Goal: Task Accomplishment & Management: Manage account settings

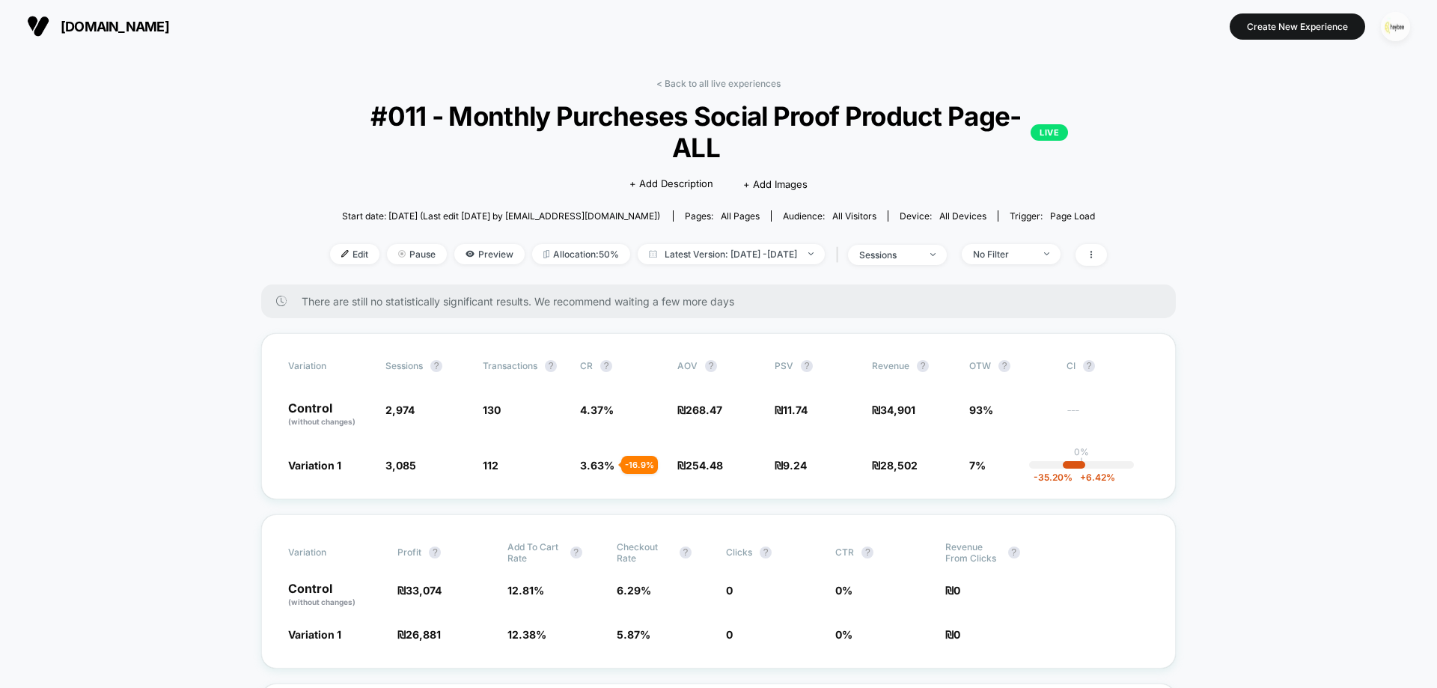
click at [1395, 22] on img "button" at bounding box center [1395, 26] width 29 height 29
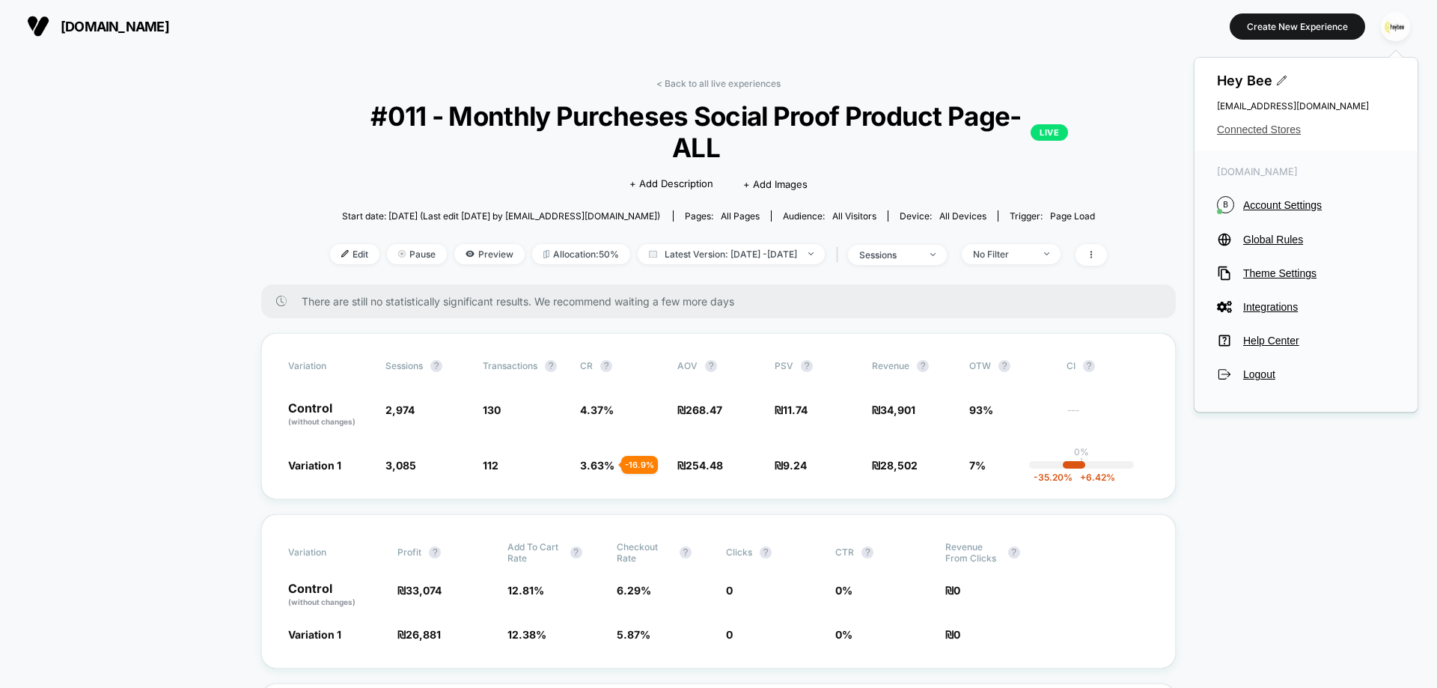
click at [1268, 129] on span "Connected Stores" at bounding box center [1306, 129] width 178 height 12
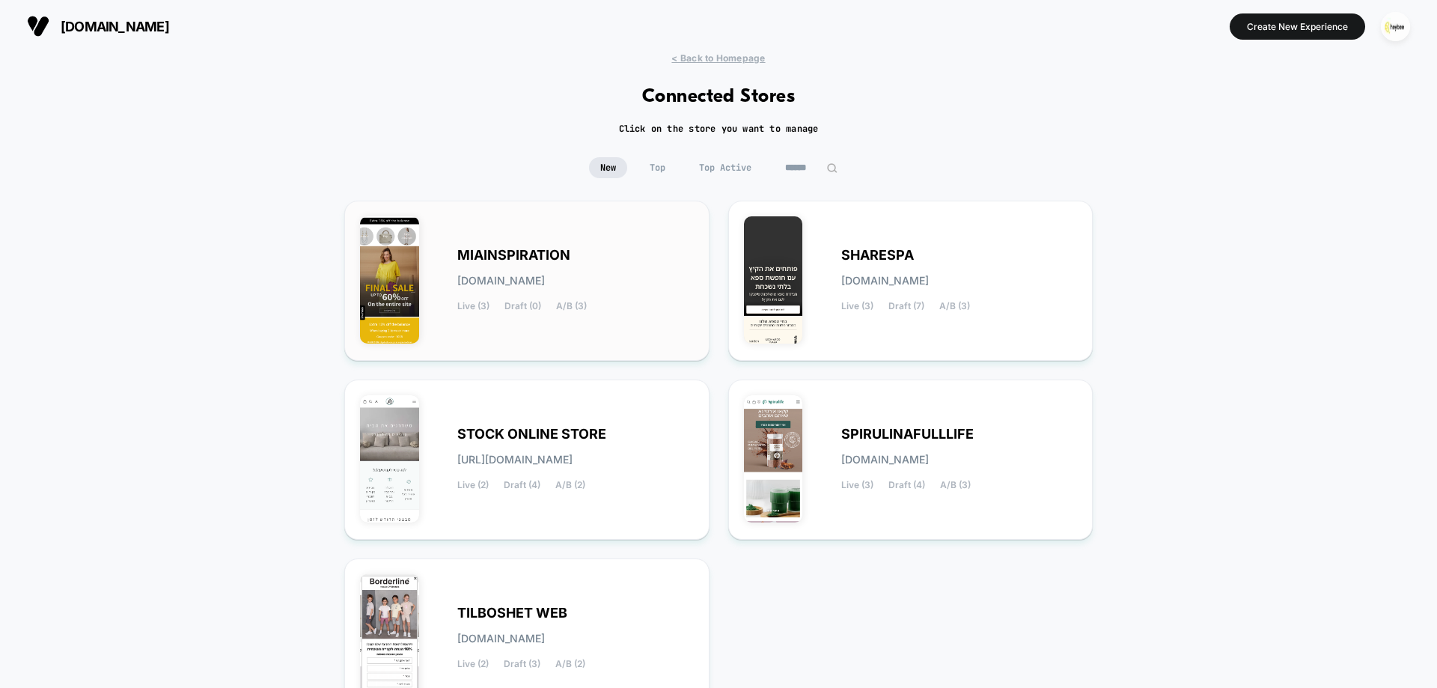
click at [575, 335] on div "MIAINSPIRATION miainspiration.myshopify.com Live (3) Draft (0) A/B (3)" at bounding box center [527, 280] width 334 height 129
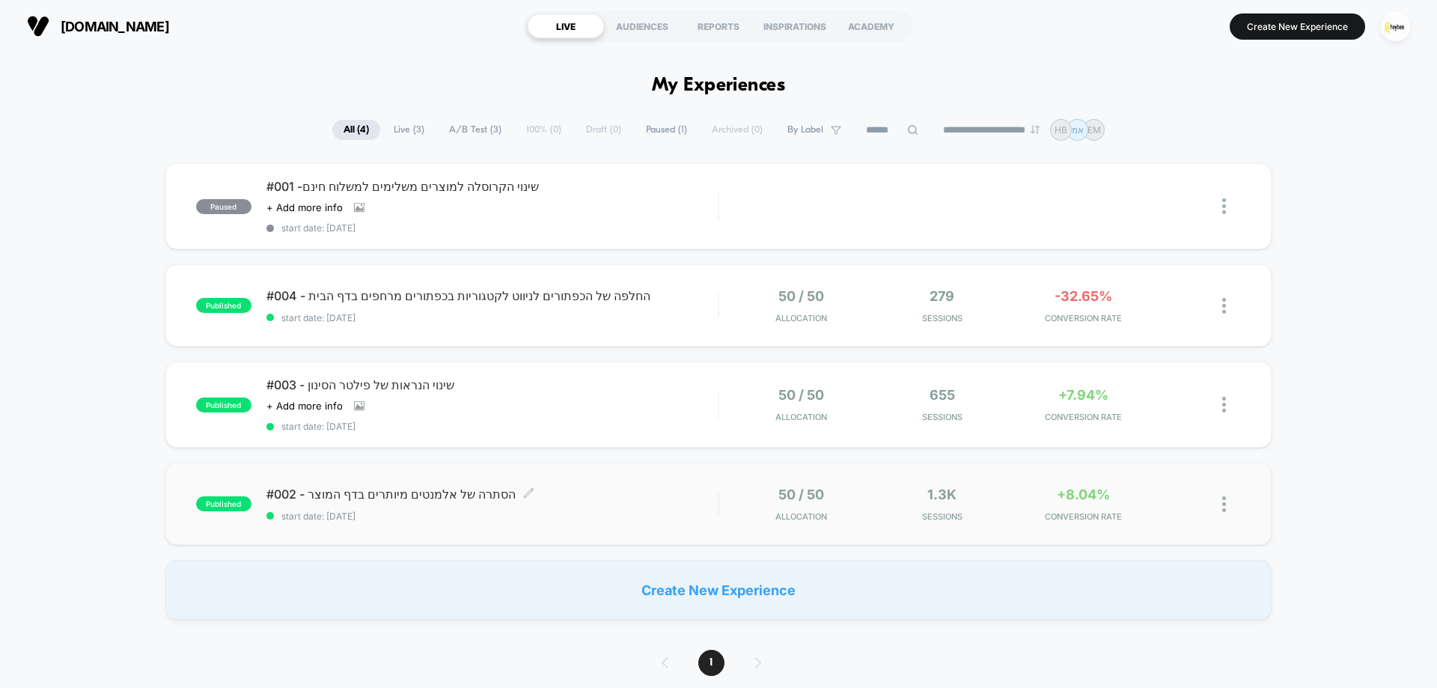
click at [596, 521] on span "start date: 18.8.2025" at bounding box center [491, 515] width 451 height 11
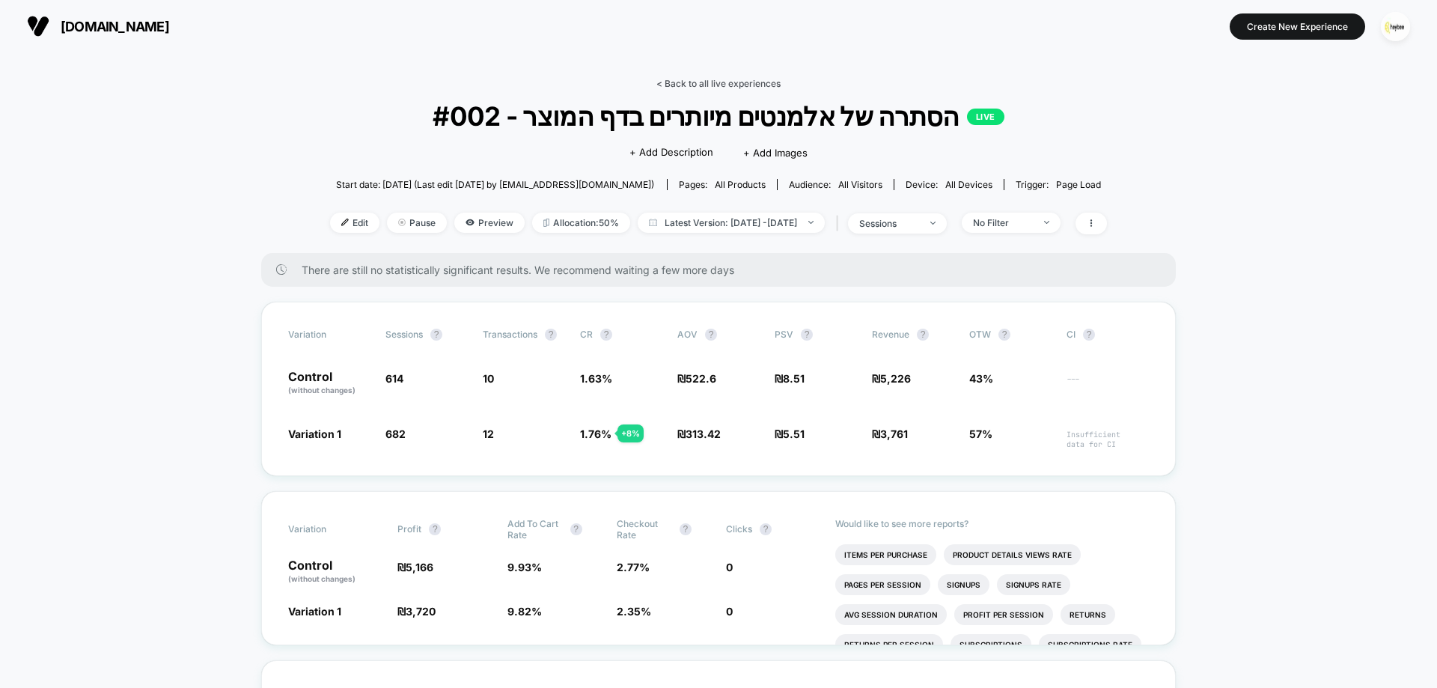
click at [769, 79] on link "< Back to all live experiences" at bounding box center [718, 83] width 124 height 11
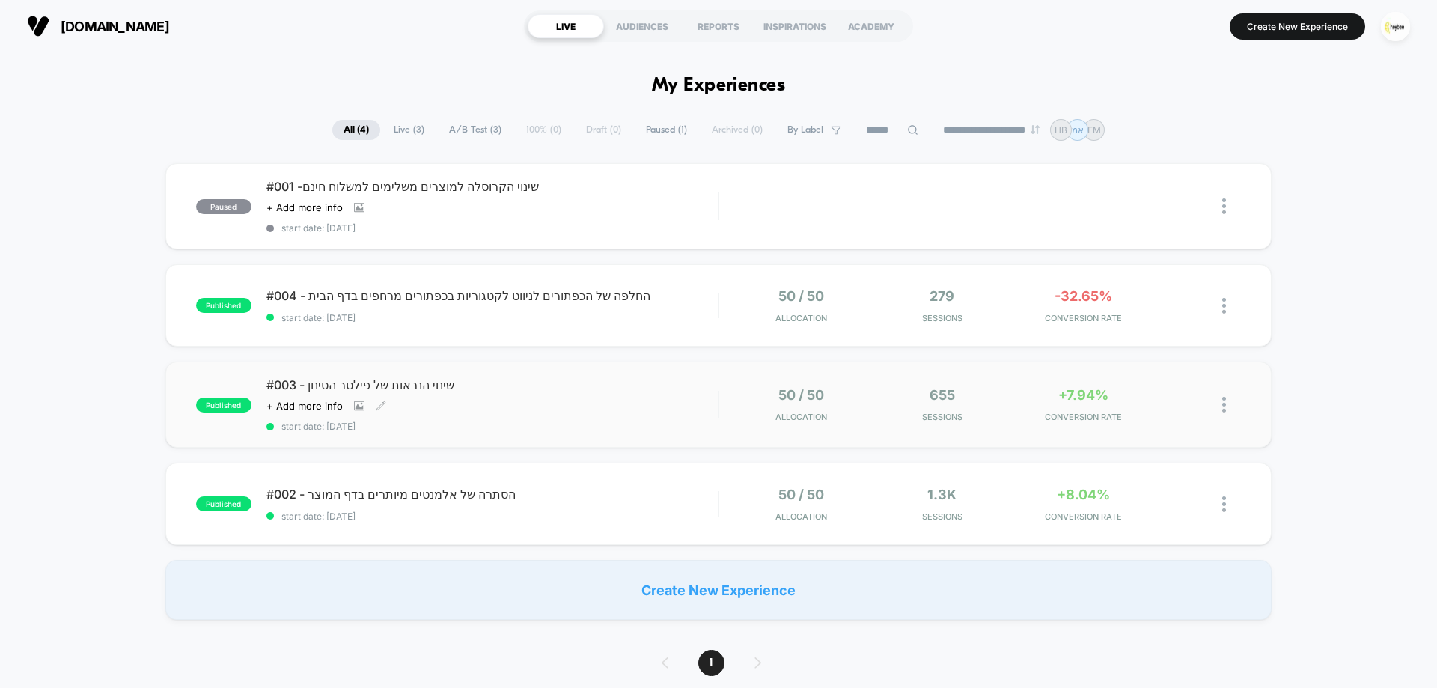
click at [593, 420] on div "#003 - שינוי הנראות של פילטר הסינון Click to view images Click to edit experien…" at bounding box center [491, 404] width 451 height 55
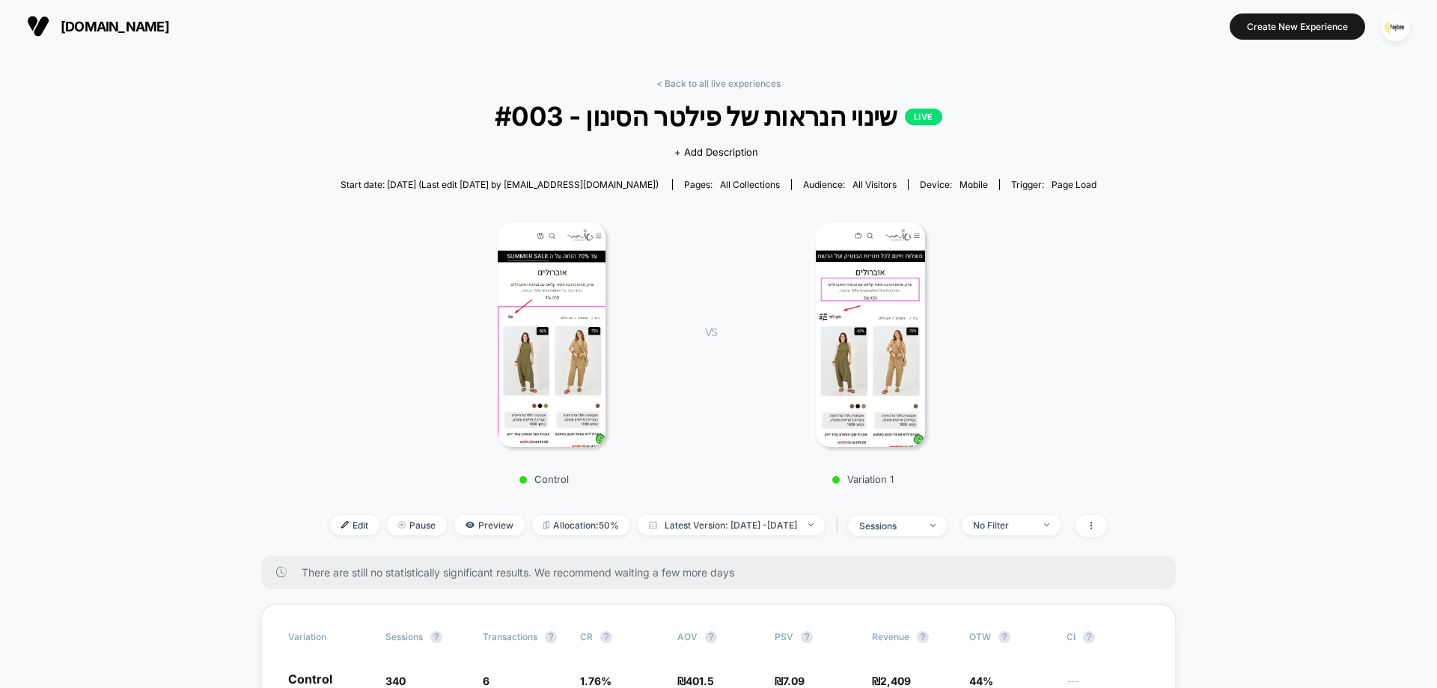
click at [718, 80] on link "< Back to all live experiences" at bounding box center [718, 83] width 124 height 11
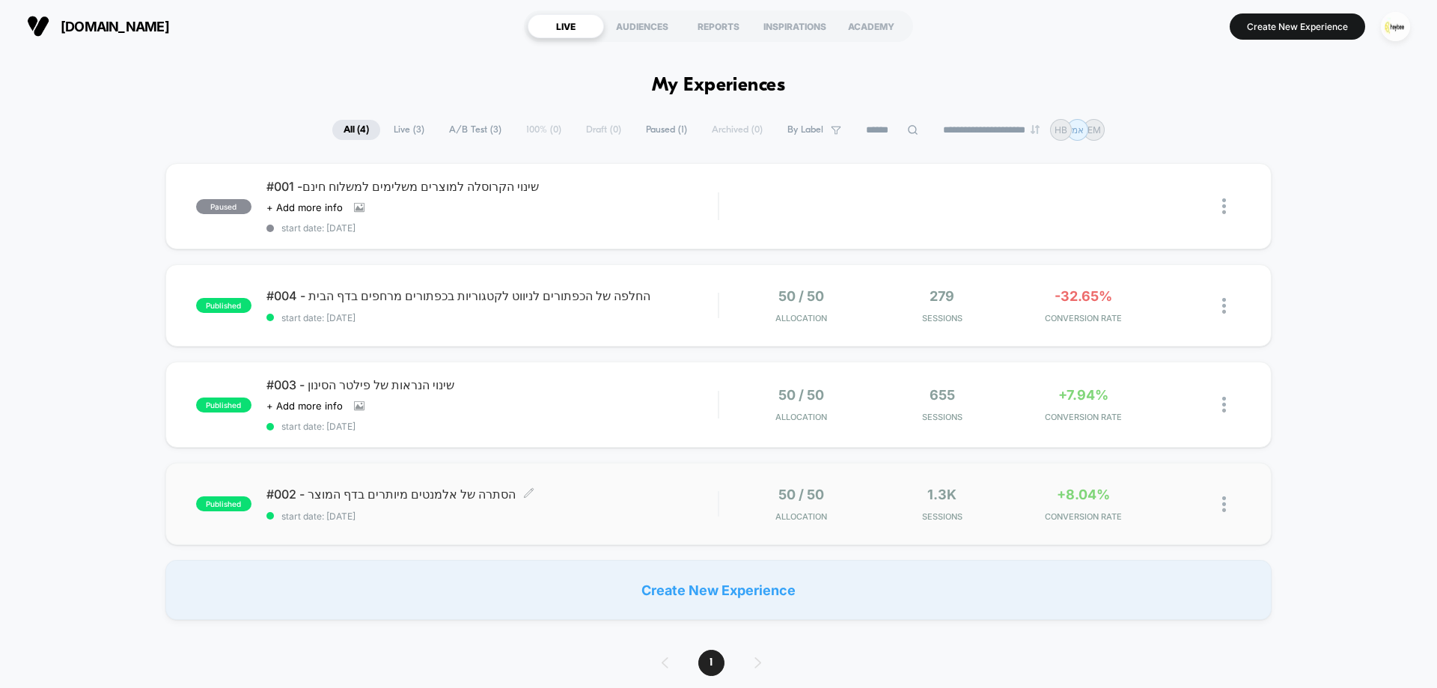
click at [608, 498] on span "#002 - הסתרה של אלמנטים מיותרים בדף המוצר Click to edit experience details" at bounding box center [491, 493] width 451 height 15
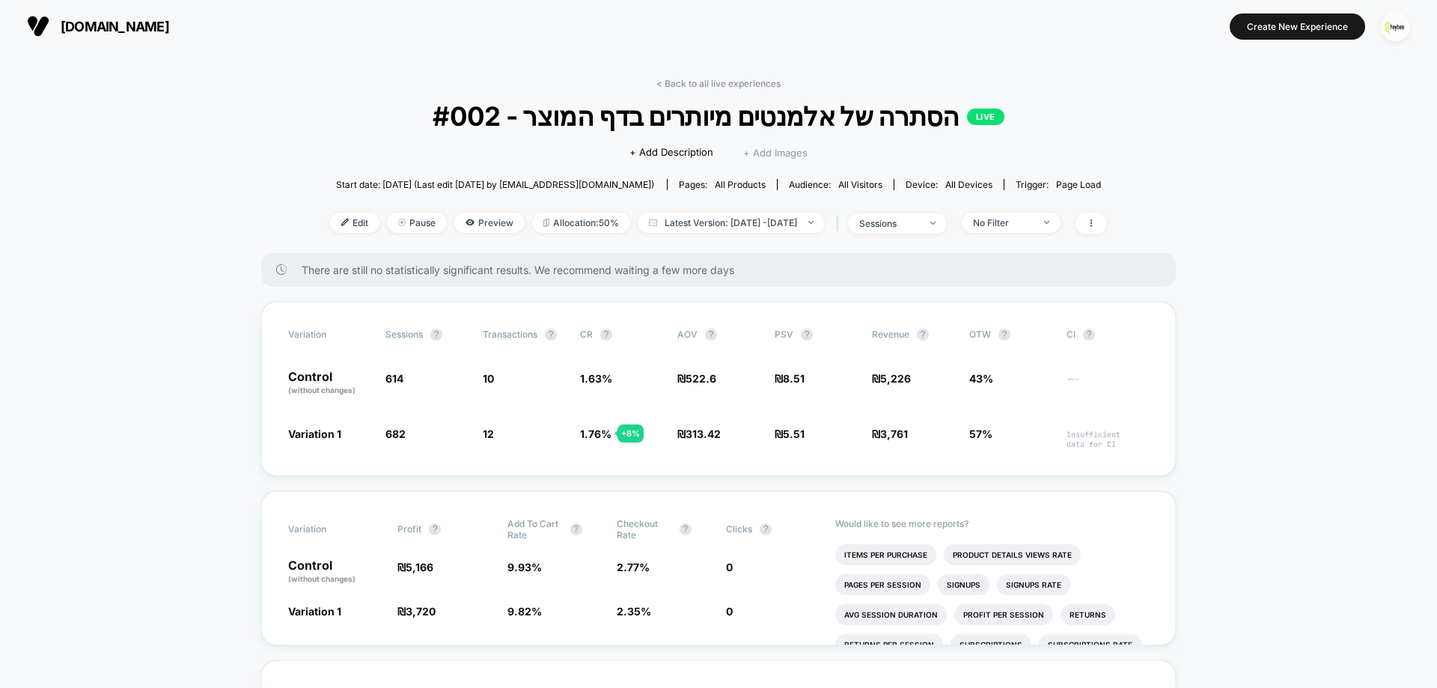
click at [764, 154] on span "+ Add Images" at bounding box center [775, 153] width 64 height 12
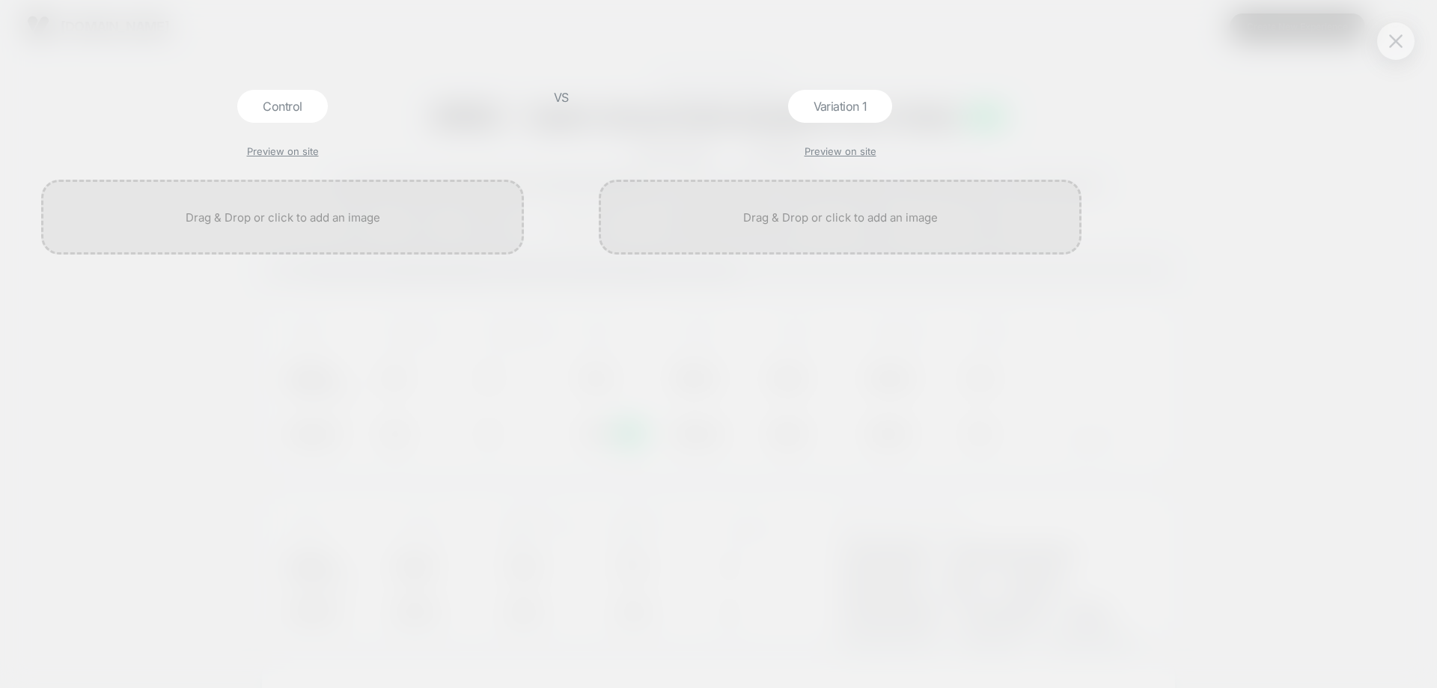
click at [1402, 43] on button at bounding box center [1395, 41] width 22 height 22
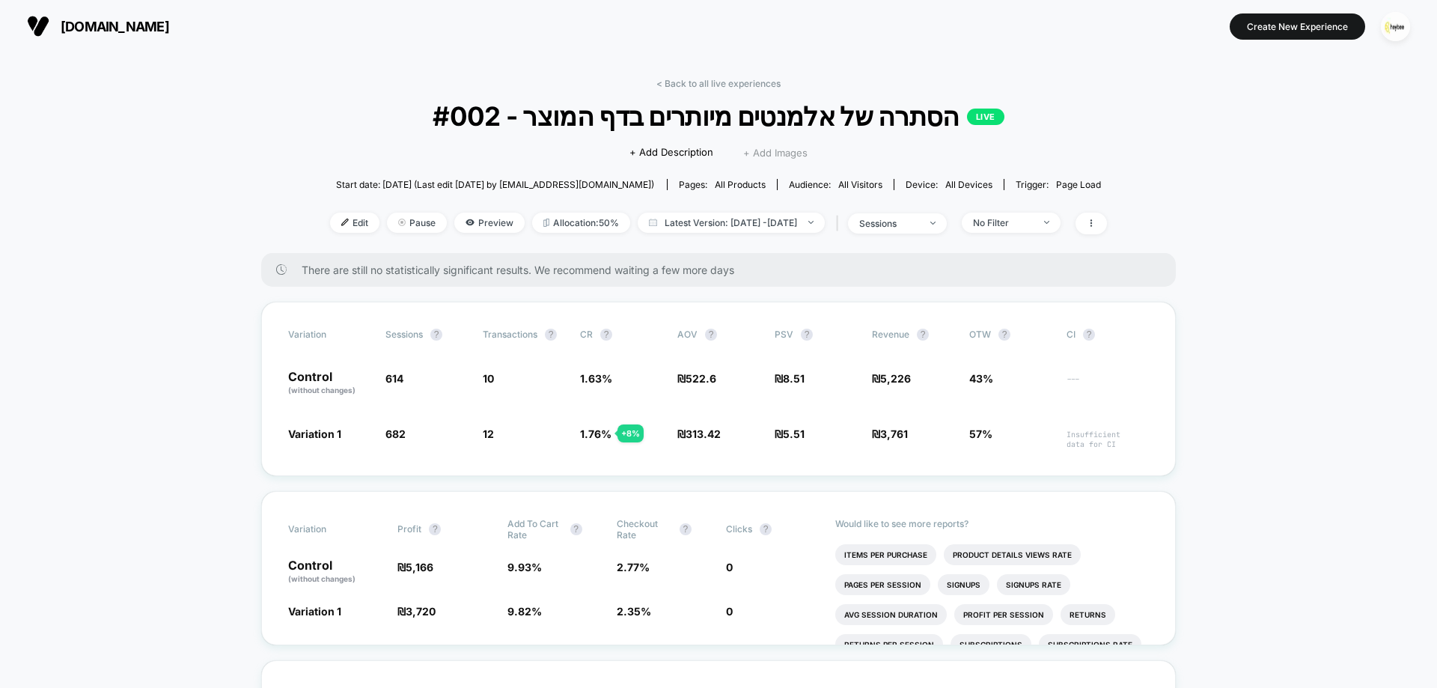
click at [775, 150] on span "+ Add Images" at bounding box center [775, 153] width 64 height 12
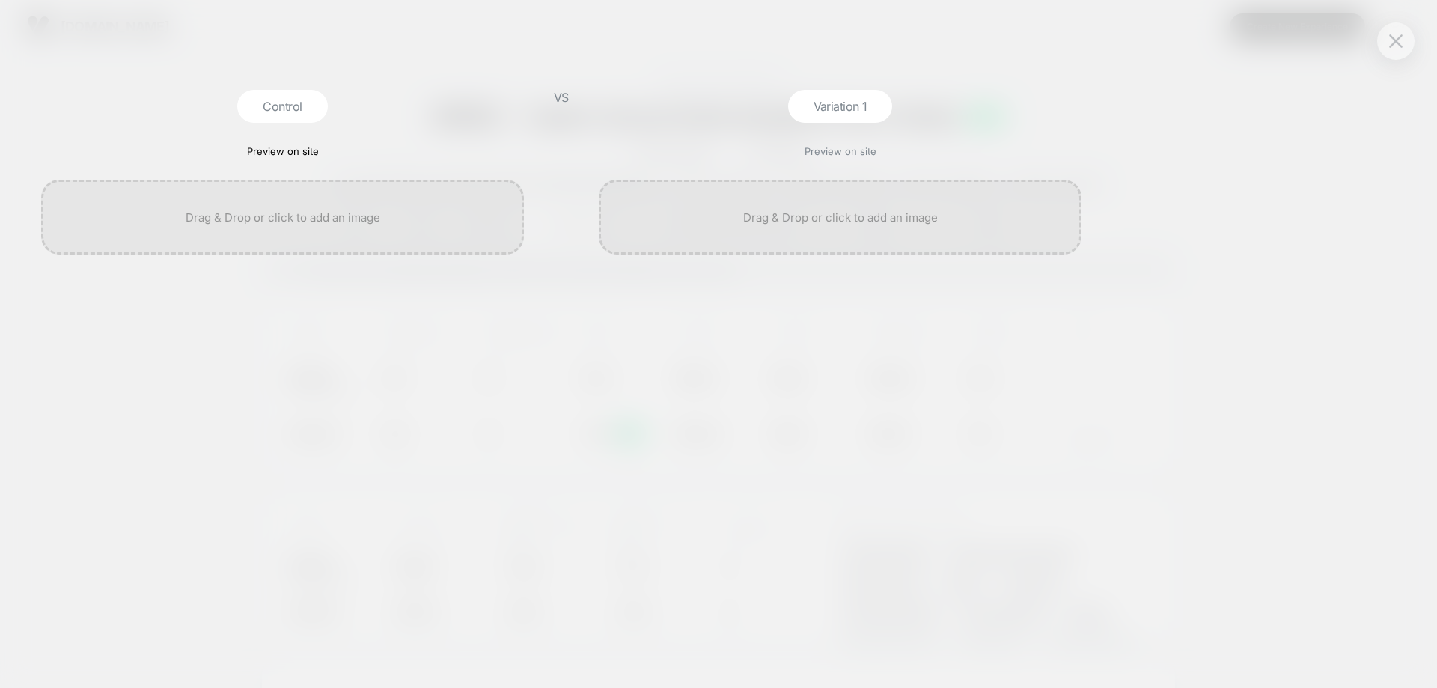
click at [289, 147] on link "Preview on site" at bounding box center [283, 151] width 72 height 12
click at [862, 147] on link "Preview on site" at bounding box center [840, 151] width 72 height 12
click at [1382, 39] on div at bounding box center [1395, 40] width 37 height 37
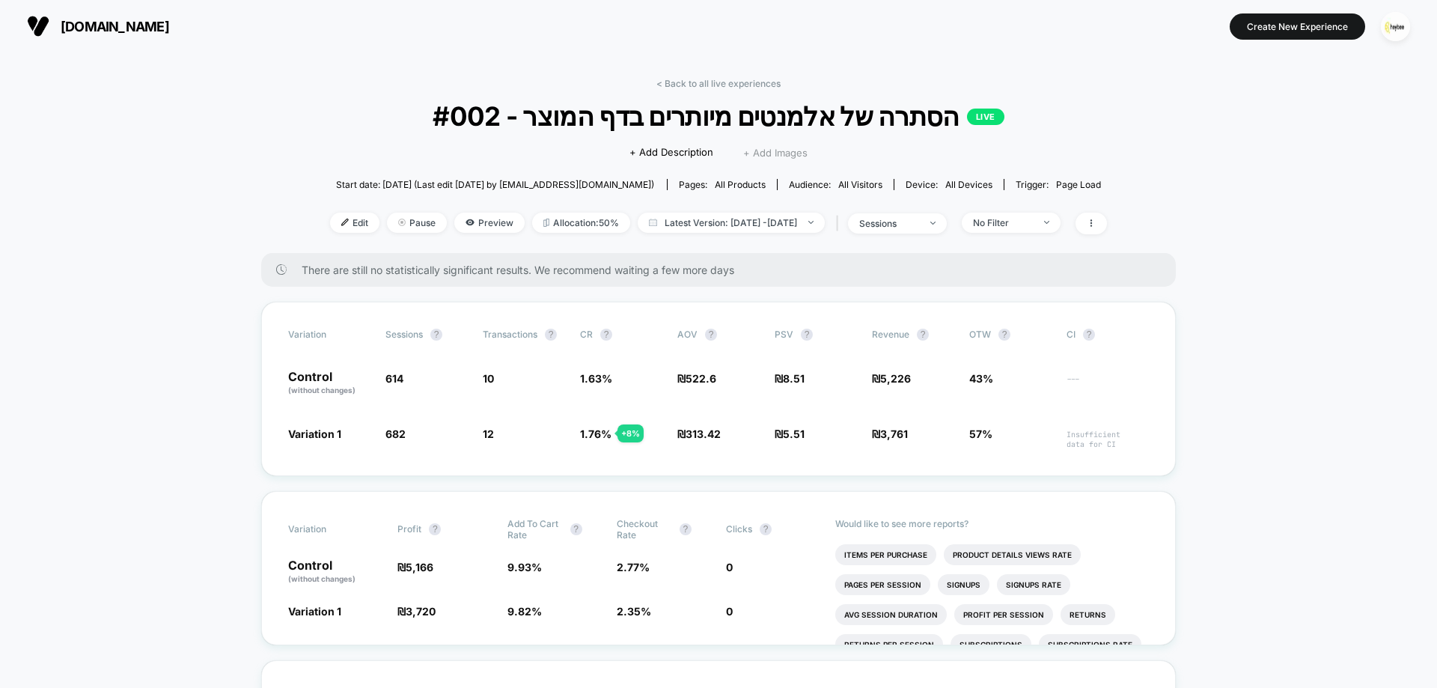
click at [778, 156] on span "+ Add Images" at bounding box center [775, 153] width 64 height 12
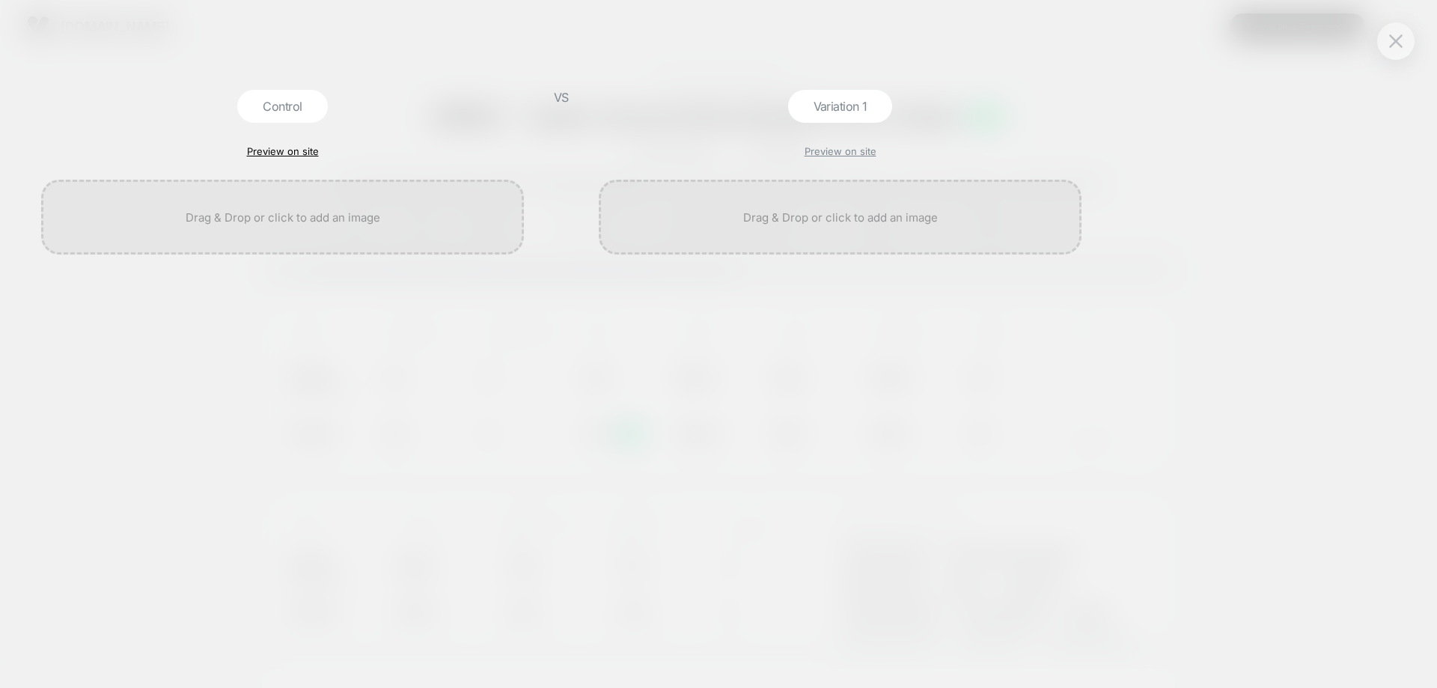
click at [275, 148] on link "Preview on site" at bounding box center [283, 151] width 72 height 12
click at [298, 213] on div at bounding box center [282, 217] width 483 height 75
click at [1398, 38] on img at bounding box center [1395, 40] width 13 height 13
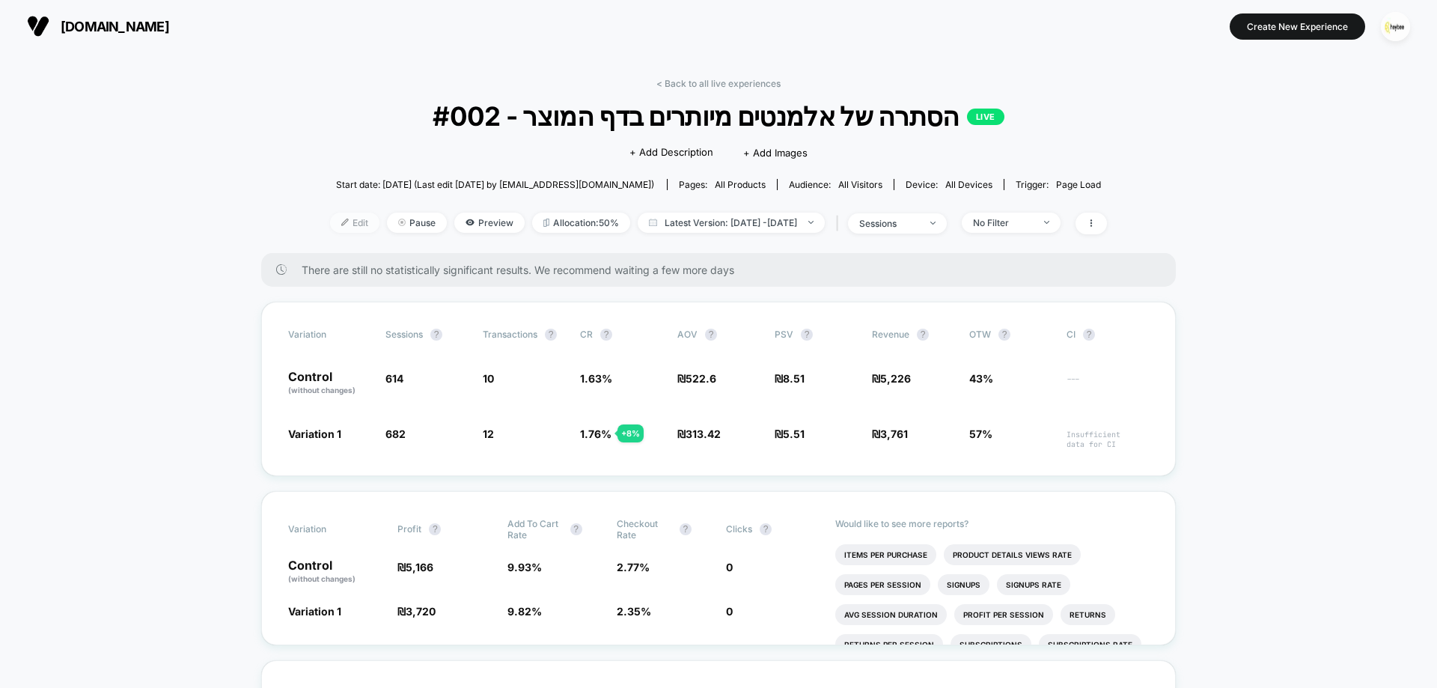
click at [339, 226] on span "Edit" at bounding box center [354, 223] width 49 height 20
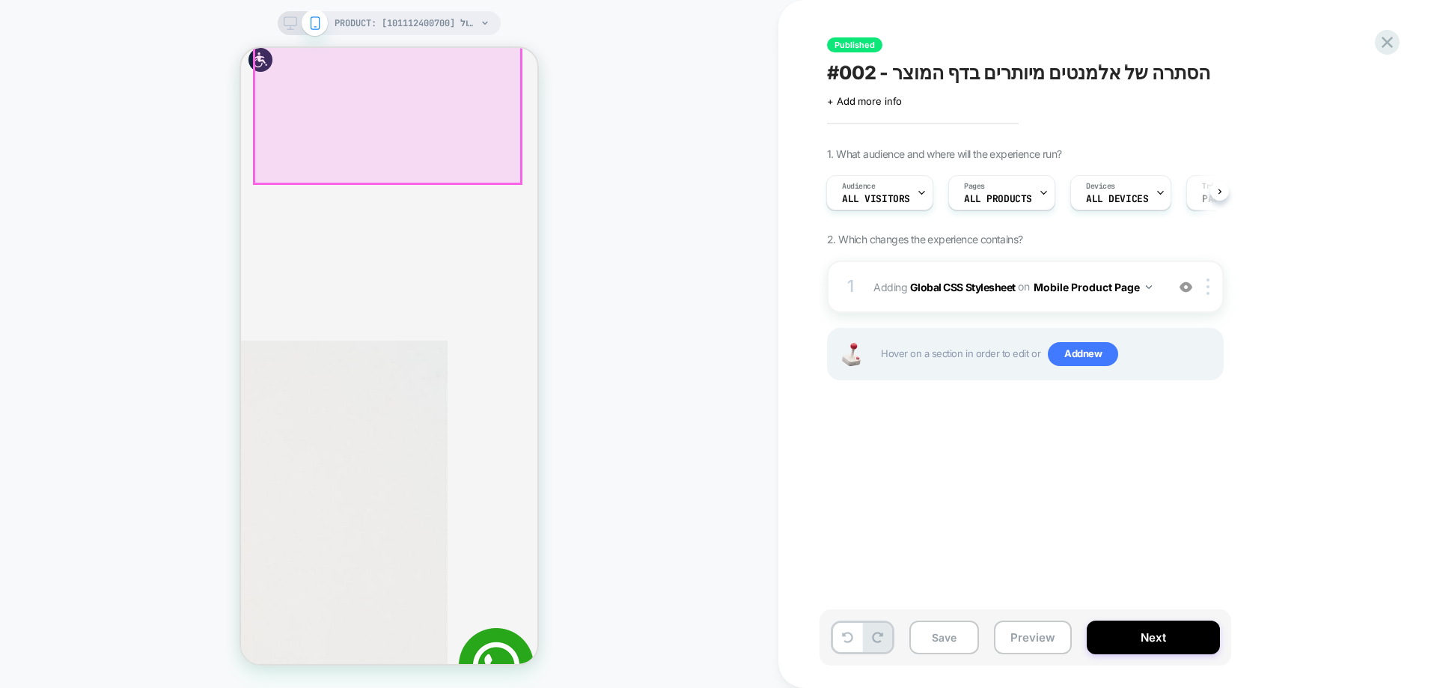
scroll to position [374, 0]
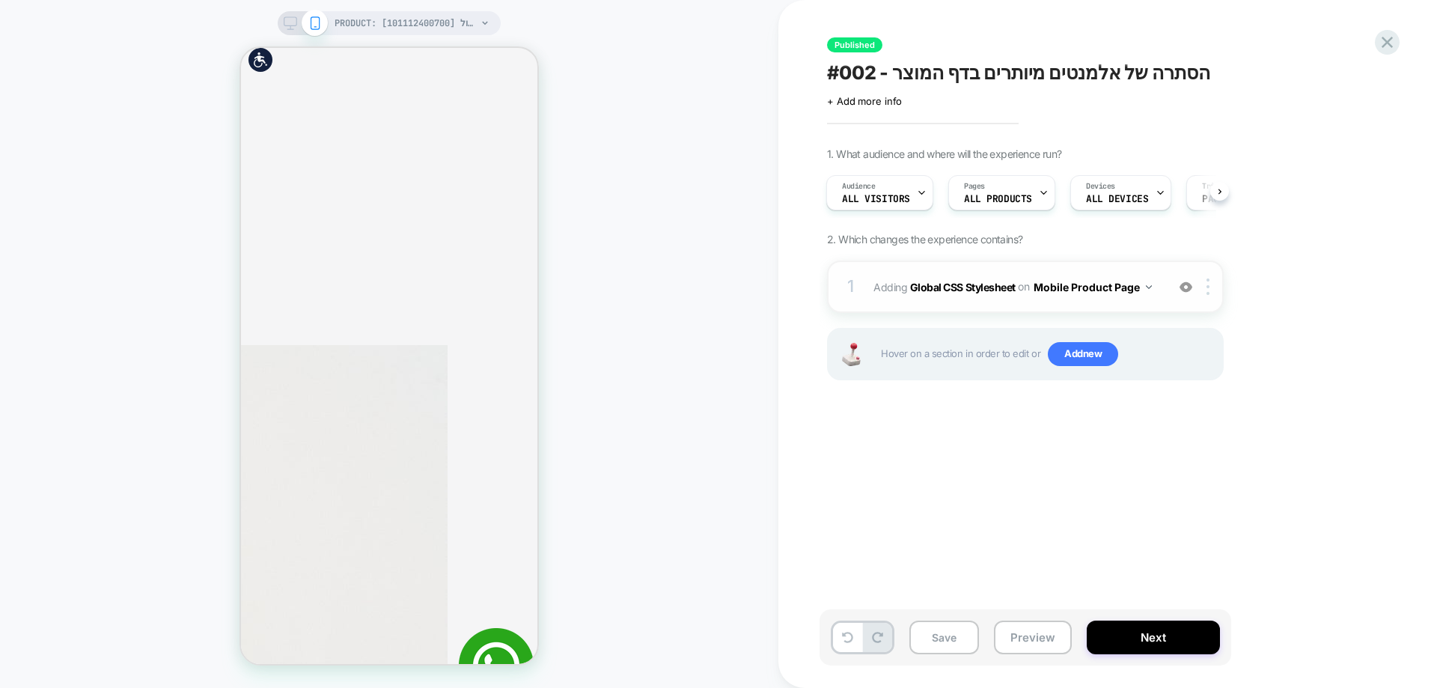
click at [1186, 290] on img at bounding box center [1185, 287] width 13 height 13
click at [1191, 288] on img at bounding box center [1185, 287] width 13 height 13
click at [1399, 43] on div at bounding box center [1387, 42] width 31 height 31
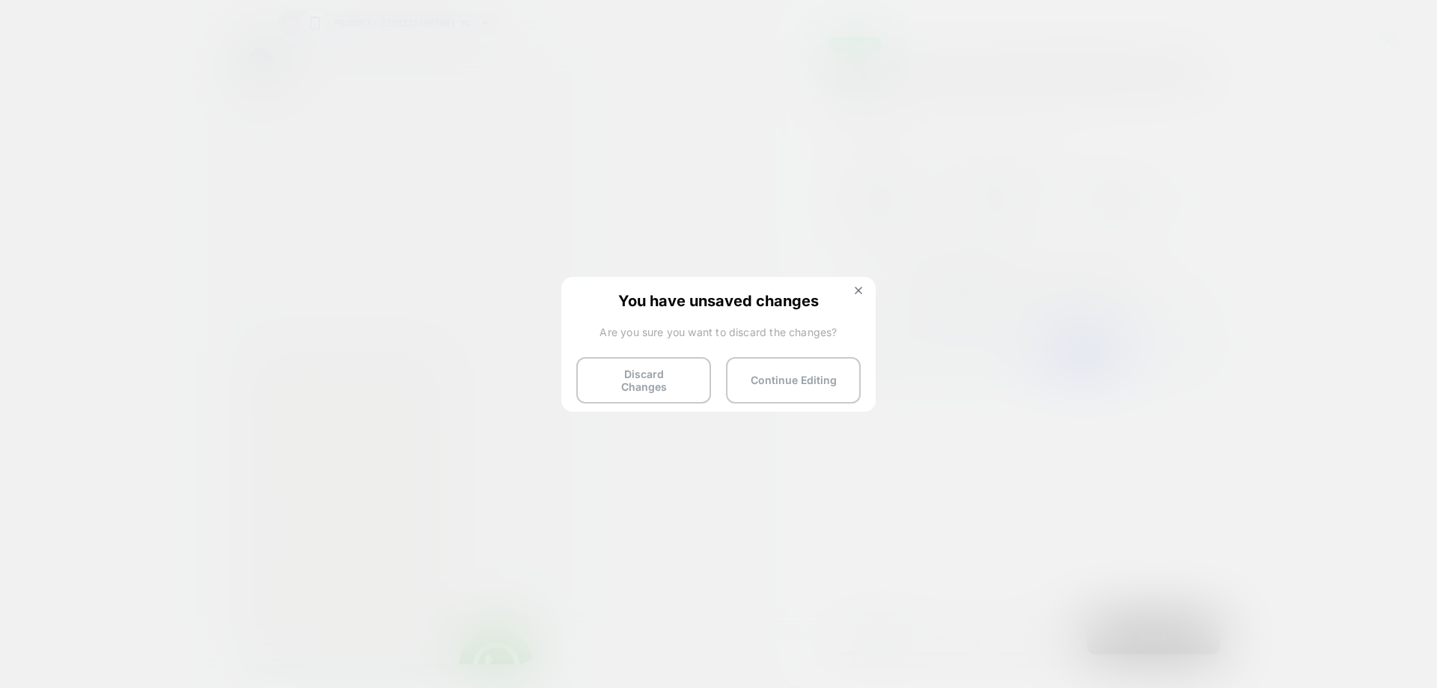
click at [615, 382] on button "Discard Changes" at bounding box center [643, 380] width 135 height 46
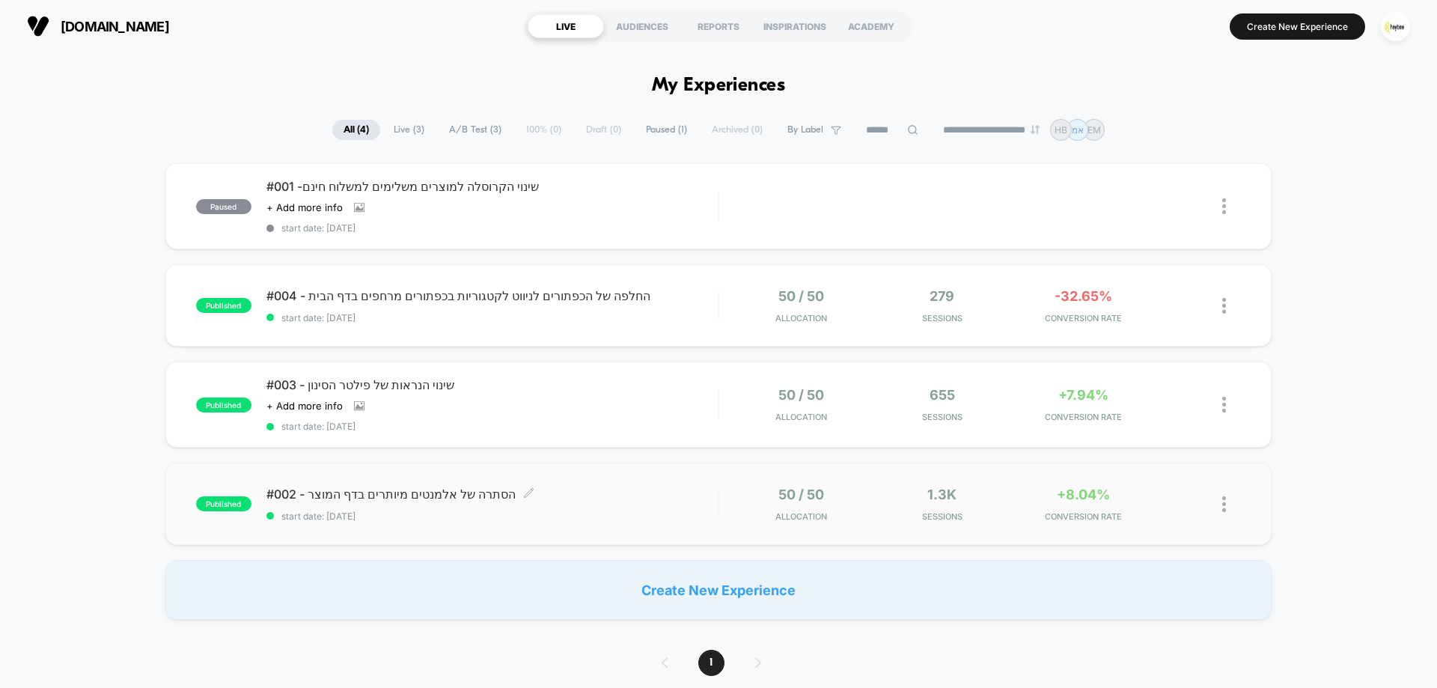
click at [591, 514] on span "start date: [DATE]" at bounding box center [491, 515] width 451 height 11
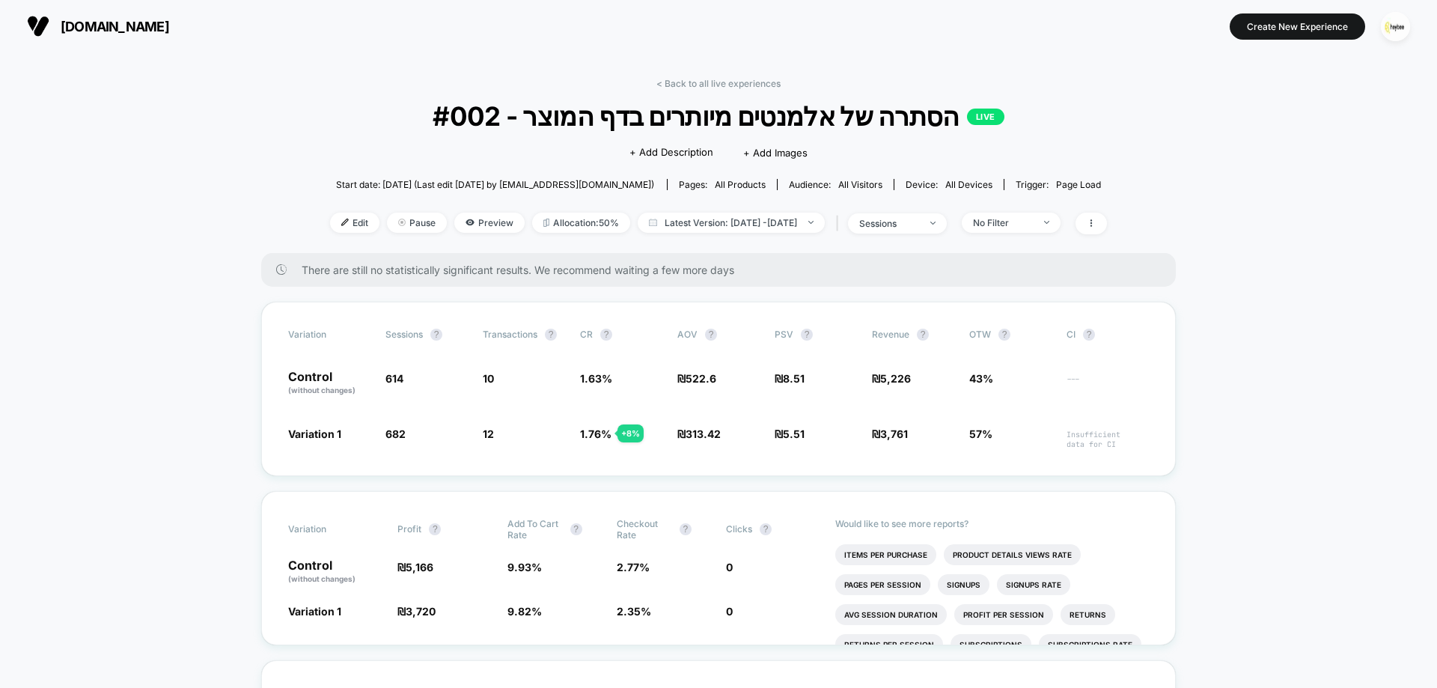
click at [774, 159] on div "+ Add Description + Add Images" at bounding box center [718, 152] width 178 height 15
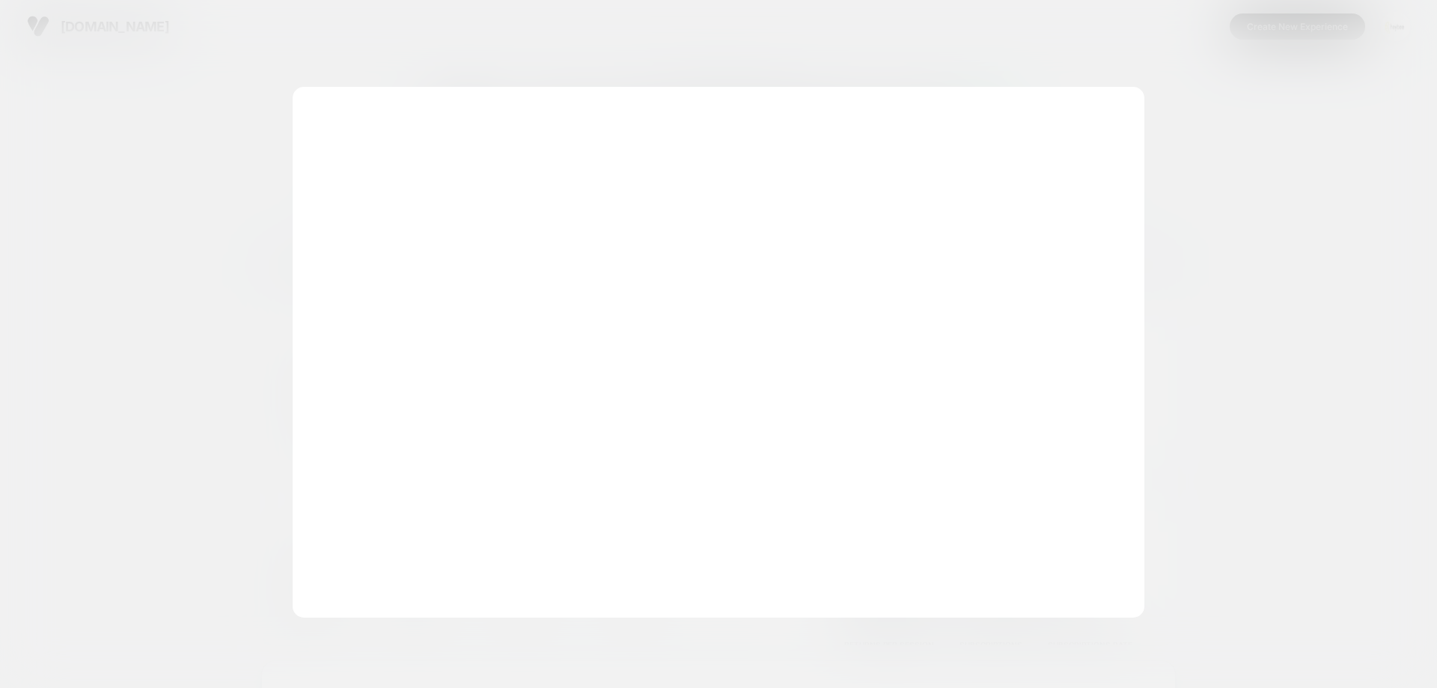
click at [775, 159] on div "**********" at bounding box center [719, 352] width 852 height 531
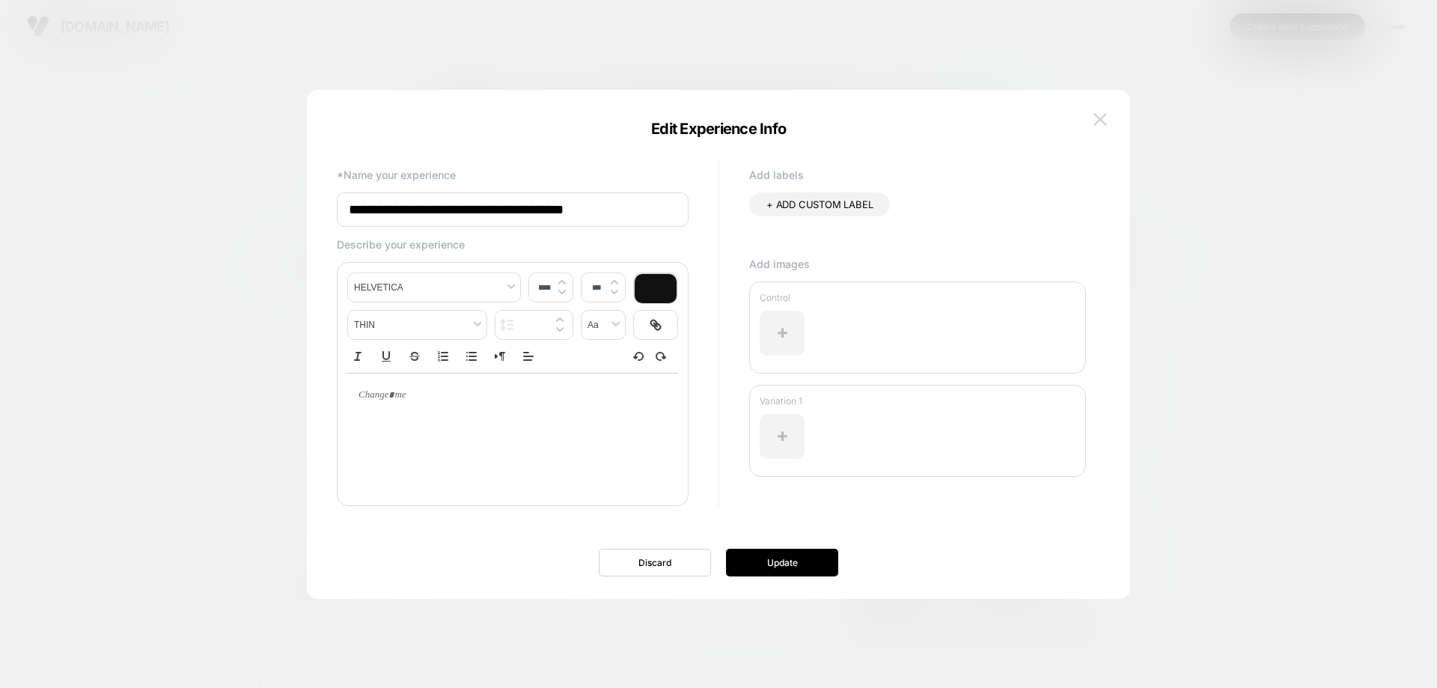
click at [1098, 119] on img at bounding box center [1099, 119] width 13 height 13
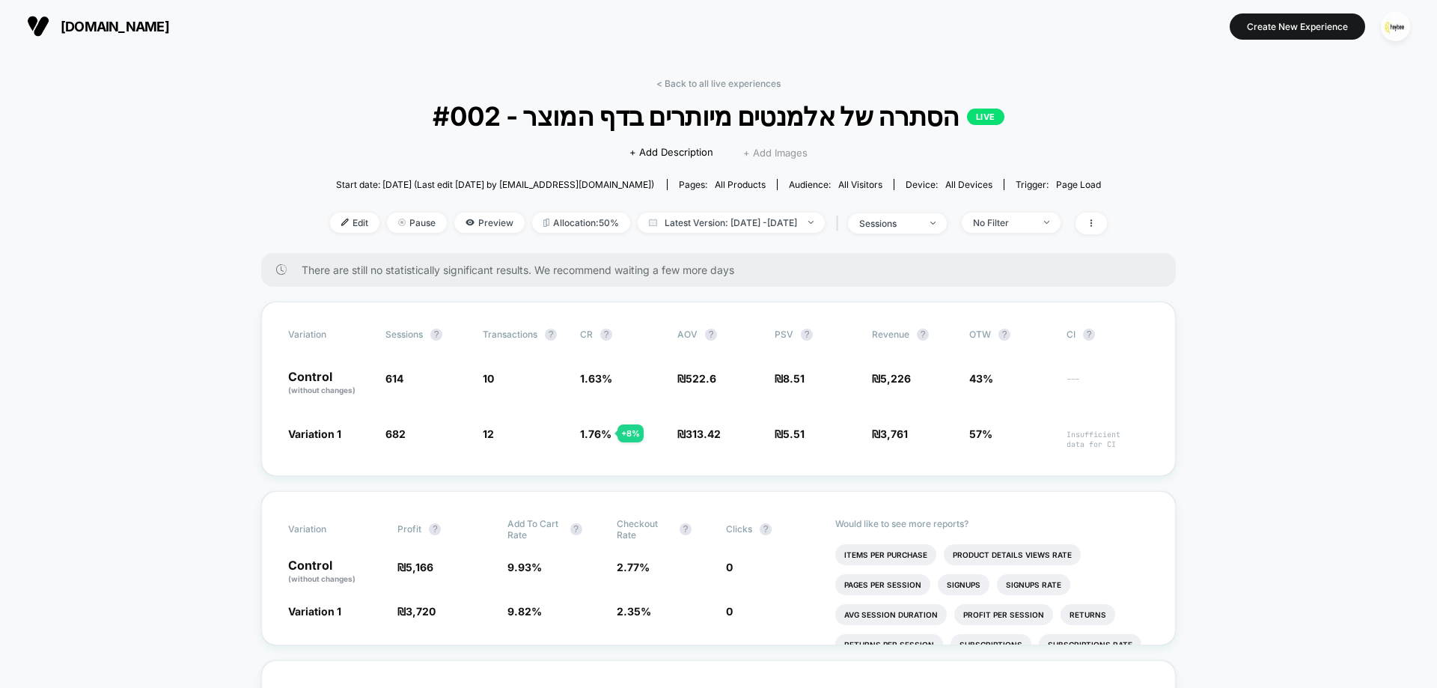
click at [760, 156] on span "+ Add Images" at bounding box center [775, 153] width 64 height 12
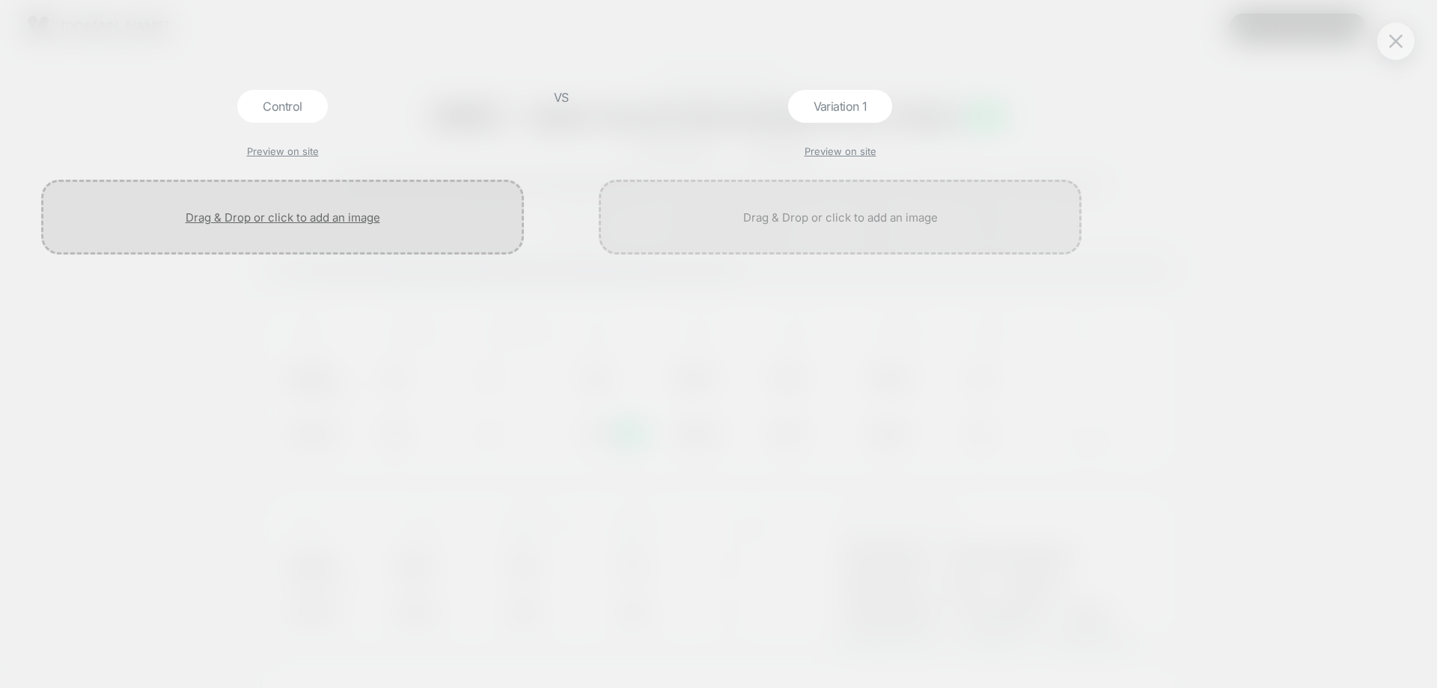
click at [339, 221] on div at bounding box center [282, 217] width 483 height 75
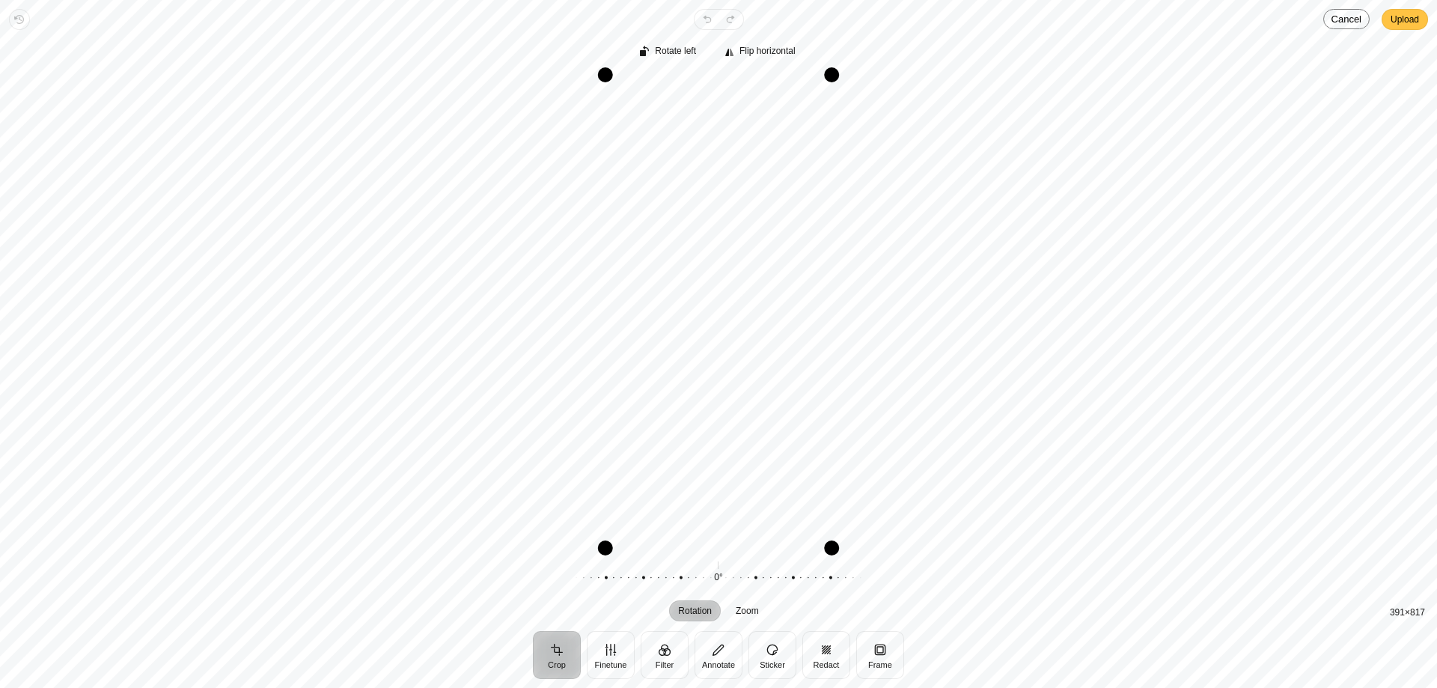
click at [1422, 24] on button "Upload" at bounding box center [1404, 19] width 46 height 21
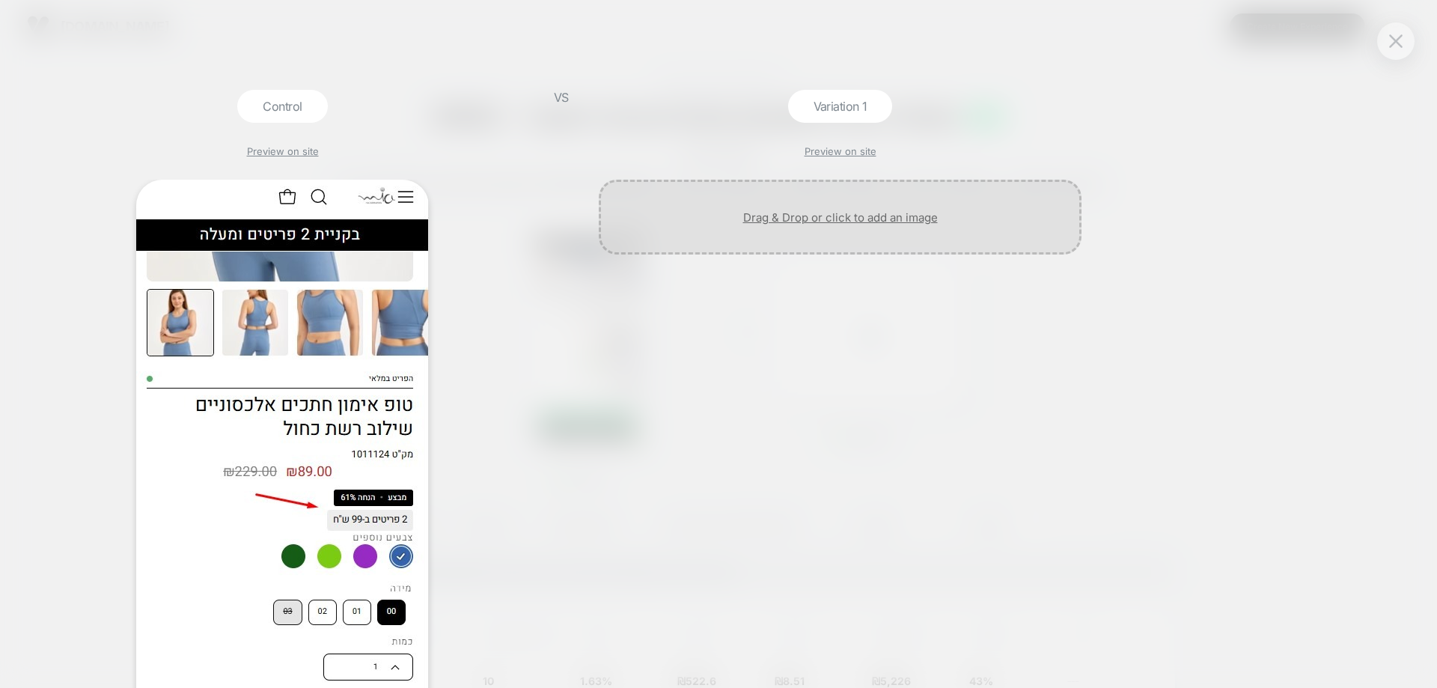
click at [842, 222] on div at bounding box center [840, 217] width 483 height 75
click at [1378, 52] on div "Control Preview on site VS Variation 1 Preview on site" at bounding box center [711, 344] width 1437 height 703
click at [1401, 44] on img at bounding box center [1395, 40] width 13 height 13
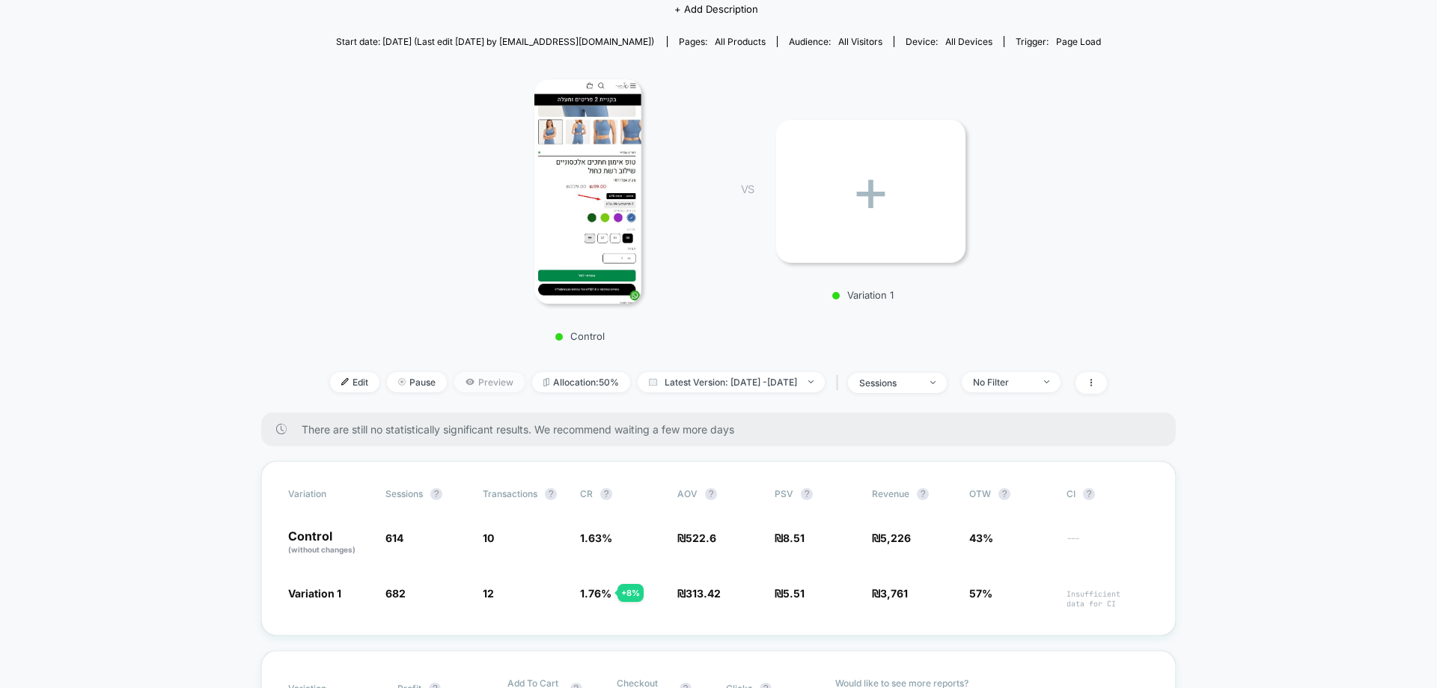
scroll to position [150, 0]
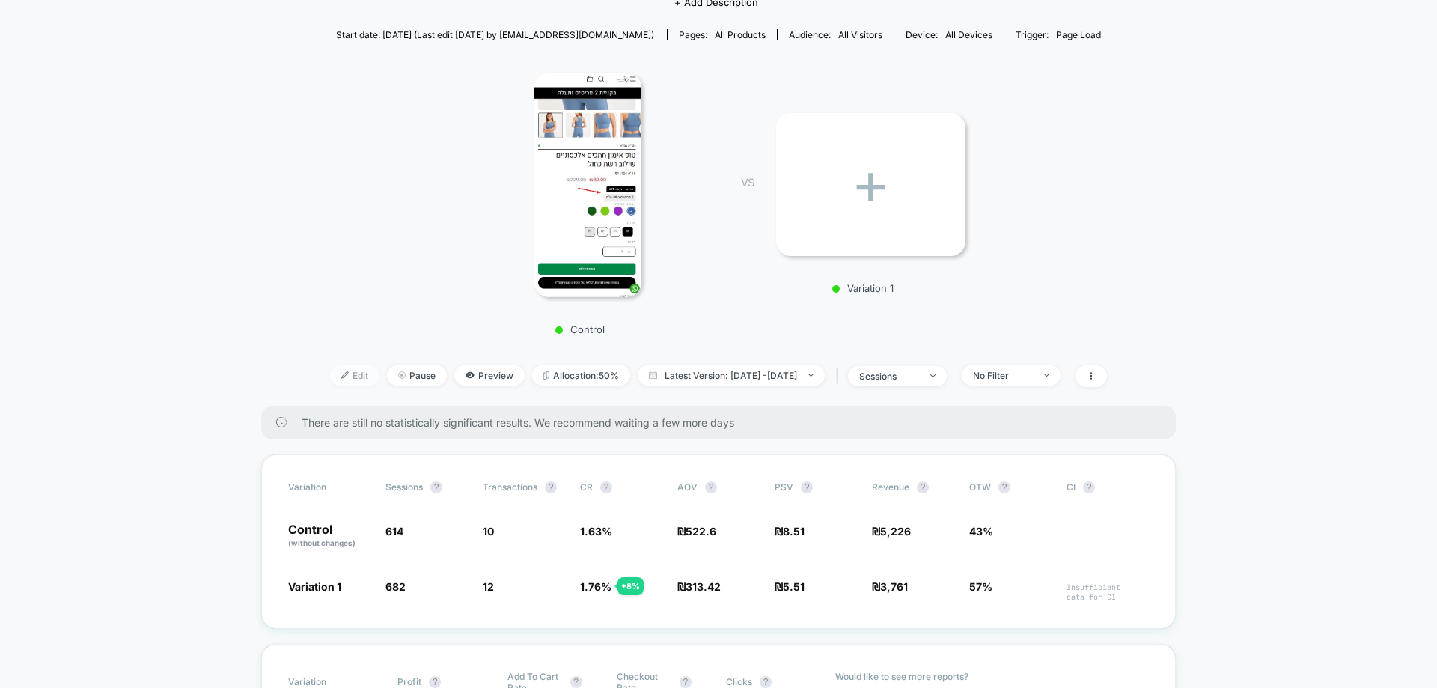
click at [336, 378] on span "Edit" at bounding box center [354, 375] width 49 height 20
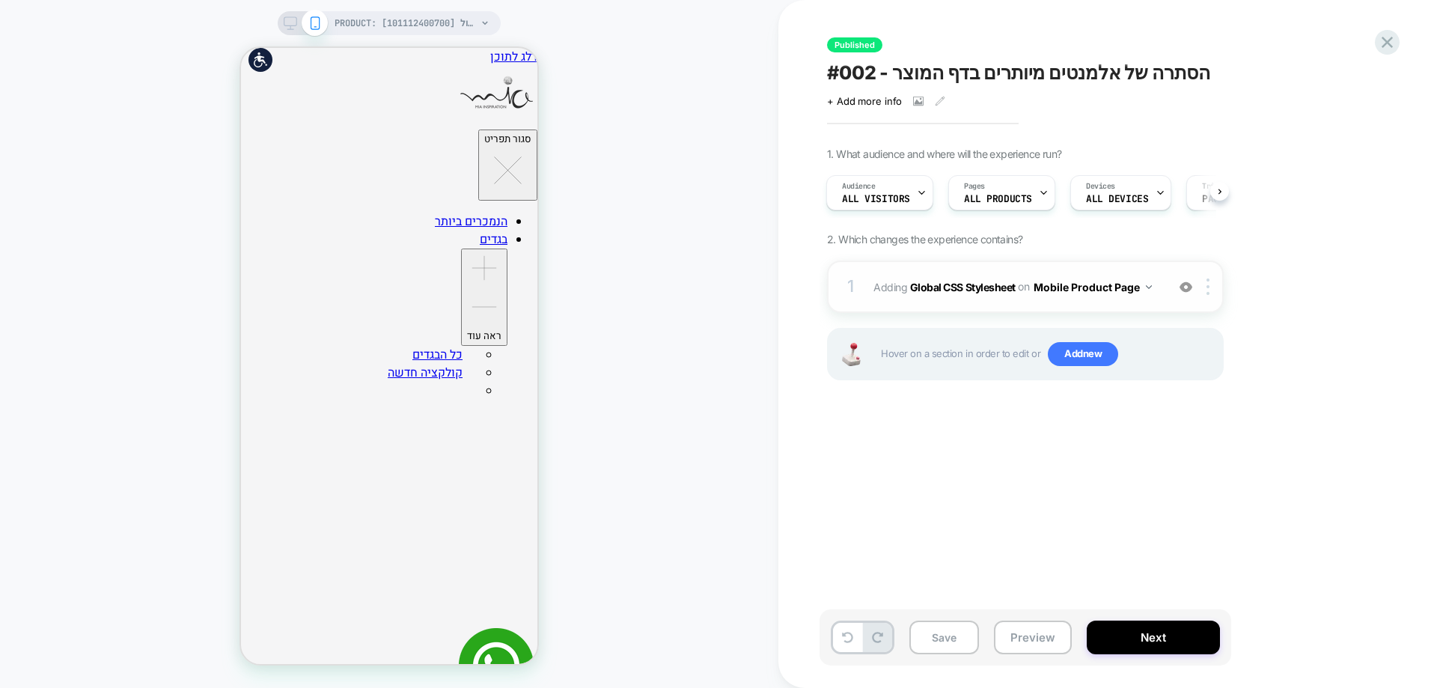
click at [1183, 291] on img at bounding box center [1185, 287] width 13 height 13
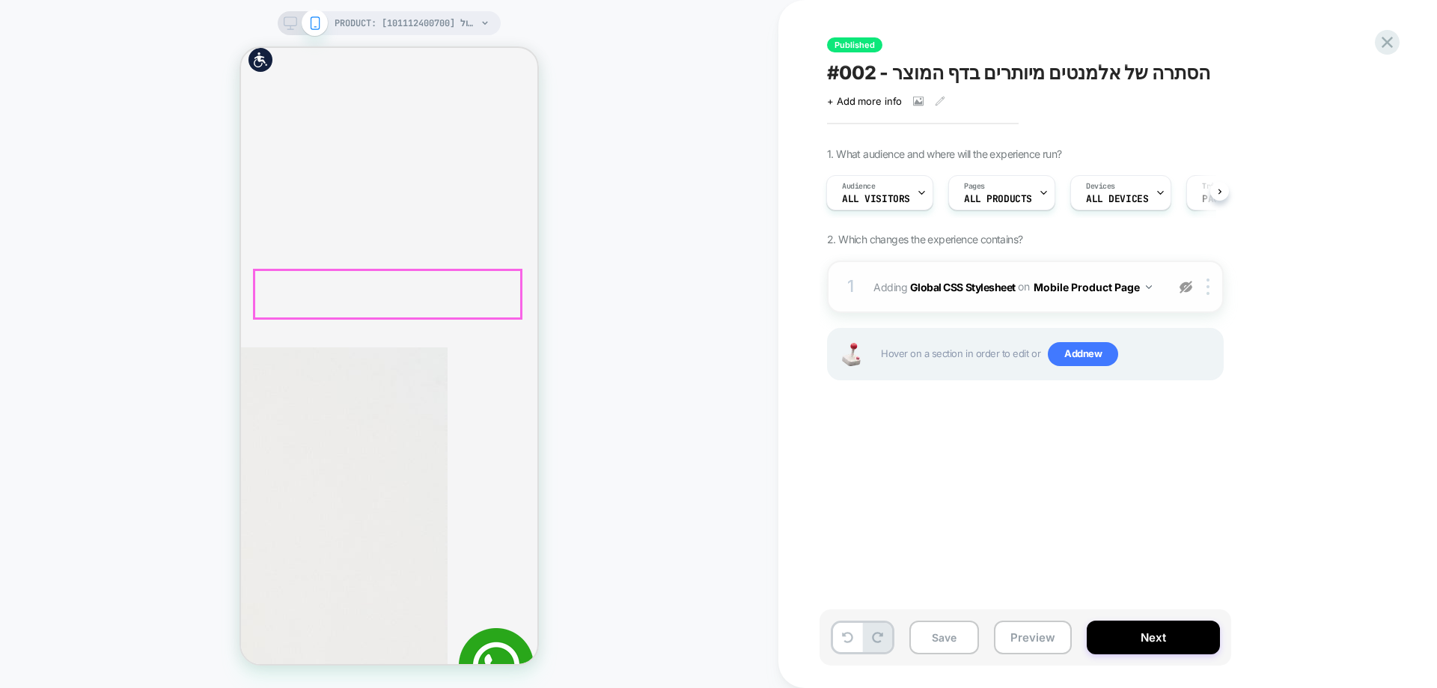
scroll to position [374, 0]
click at [626, 343] on div "PRODUCT: טופ אימון חתכים אלכסוניים שילוב רשת כחול [101112400700] PRODUCT: טופ א…" at bounding box center [389, 344] width 778 height 658
click at [1191, 291] on img at bounding box center [1185, 287] width 13 height 13
click at [1393, 39] on icon at bounding box center [1387, 42] width 20 height 20
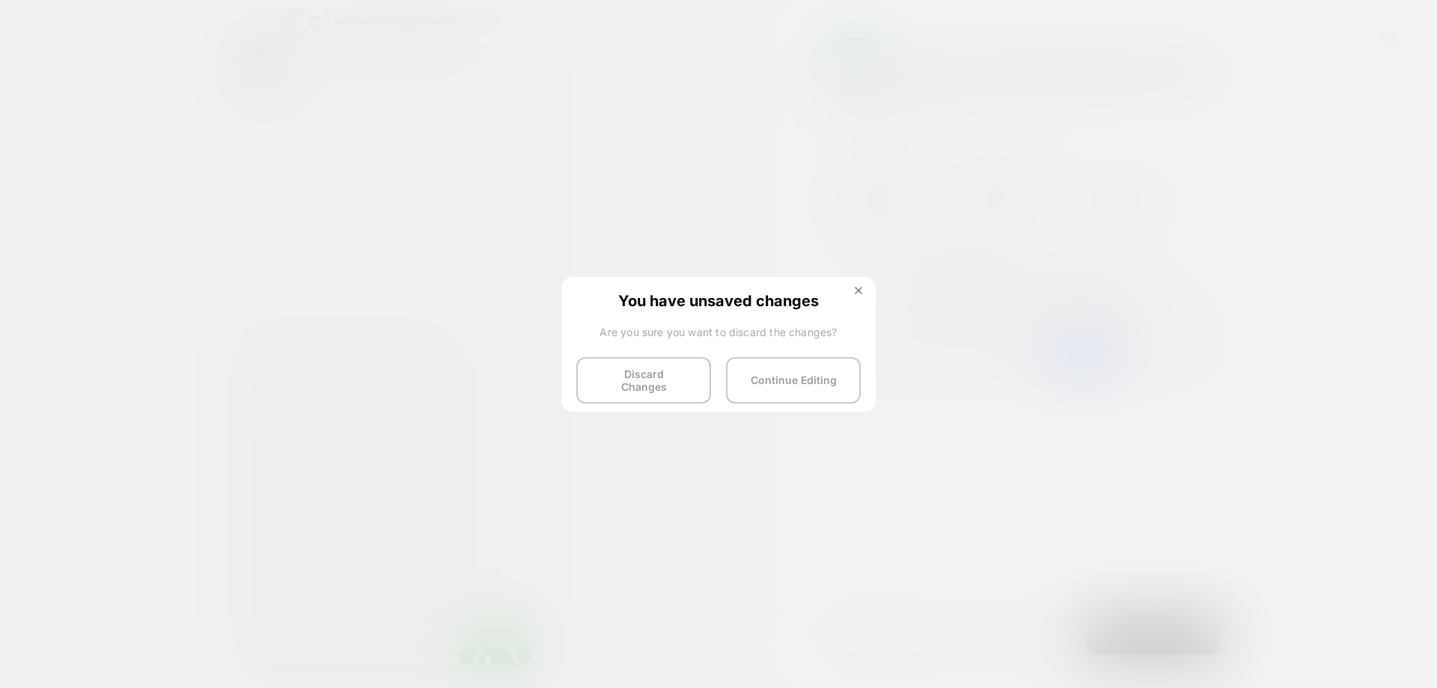
drag, startPoint x: 665, startPoint y: 369, endPoint x: 664, endPoint y: 383, distance: 14.3
click at [665, 370] on button "Discard Changes" at bounding box center [643, 380] width 135 height 46
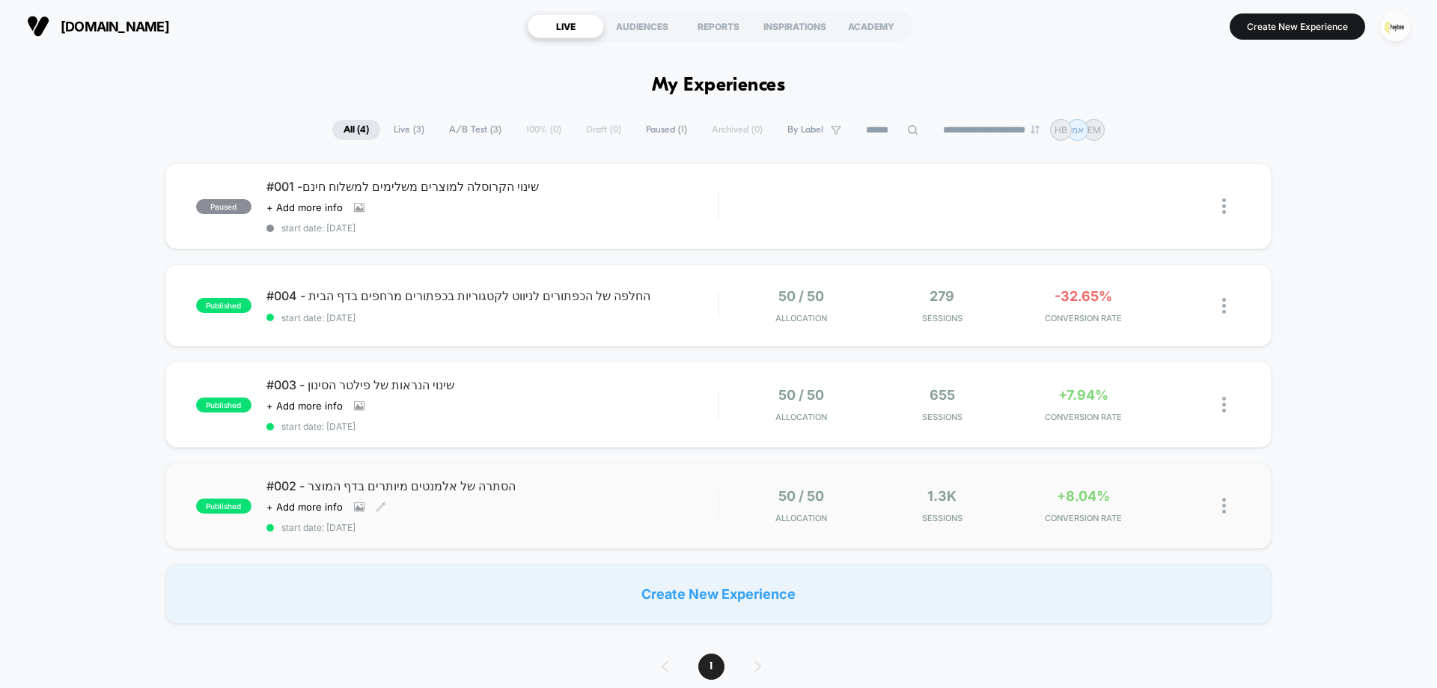
click at [540, 502] on div "Click to view images Click to edit experience details + Add more info" at bounding box center [424, 507] width 316 height 12
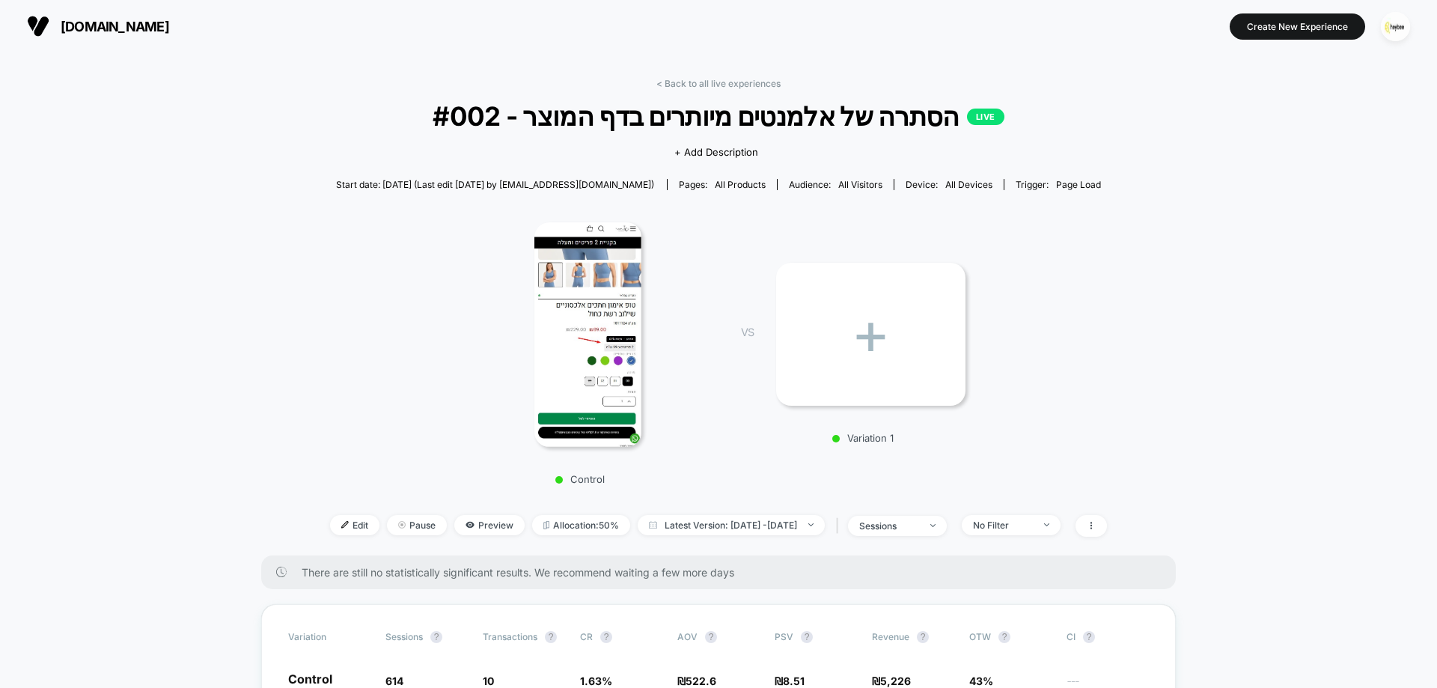
click at [904, 371] on div "+" at bounding box center [870, 334] width 189 height 143
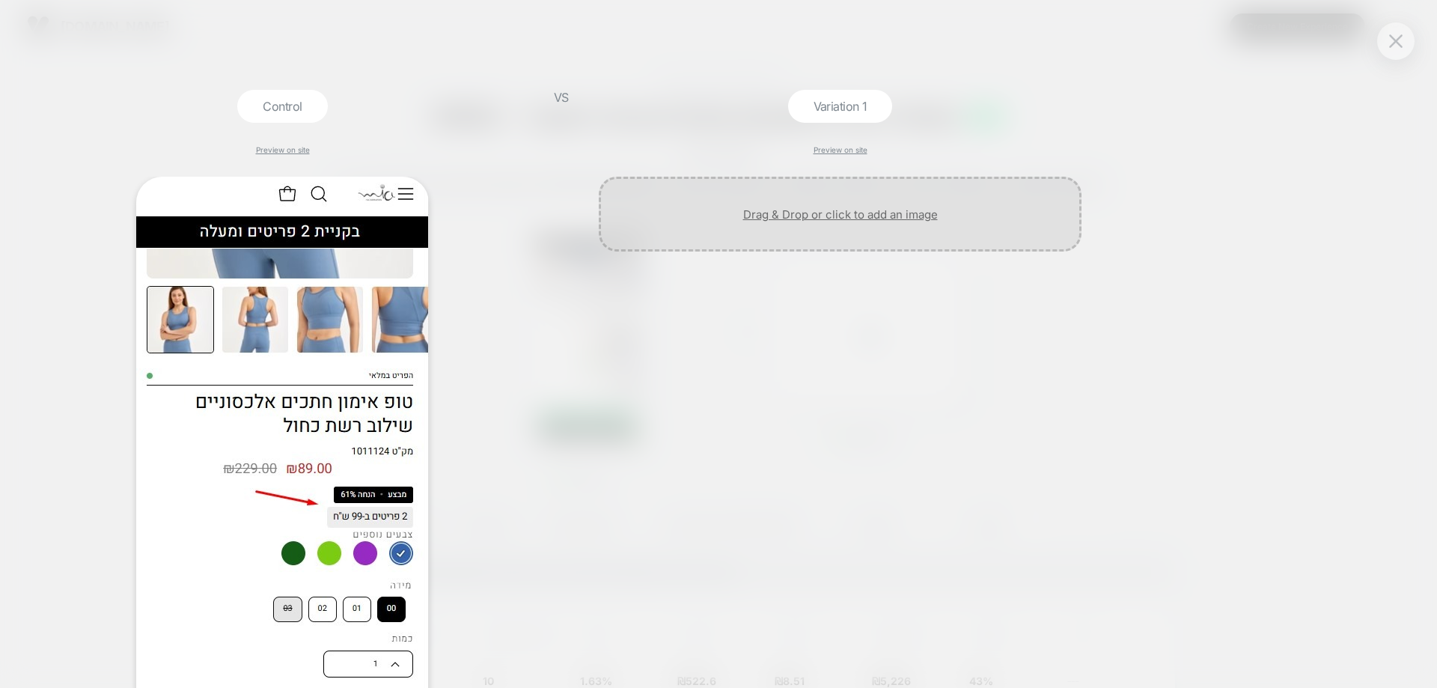
click at [898, 209] on div at bounding box center [840, 214] width 483 height 75
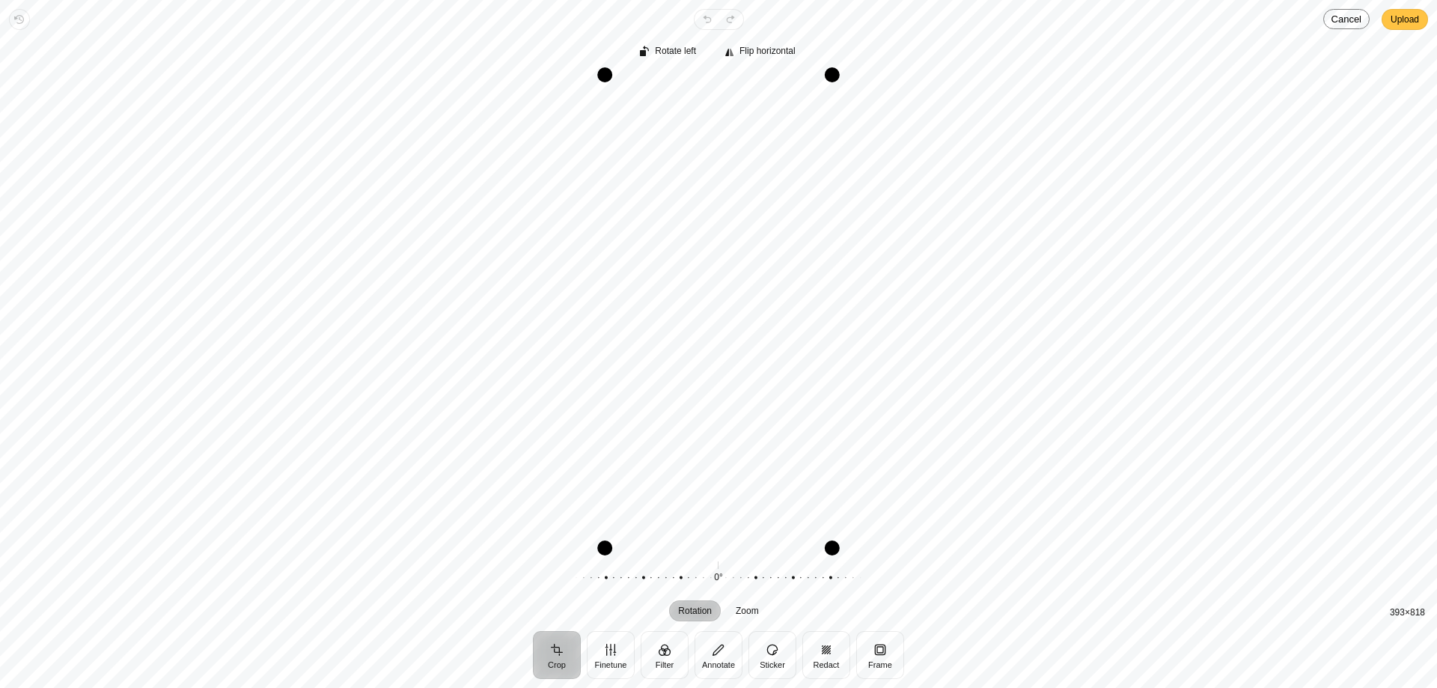
click at [1403, 23] on span "Upload" at bounding box center [1404, 19] width 28 height 18
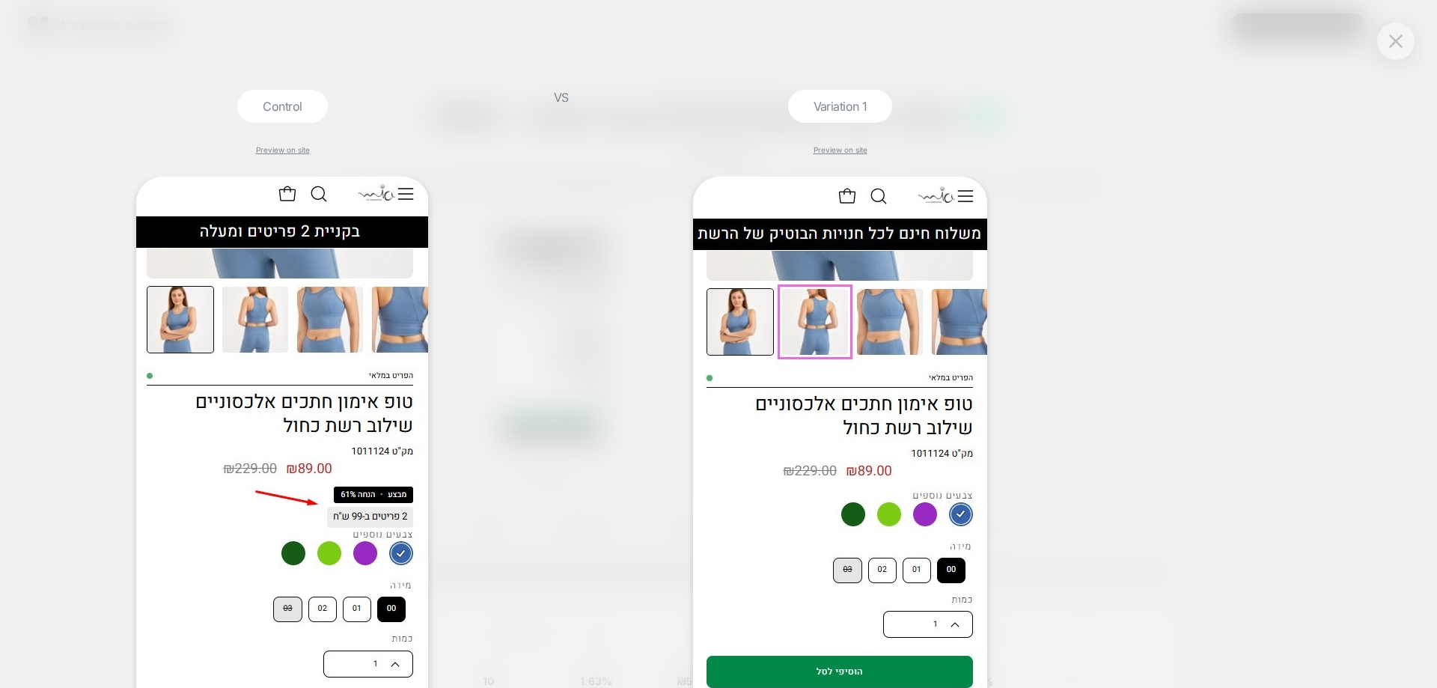
click at [1408, 41] on div at bounding box center [1395, 40] width 37 height 37
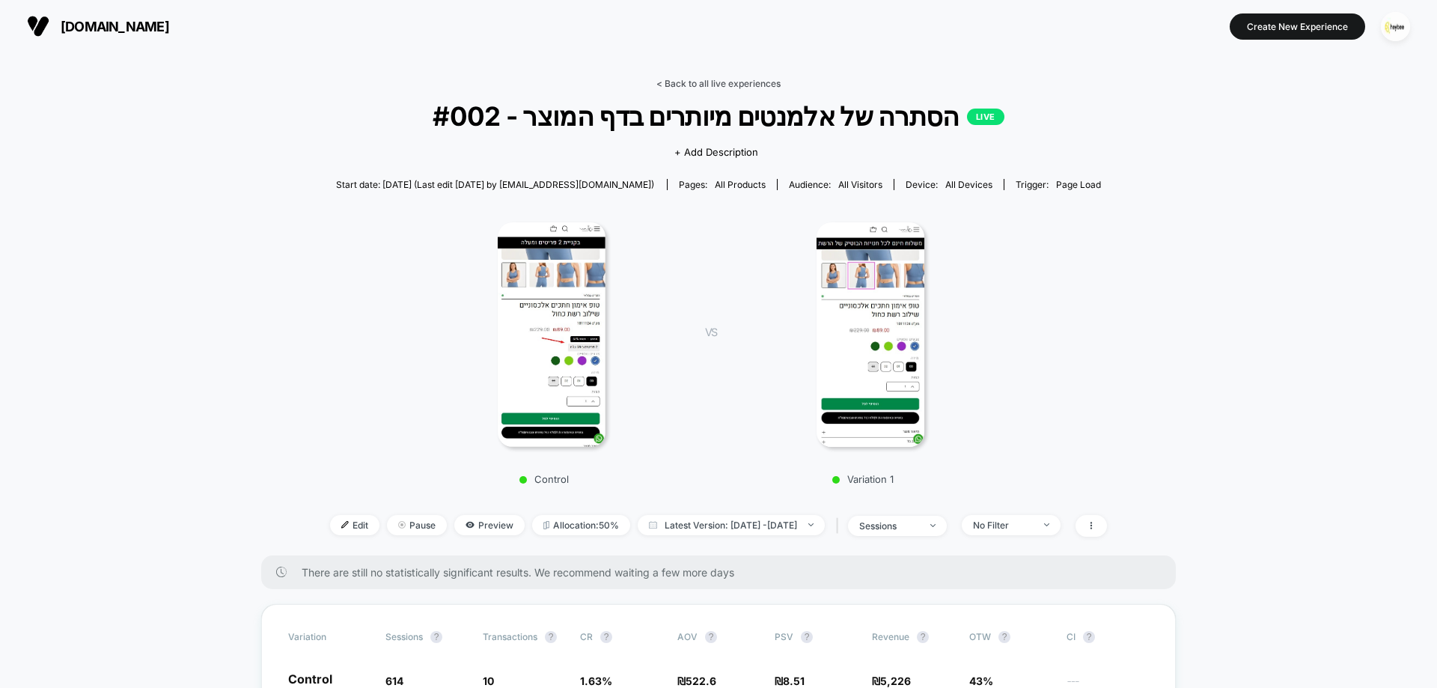
click at [728, 85] on link "< Back to all live experiences" at bounding box center [718, 83] width 124 height 11
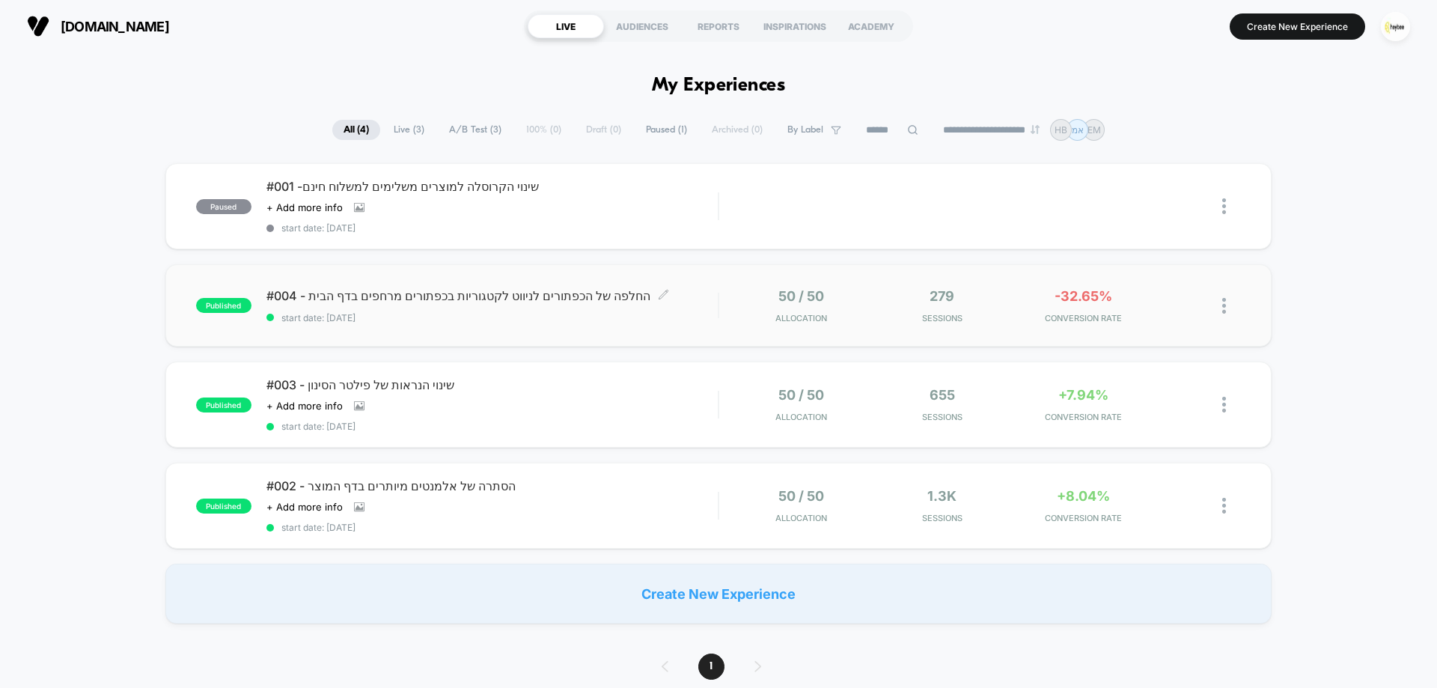
click at [621, 306] on div "#004 - החלפה של הכפתורים לניווט לקטגוריות בכפתורים מרחפים בדף הבית Click to edi…" at bounding box center [491, 305] width 451 height 35
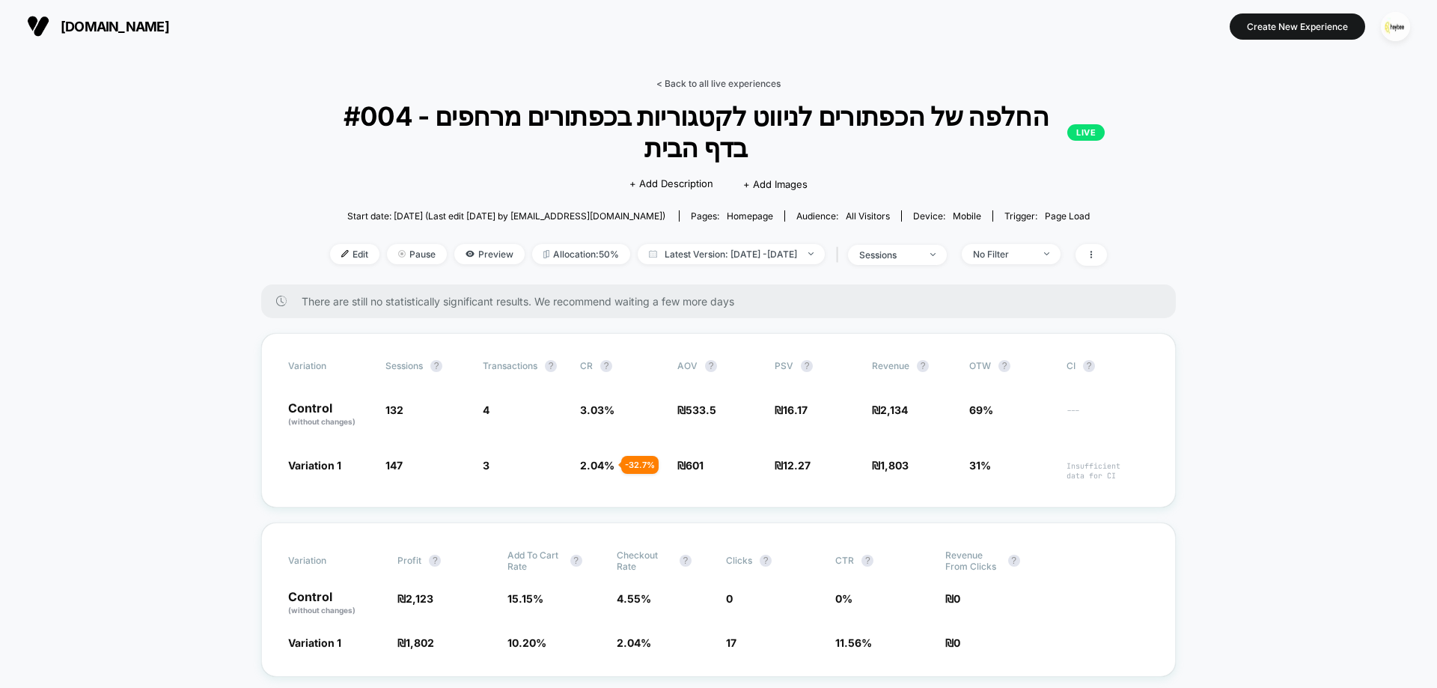
click at [719, 83] on link "< Back to all live experiences" at bounding box center [718, 83] width 124 height 11
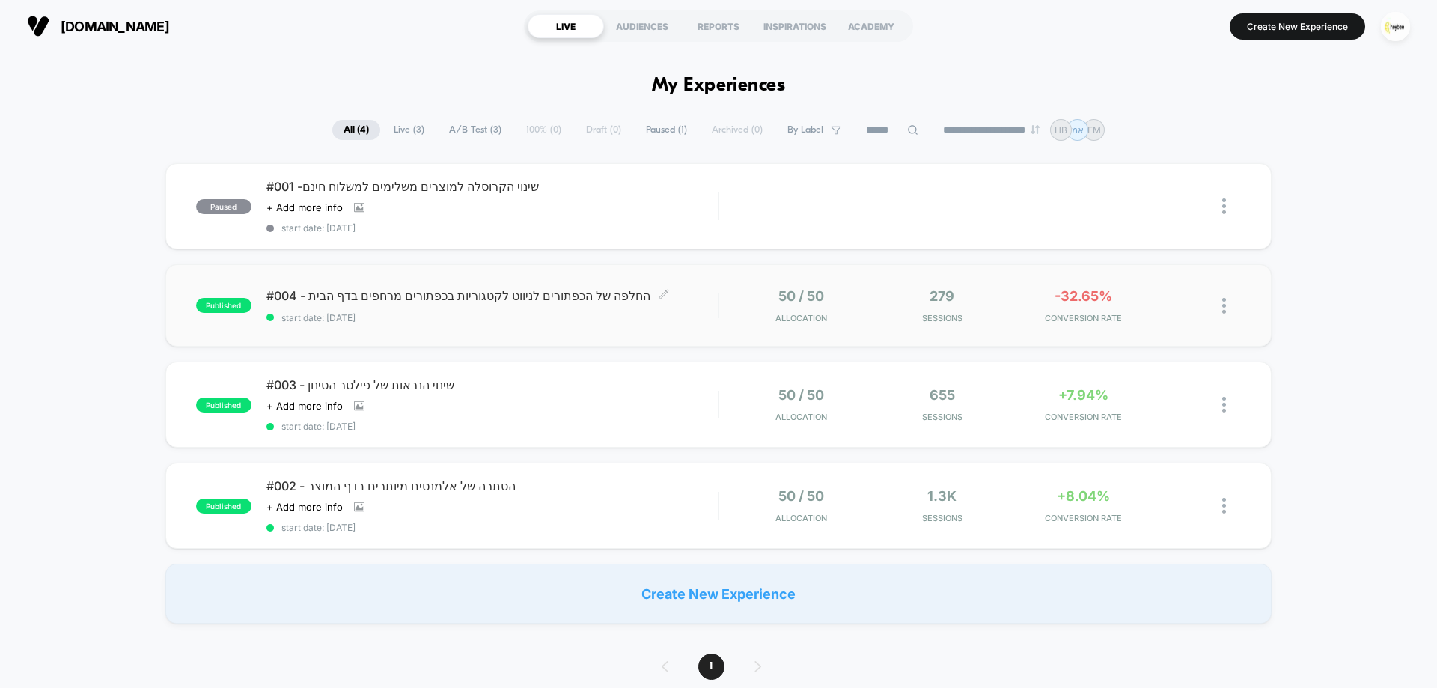
click at [626, 314] on span "start date: 18.8.2025" at bounding box center [491, 317] width 451 height 11
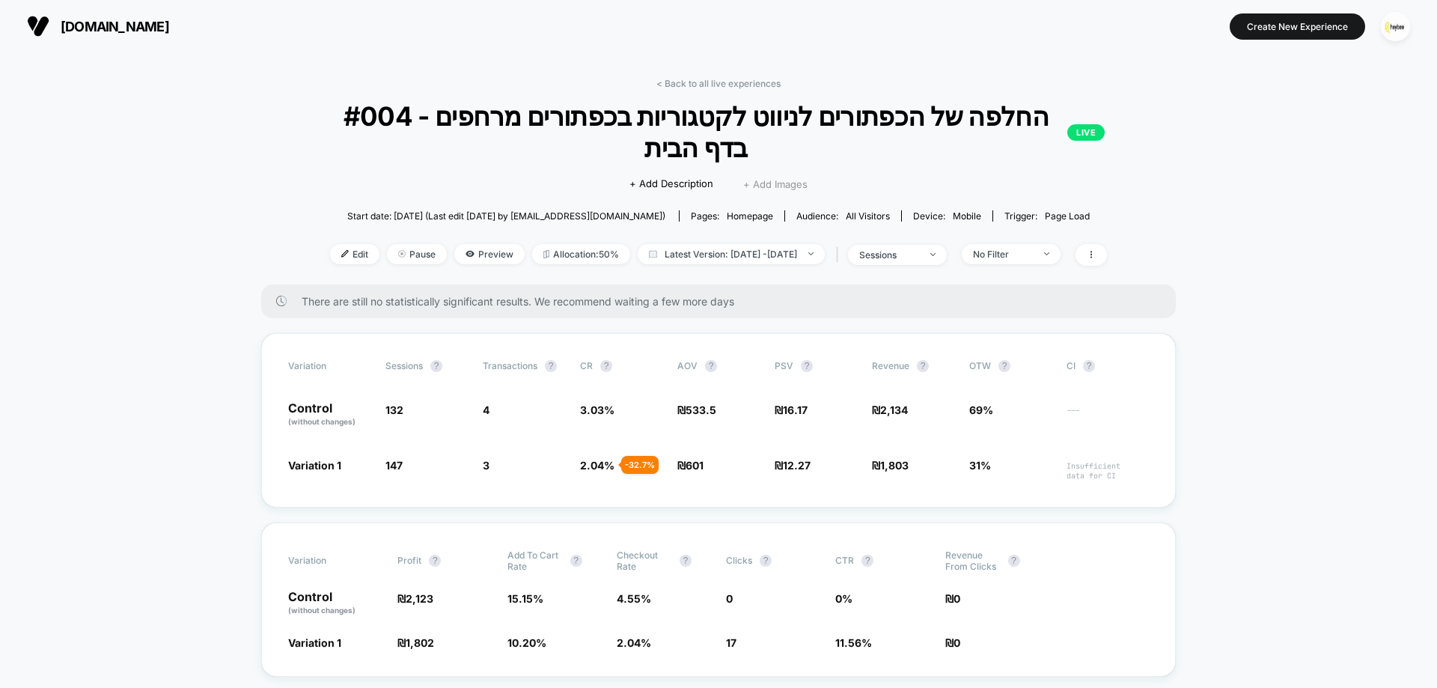
click at [791, 178] on span "+ Add Images" at bounding box center [775, 184] width 64 height 12
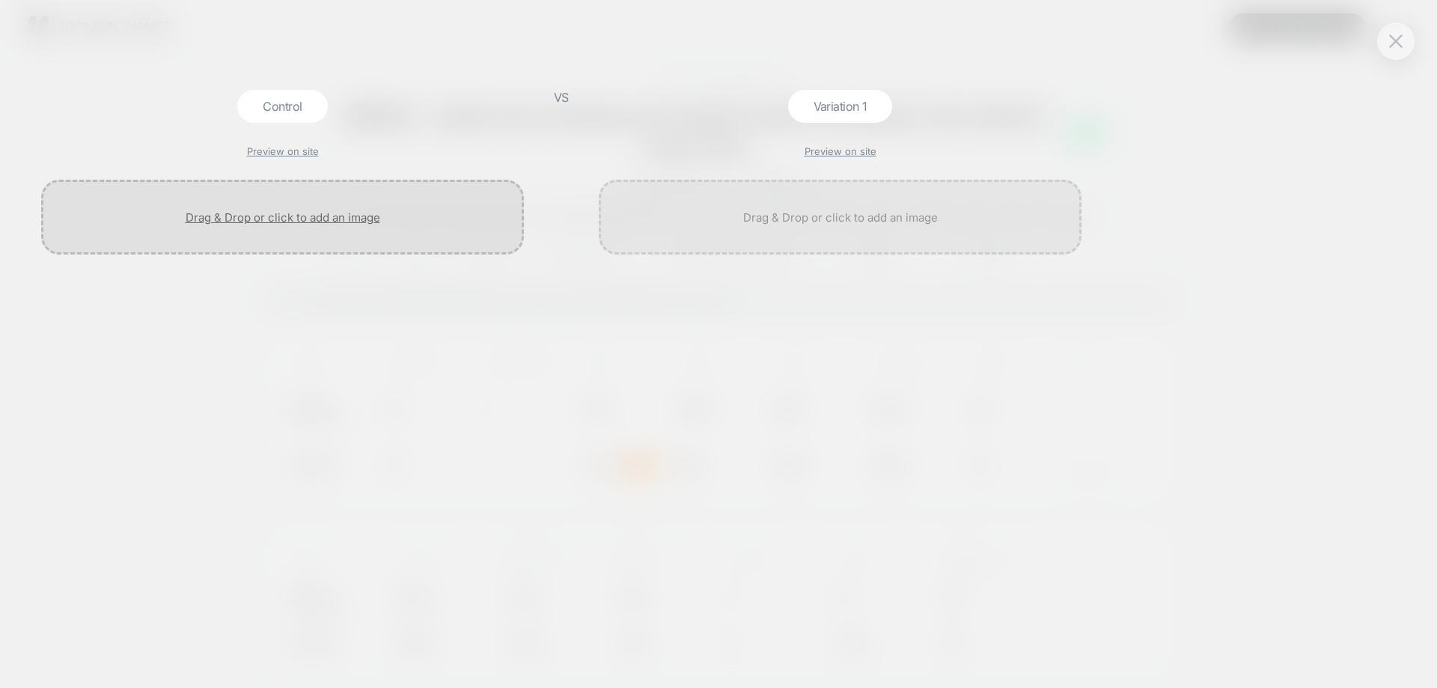
click at [291, 213] on div at bounding box center [282, 217] width 483 height 75
drag, startPoint x: 1388, startPoint y: 43, endPoint x: 983, endPoint y: 117, distance: 412.3
click at [1387, 43] on button at bounding box center [1395, 41] width 22 height 22
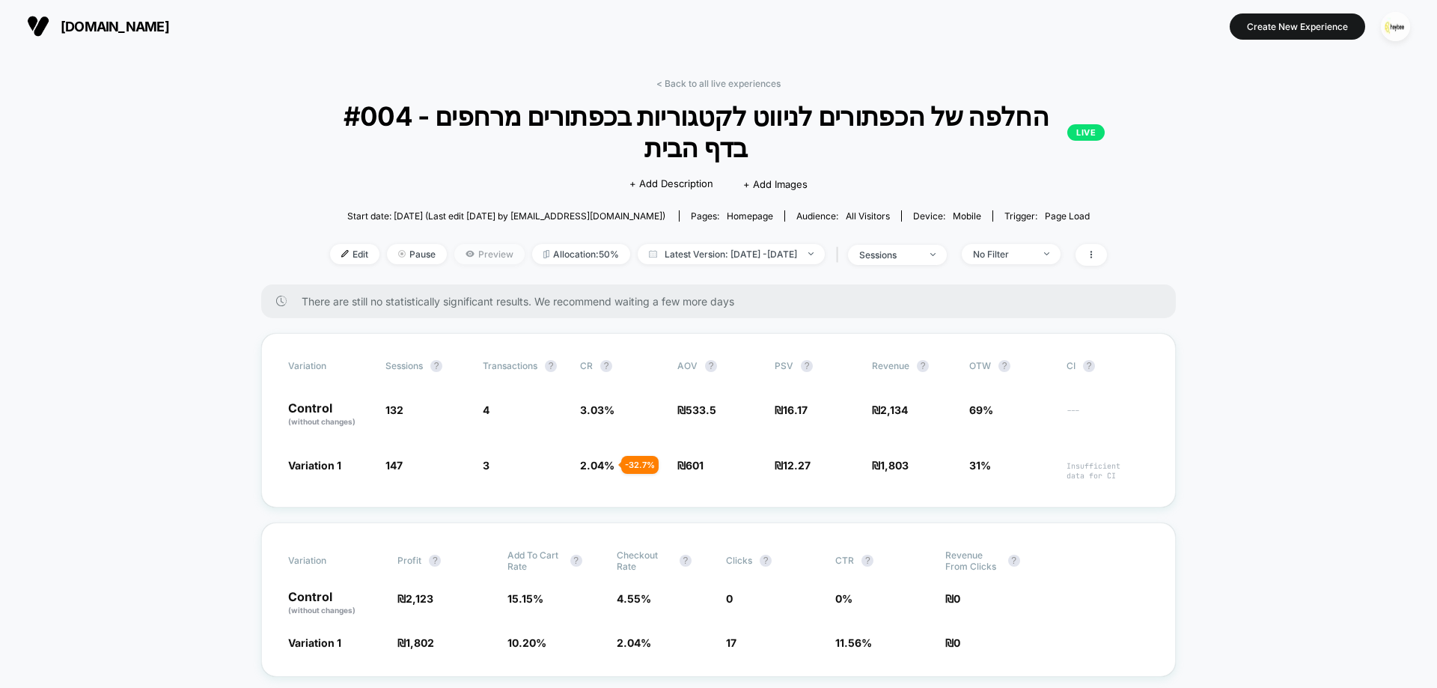
click at [463, 244] on span "Preview" at bounding box center [489, 254] width 70 height 20
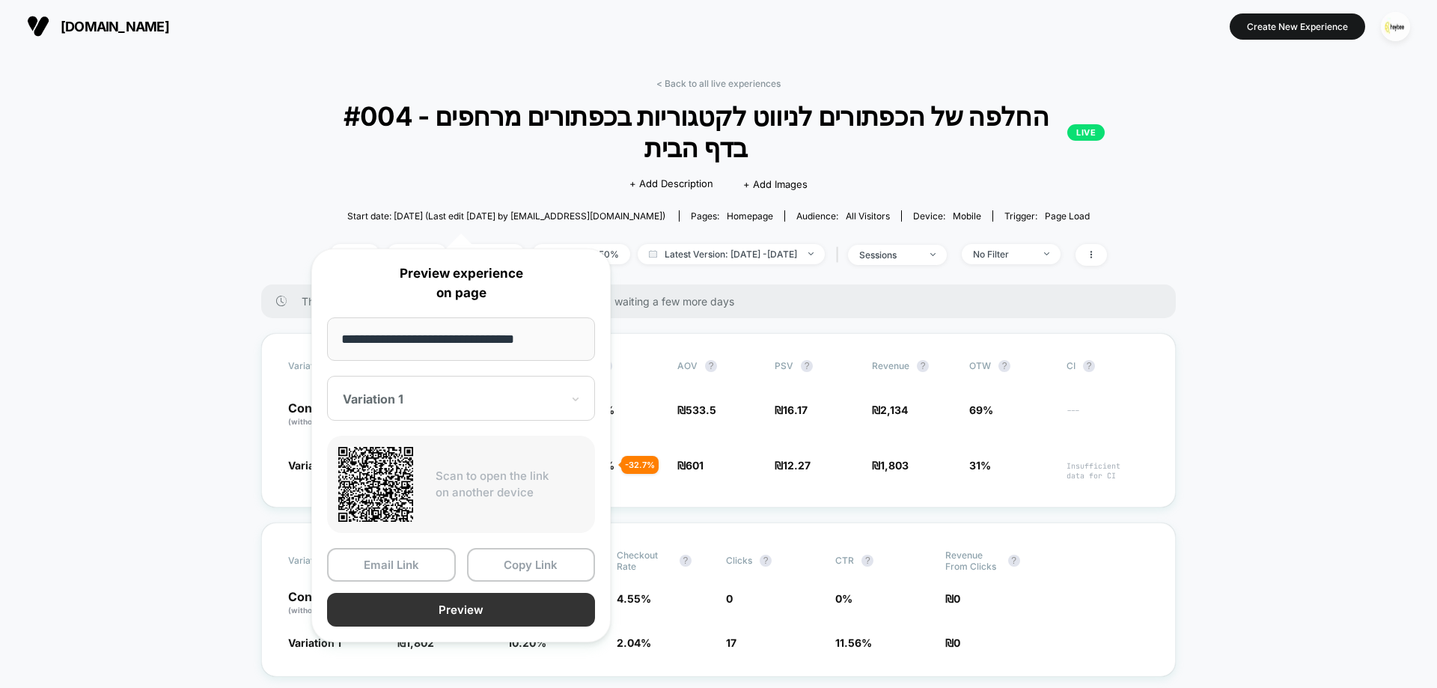
click at [472, 617] on button "Preview" at bounding box center [461, 610] width 268 height 34
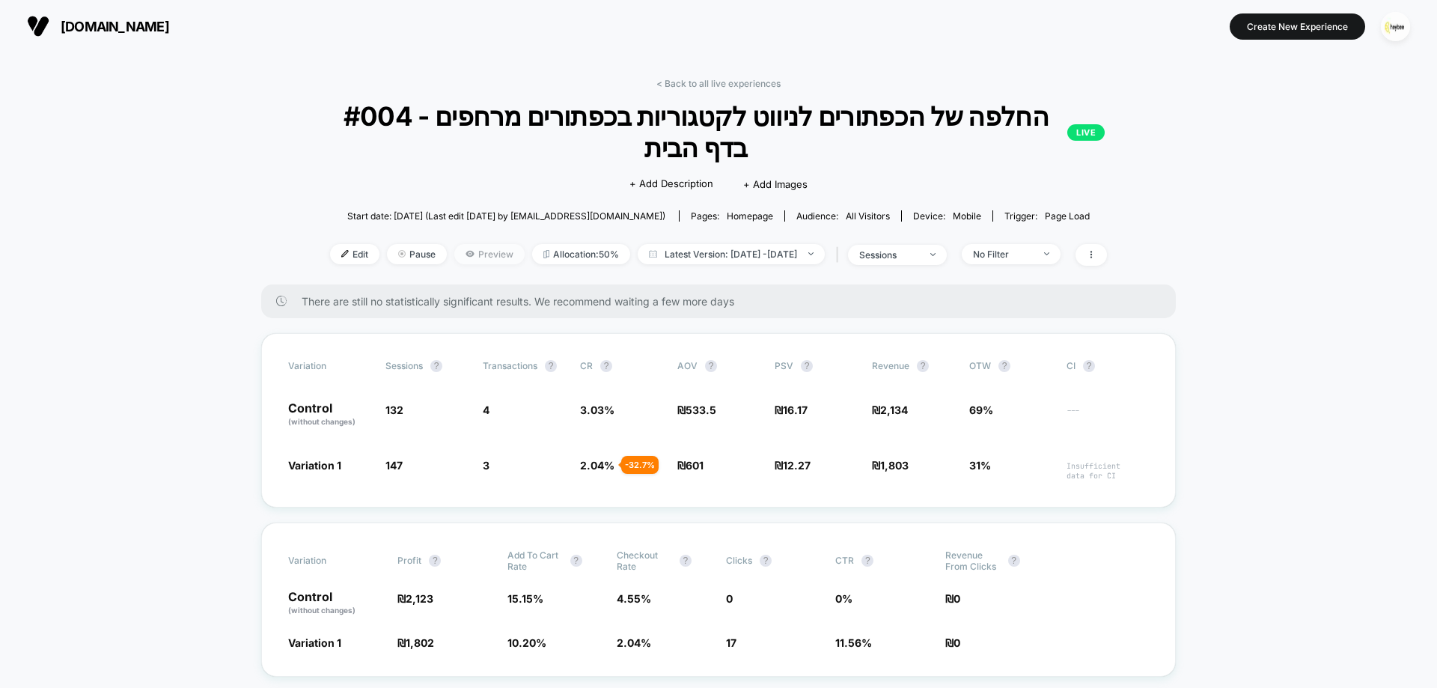
click at [487, 244] on span "Preview" at bounding box center [489, 254] width 70 height 20
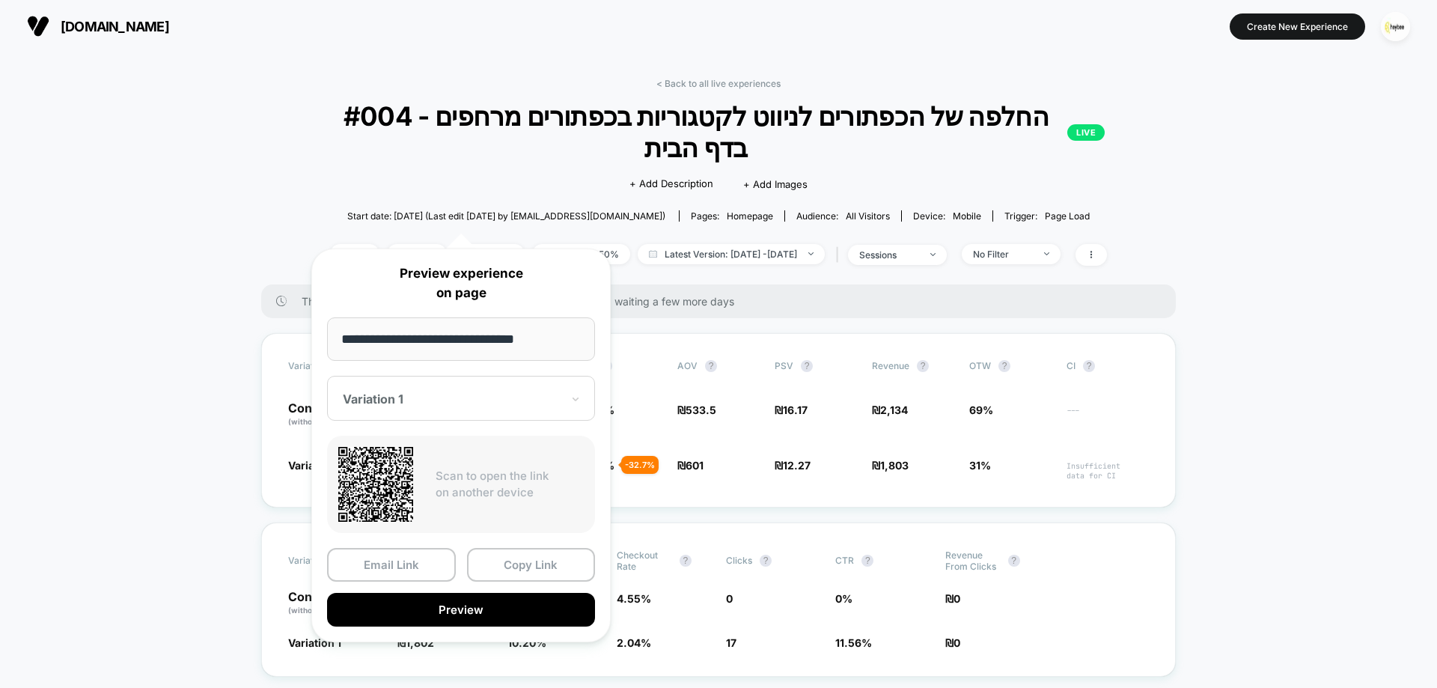
click at [474, 409] on div "Variation 1" at bounding box center [461, 398] width 268 height 45
click at [476, 492] on div "Variation 1 CONTROL" at bounding box center [461, 464] width 253 height 60
click at [477, 480] on div "CONTROL" at bounding box center [461, 477] width 253 height 27
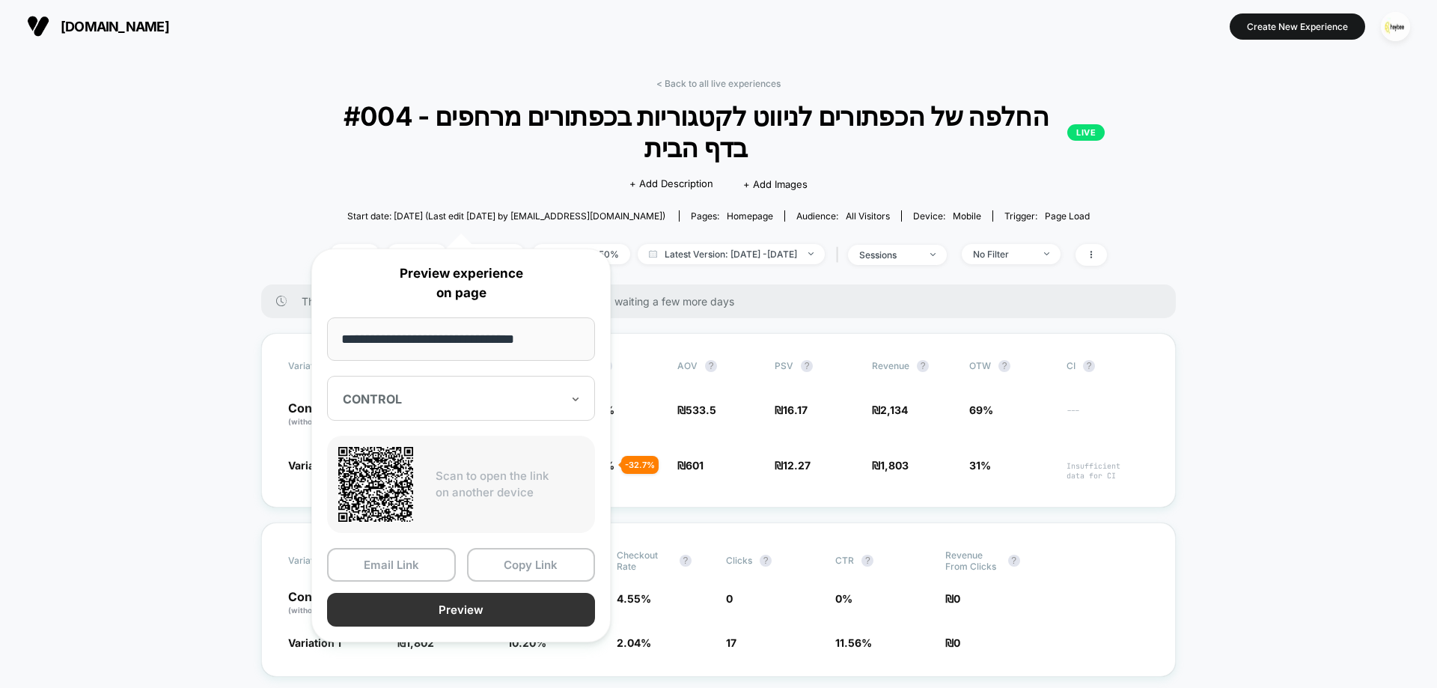
click at [569, 601] on button "Preview" at bounding box center [461, 610] width 268 height 34
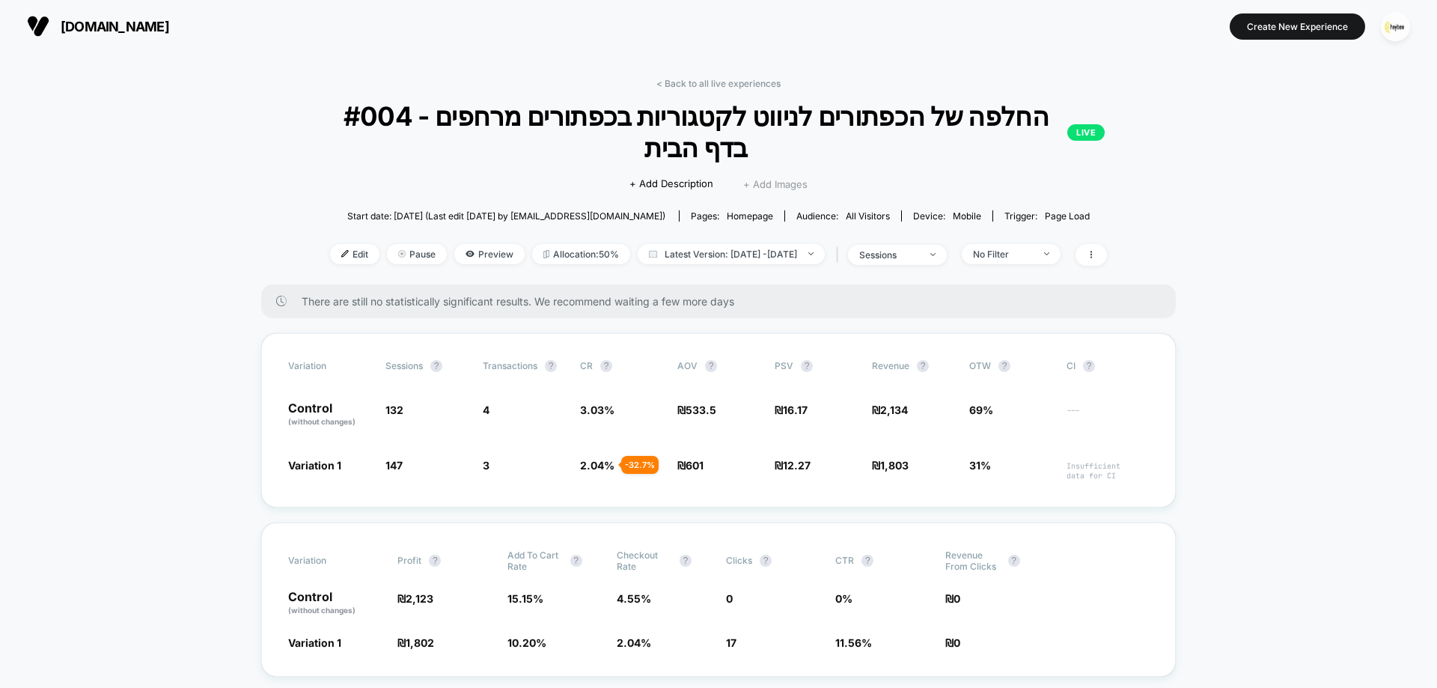
click at [755, 178] on span "+ Add Images" at bounding box center [775, 184] width 64 height 12
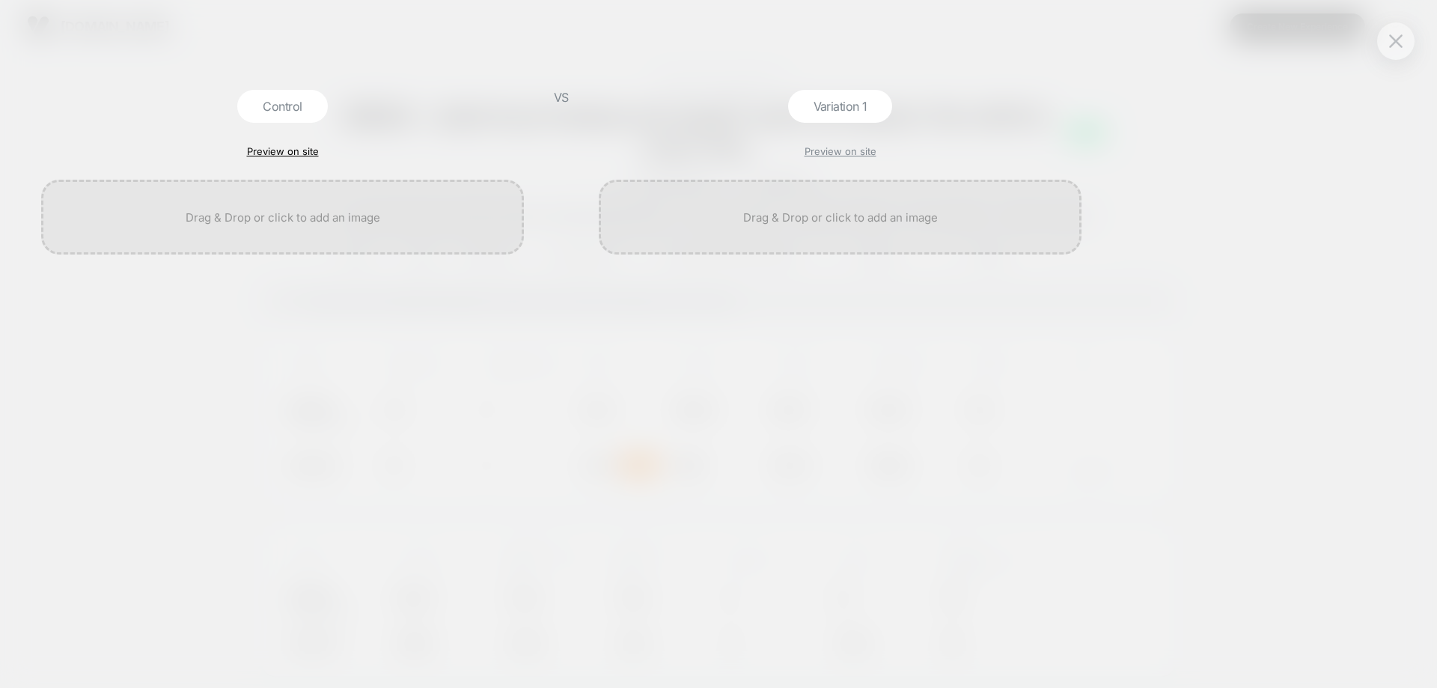
click at [268, 153] on link "Preview on site" at bounding box center [283, 151] width 72 height 12
drag, startPoint x: 305, startPoint y: 209, endPoint x: 313, endPoint y: 214, distance: 9.8
click at [313, 214] on div at bounding box center [282, 217] width 483 height 75
click at [305, 149] on link "Preview on site" at bounding box center [283, 151] width 72 height 12
click at [297, 217] on div at bounding box center [282, 217] width 483 height 75
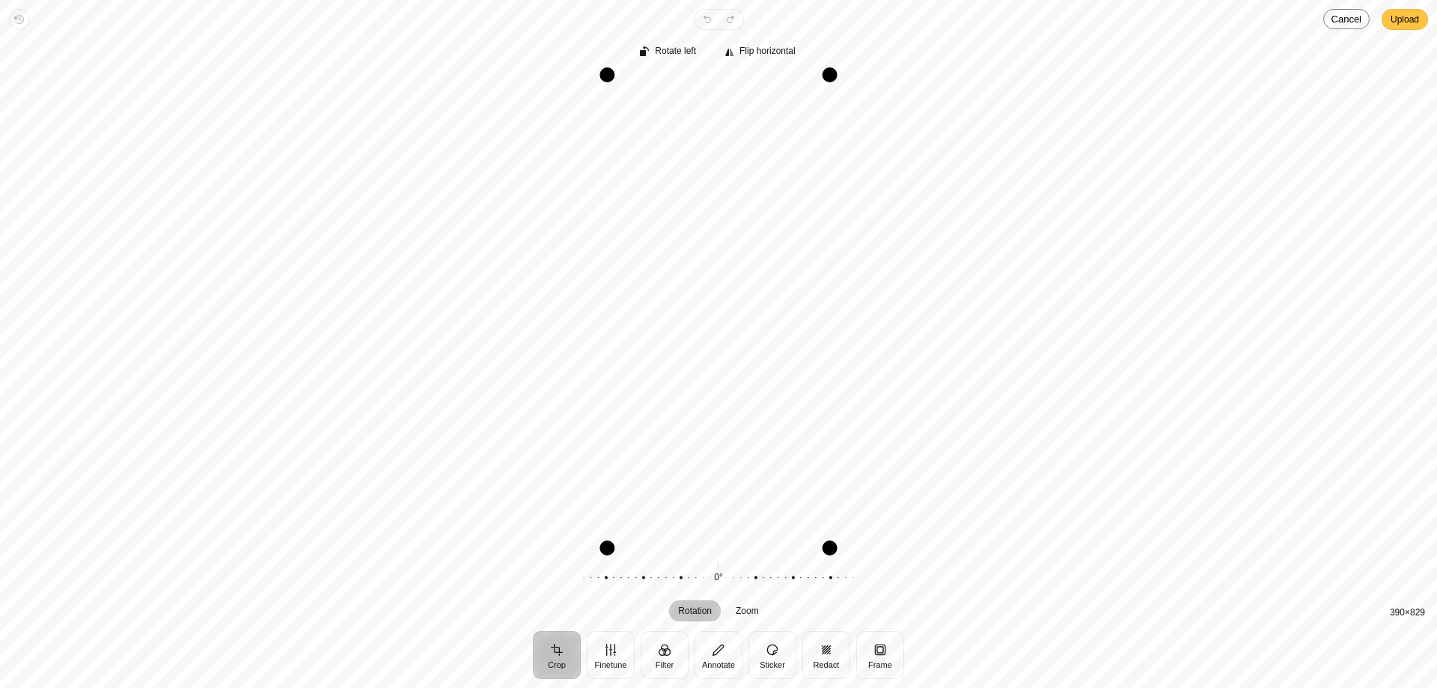
click at [1404, 24] on span "Upload" at bounding box center [1404, 19] width 28 height 18
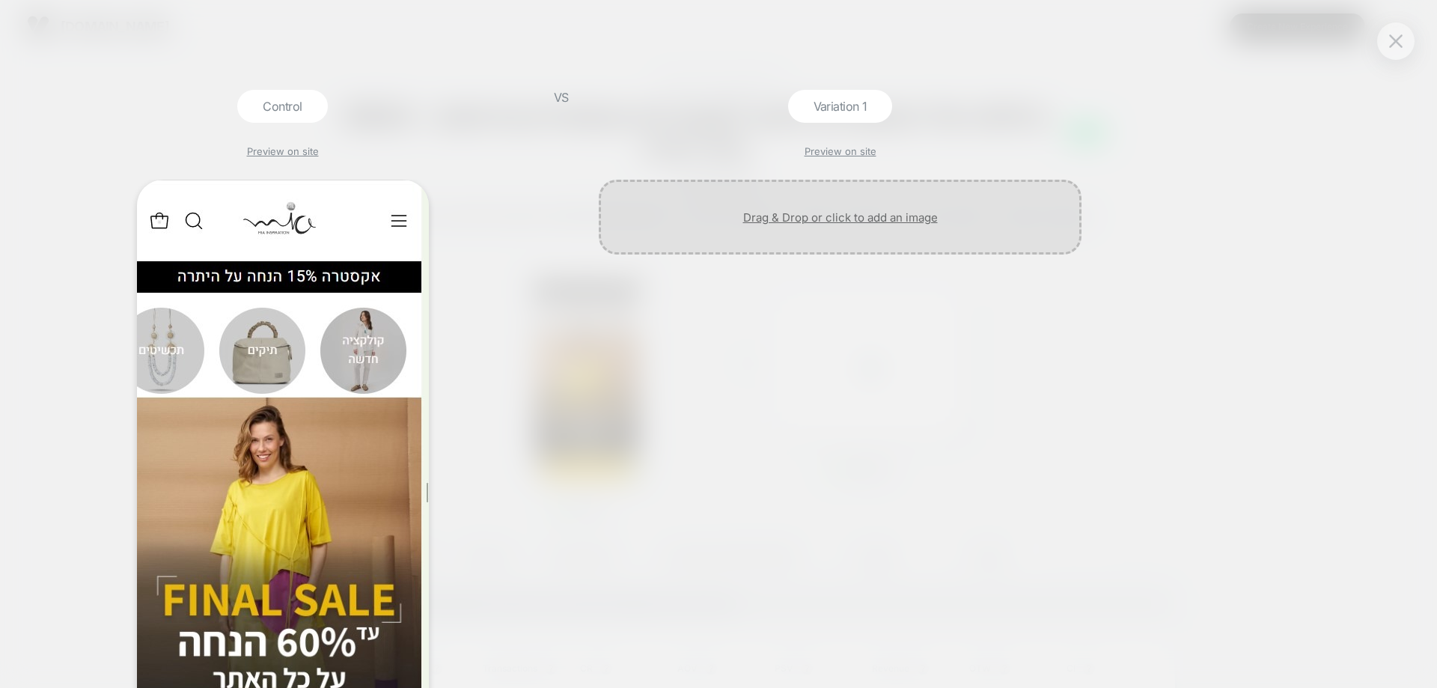
click at [837, 222] on div at bounding box center [840, 217] width 483 height 75
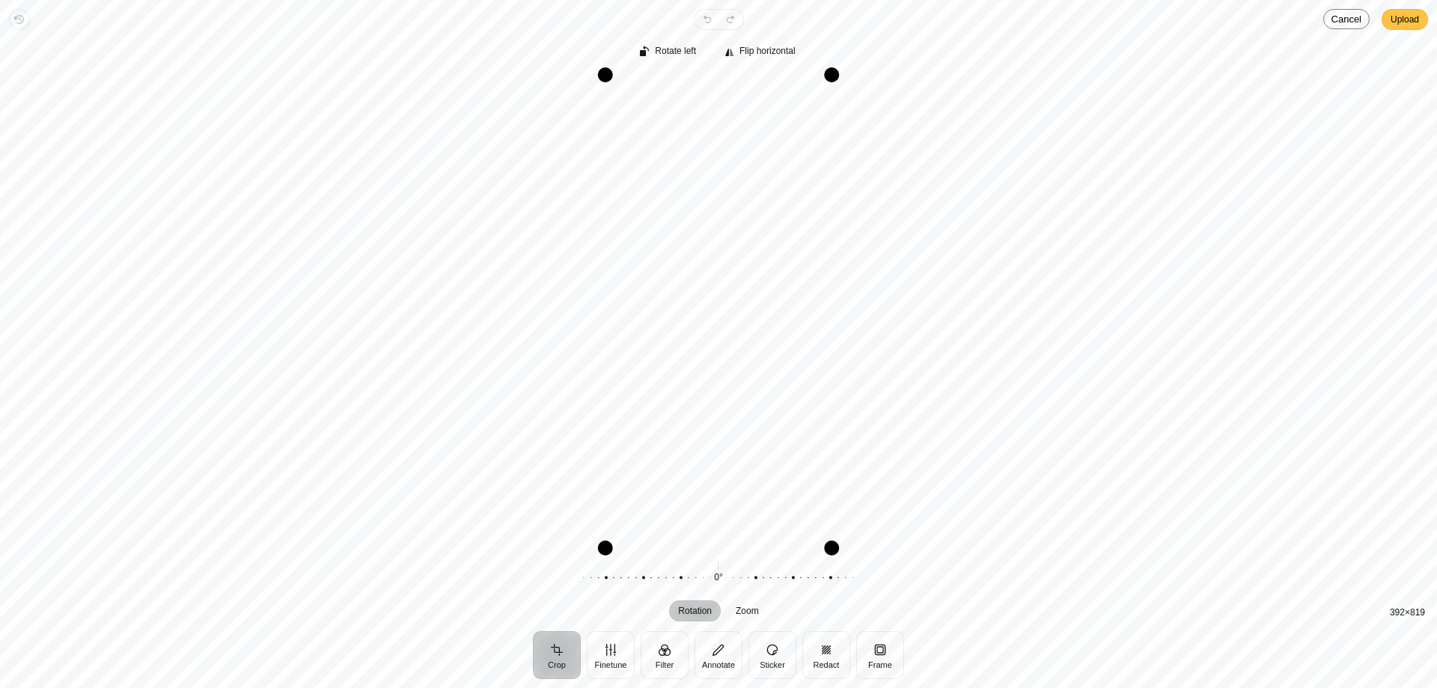
click at [1387, 26] on button "Upload" at bounding box center [1404, 19] width 46 height 21
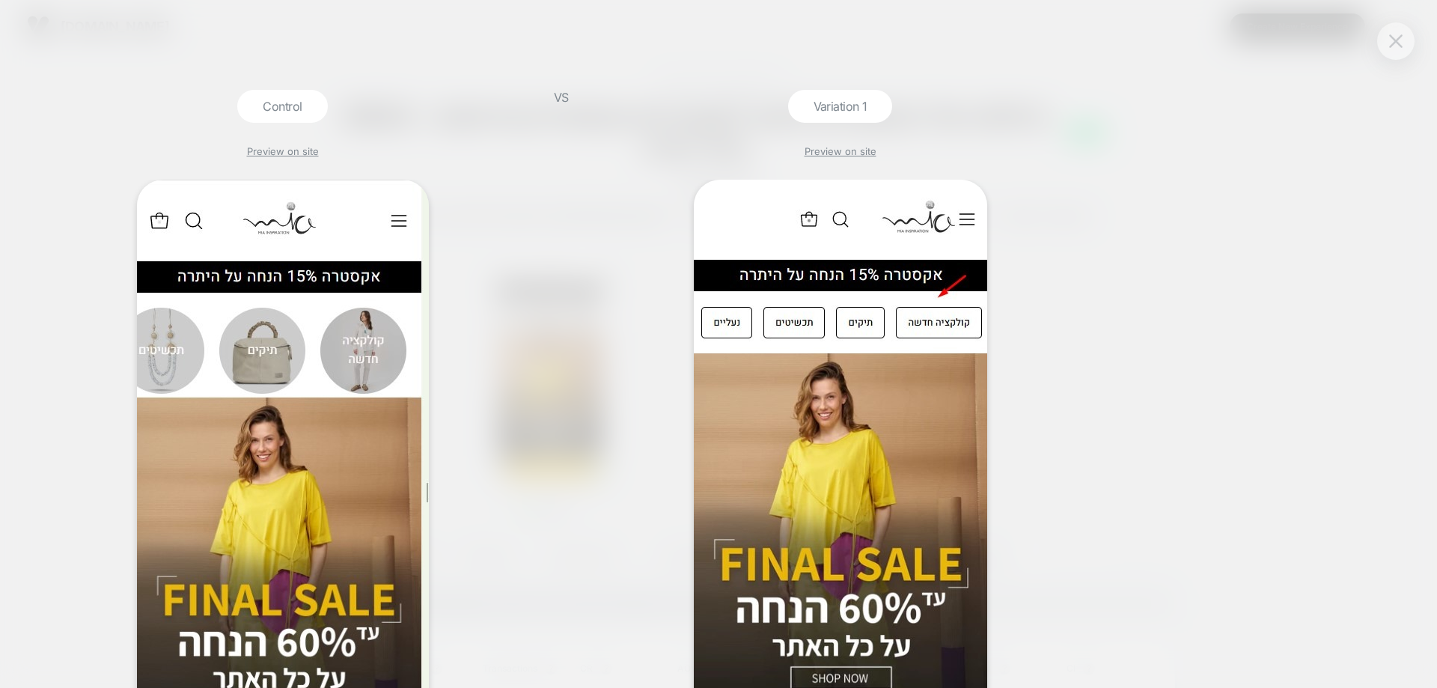
click at [1393, 43] on img at bounding box center [1395, 40] width 13 height 13
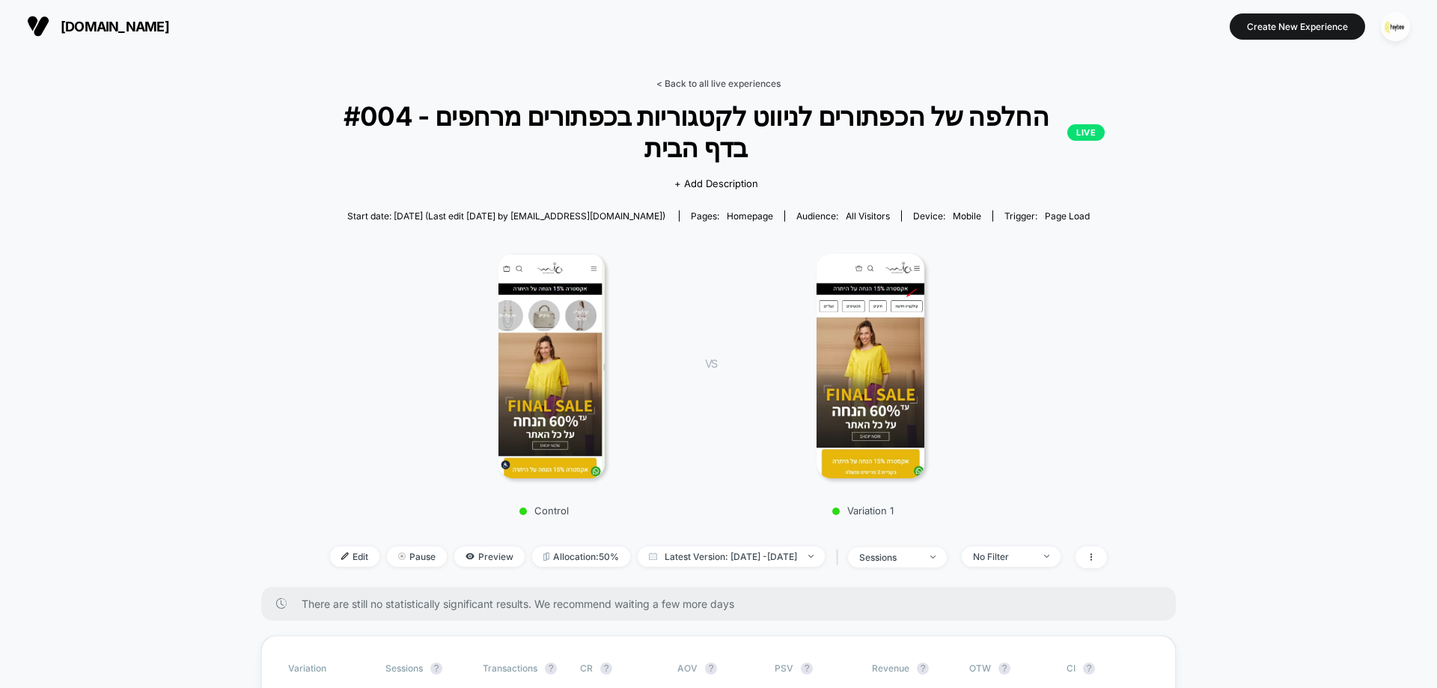
click at [733, 78] on link "< Back to all live experiences" at bounding box center [718, 83] width 124 height 11
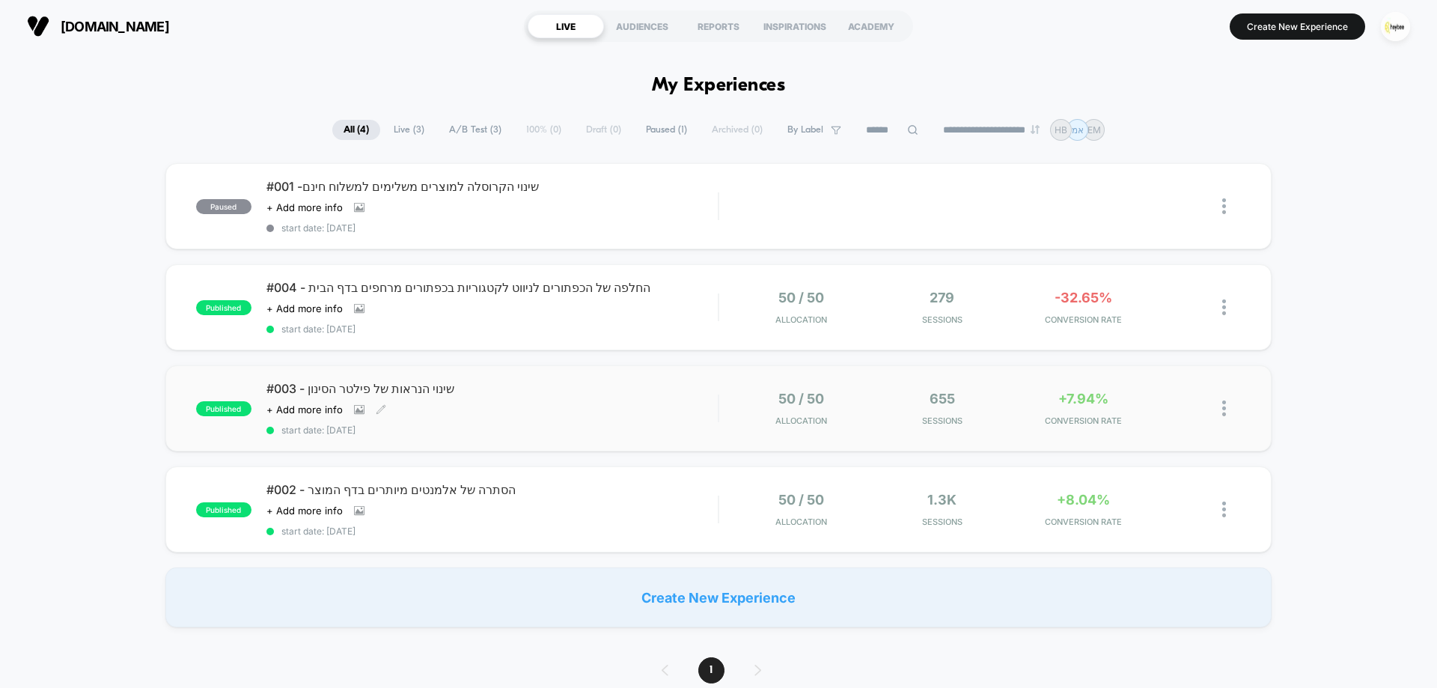
click at [558, 432] on span "start date: 18.8.2025" at bounding box center [491, 429] width 451 height 11
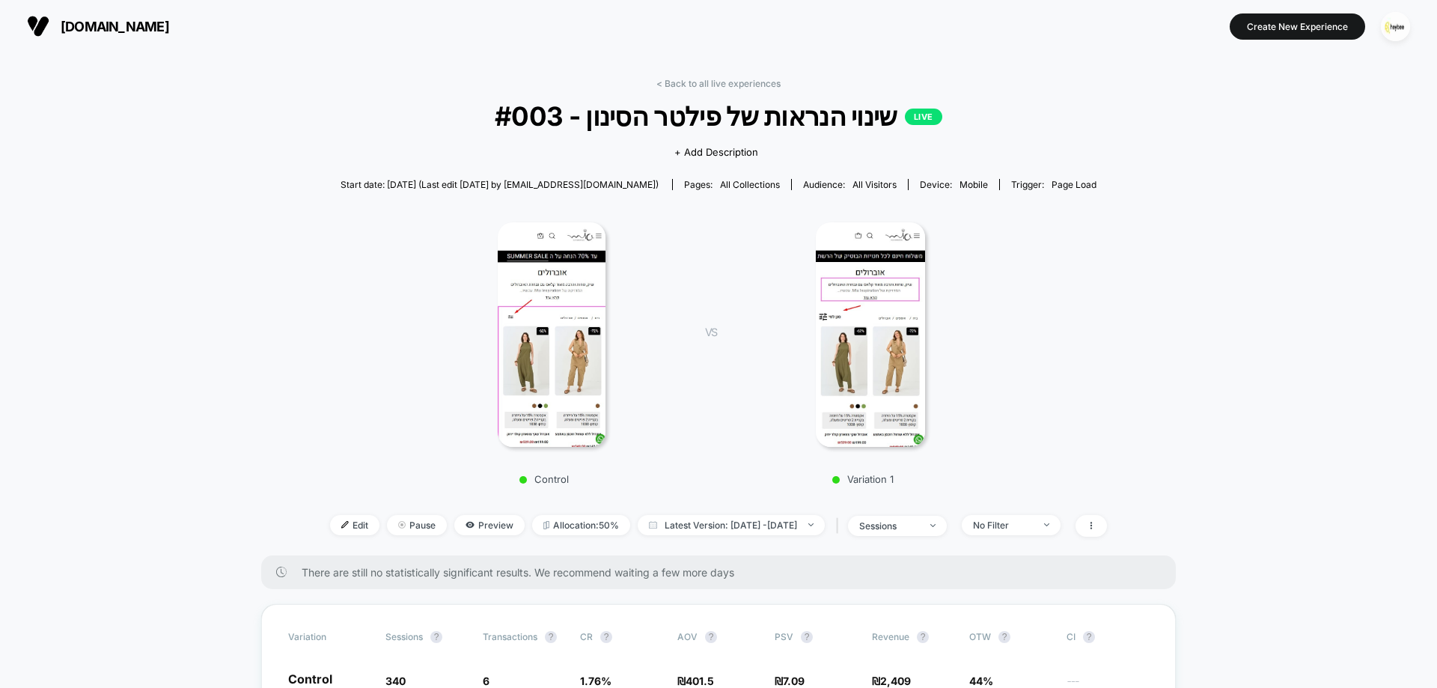
click at [324, 287] on div "Control VS Variation 1" at bounding box center [711, 348] width 777 height 287
click at [1383, 29] on img "button" at bounding box center [1395, 26] width 29 height 29
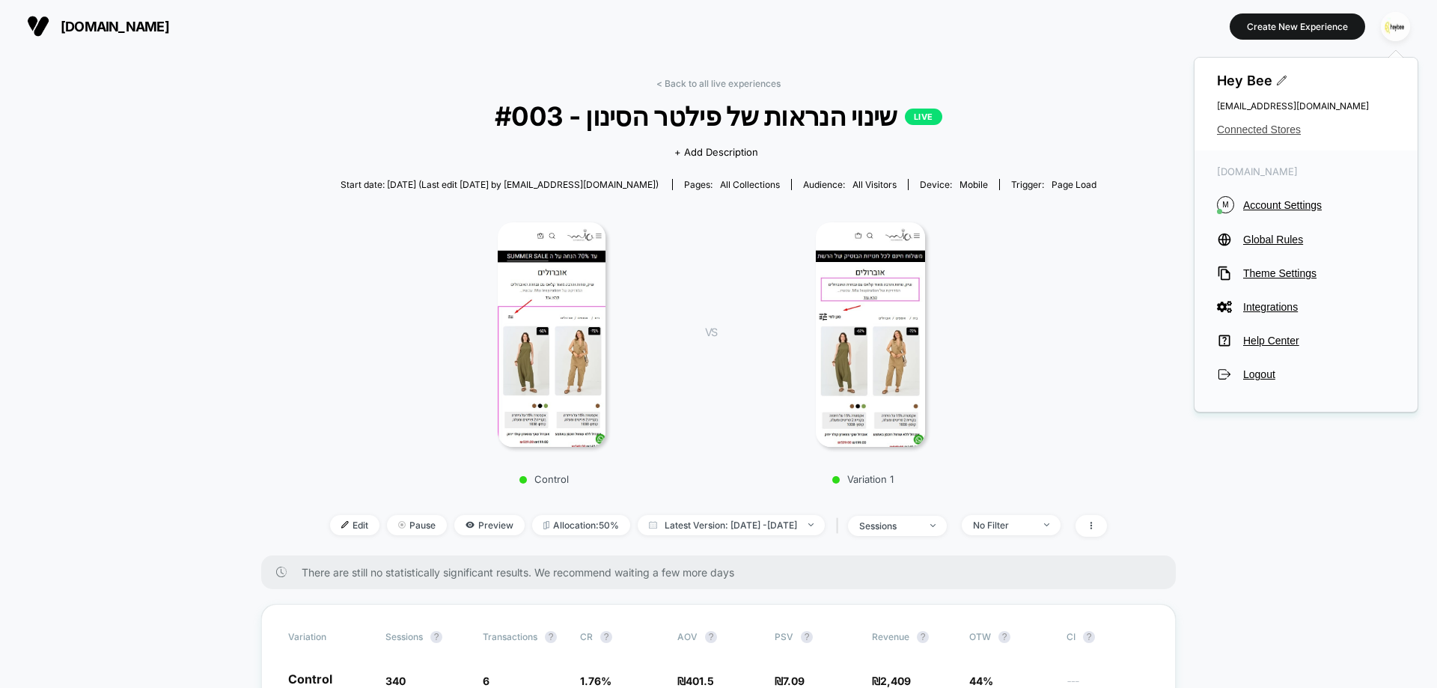
click at [1252, 126] on span "Connected Stores" at bounding box center [1306, 129] width 178 height 12
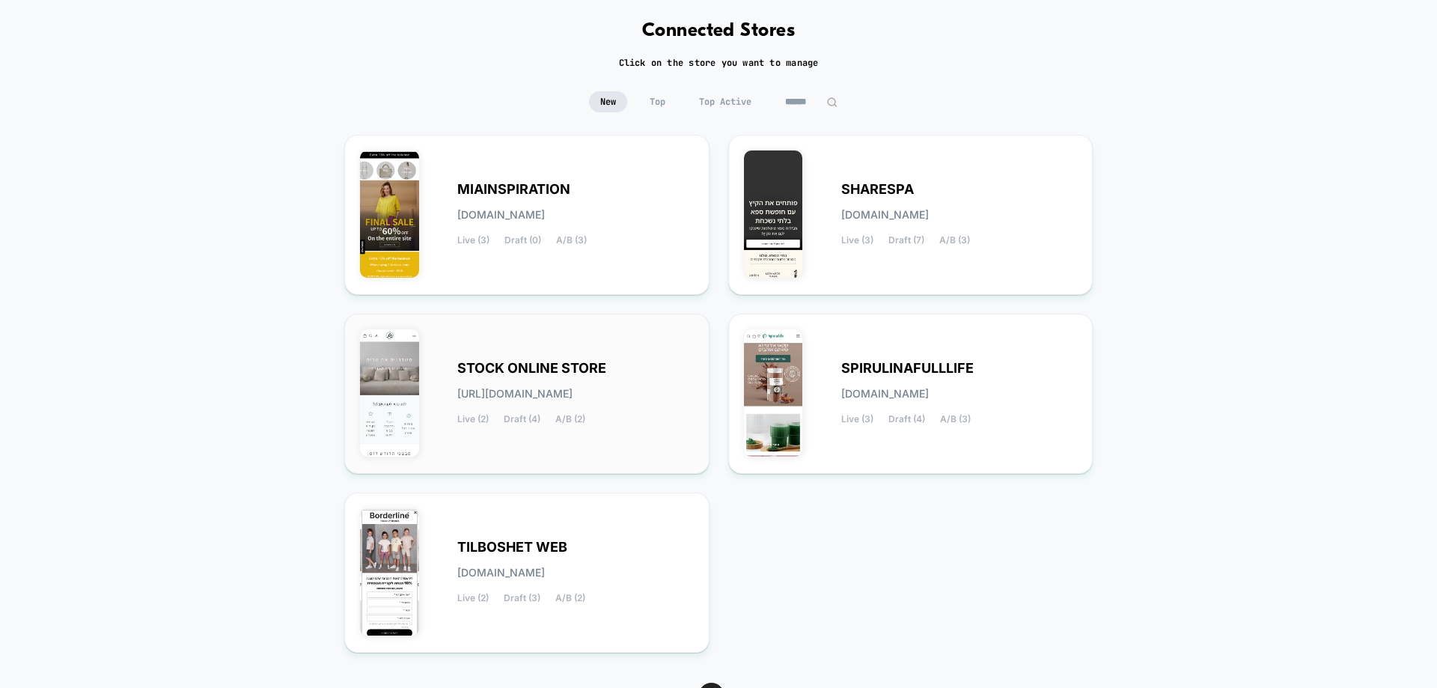
scroll to position [152, 0]
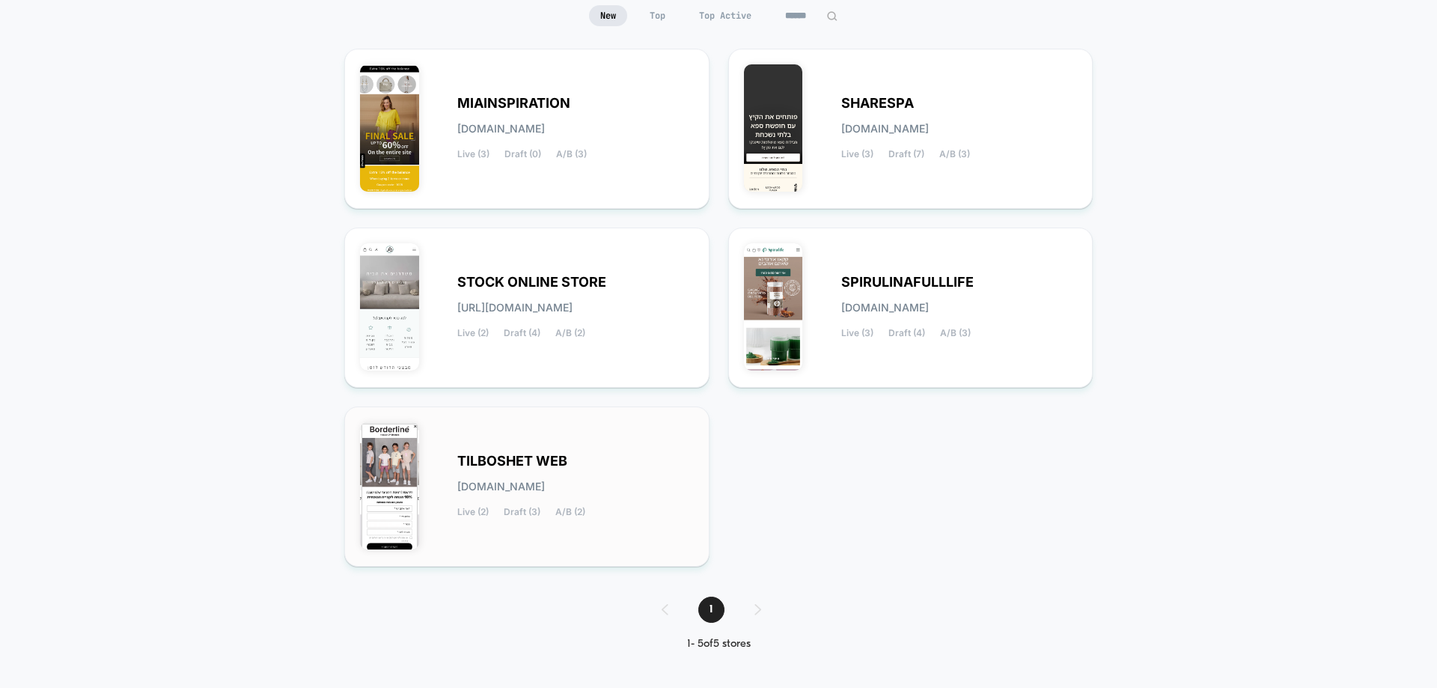
click at [592, 456] on div "TILBOSHET WEB tilboshet-web.myshopify.com Live (2) Draft (3) A/B (2)" at bounding box center [575, 486] width 236 height 61
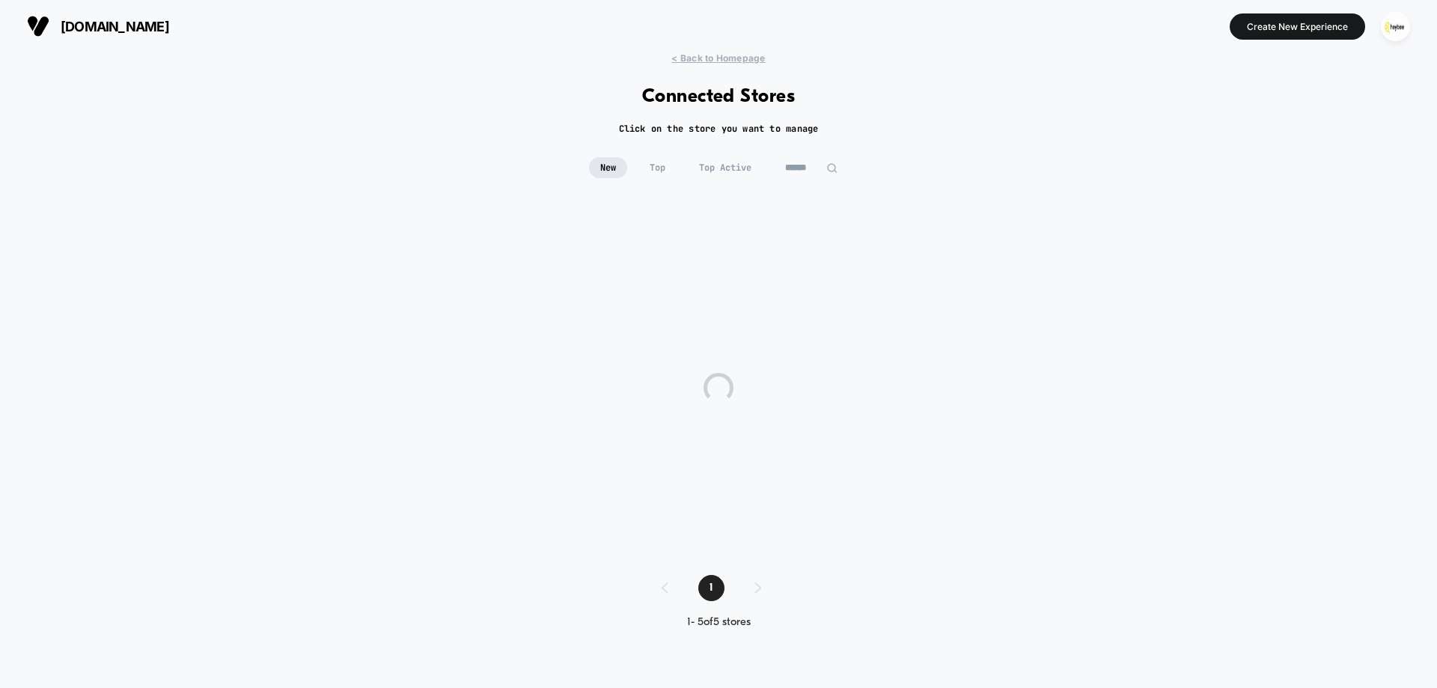
scroll to position [0, 0]
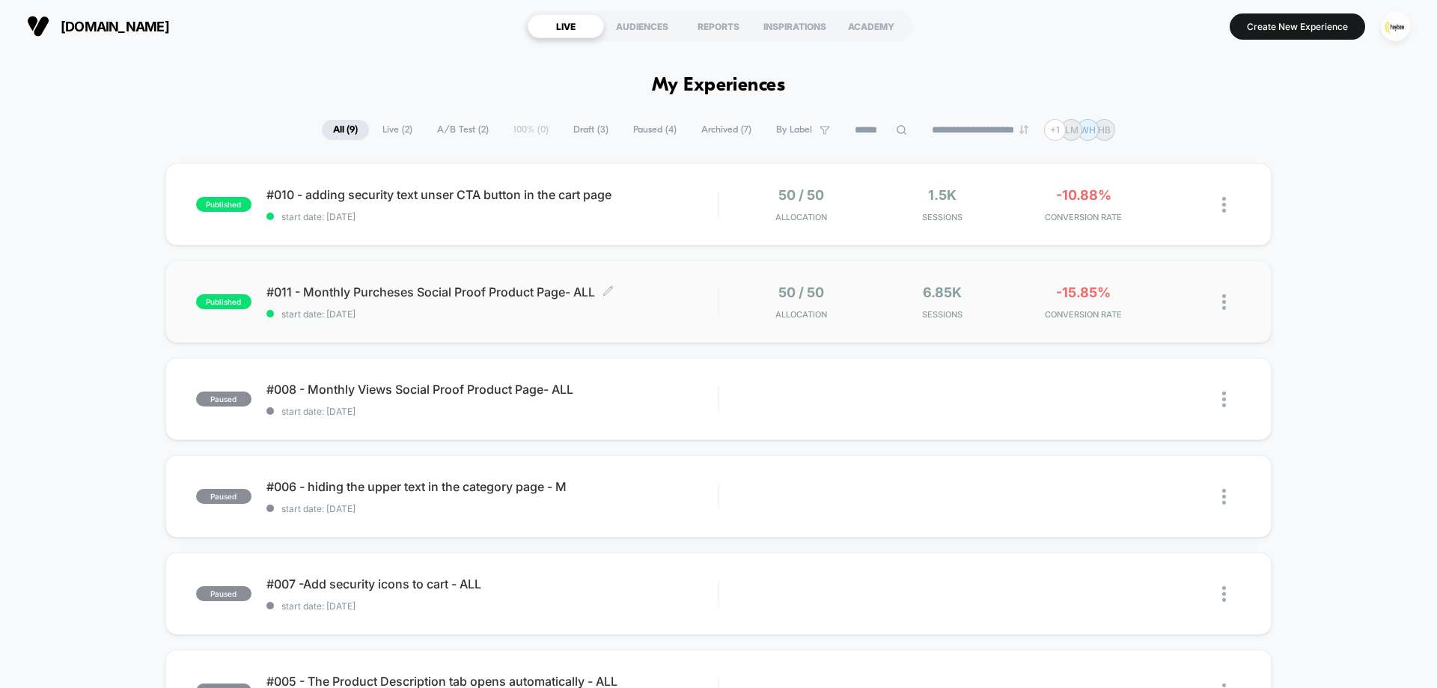
click at [479, 302] on div "#011 - Monthly Purcheses Social Proof Product Page- ALL Click to edit experienc…" at bounding box center [491, 301] width 451 height 35
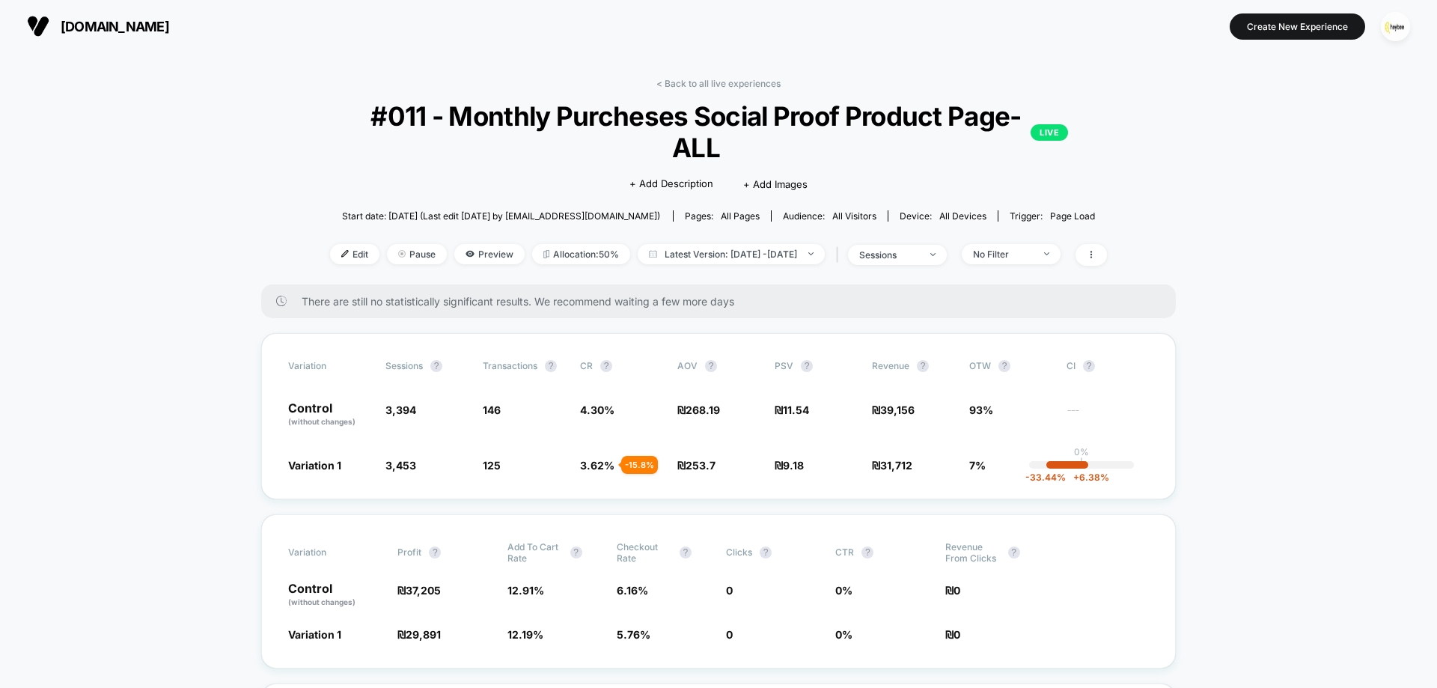
click at [457, 244] on span "Preview" at bounding box center [489, 254] width 70 height 20
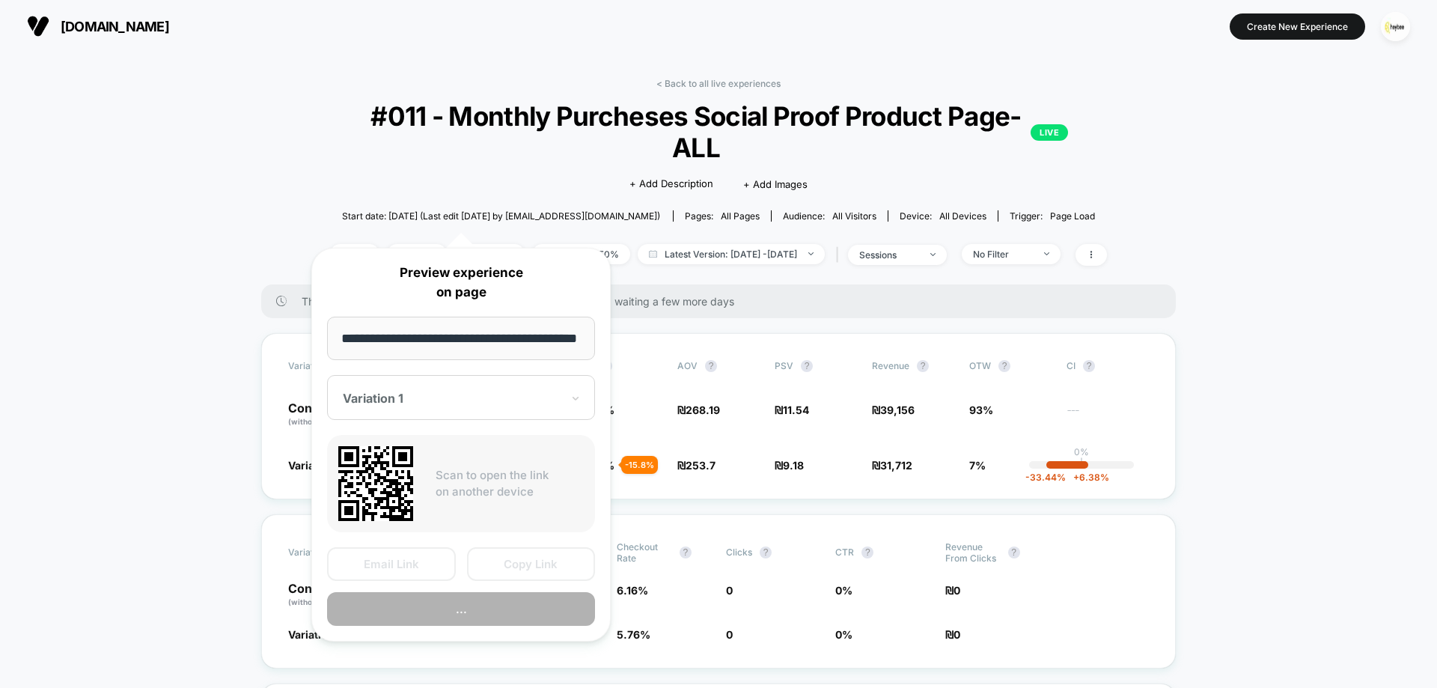
scroll to position [0, 19]
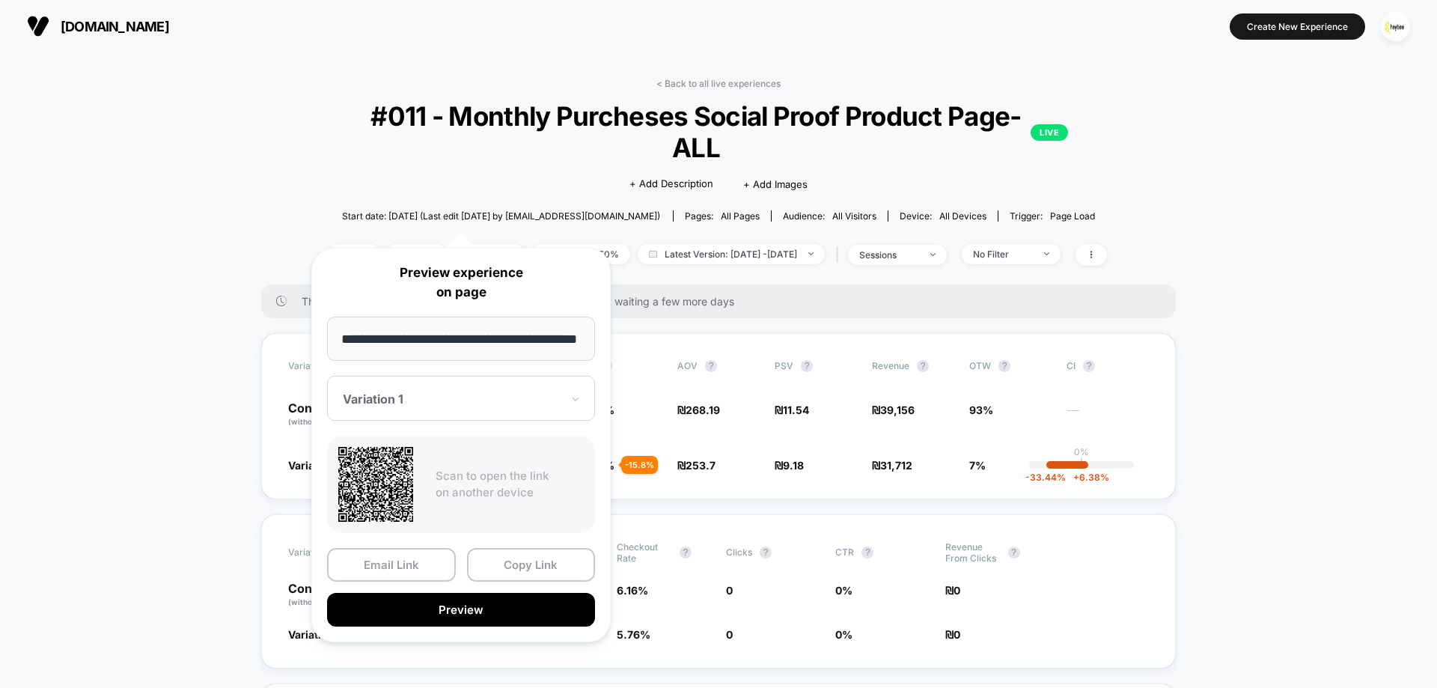
click at [413, 403] on div at bounding box center [452, 398] width 219 height 15
click at [397, 444] on div "Variation 1" at bounding box center [461, 450] width 253 height 27
click at [408, 408] on div "Variation 1" at bounding box center [461, 398] width 268 height 45
click at [400, 479] on div "CONTROL" at bounding box center [461, 477] width 253 height 27
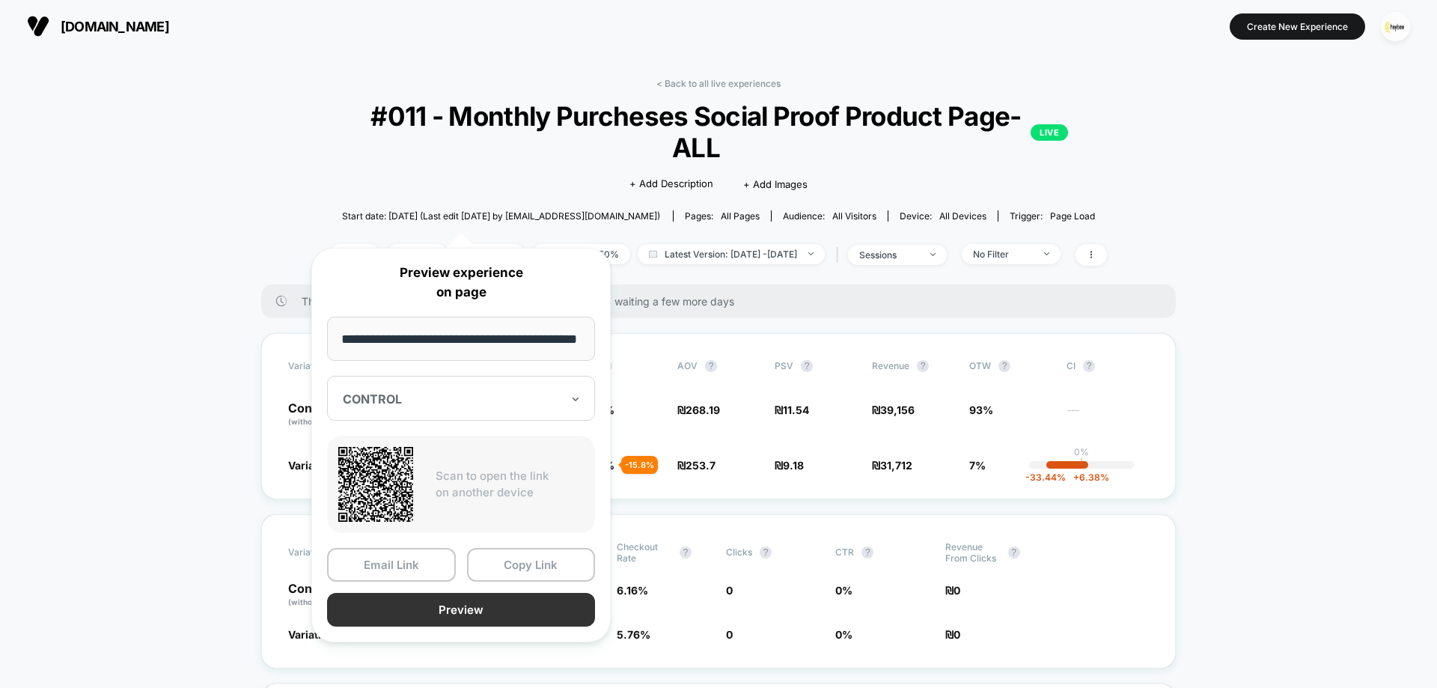
click at [416, 605] on button "Preview" at bounding box center [461, 610] width 268 height 34
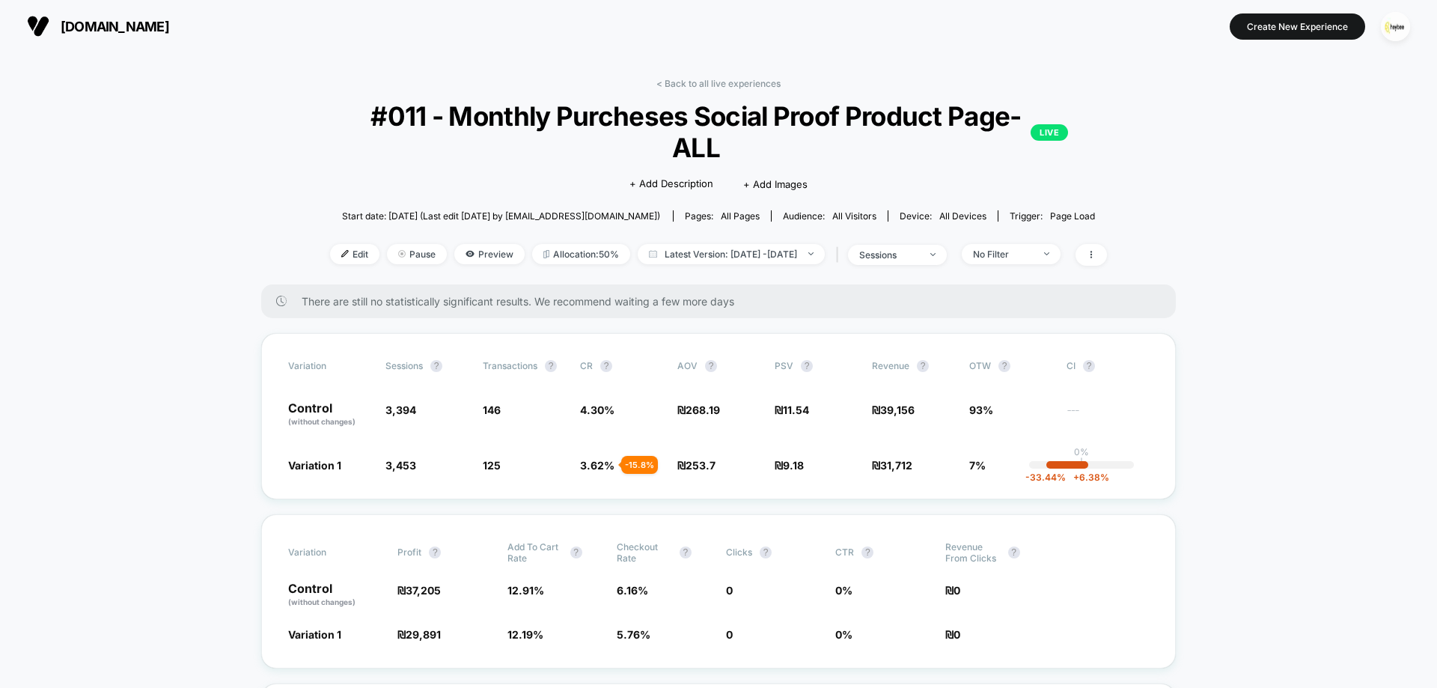
click at [784, 178] on span "+ Add Images" at bounding box center [775, 184] width 64 height 12
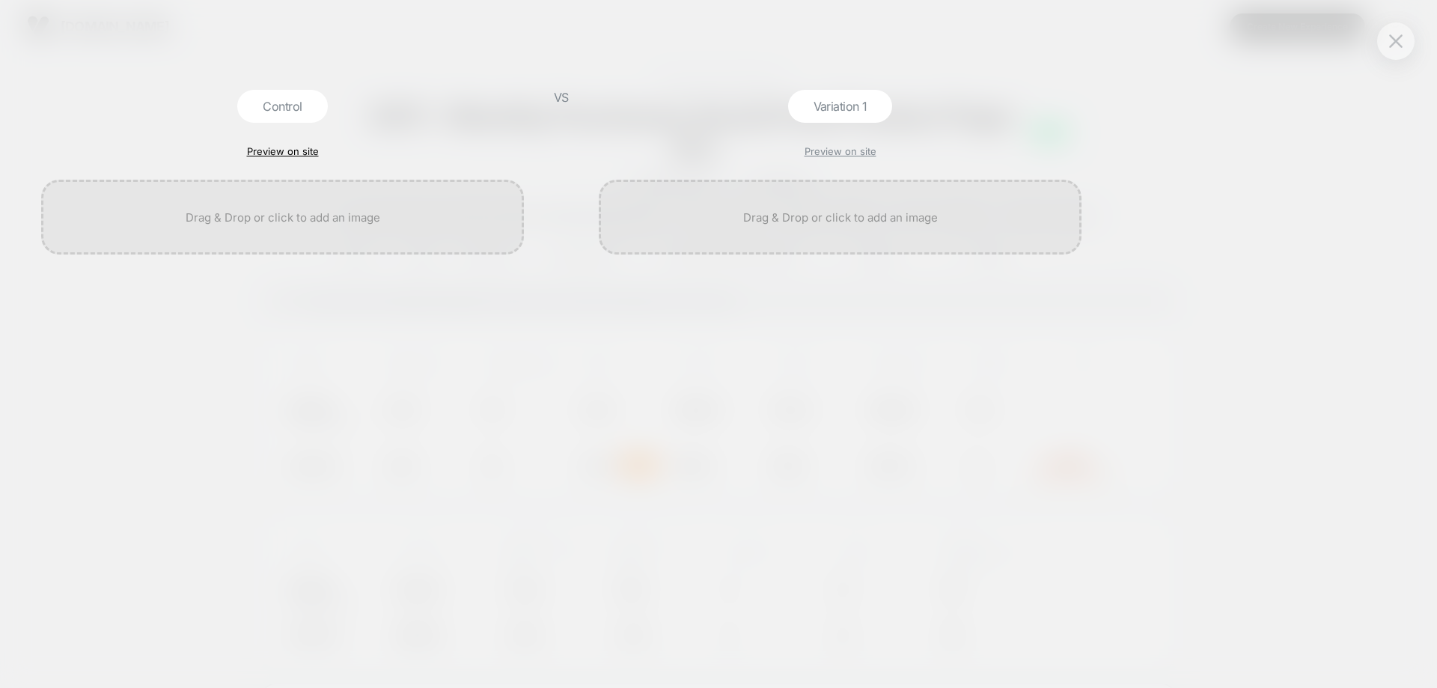
click at [286, 152] on link "Preview on site" at bounding box center [283, 151] width 72 height 12
click at [1426, 39] on div "Control Preview on site VS Variation 1 Preview on site" at bounding box center [711, 344] width 1437 height 703
click at [1411, 46] on div at bounding box center [1395, 40] width 37 height 37
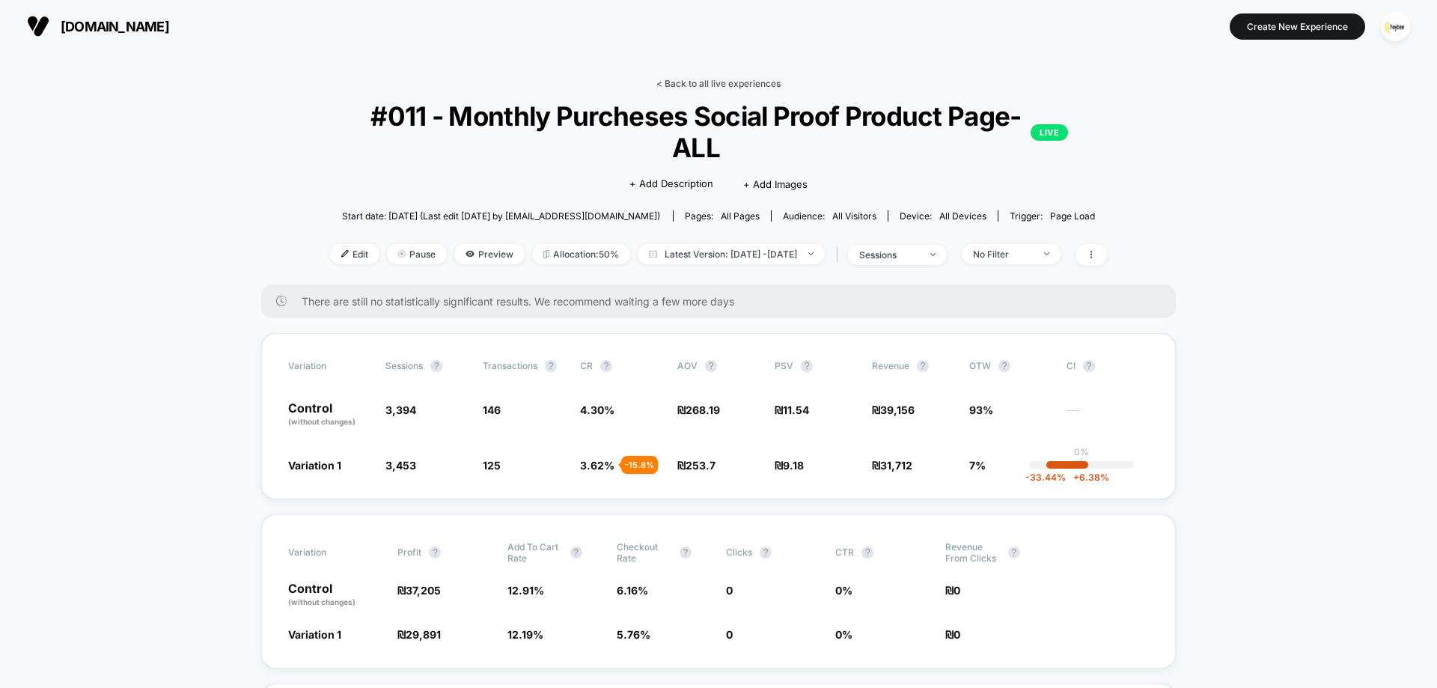
click at [698, 79] on link "< Back to all live experiences" at bounding box center [718, 83] width 124 height 11
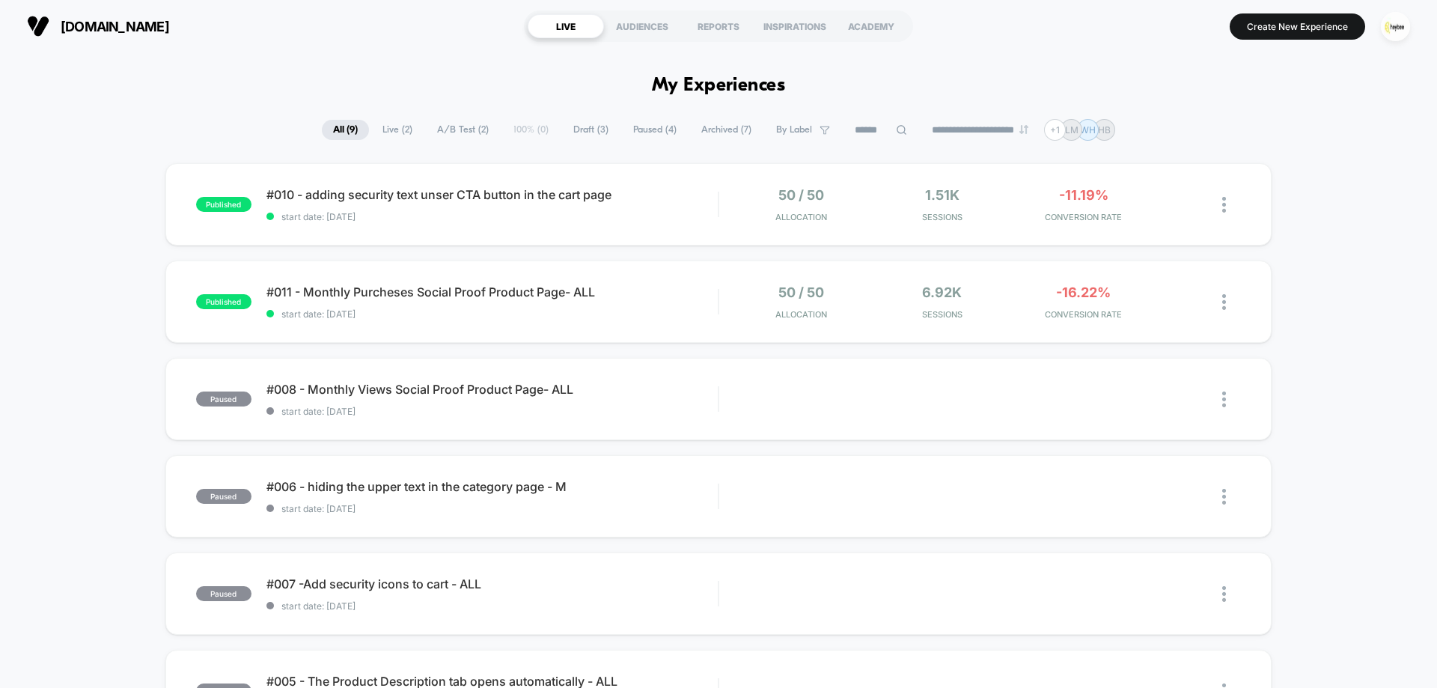
click at [712, 132] on span "Archived ( 7 )" at bounding box center [726, 130] width 73 height 20
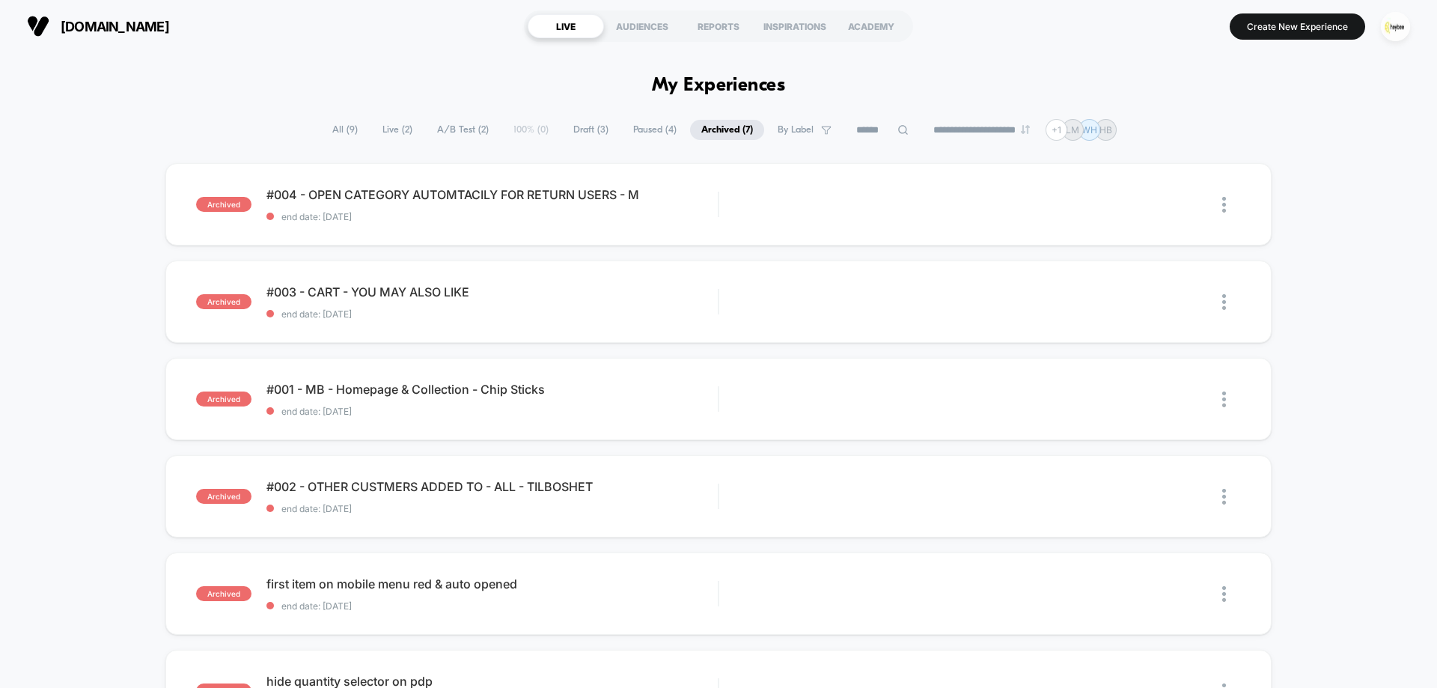
click at [336, 126] on span "All ( 9 )" at bounding box center [345, 130] width 48 height 20
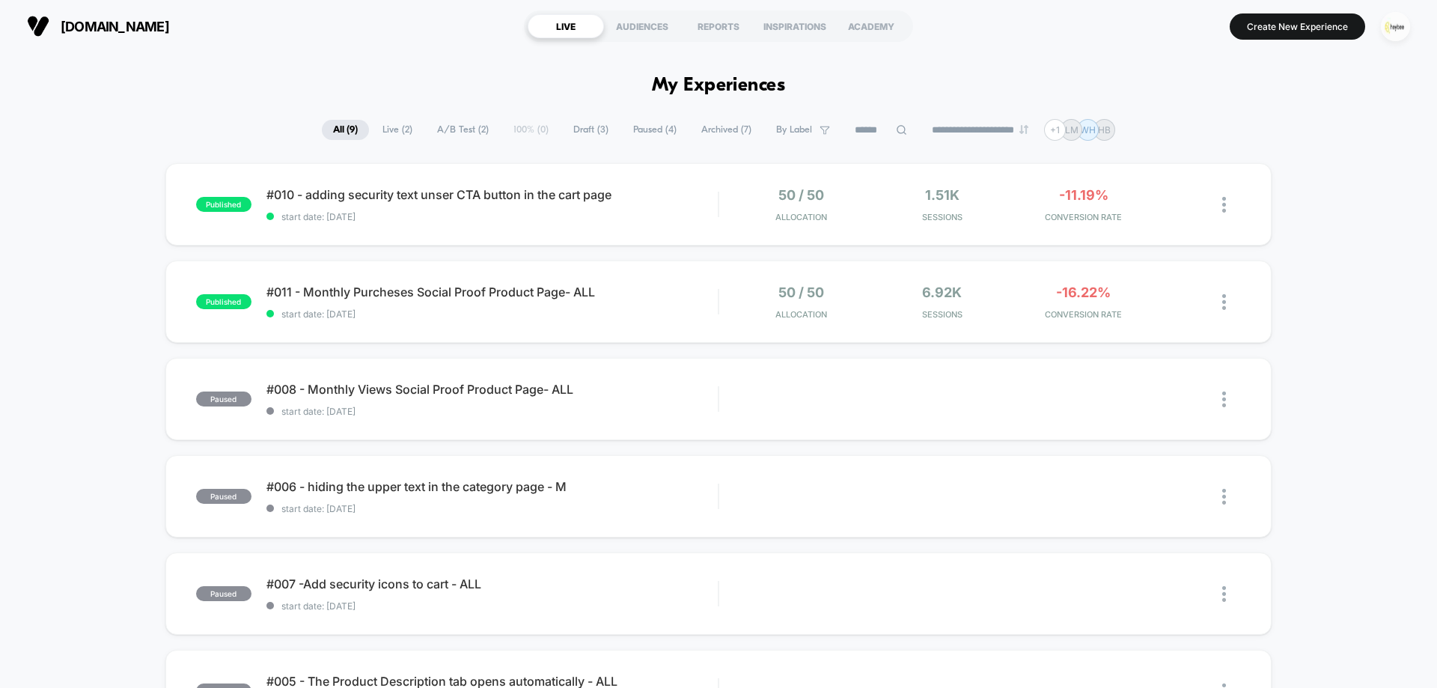
click at [1402, 19] on img "button" at bounding box center [1395, 26] width 29 height 29
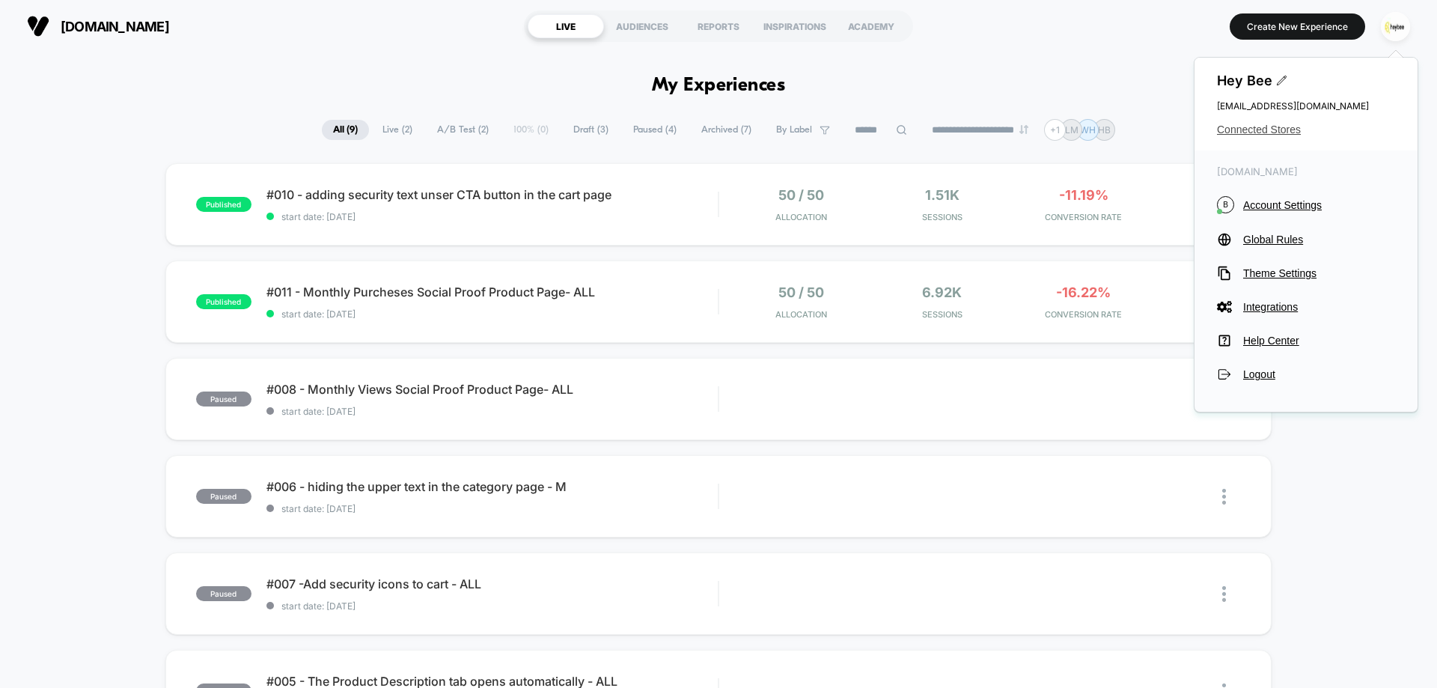
click at [1243, 129] on span "Connected Stores" at bounding box center [1306, 129] width 178 height 12
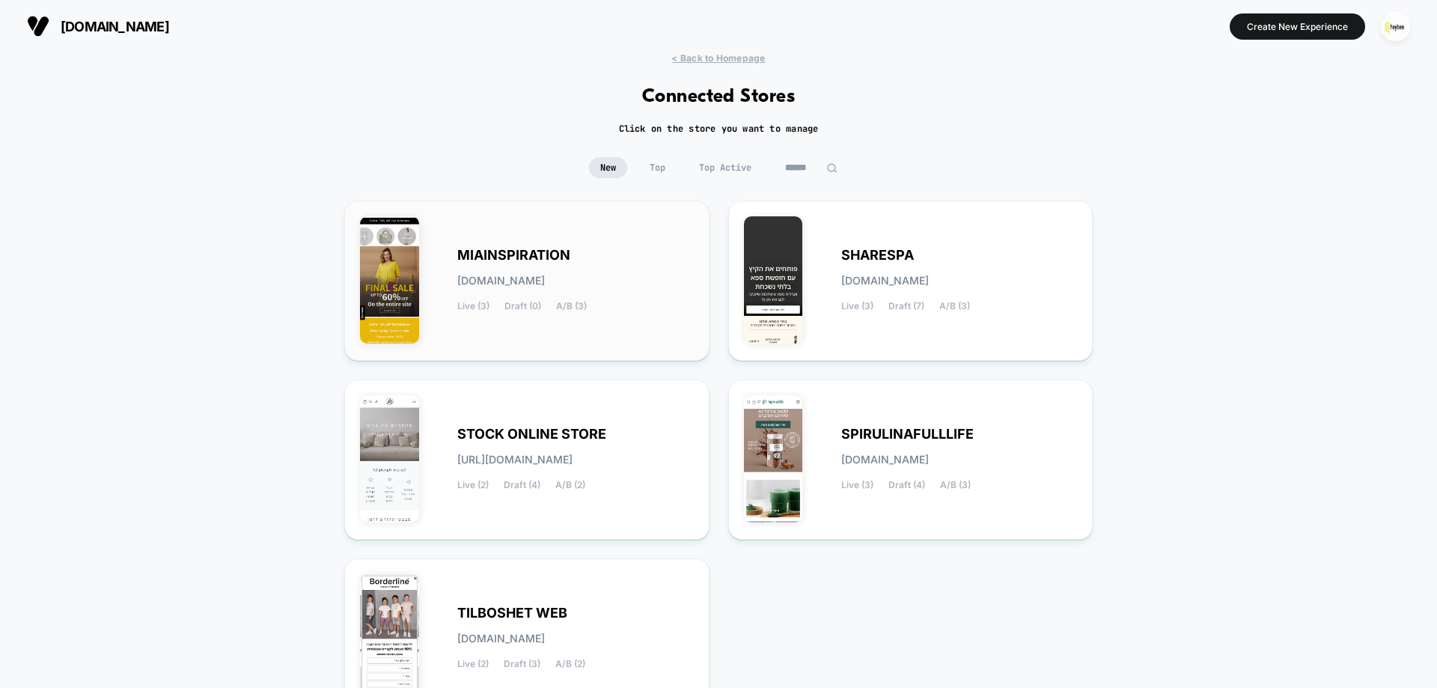
click at [549, 250] on span "MIAINSPIRATION" at bounding box center [513, 255] width 113 height 10
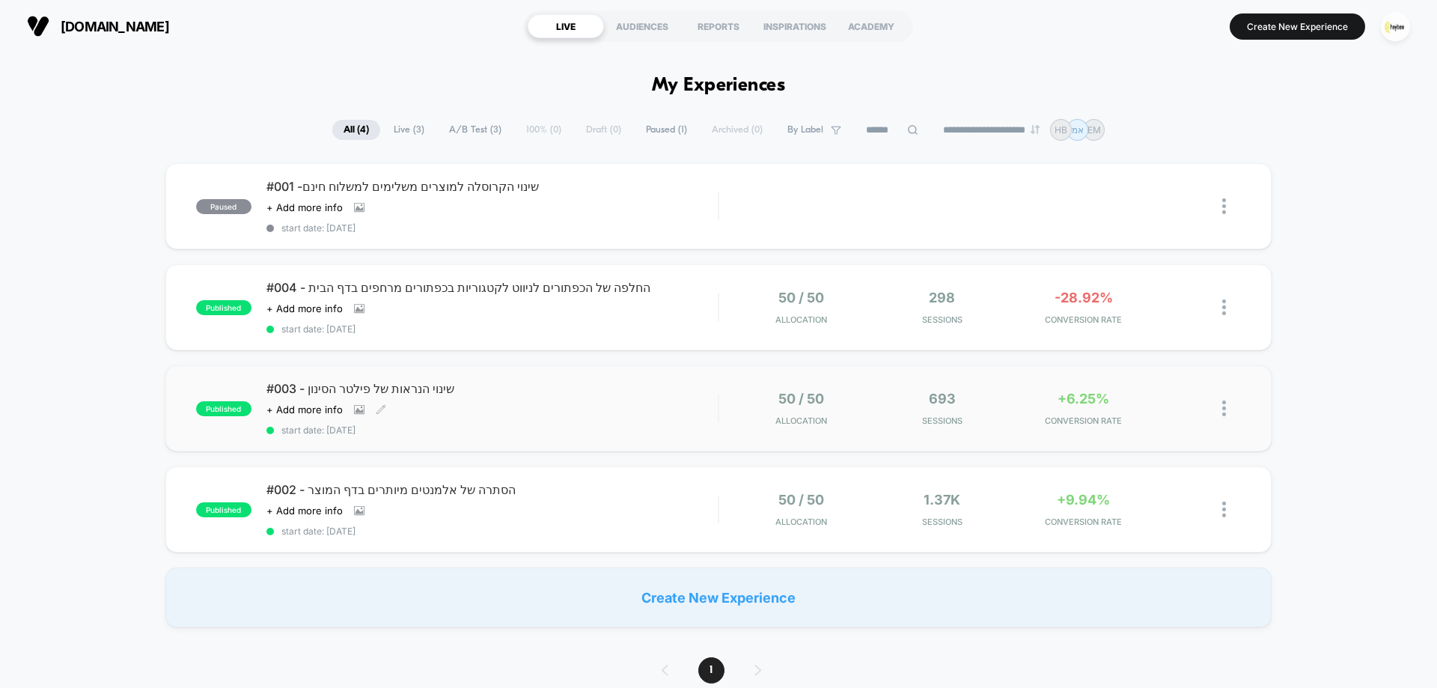
click at [528, 392] on span "#003 - שינוי הנראות של פילטר הסינון" at bounding box center [491, 388] width 451 height 15
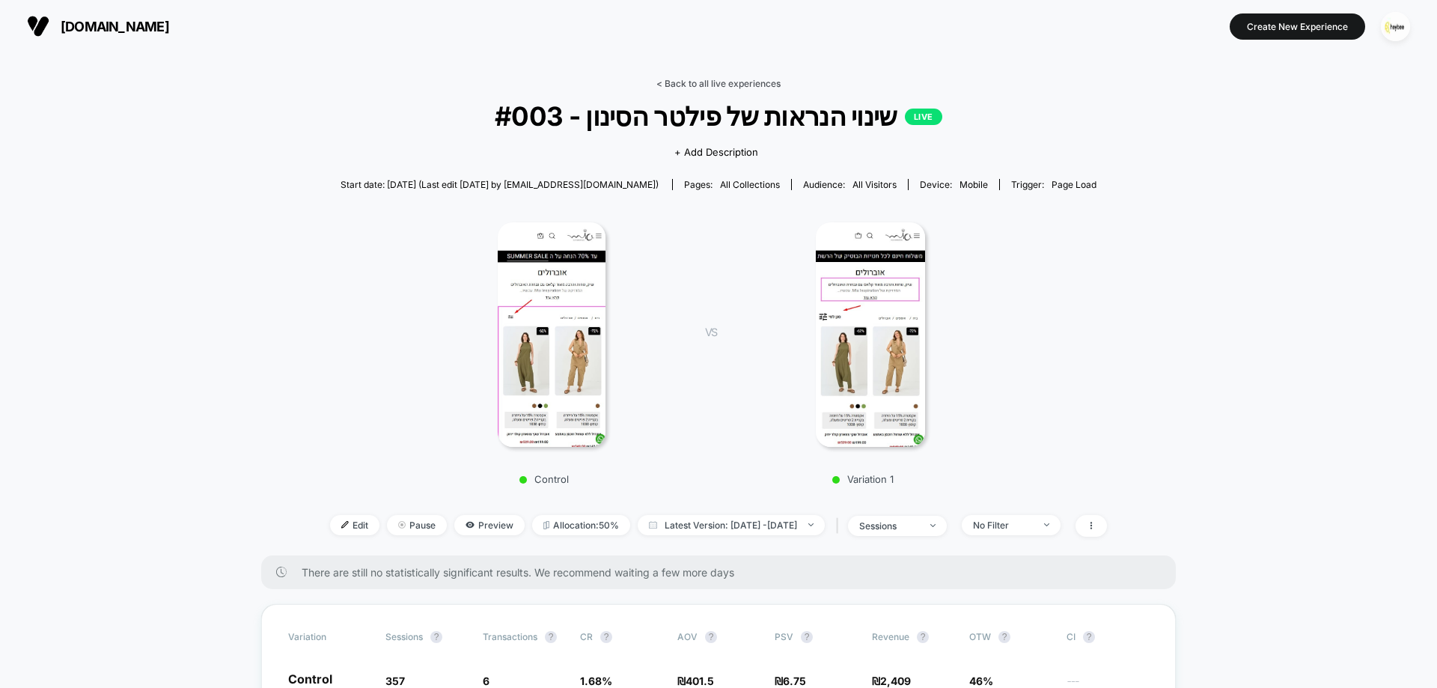
click at [767, 87] on link "< Back to all live experiences" at bounding box center [718, 83] width 124 height 11
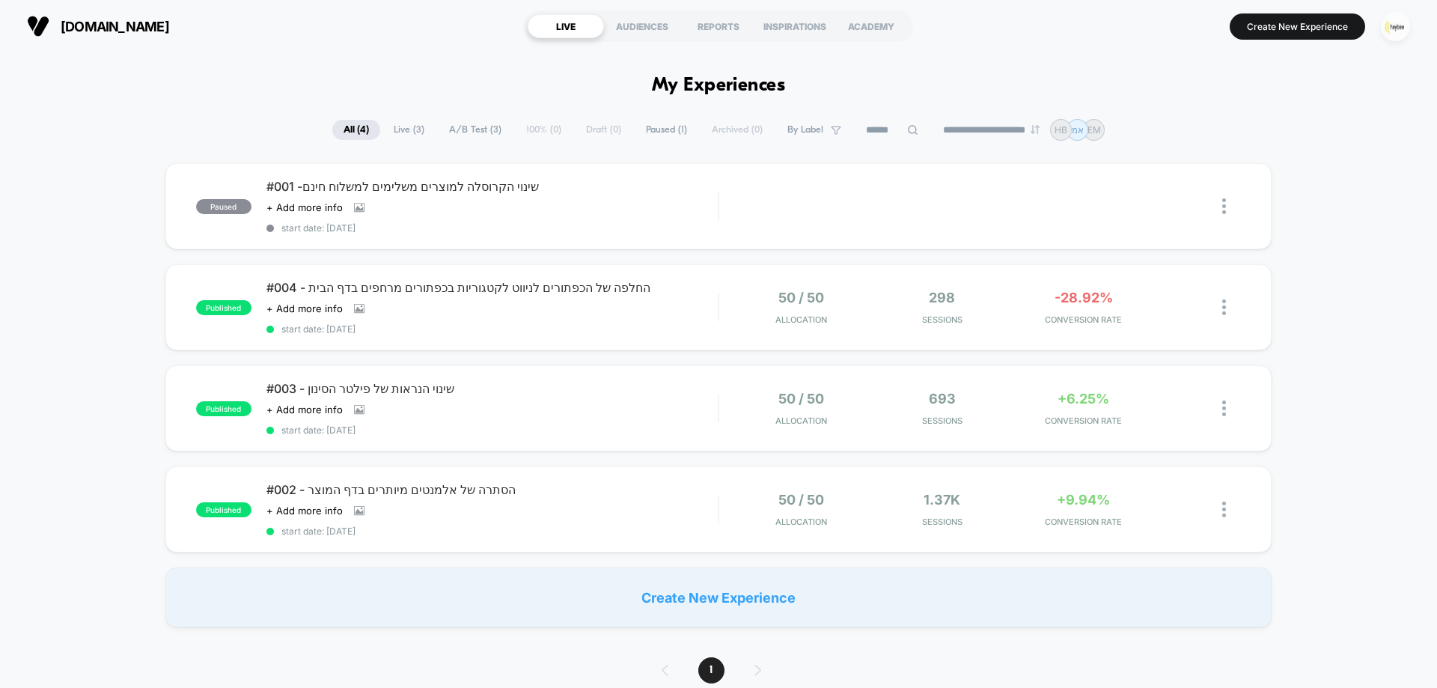
click at [1406, 22] on img "button" at bounding box center [1395, 26] width 29 height 29
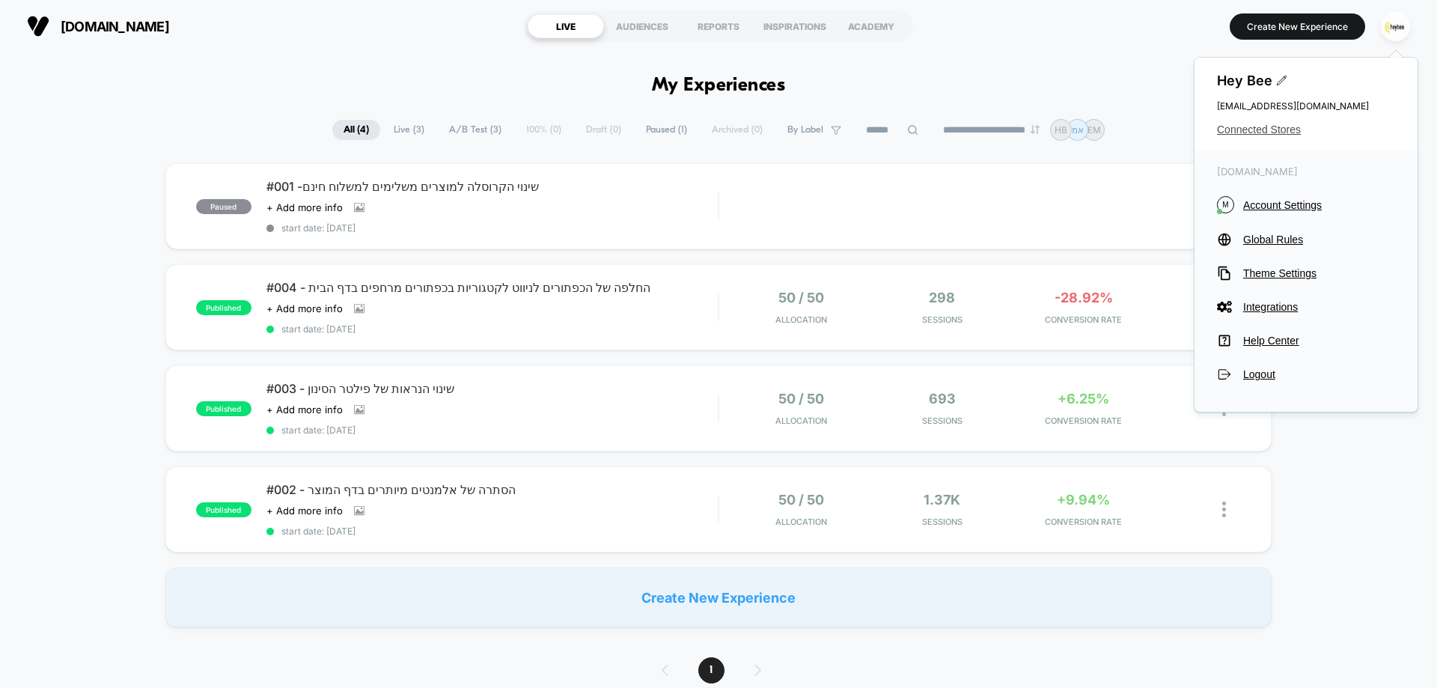
click at [1286, 135] on span "Connected Stores" at bounding box center [1306, 129] width 178 height 12
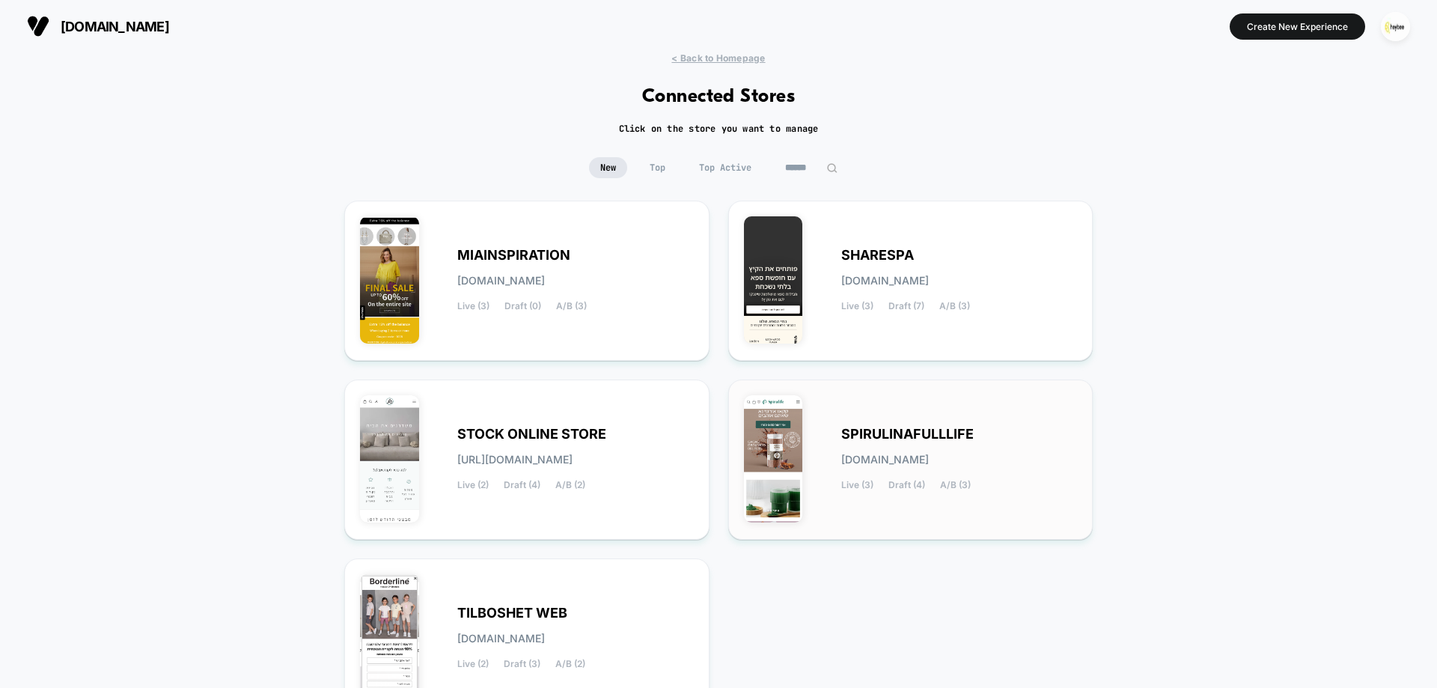
click at [941, 474] on div "SPIRULINAFULLLIFE spirulinafulllife.myshopify.com Live (3) Draft (4) A/B (3)" at bounding box center [959, 459] width 236 height 61
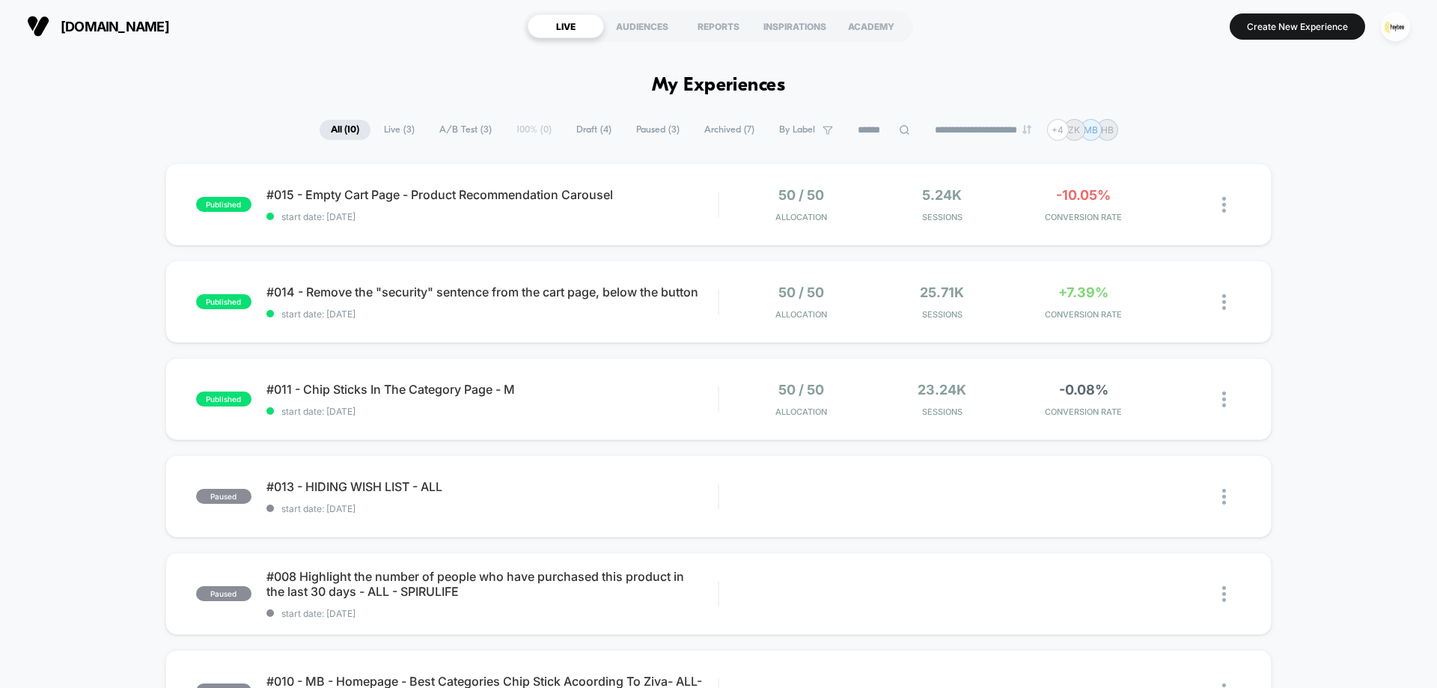
click at [727, 135] on span "Archived ( 7 )" at bounding box center [729, 130] width 73 height 20
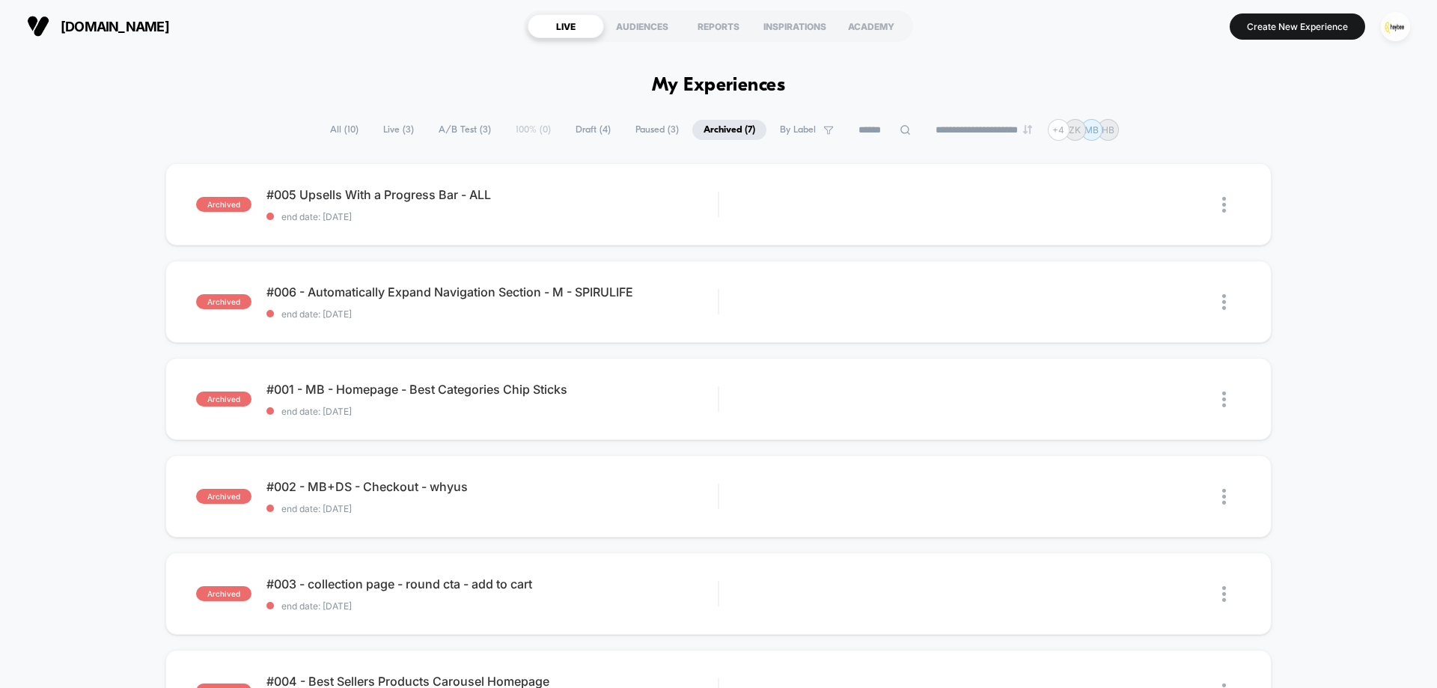
click at [640, 130] on span "Paused ( 3 )" at bounding box center [657, 130] width 66 height 20
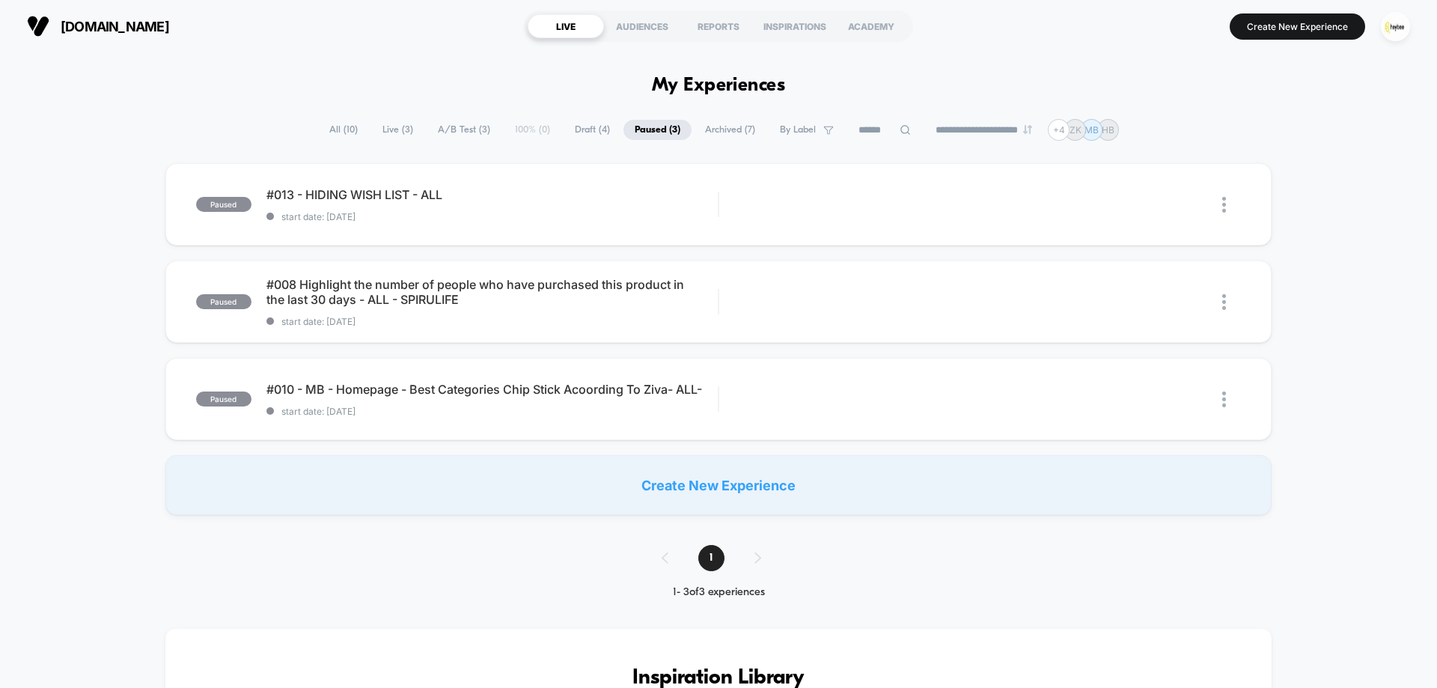
click at [352, 127] on span "All ( 10 )" at bounding box center [343, 130] width 51 height 20
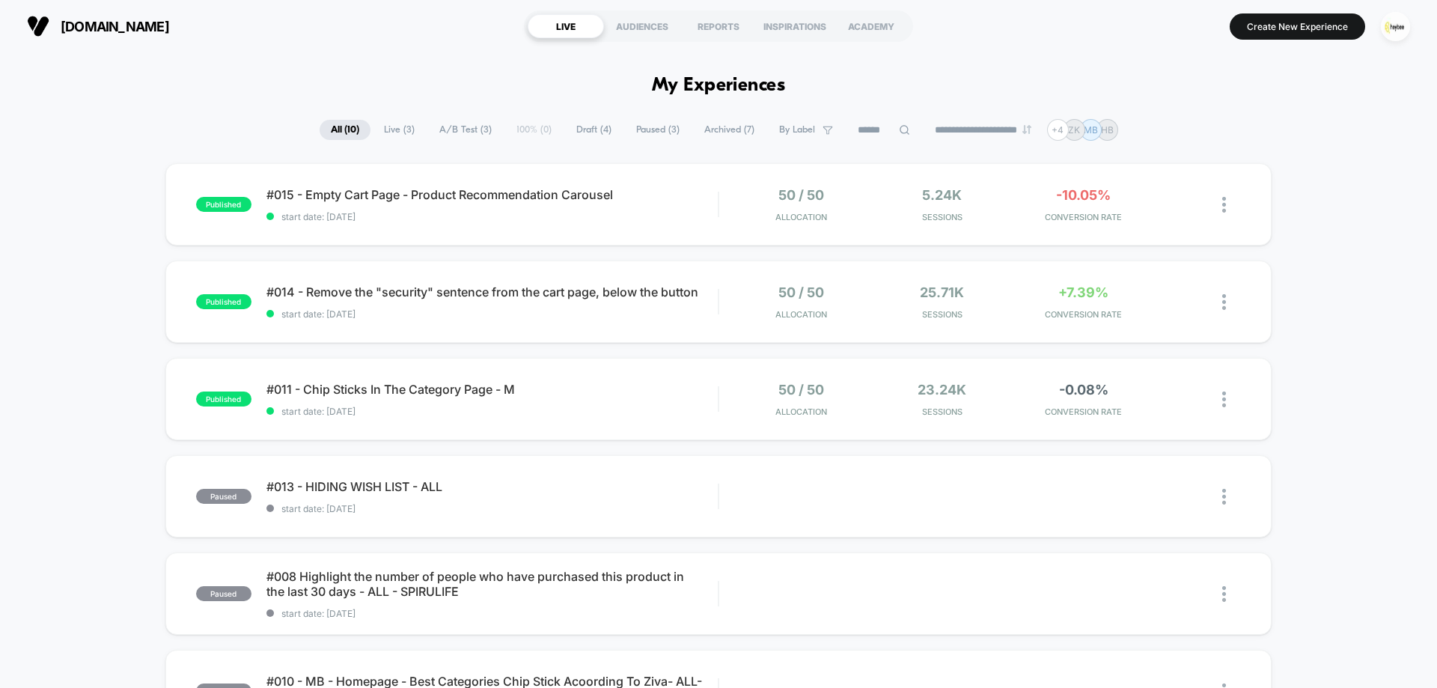
drag, startPoint x: 1393, startPoint y: 31, endPoint x: 1337, endPoint y: 56, distance: 61.6
click at [1393, 31] on img "button" at bounding box center [1395, 26] width 29 height 29
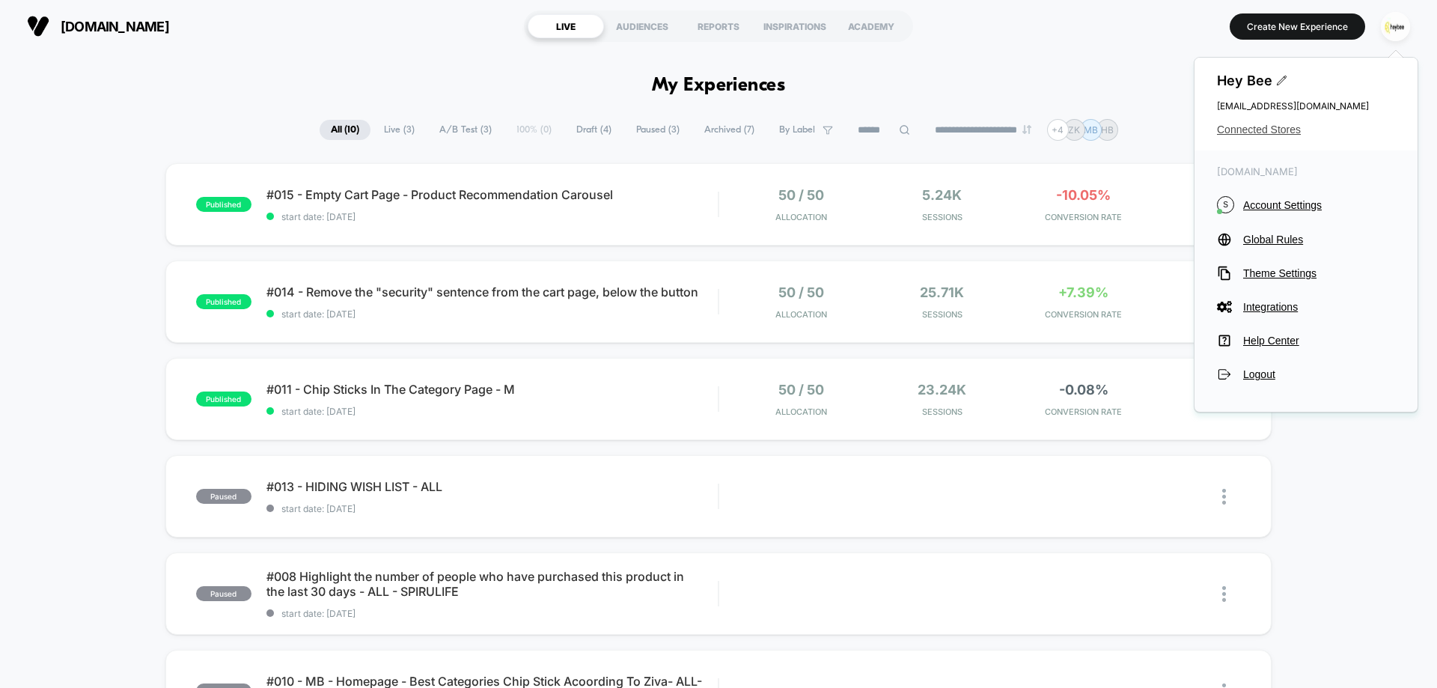
click at [1272, 127] on span "Connected Stores" at bounding box center [1306, 129] width 178 height 12
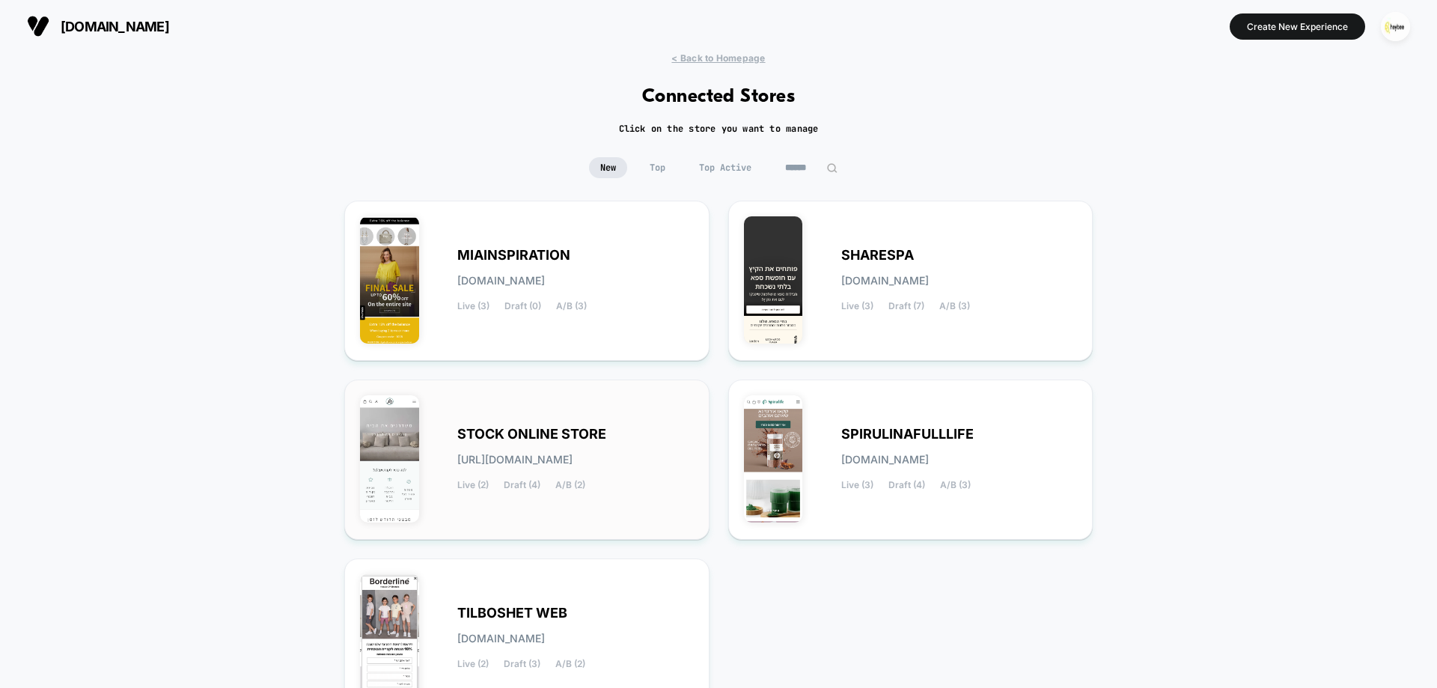
click at [573, 418] on div "STOCK ONLINE STORE stock-online_store.myshopify.com Live (2) Draft (4) A/B (2)" at bounding box center [527, 459] width 334 height 129
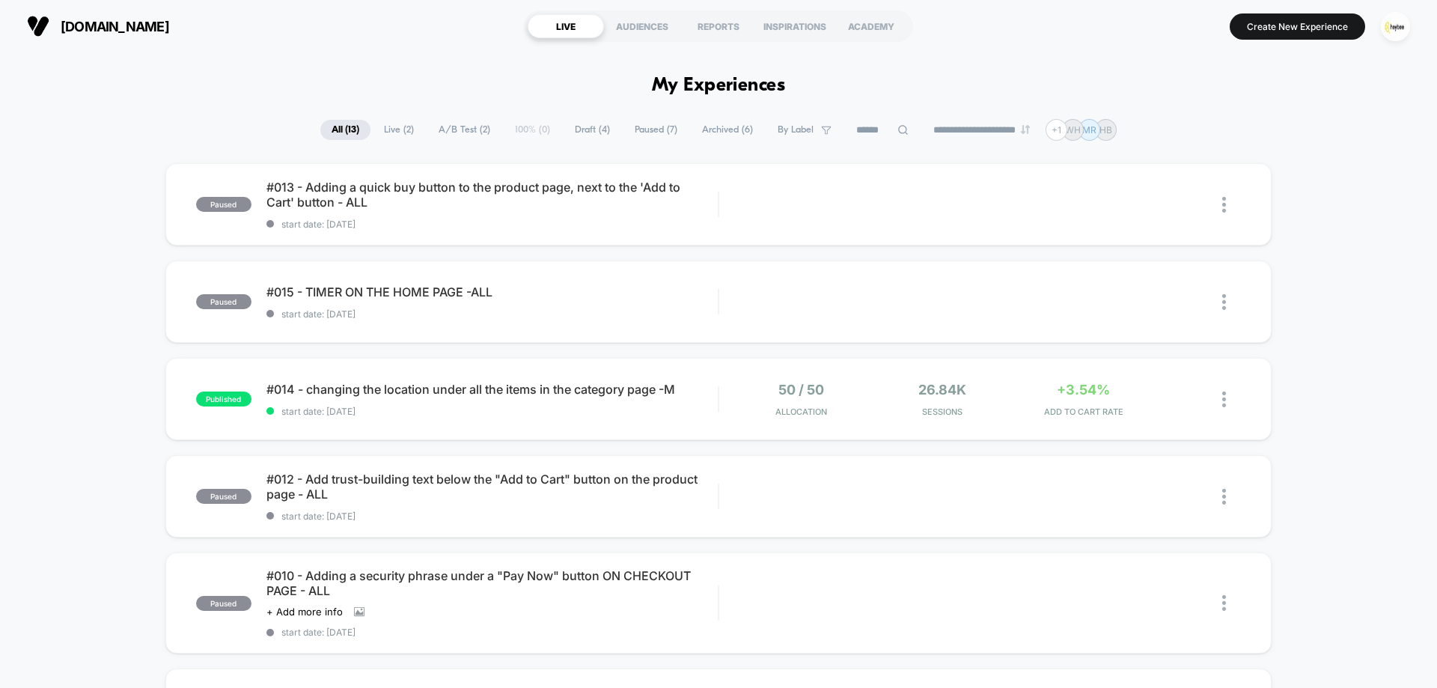
click at [723, 123] on span "Archived ( 6 )" at bounding box center [727, 130] width 73 height 20
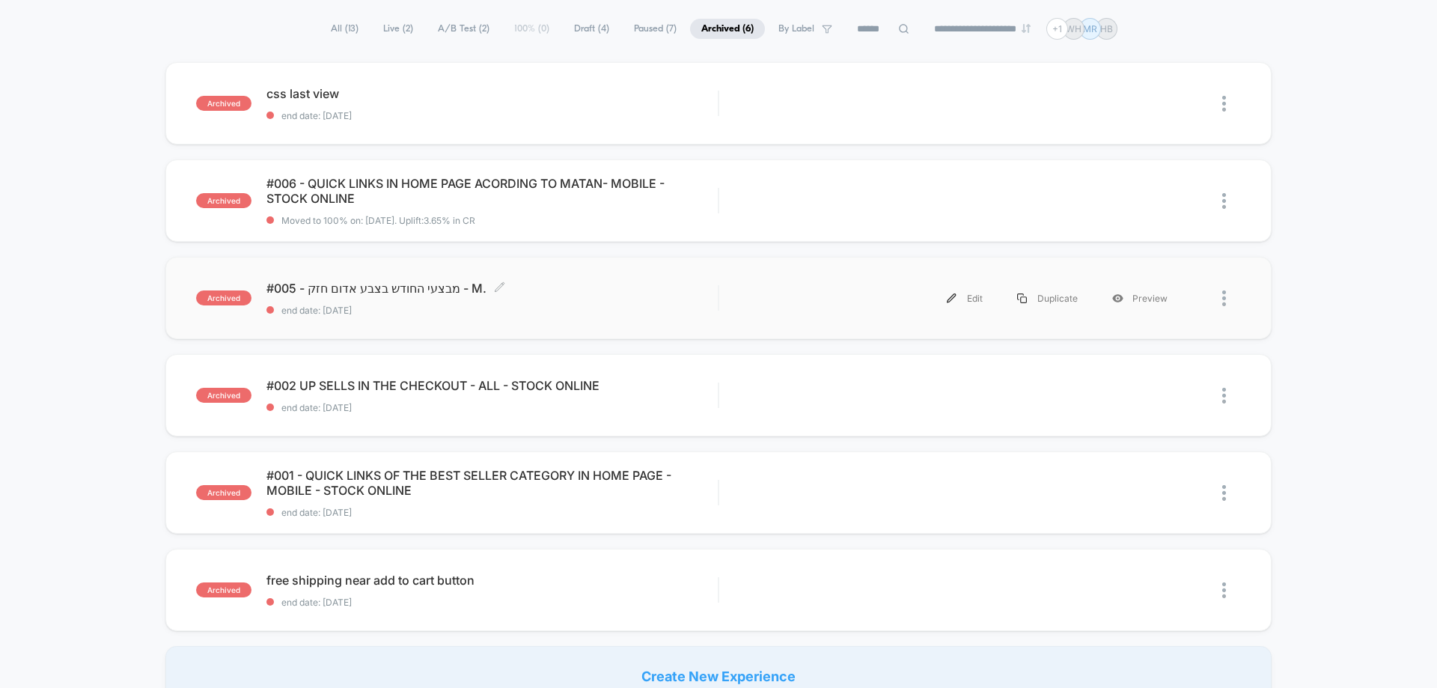
scroll to position [75, 0]
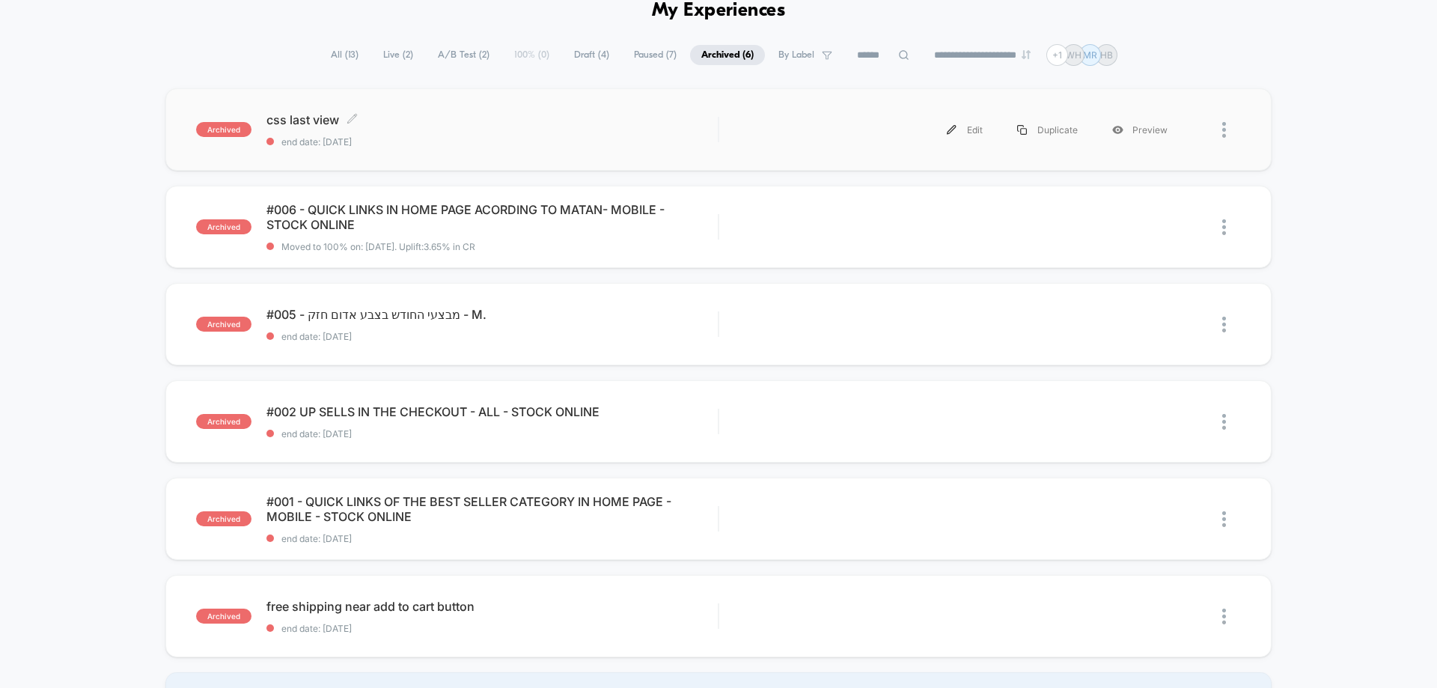
click at [456, 129] on div "css last view Click to edit experience details Click to edit experience details…" at bounding box center [491, 129] width 451 height 35
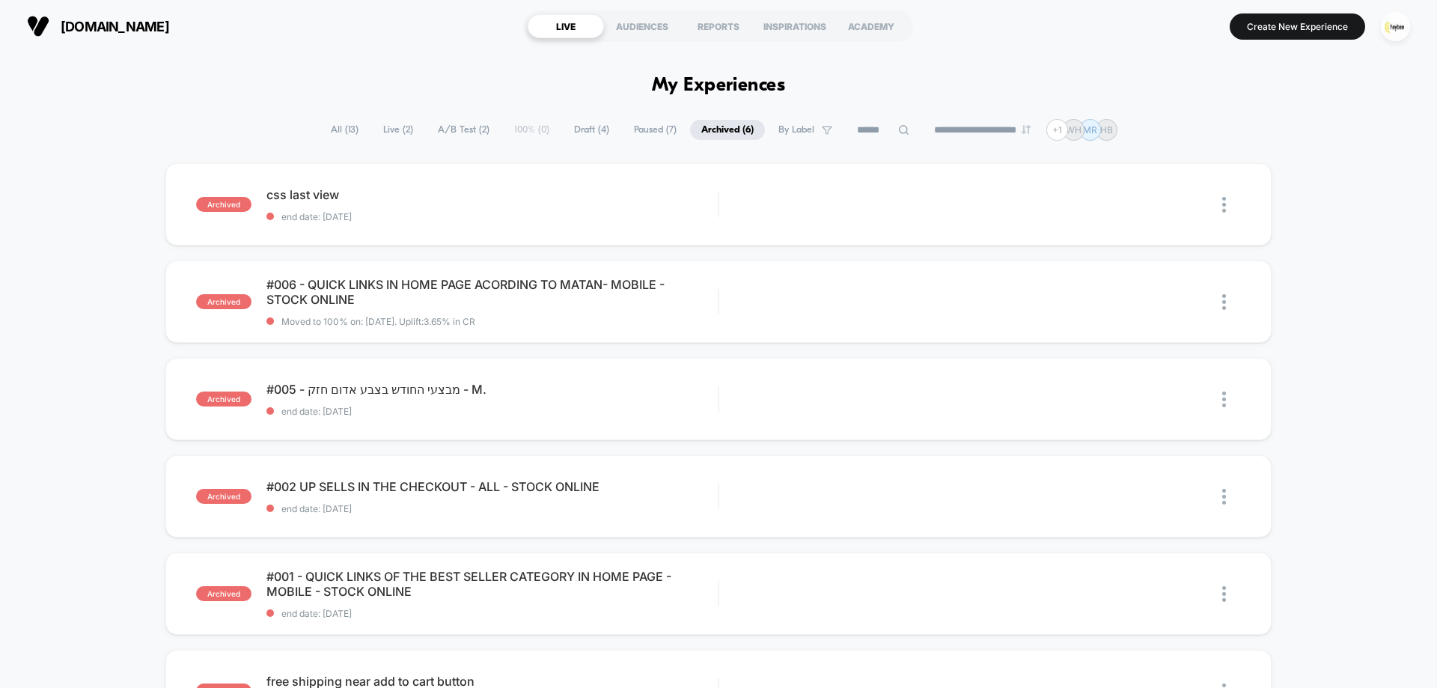
click at [339, 126] on span "All ( 13 )" at bounding box center [345, 130] width 50 height 20
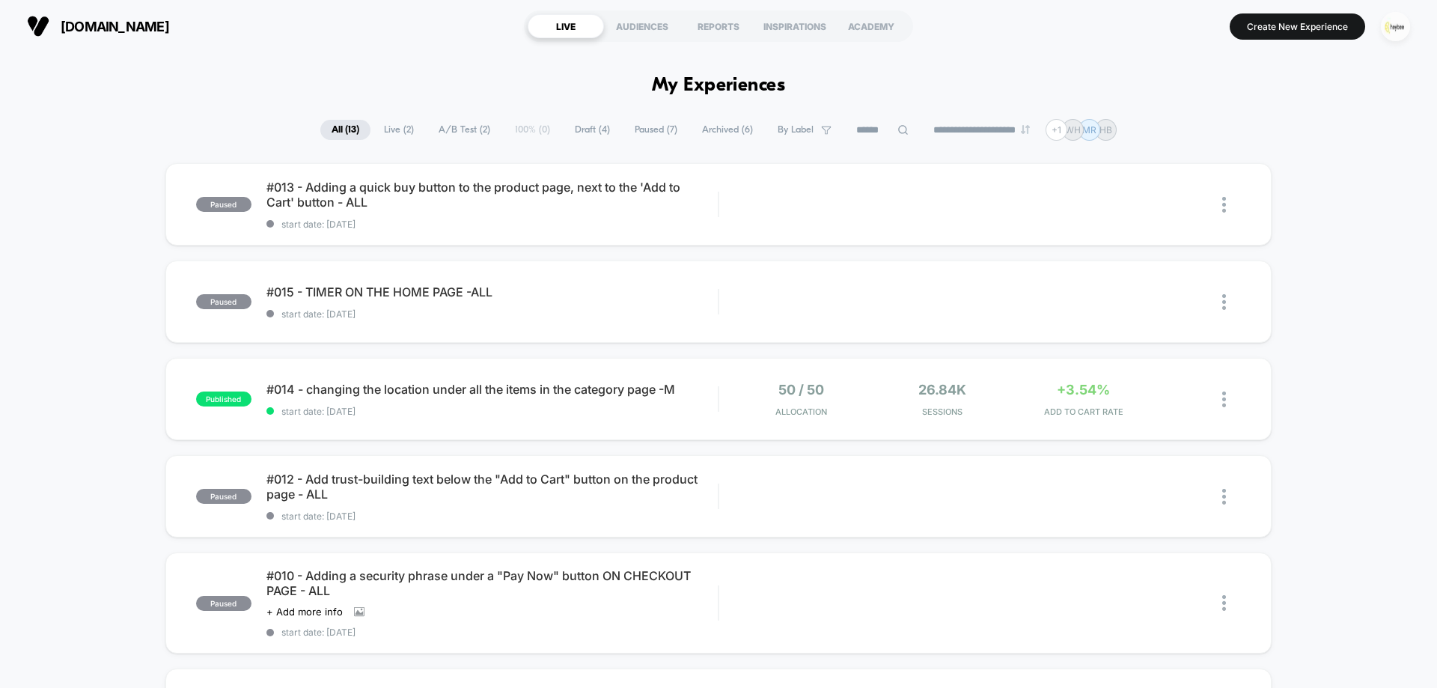
click at [1405, 25] on img "button" at bounding box center [1395, 26] width 29 height 29
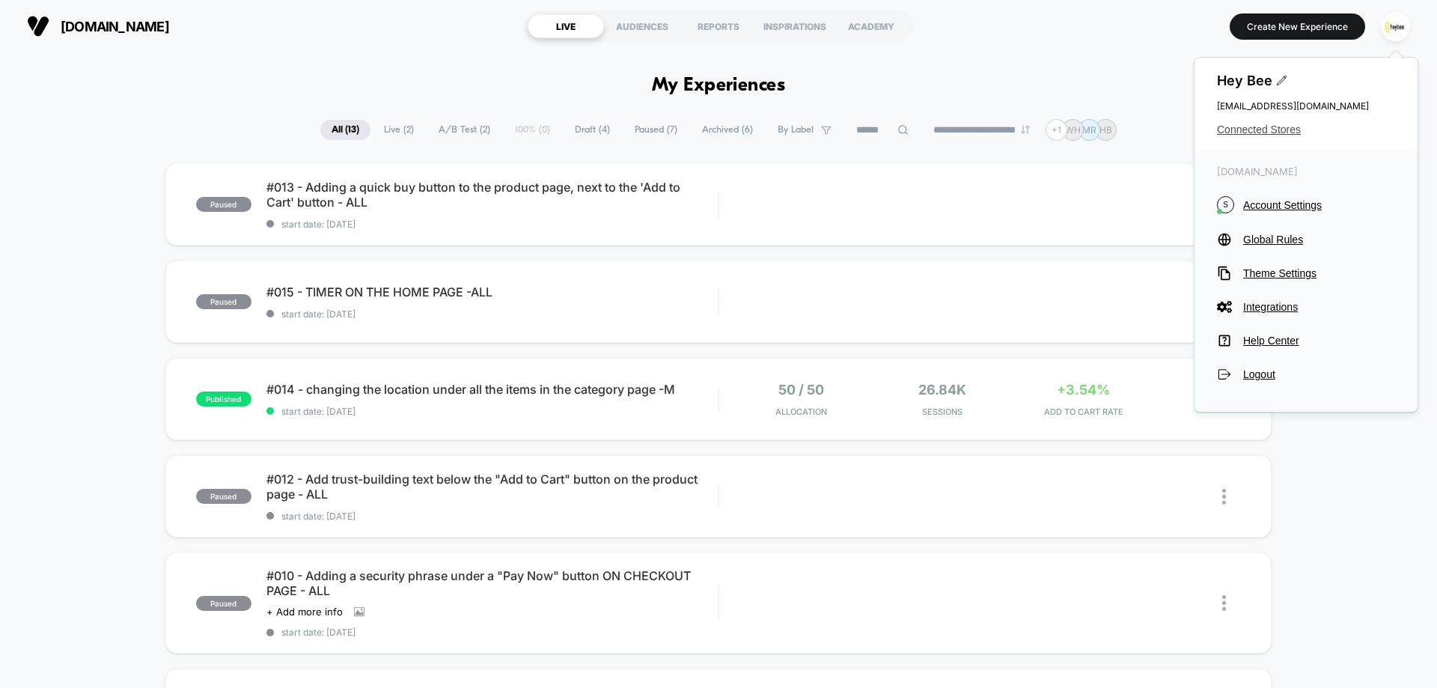
click at [1269, 126] on span "Connected Stores" at bounding box center [1306, 129] width 178 height 12
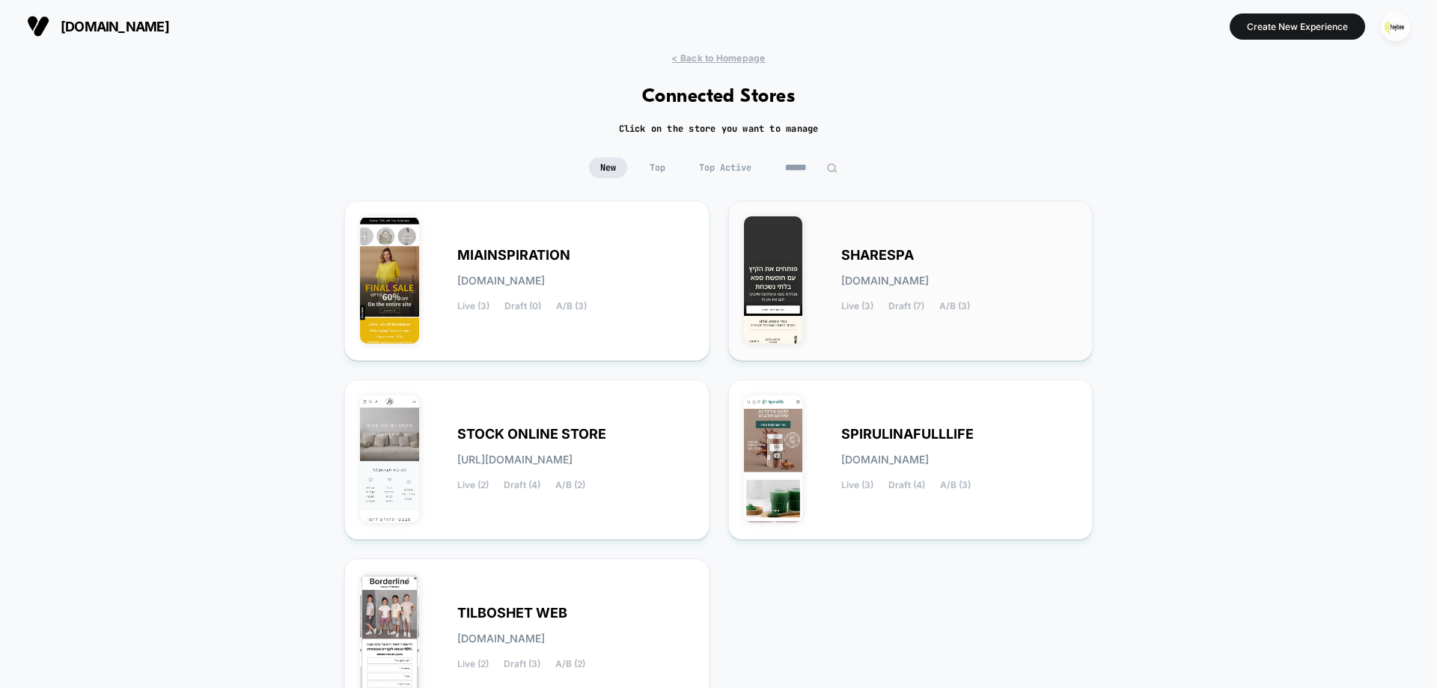
click at [858, 275] on span "sharespa.myshopify.com" at bounding box center [885, 280] width 88 height 10
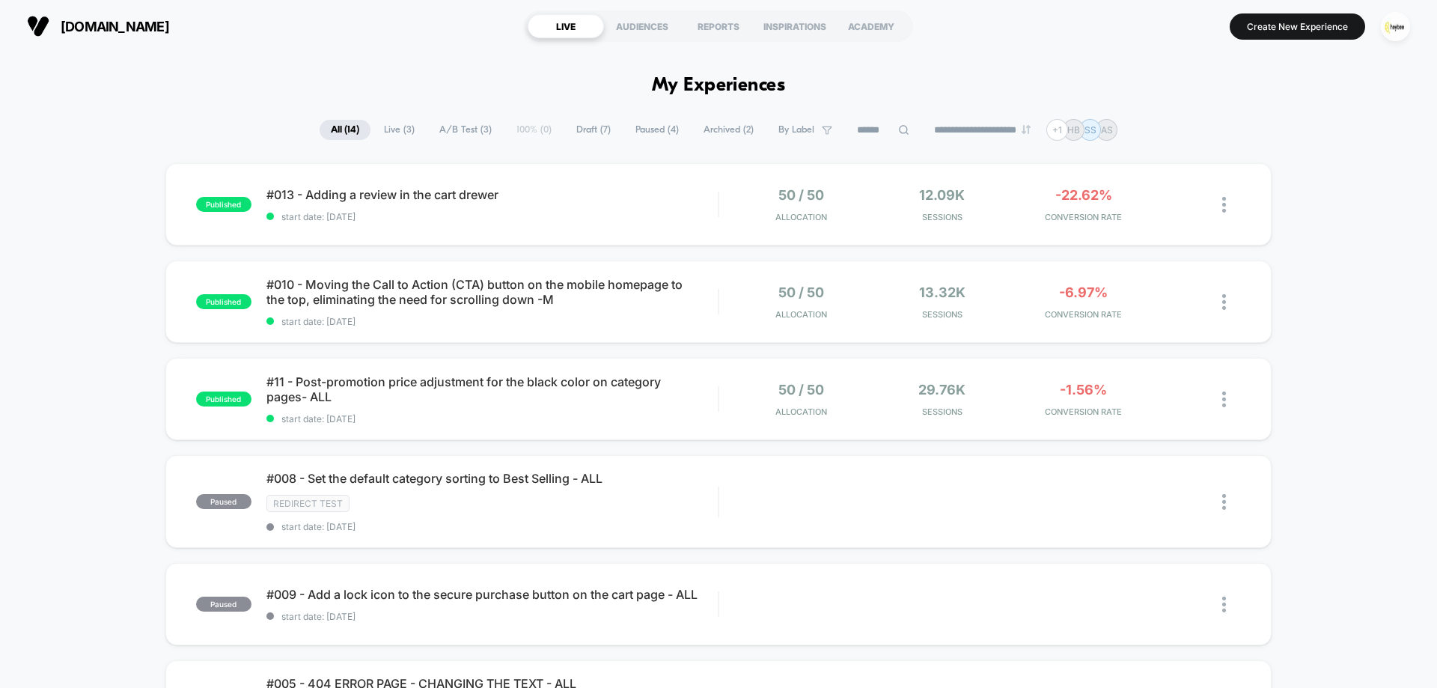
click at [732, 135] on span "Archived ( 2 )" at bounding box center [728, 130] width 73 height 20
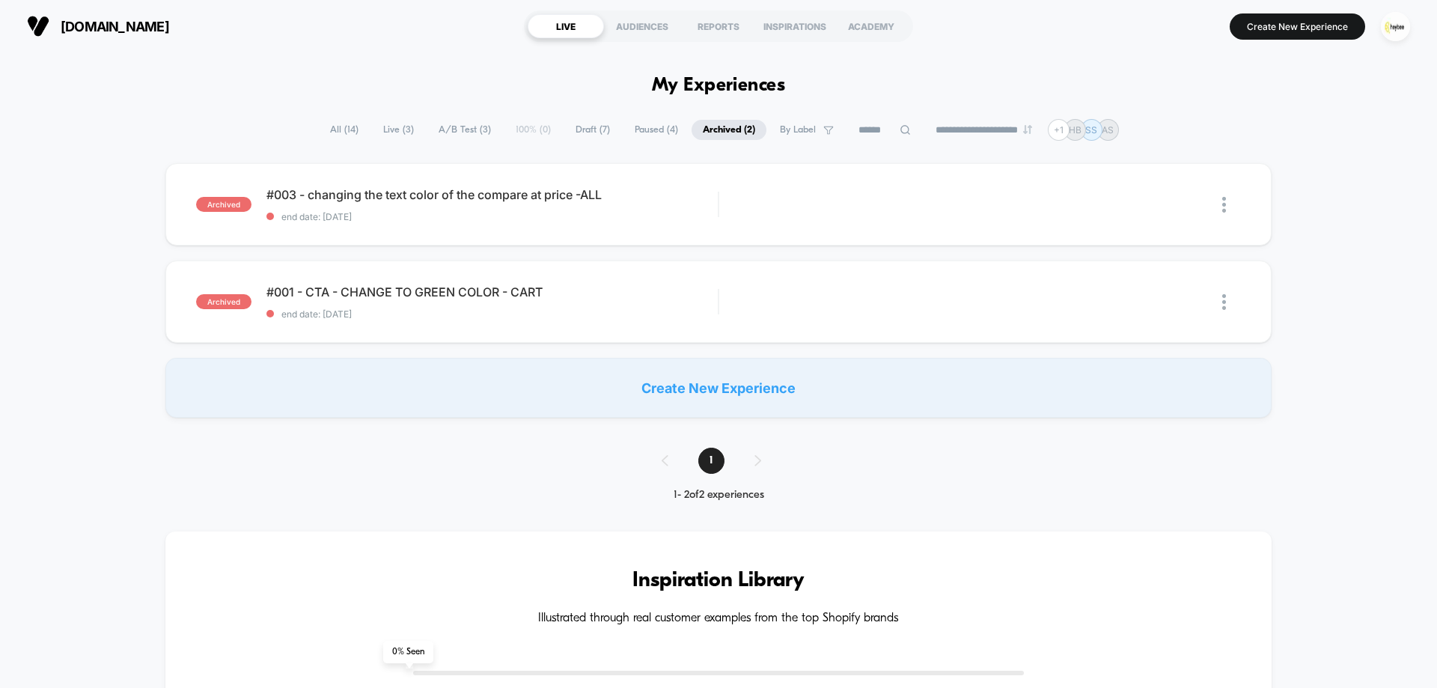
click at [340, 129] on span "All ( 14 )" at bounding box center [344, 130] width 51 height 20
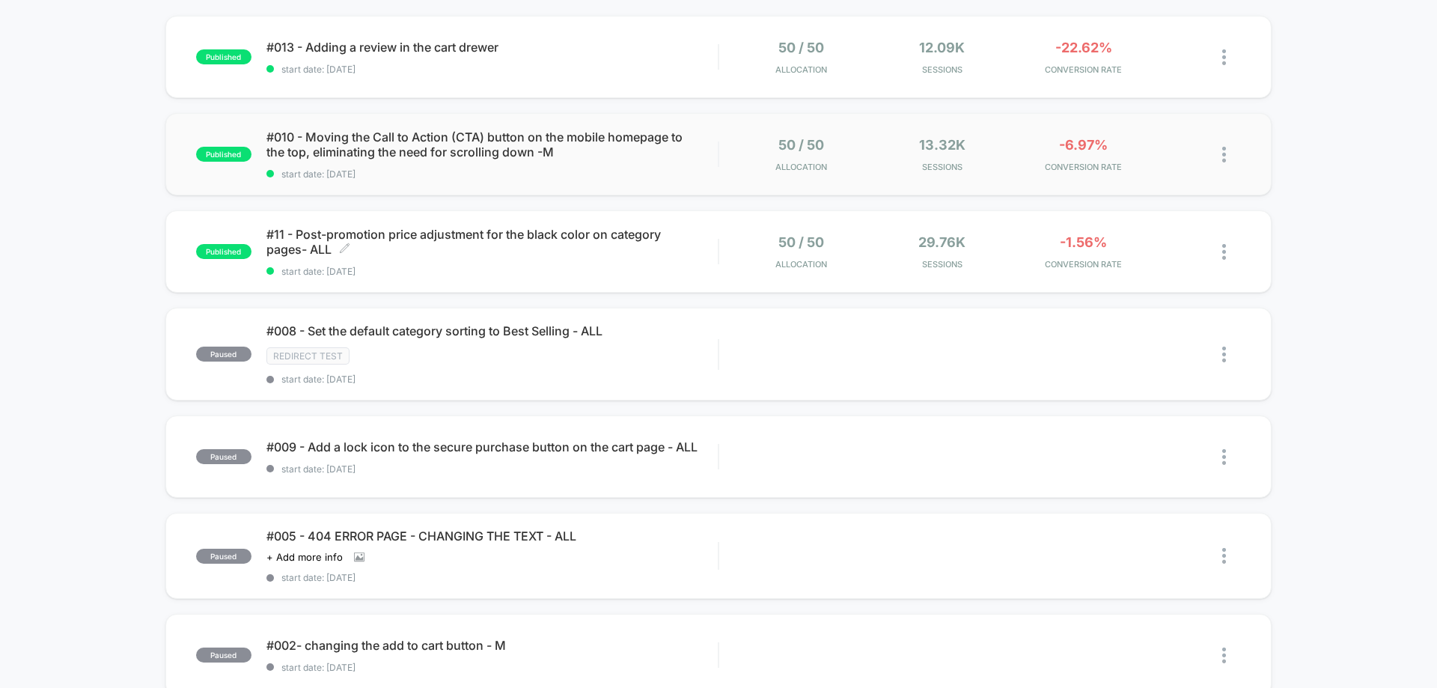
scroll to position [75, 0]
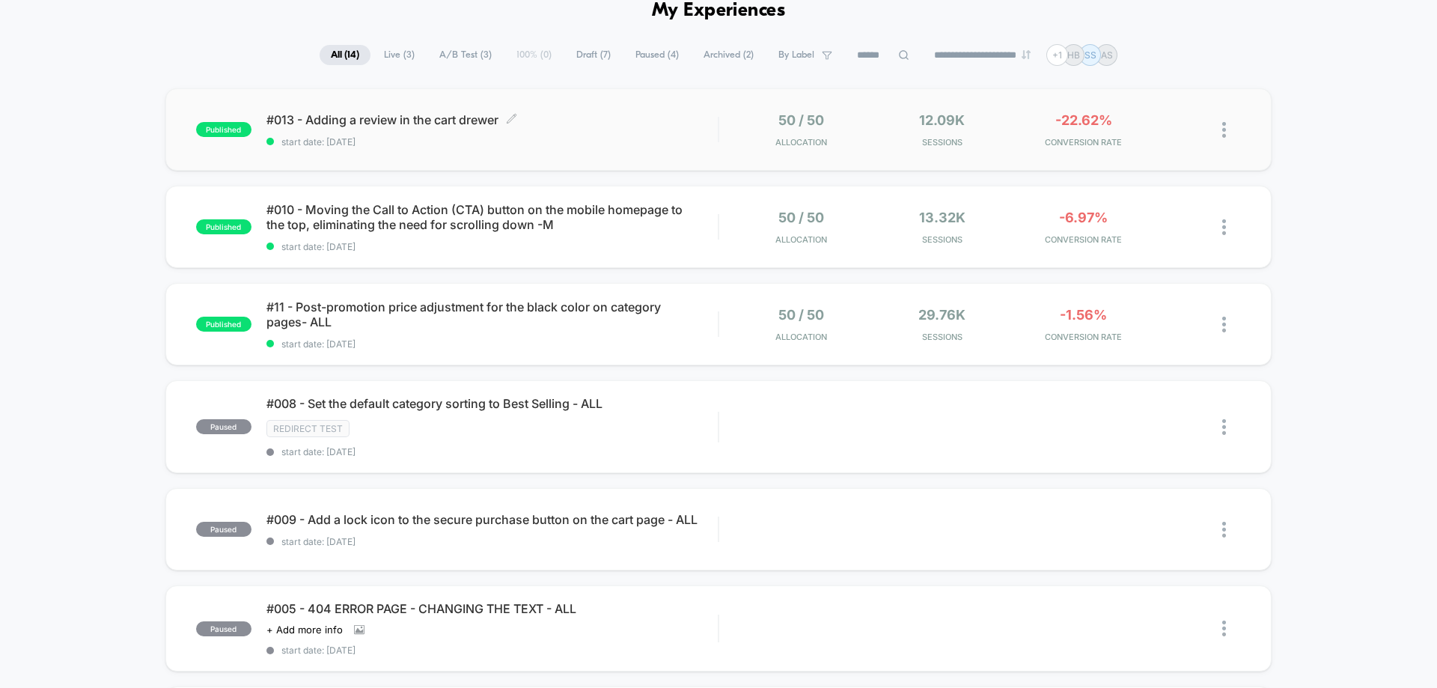
click at [636, 126] on span "#013 - Adding a review in the cart drewer Click to edit experience details" at bounding box center [491, 119] width 451 height 15
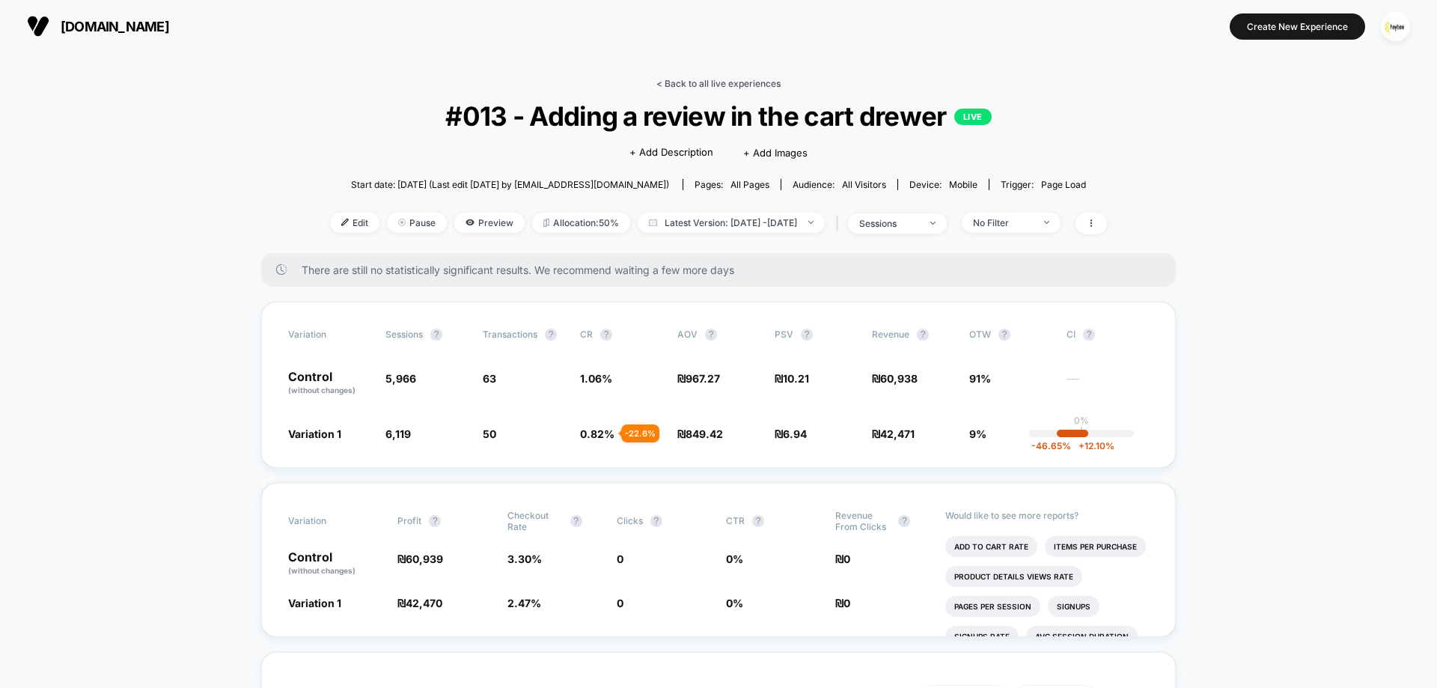
click at [734, 82] on link "< Back to all live experiences" at bounding box center [718, 83] width 124 height 11
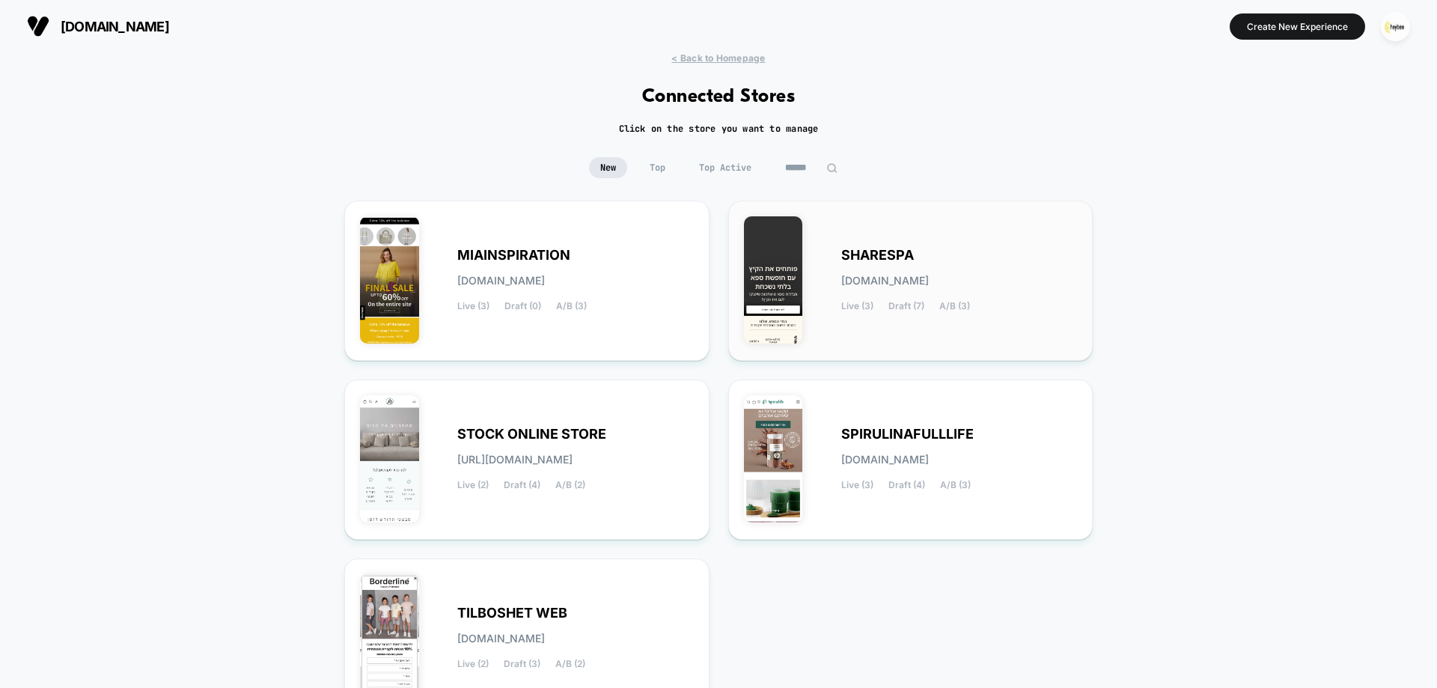
click at [912, 284] on span "[DOMAIN_NAME]" at bounding box center [885, 280] width 88 height 10
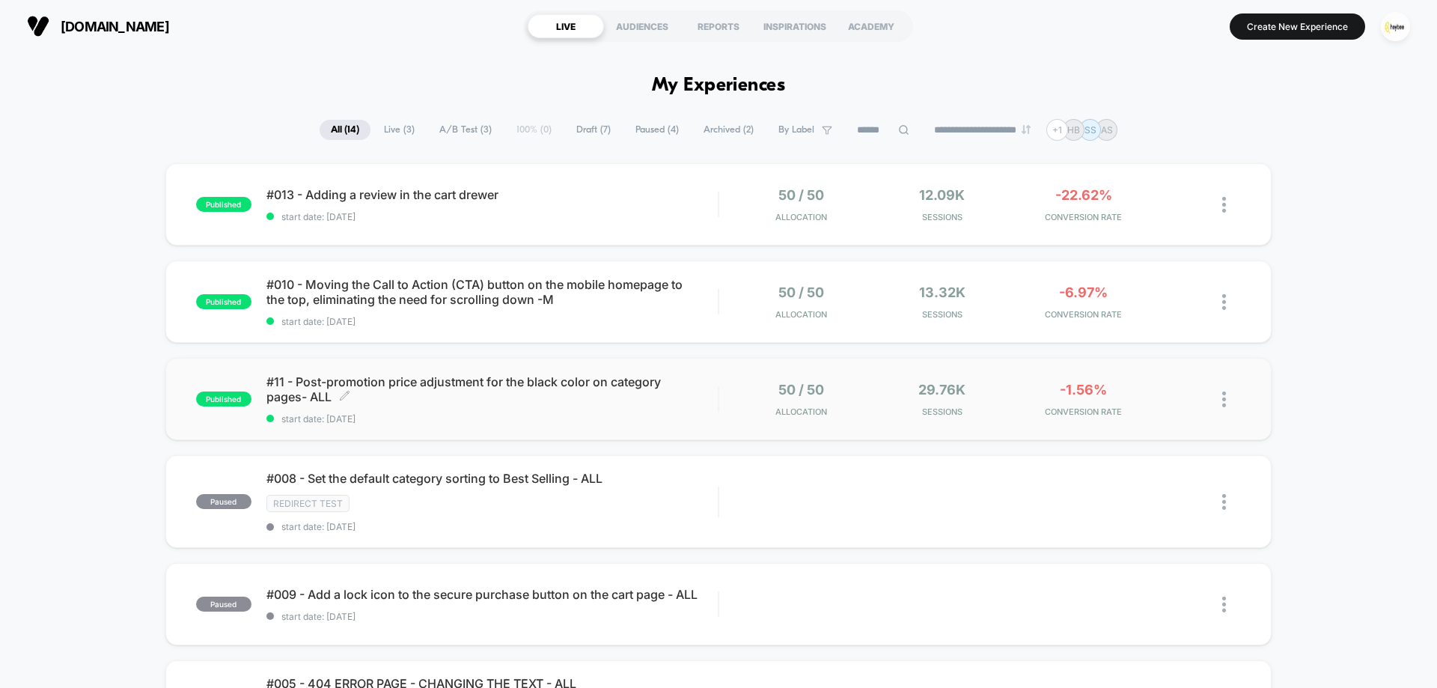
click at [536, 399] on span "#11 - Post-promotion price adjustment for the black color on category pages- AL…" at bounding box center [491, 389] width 451 height 30
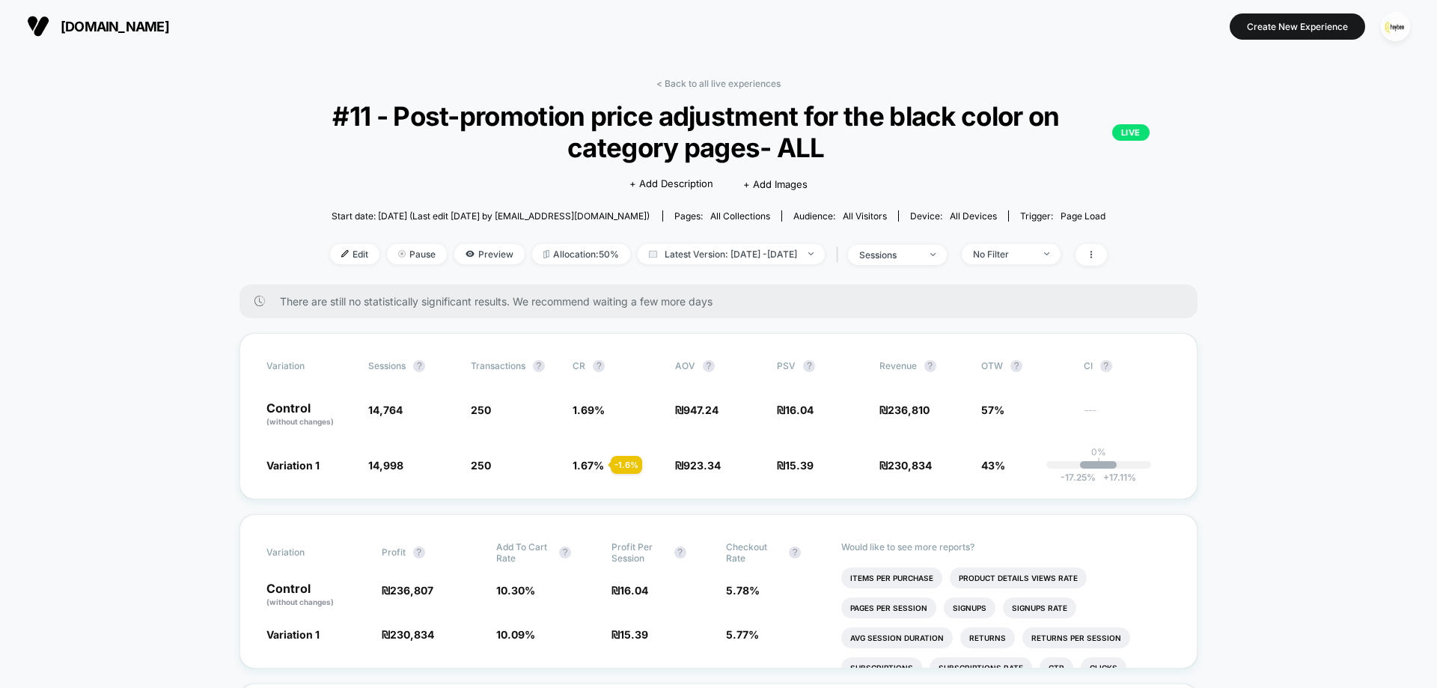
click at [1390, 28] on img "button" at bounding box center [1395, 26] width 29 height 29
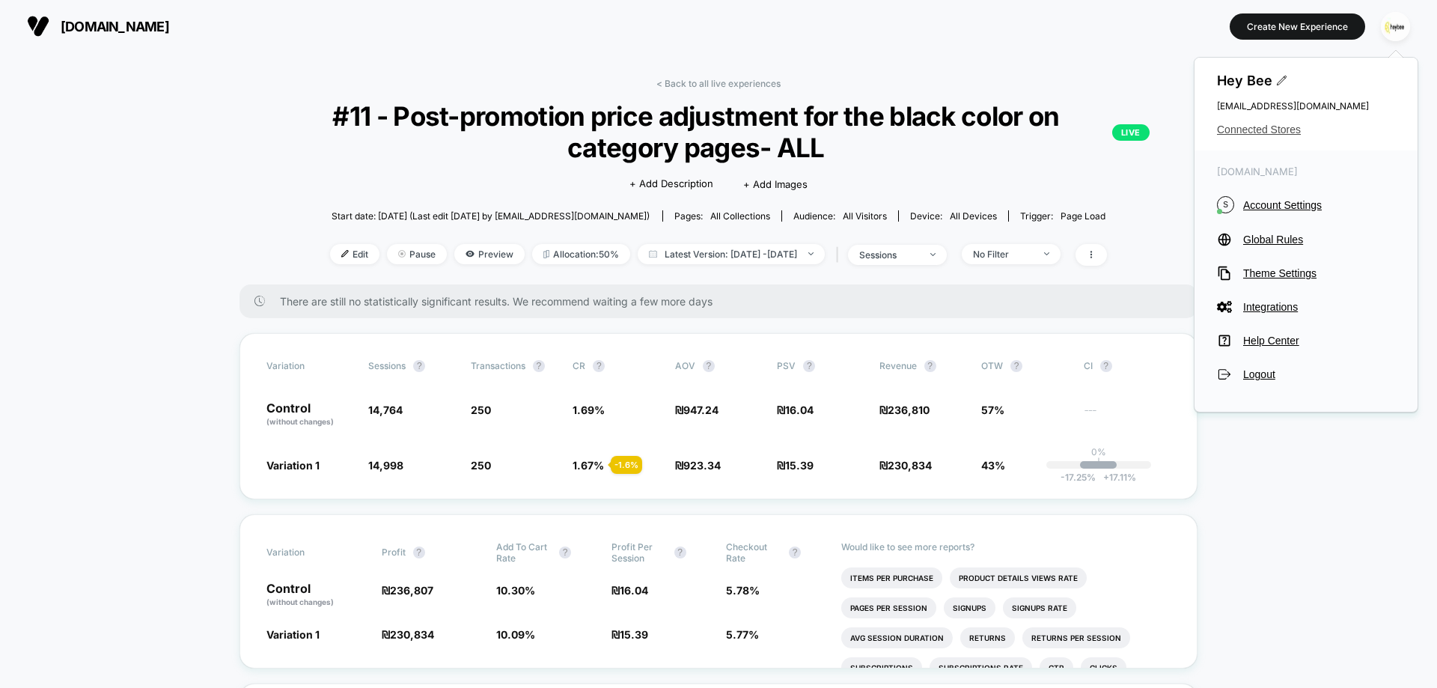
click at [1259, 130] on span "Connected Stores" at bounding box center [1306, 129] width 178 height 12
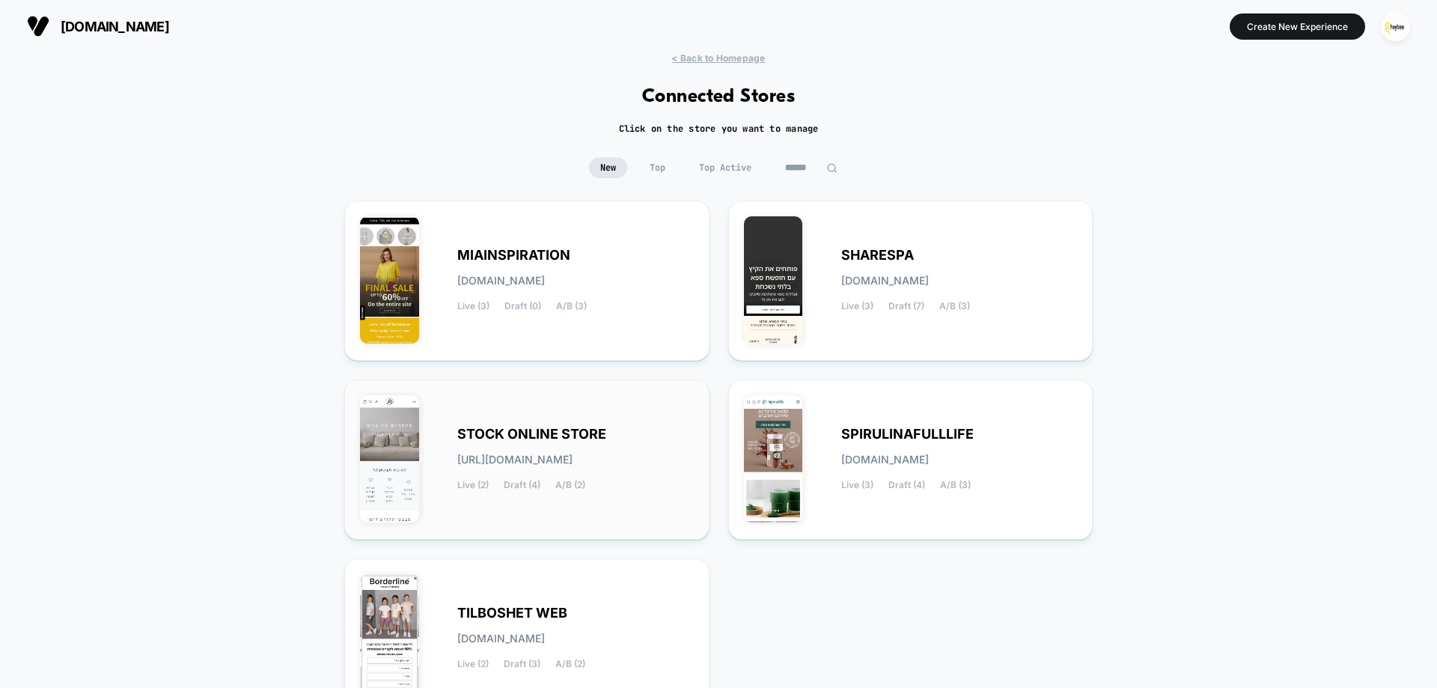
click at [558, 439] on span "STOCK ONLINE STORE" at bounding box center [531, 434] width 149 height 10
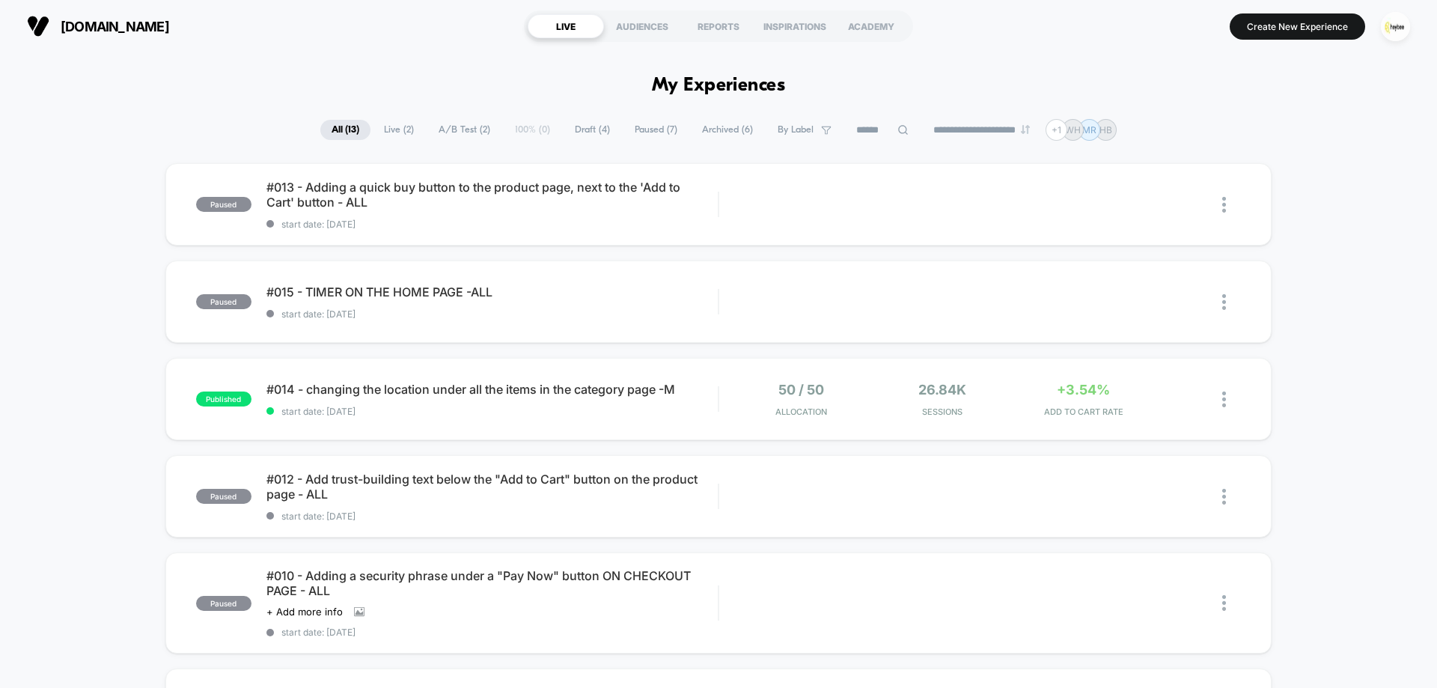
click at [708, 132] on span "Archived ( 6 )" at bounding box center [727, 130] width 73 height 20
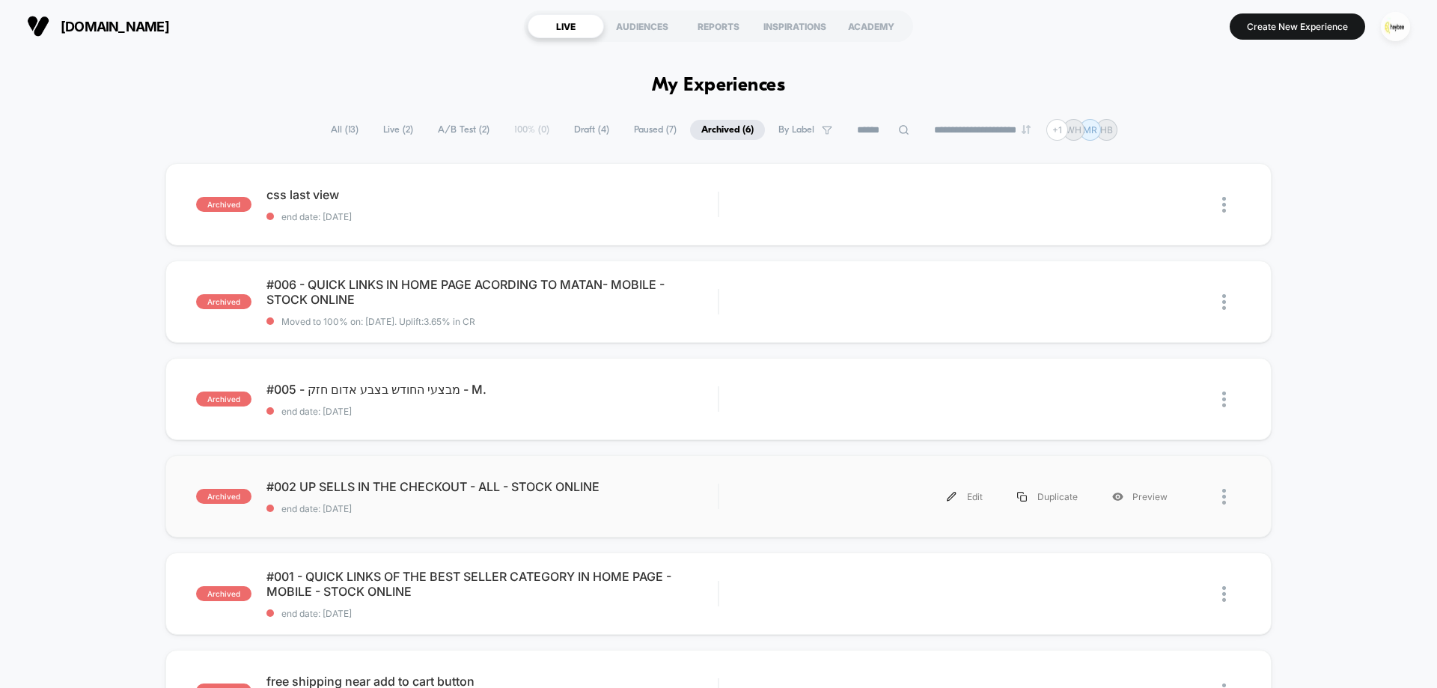
scroll to position [299, 0]
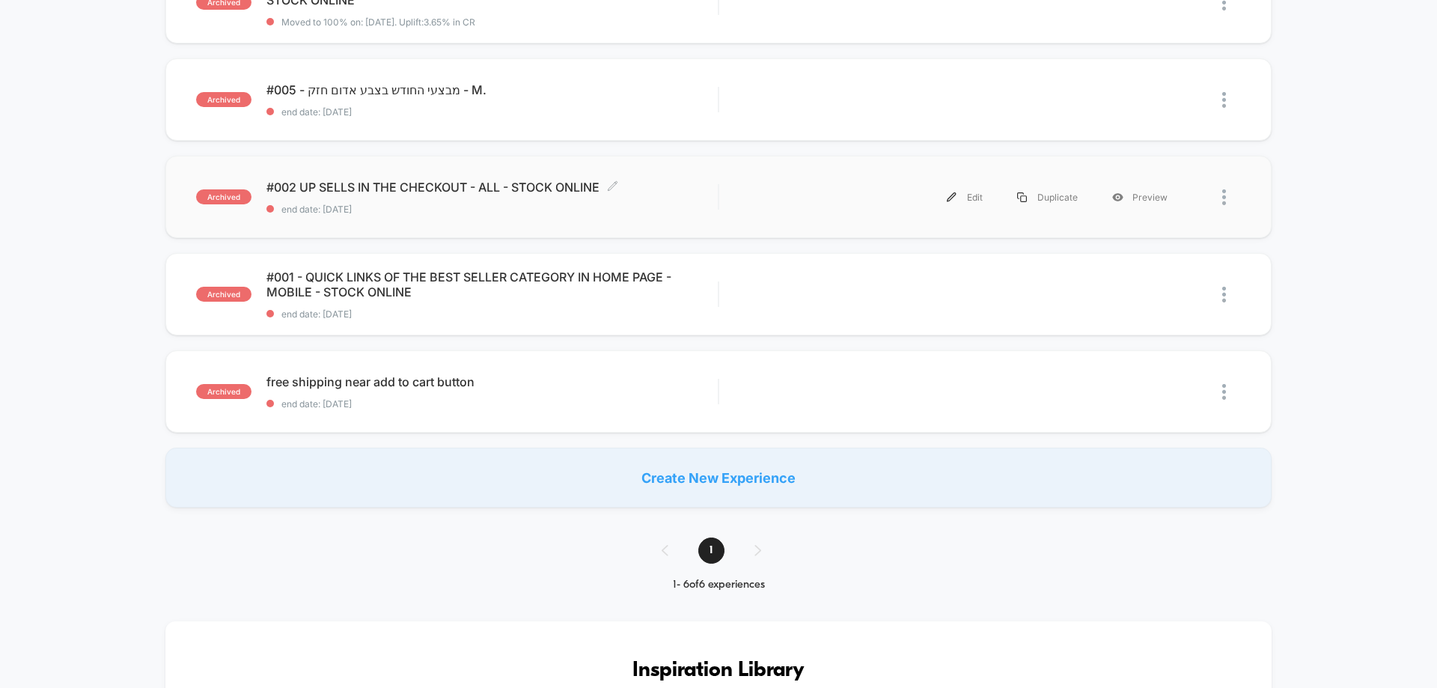
click at [407, 199] on div "#002 UP SELLS IN THE CHECKOUT - ALL - STOCK ONLINE Click to edit experience det…" at bounding box center [491, 197] width 451 height 35
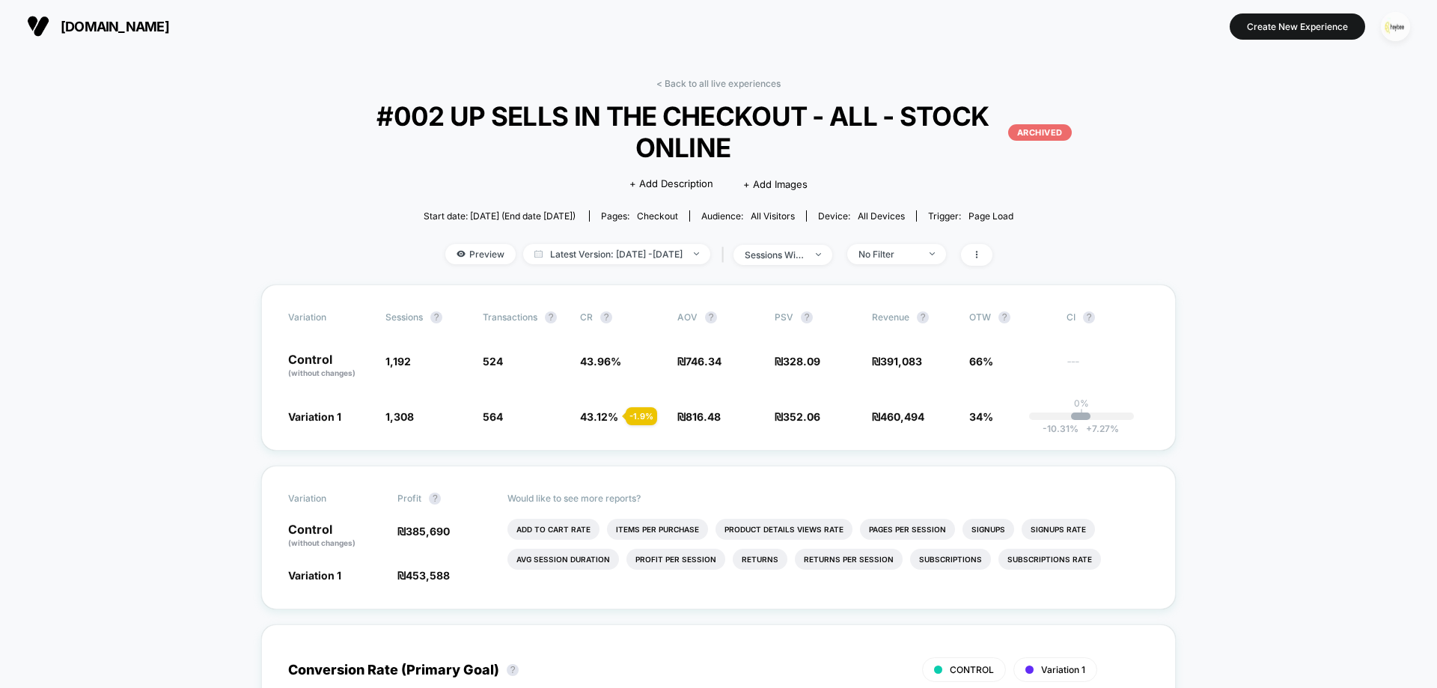
click at [1399, 22] on img "button" at bounding box center [1395, 26] width 29 height 29
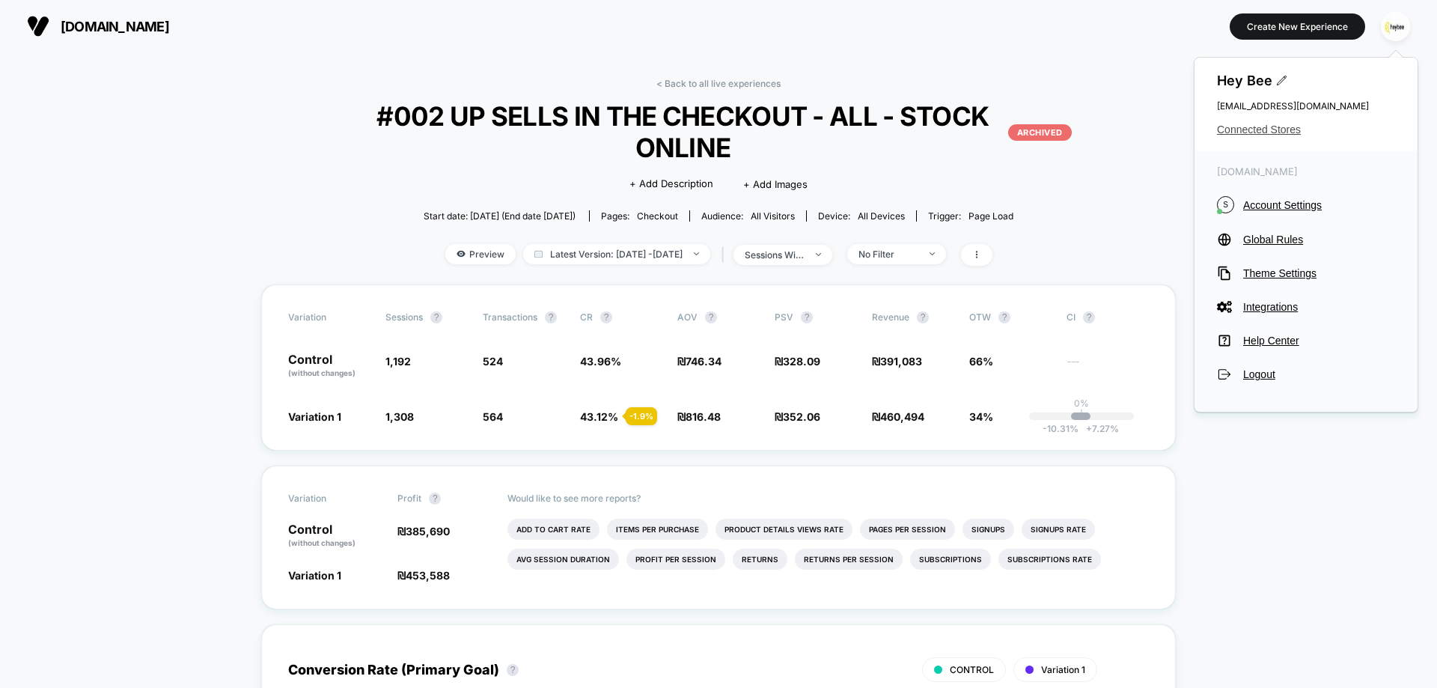
click at [1255, 133] on span "Connected Stores" at bounding box center [1306, 129] width 178 height 12
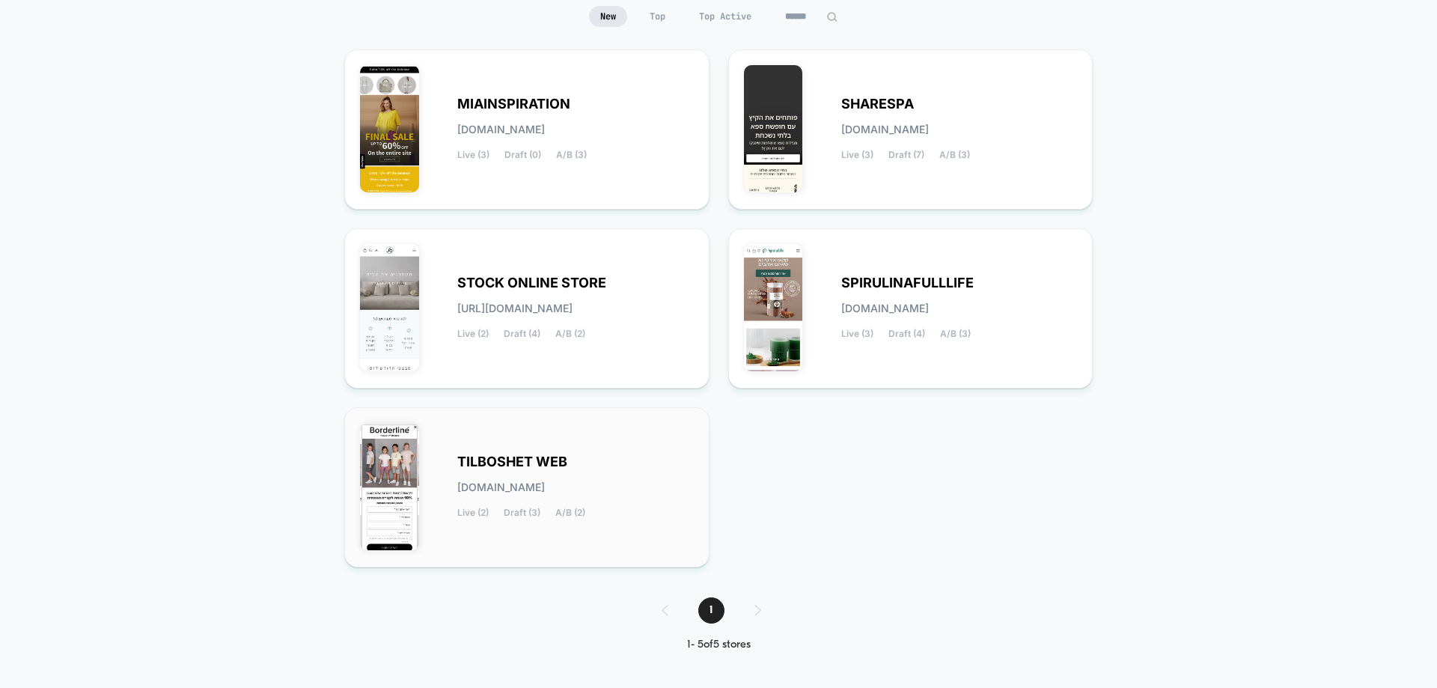
scroll to position [152, 0]
click at [549, 450] on div "TILBOSHET WEB tilboshet-web.myshopify.com Live (2) Draft (3) A/B (2)" at bounding box center [527, 486] width 334 height 129
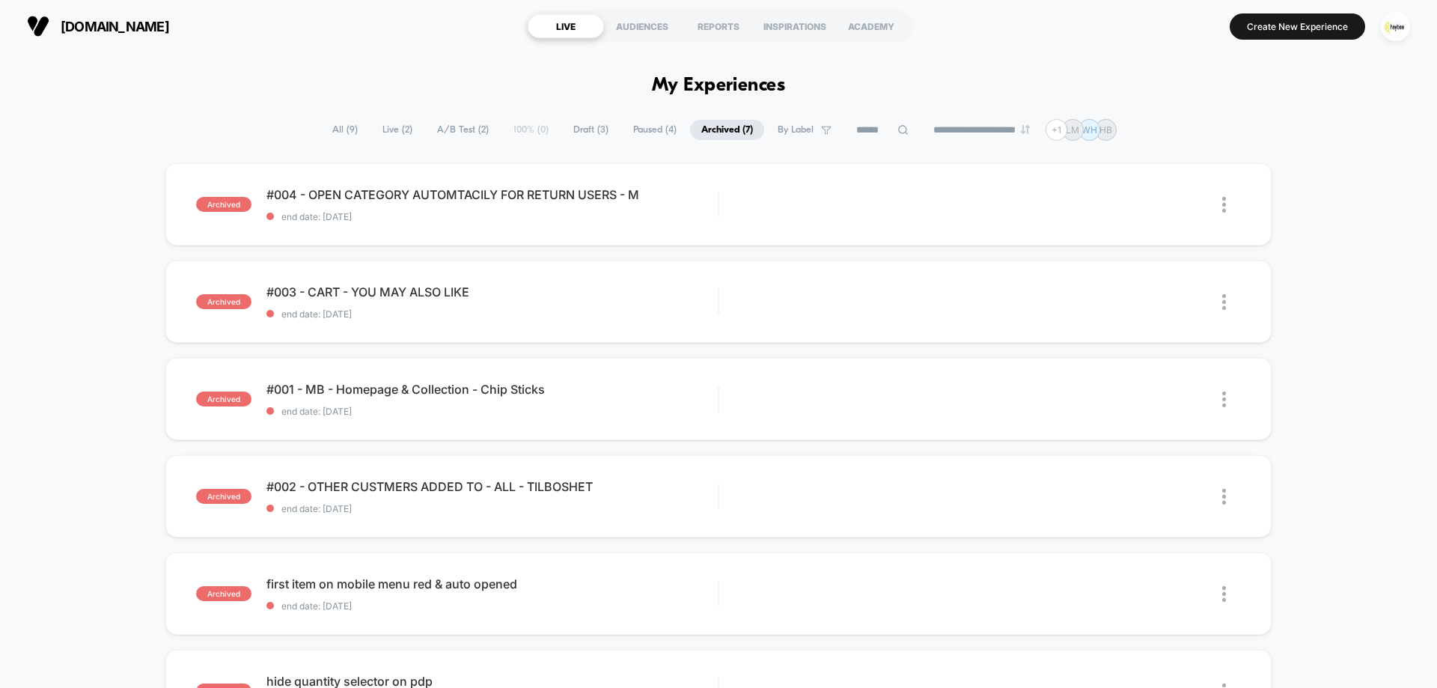
click at [326, 125] on span "All ( 9 )" at bounding box center [345, 130] width 48 height 20
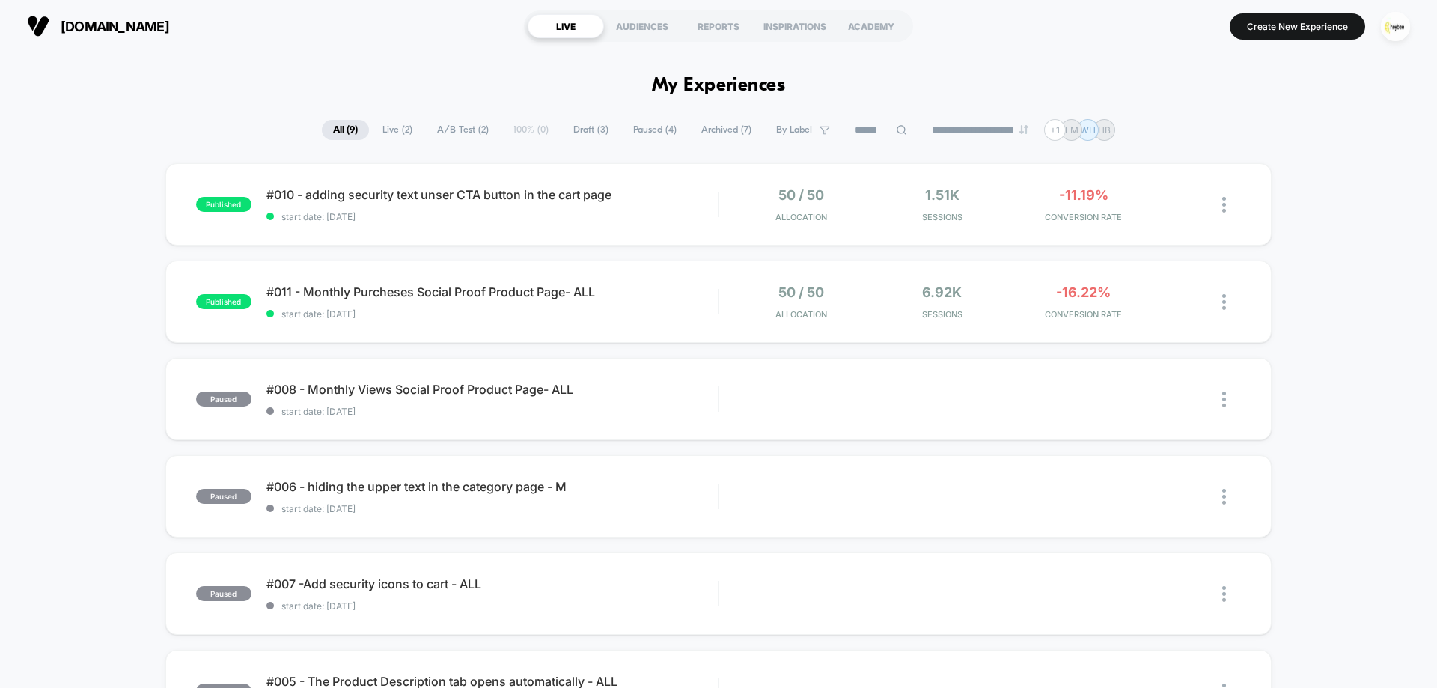
click at [969, 125] on select "**********" at bounding box center [980, 130] width 121 height 10
click at [708, 126] on span "Archived ( 7 )" at bounding box center [726, 130] width 73 height 20
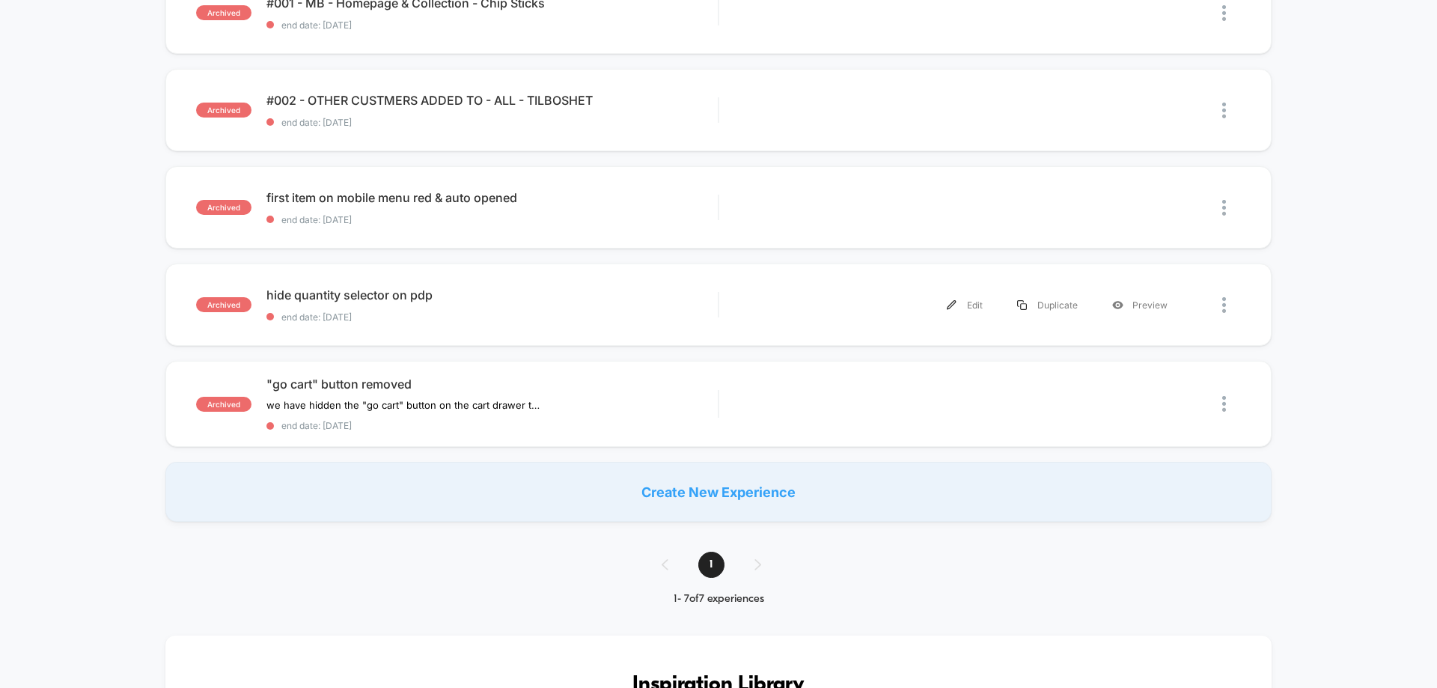
scroll to position [374, 0]
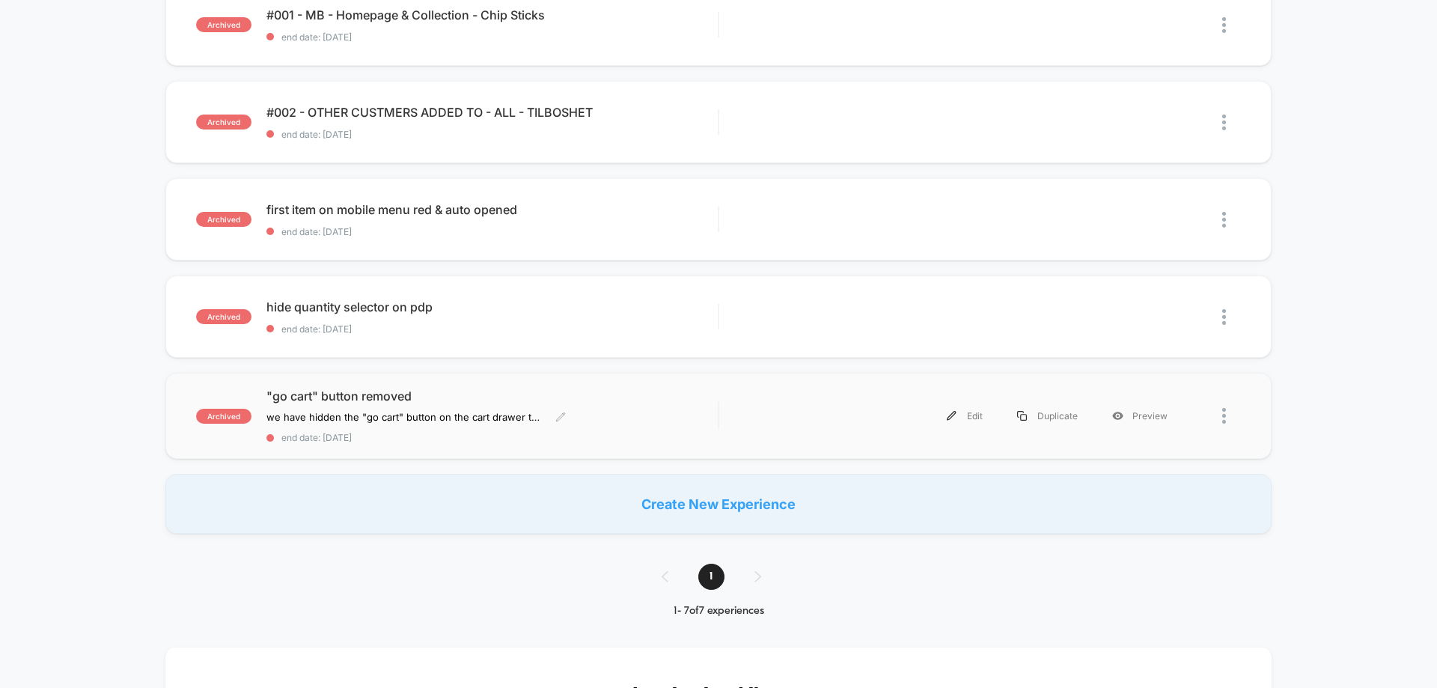
click at [483, 391] on span ""go cart" button removed" at bounding box center [491, 395] width 451 height 15
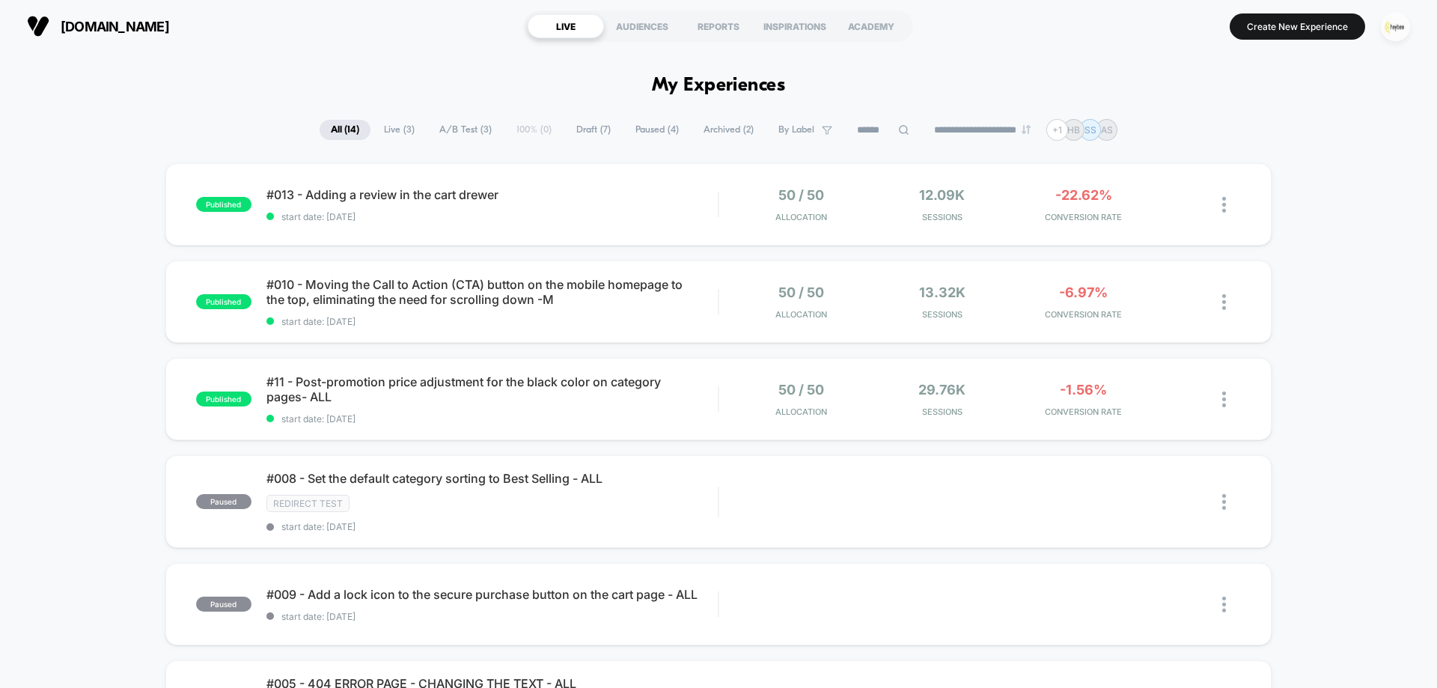
click at [1393, 31] on img "button" at bounding box center [1395, 26] width 29 height 29
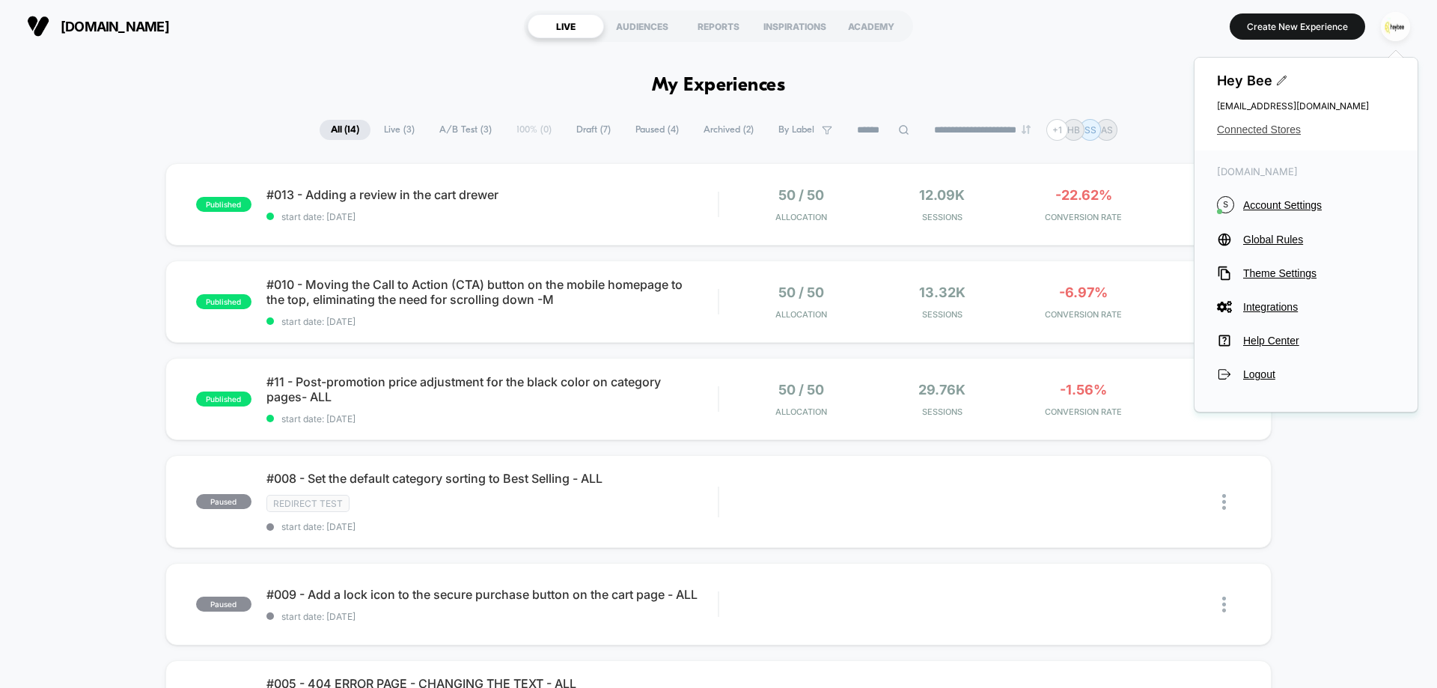
click at [1238, 126] on span "Connected Stores" at bounding box center [1306, 129] width 178 height 12
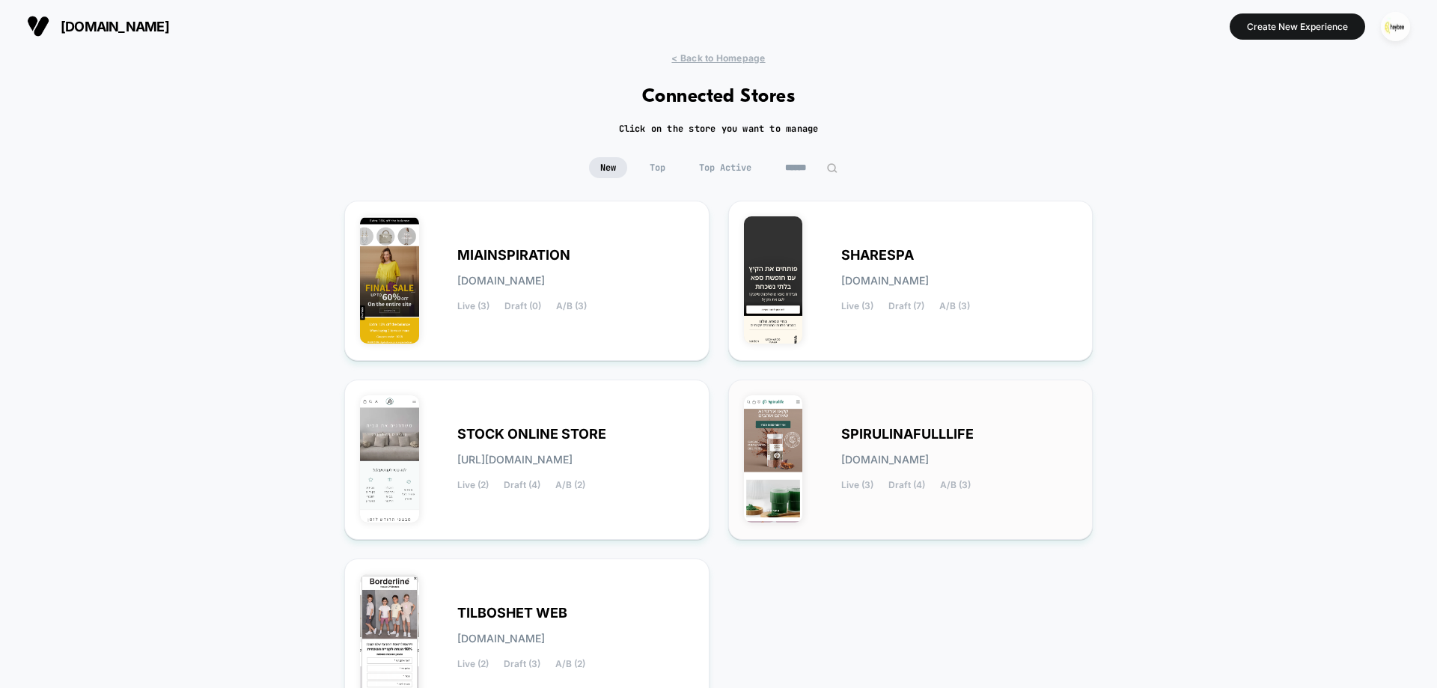
click at [906, 465] on span "[DOMAIN_NAME]" at bounding box center [885, 459] width 88 height 10
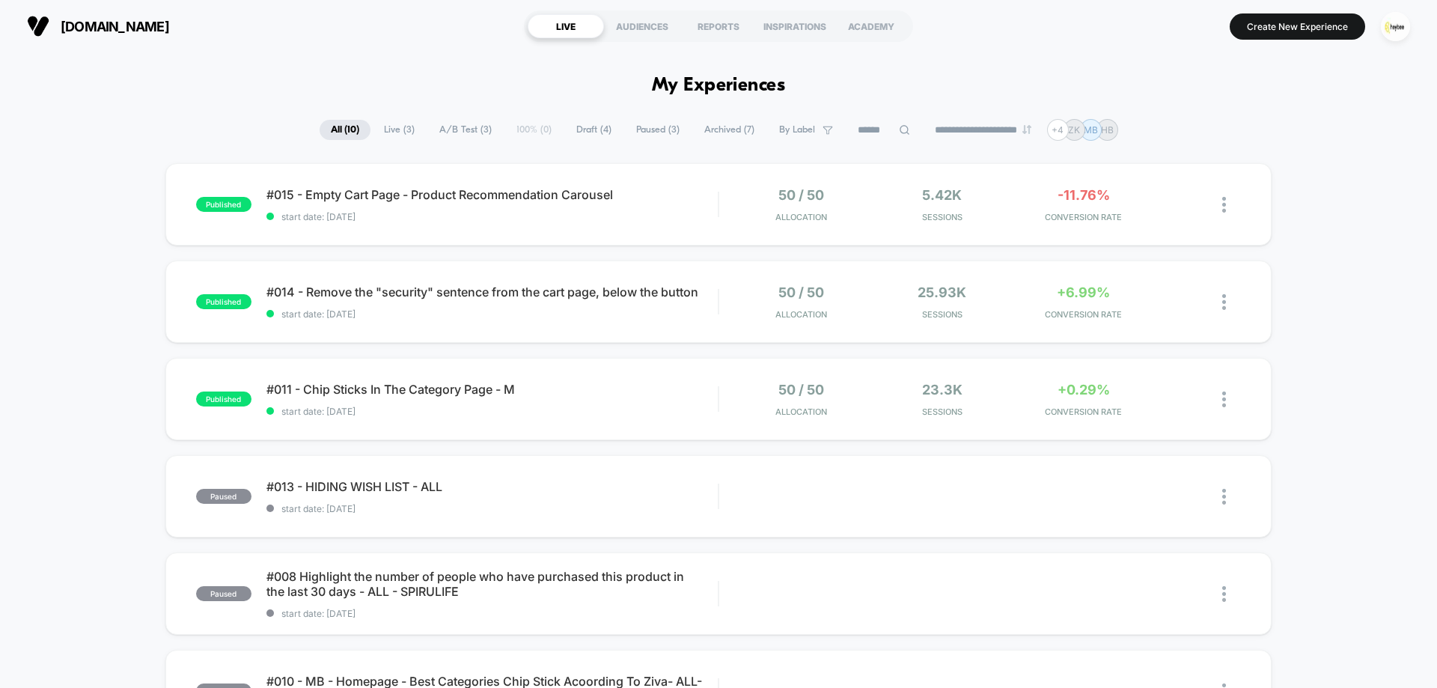
click at [724, 128] on span "Archived ( 7 )" at bounding box center [729, 130] width 73 height 20
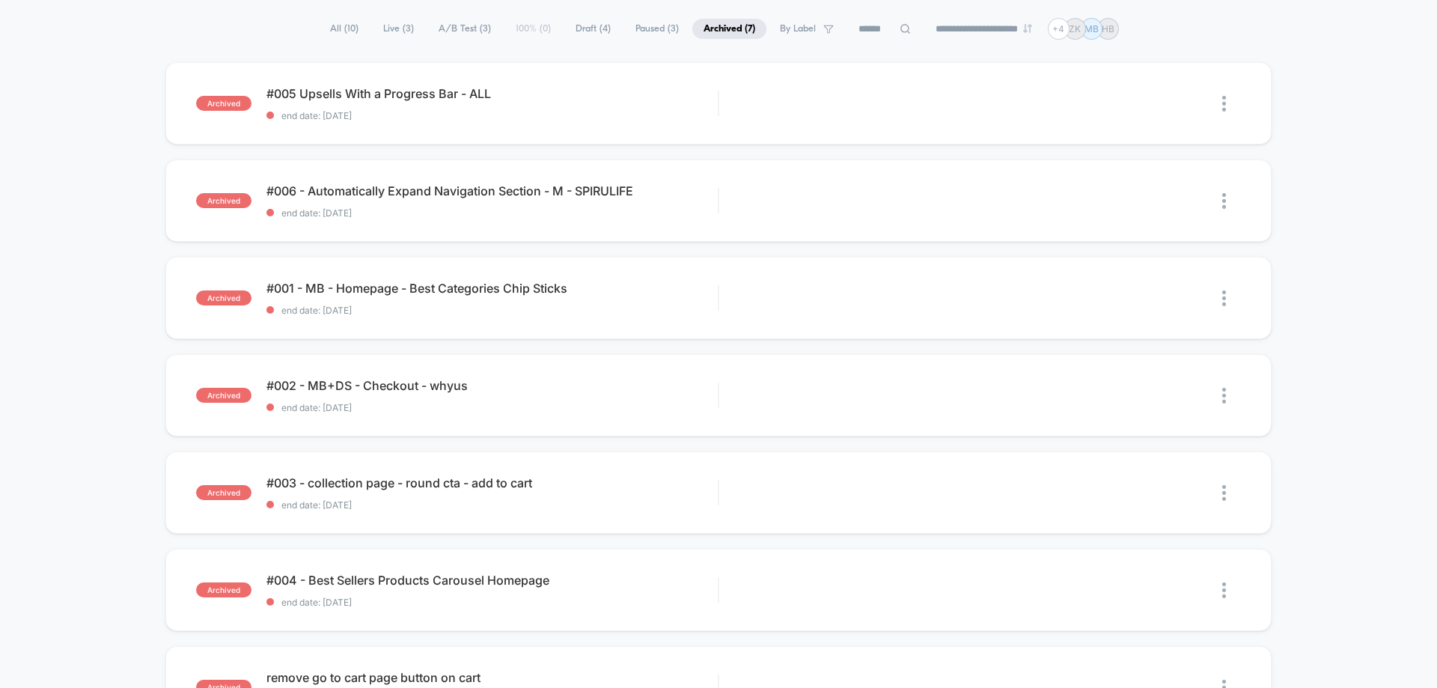
scroll to position [75, 0]
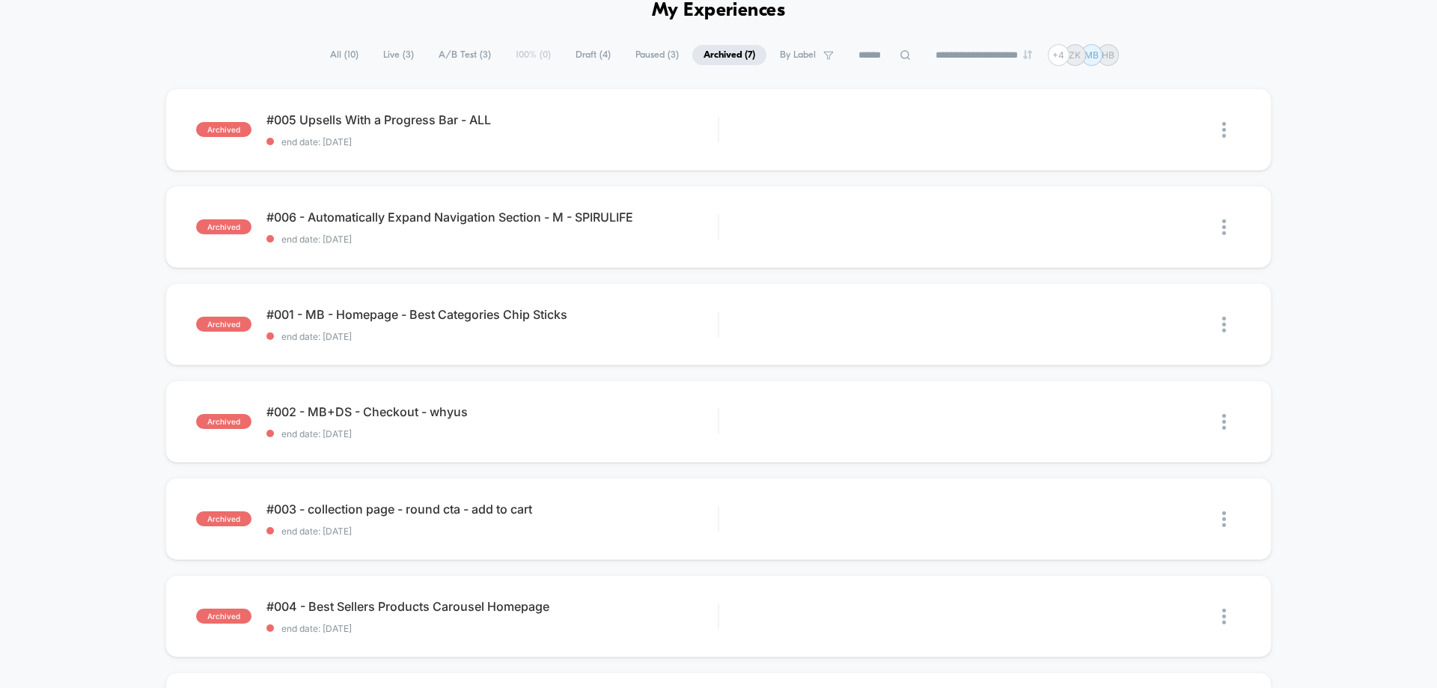
click at [642, 59] on span "Paused ( 3 )" at bounding box center [657, 55] width 66 height 20
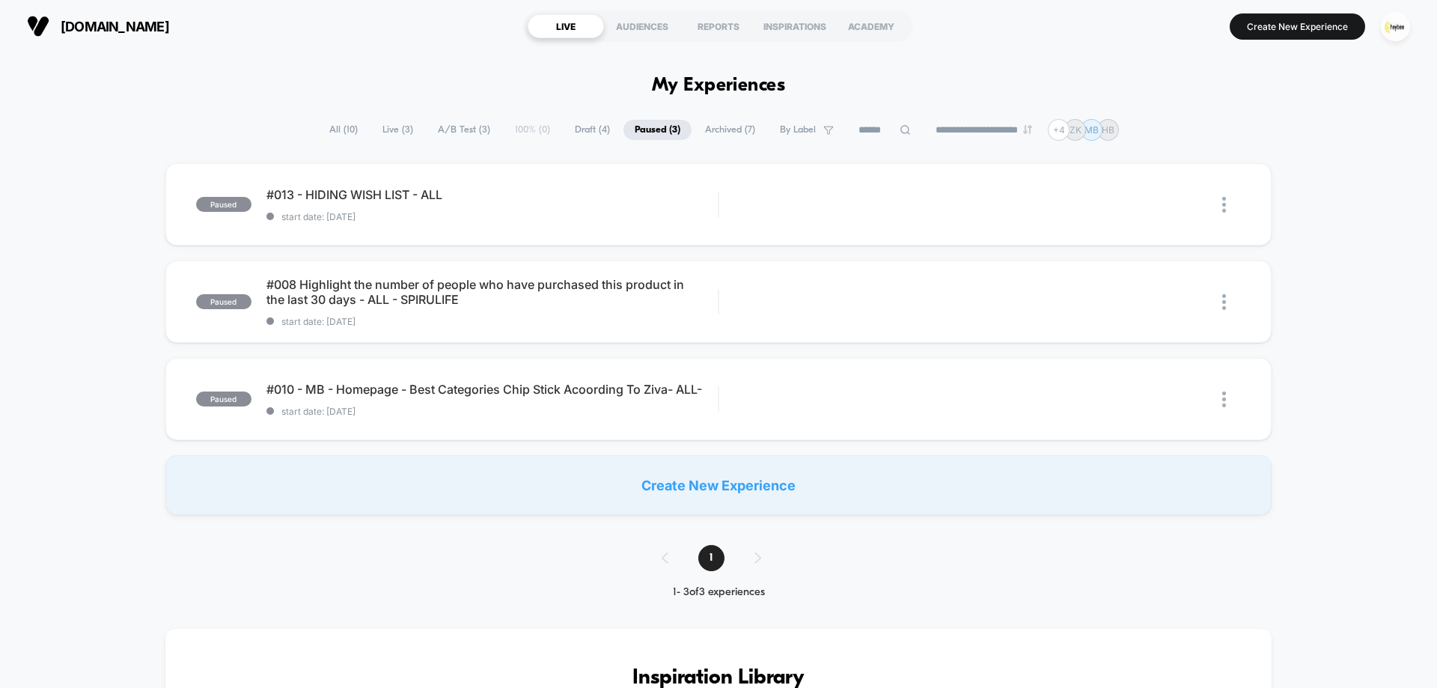
click at [462, 131] on span "A/B Test ( 3 )" at bounding box center [464, 130] width 75 height 20
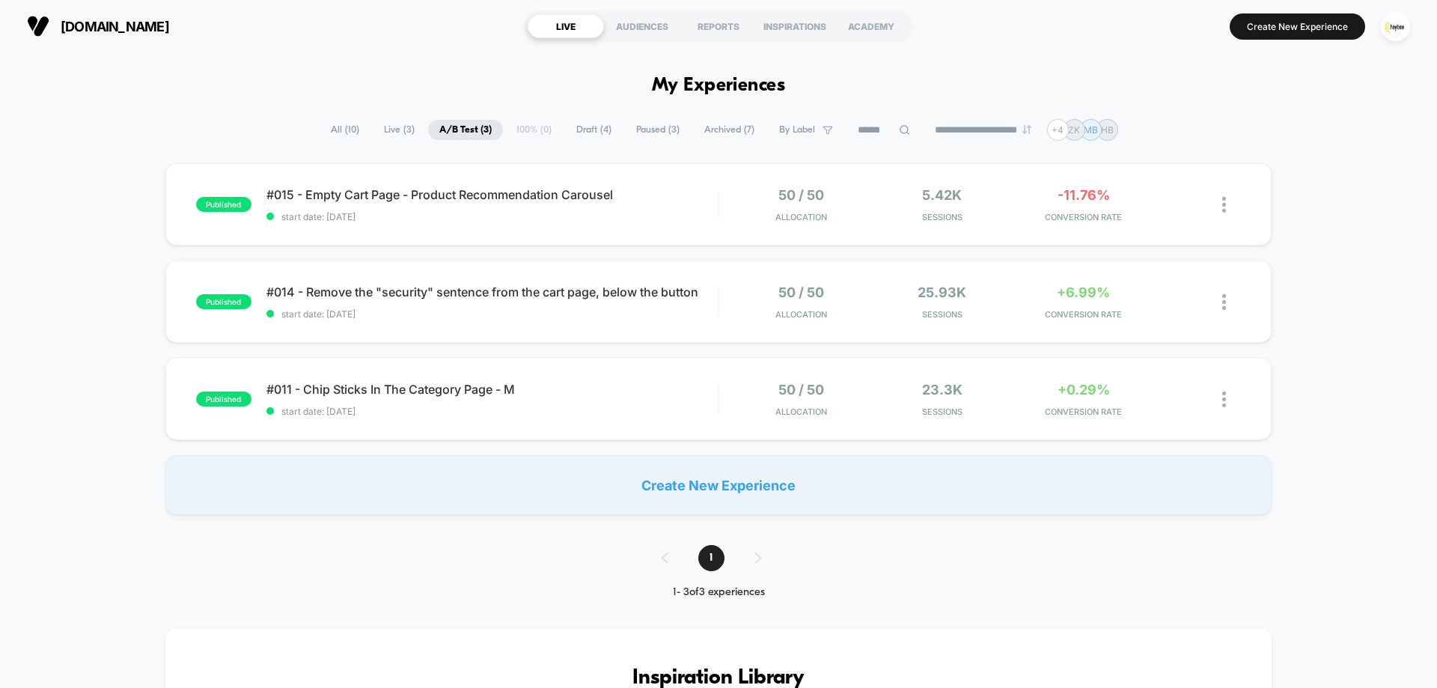
click at [706, 126] on span "Archived ( 7 )" at bounding box center [729, 130] width 73 height 20
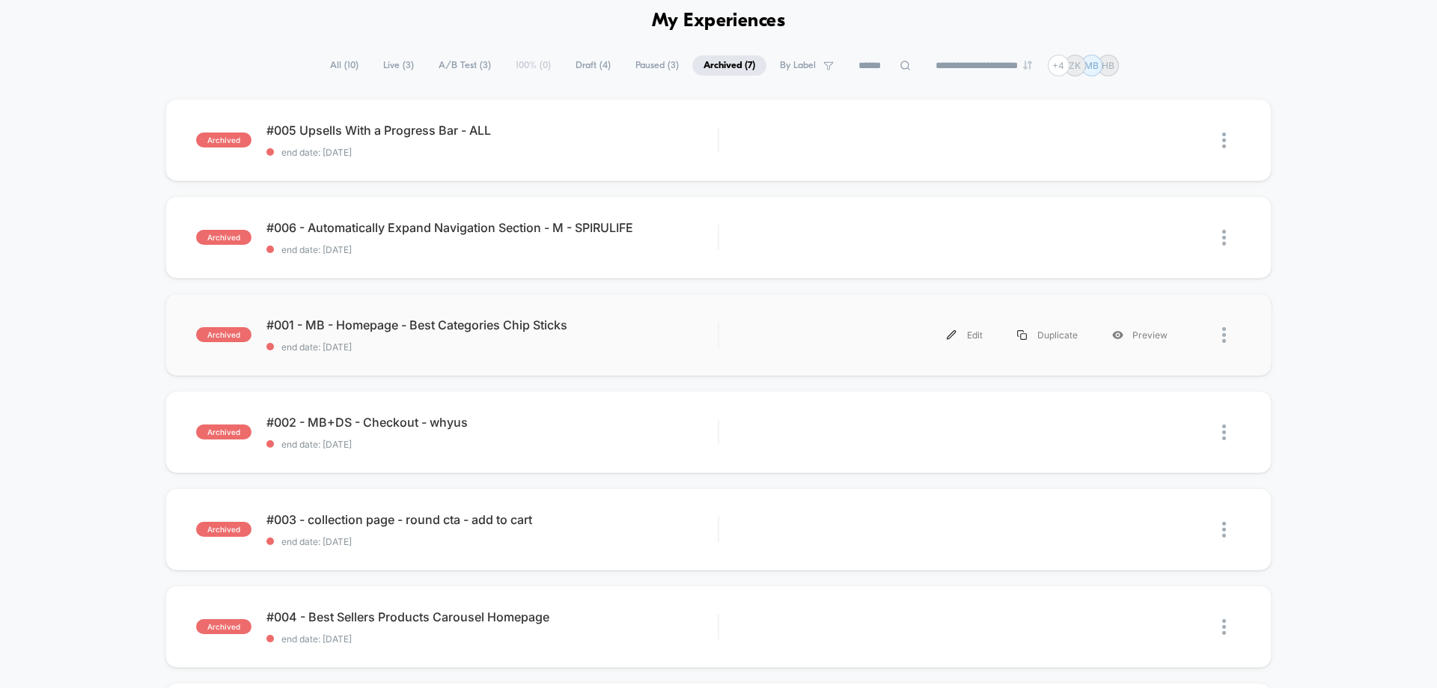
scroll to position [150, 0]
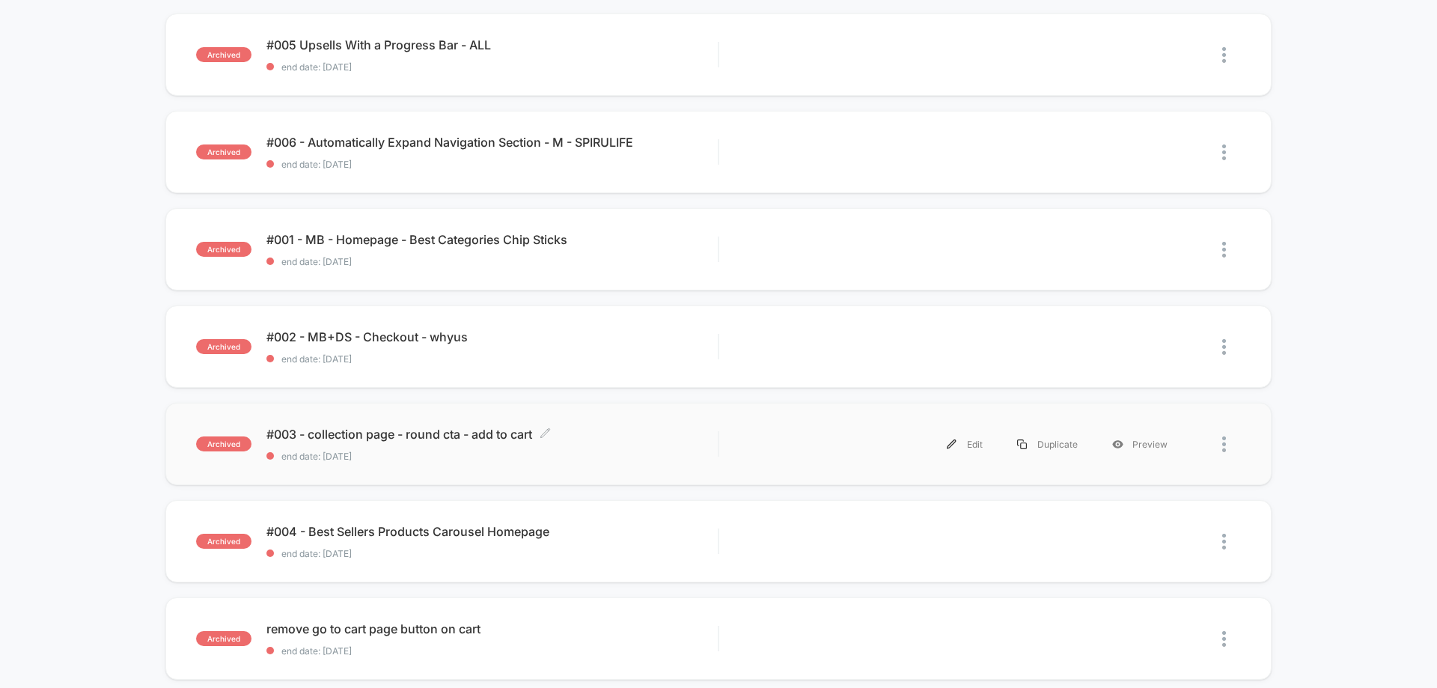
click at [346, 437] on span "#003 - collection page - round cta - add to cart Click to edit experience detai…" at bounding box center [491, 434] width 451 height 15
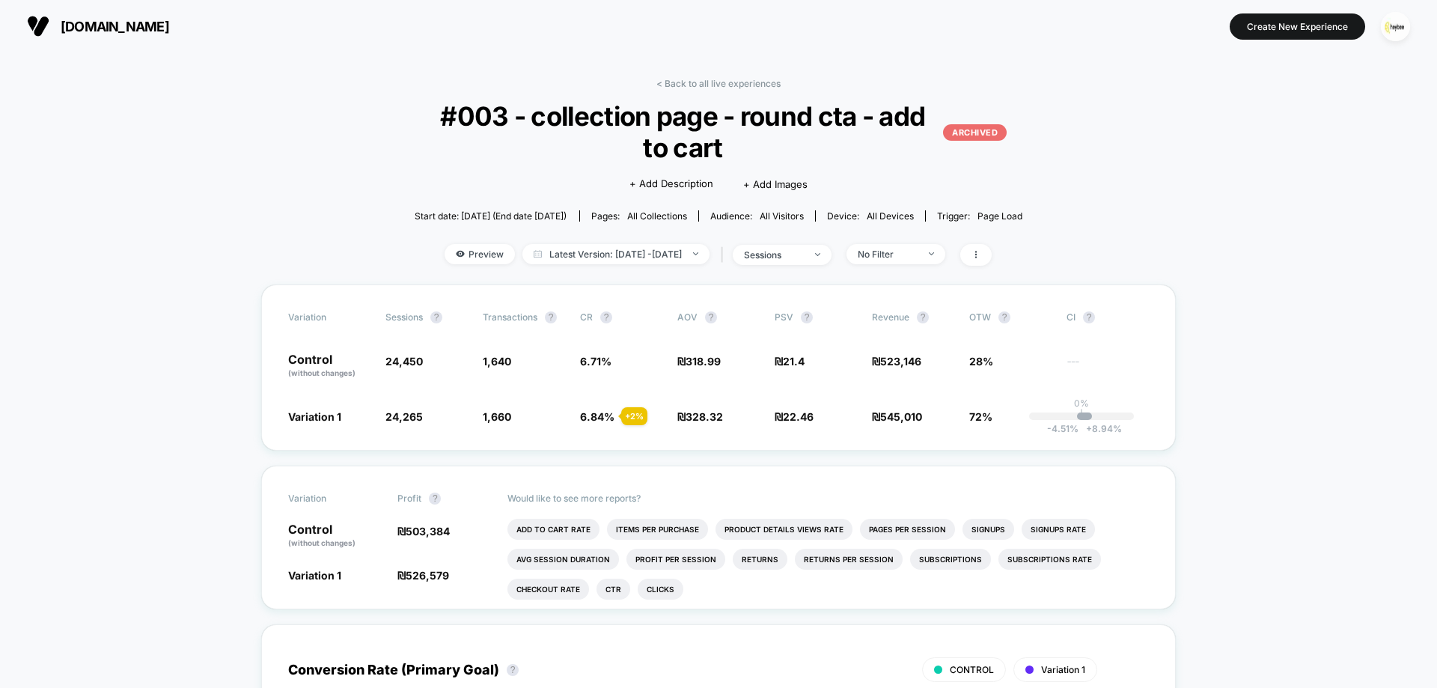
click at [760, 91] on div "< Back to all live experiences #003 - collection page - round cta - add to cart…" at bounding box center [718, 181] width 641 height 207
click at [760, 90] on div "< Back to all live experiences #003 - collection page - round cta - add to cart…" at bounding box center [718, 181] width 641 height 207
click at [760, 85] on link "< Back to all live experiences" at bounding box center [718, 83] width 124 height 11
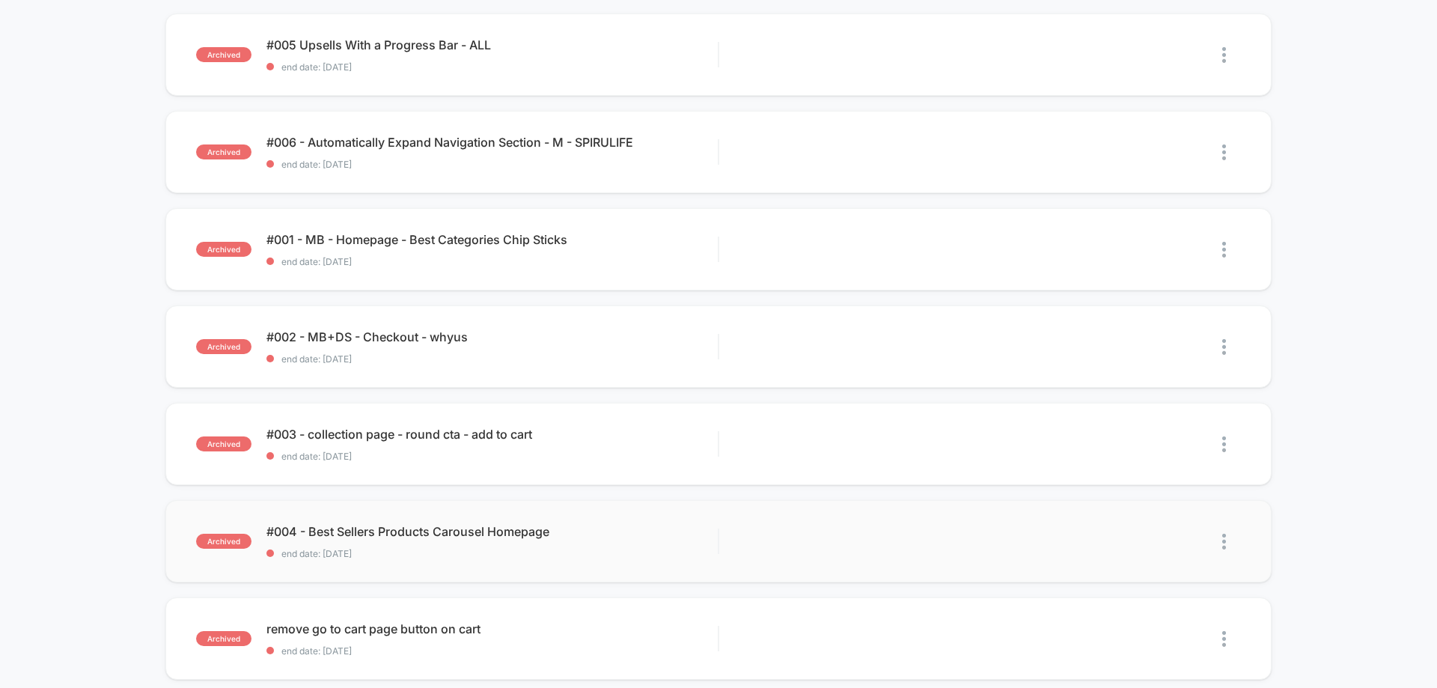
scroll to position [449, 0]
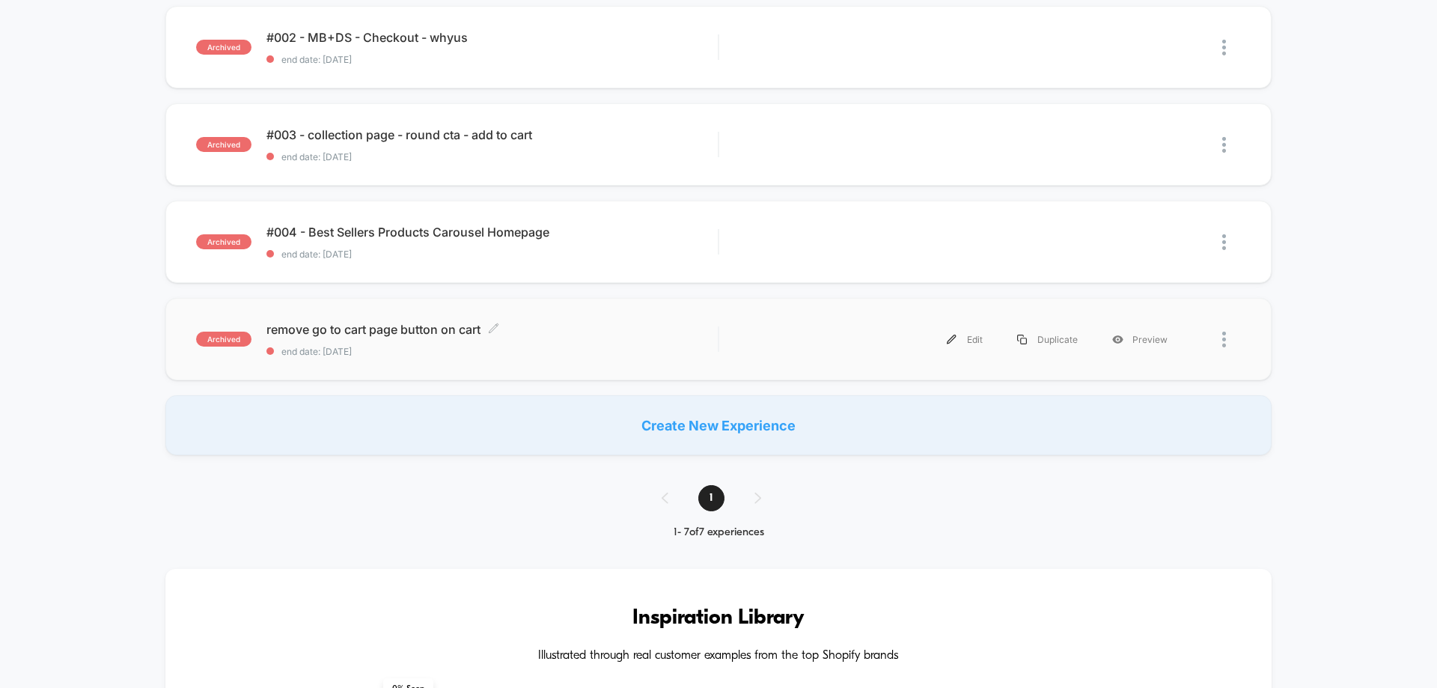
click at [403, 336] on span "remove go to cart page button on cart Click to edit experience details" at bounding box center [491, 329] width 451 height 15
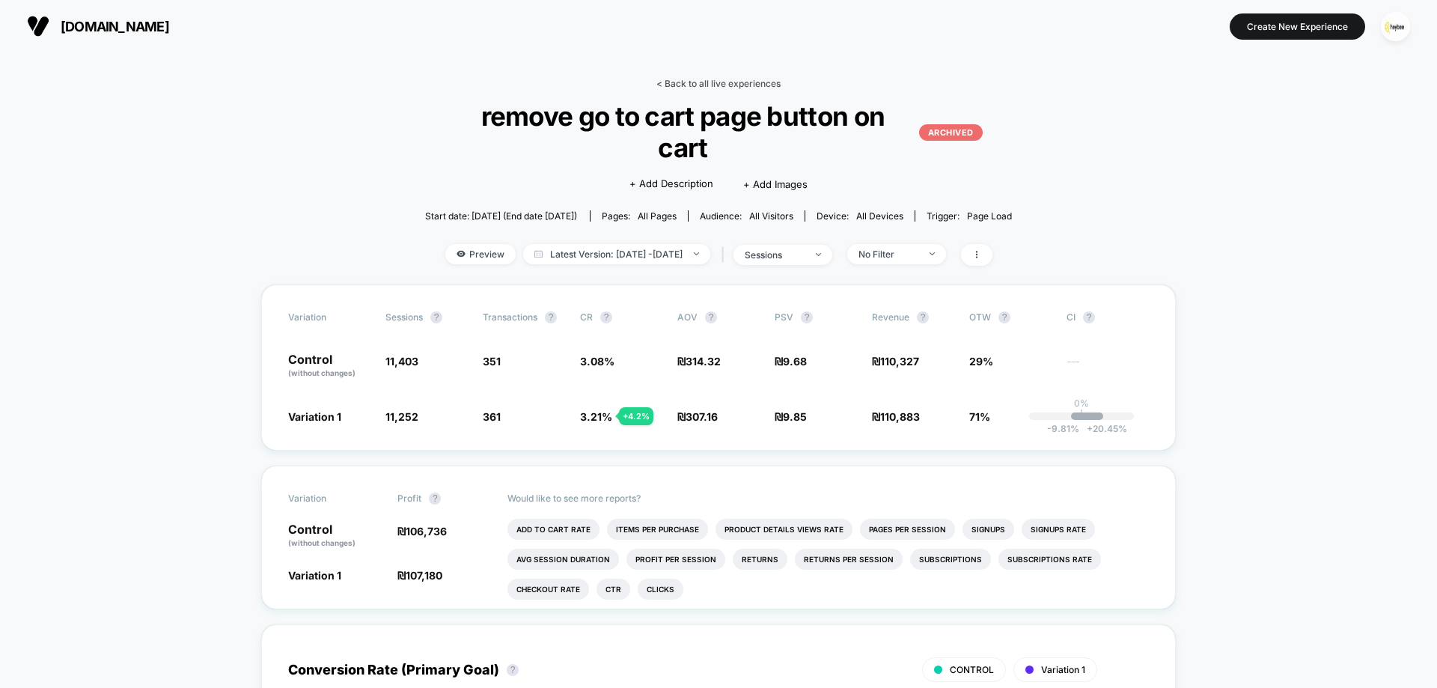
click at [747, 82] on link "< Back to all live experiences" at bounding box center [718, 83] width 124 height 11
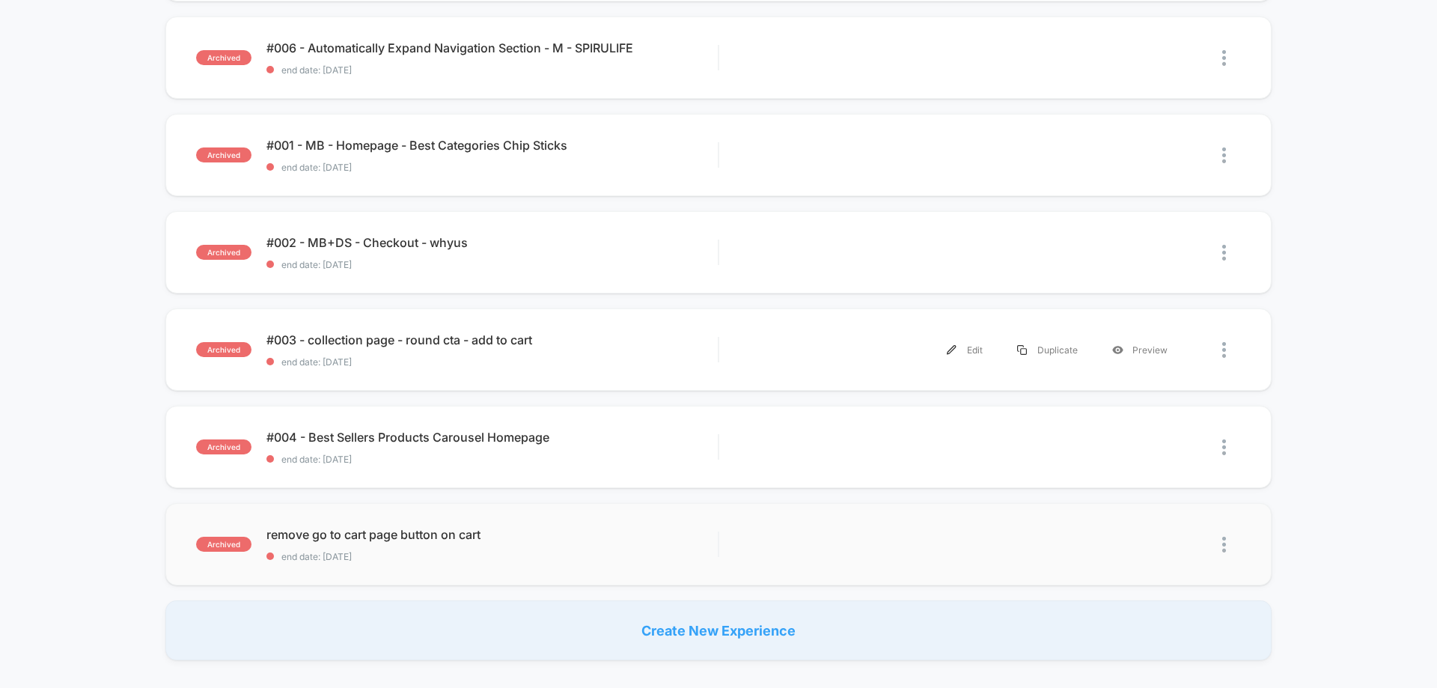
scroll to position [524, 0]
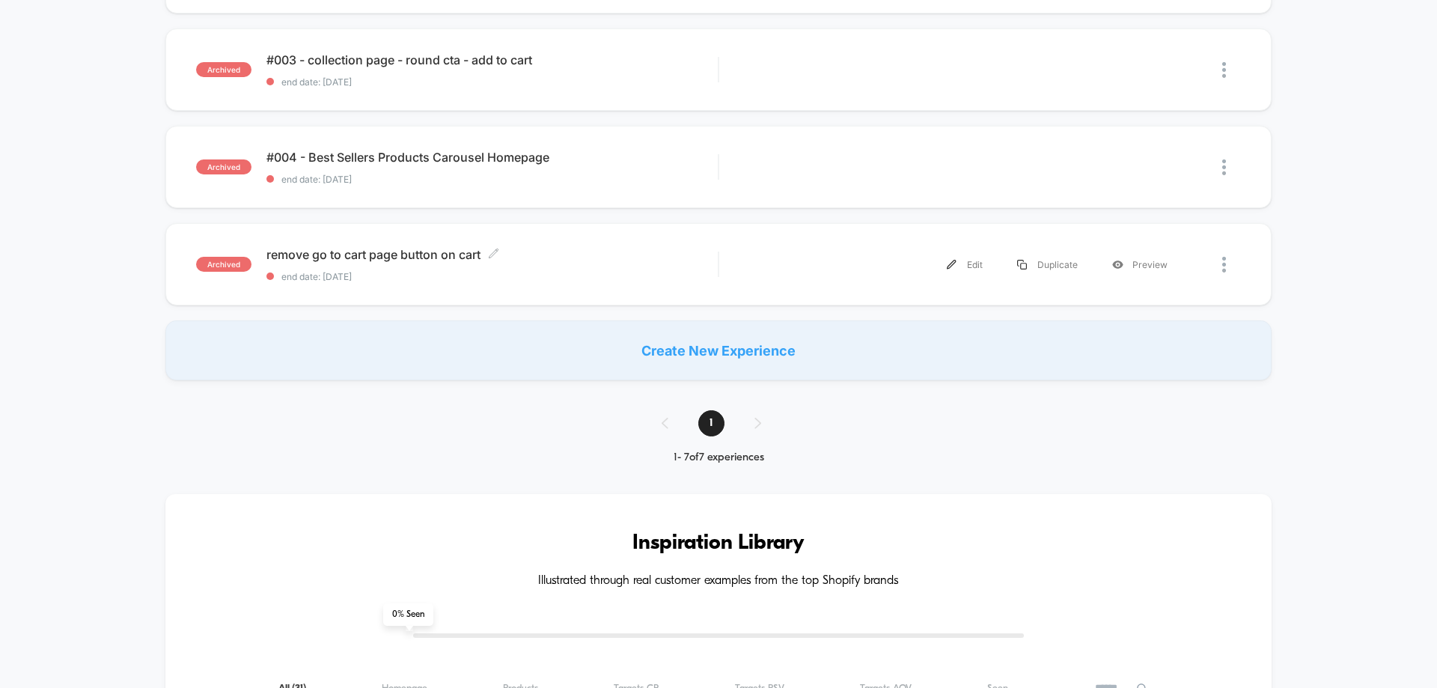
click at [469, 265] on div "remove go to cart page button on cart Click to edit experience details Click to…" at bounding box center [491, 264] width 451 height 35
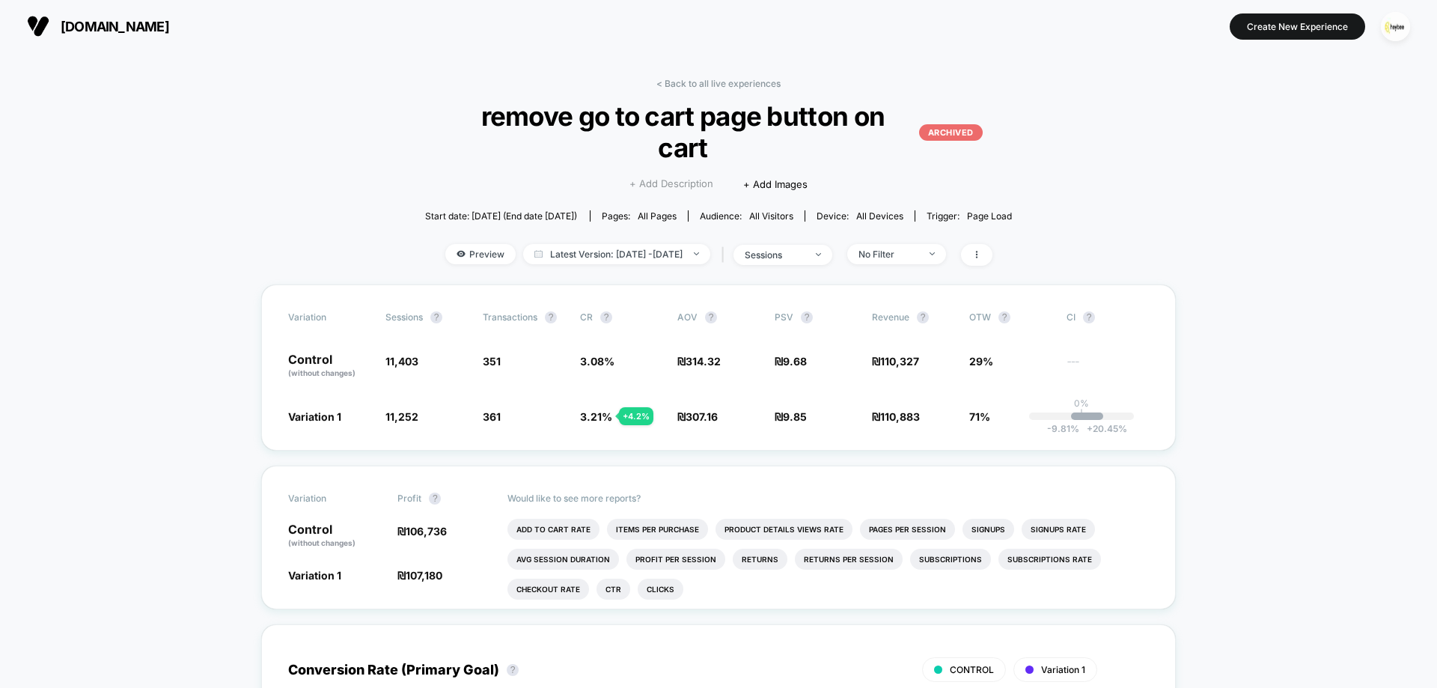
click at [659, 177] on span "+ Add Description" at bounding box center [671, 184] width 84 height 15
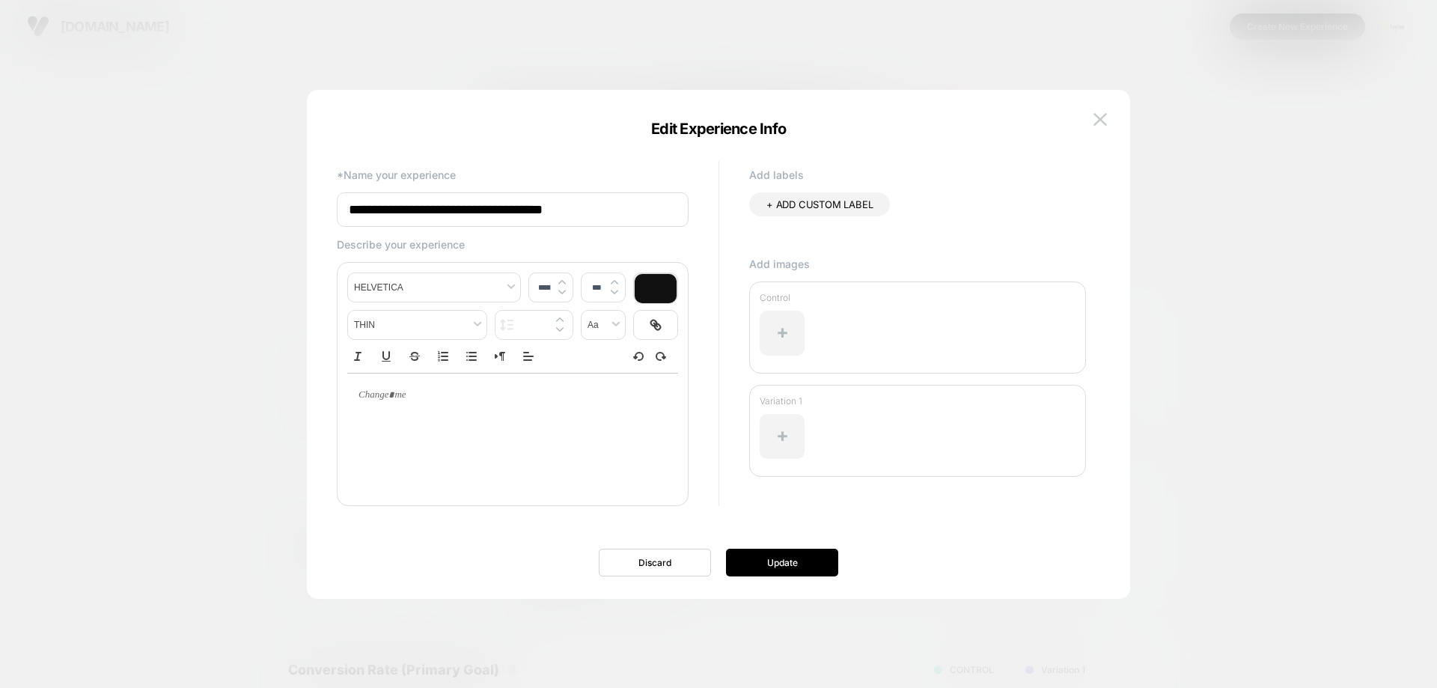
click at [581, 215] on input "**********" at bounding box center [513, 209] width 352 height 34
click at [603, 211] on input "**********" at bounding box center [513, 209] width 352 height 34
type input "**********"
click at [787, 561] on button "Update" at bounding box center [782, 563] width 112 height 28
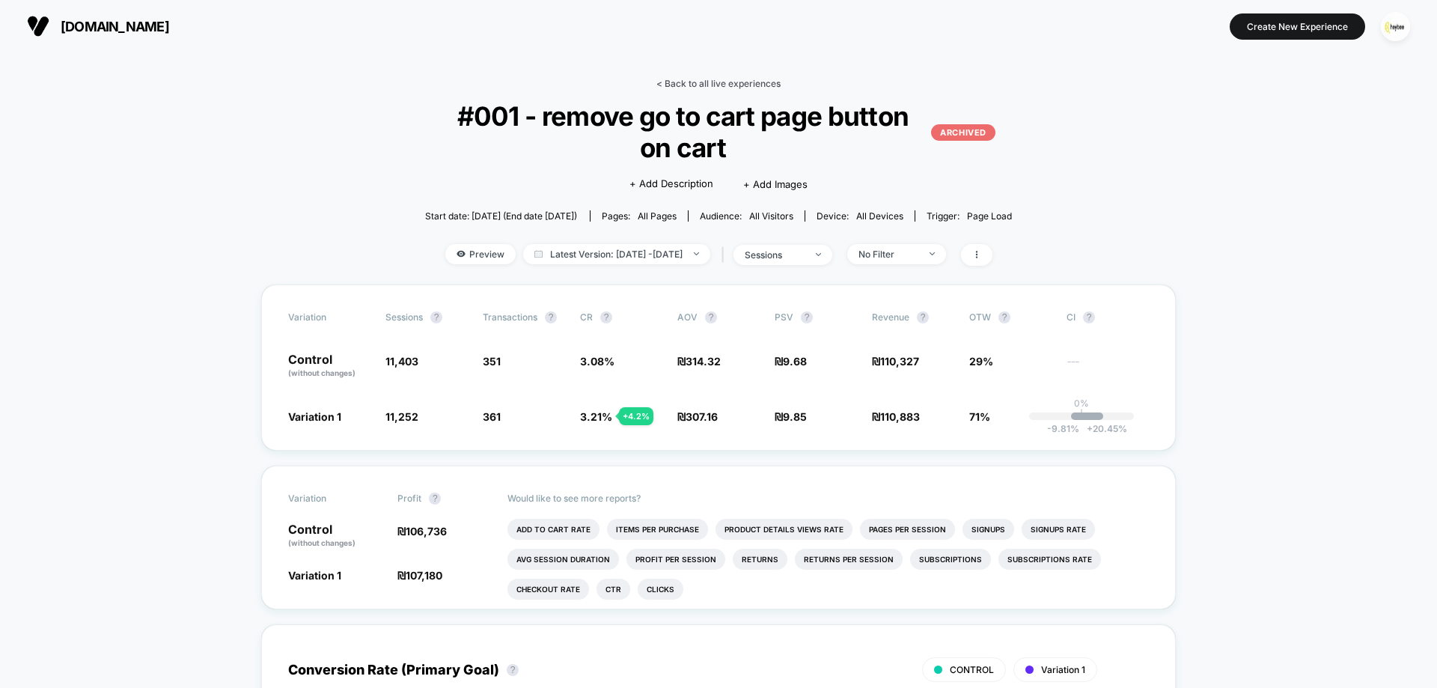
click at [706, 79] on link "< Back to all live experiences" at bounding box center [718, 83] width 124 height 11
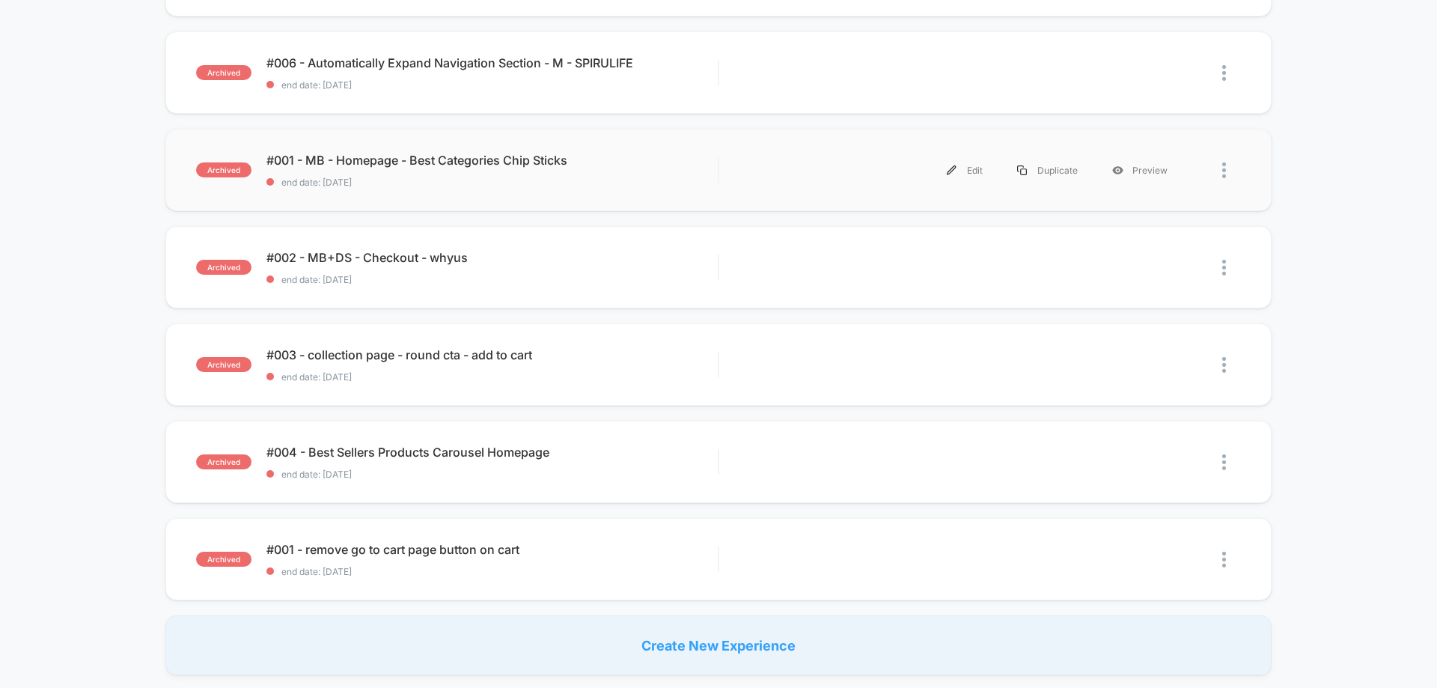
scroll to position [224, 0]
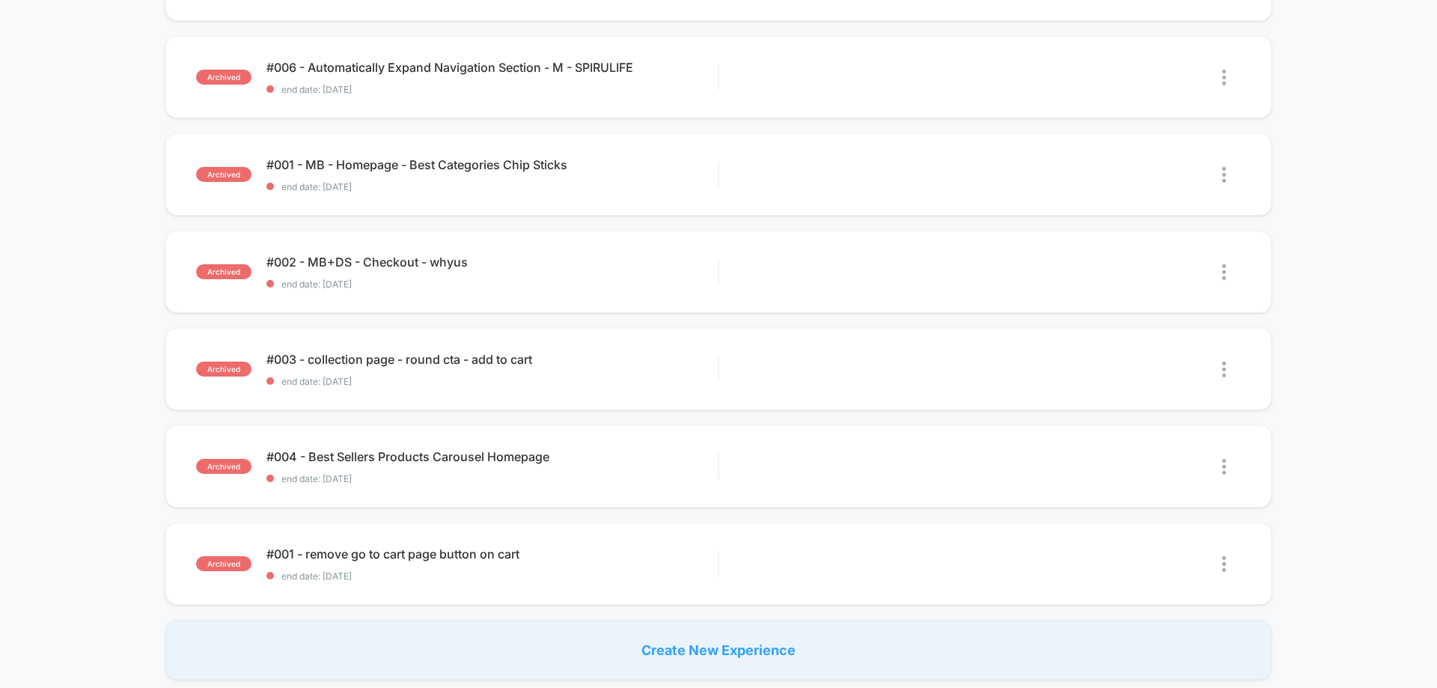
drag, startPoint x: 605, startPoint y: 581, endPoint x: 655, endPoint y: 413, distance: 175.0
click at [655, 413] on div "archived #005 Upsells With a Progress Bar - ALL end date: 25.6.2025 Edit Duplic…" at bounding box center [718, 309] width 1437 height 741
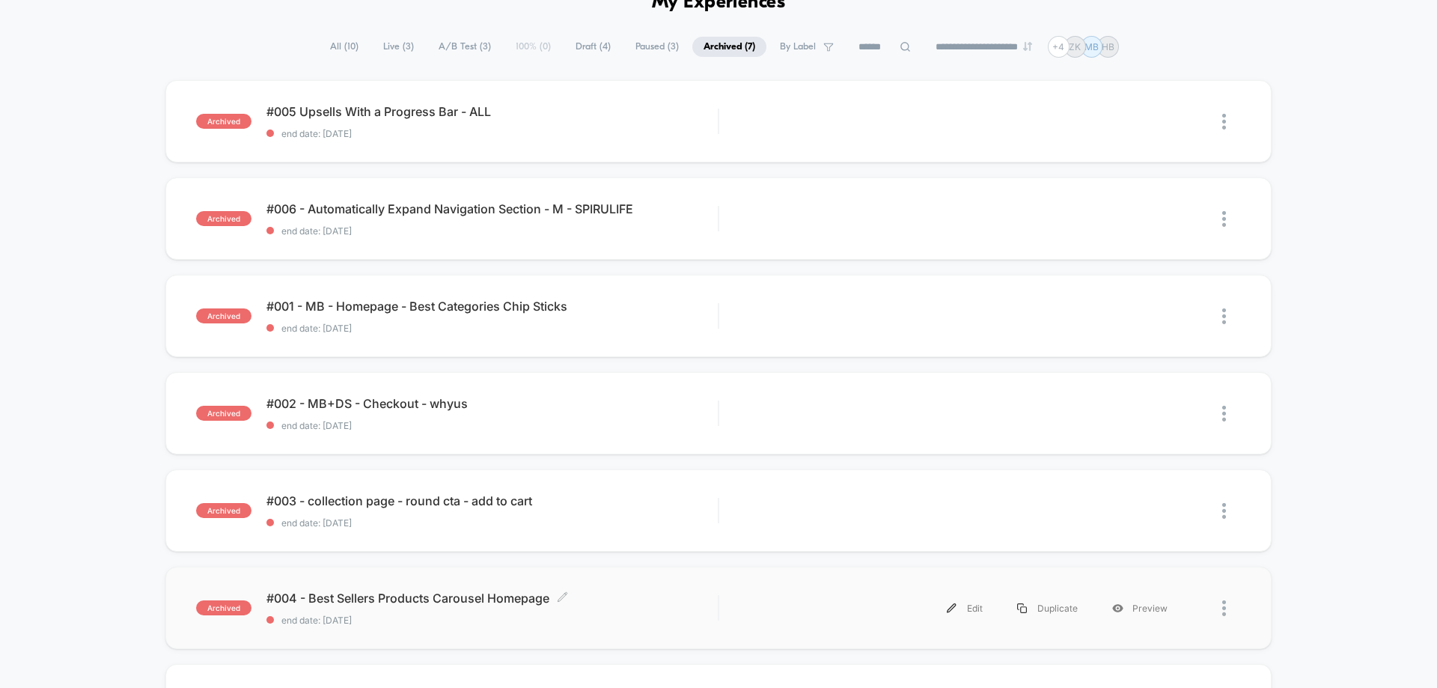
scroll to position [75, 0]
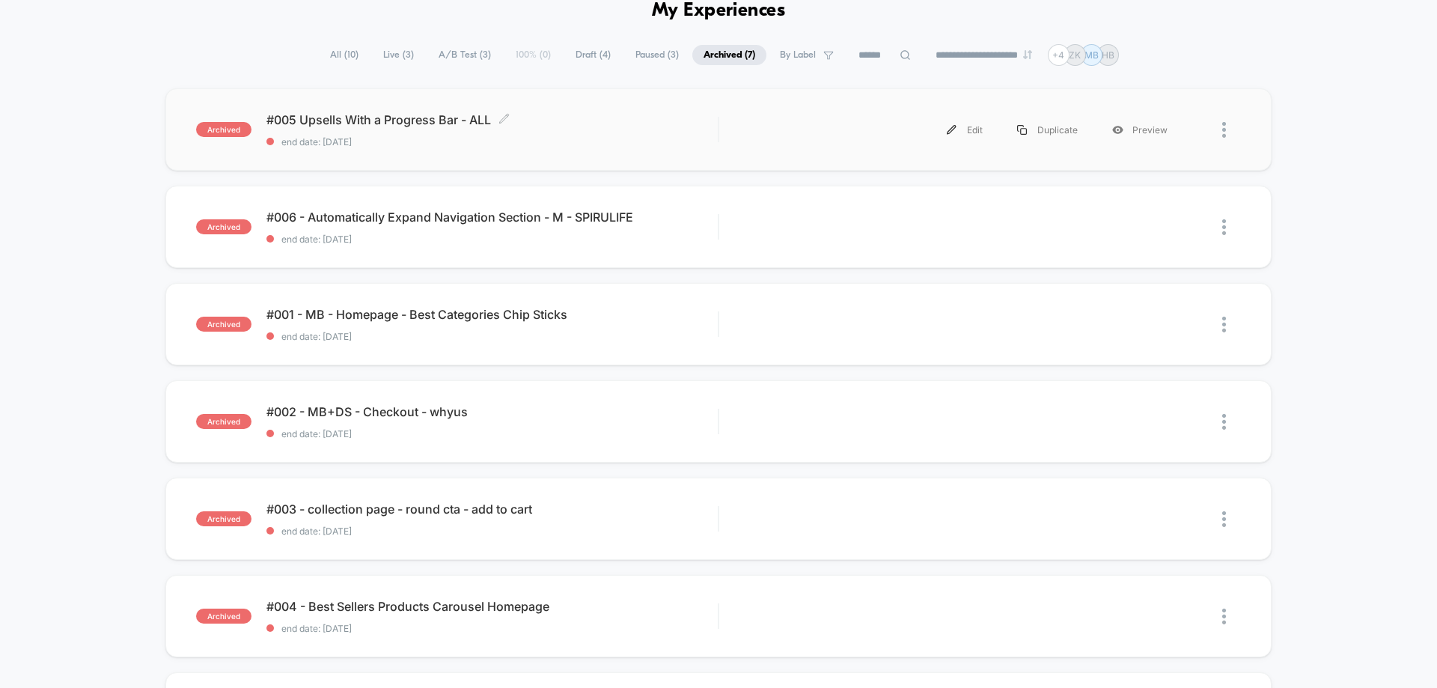
click at [584, 135] on div "#005 Upsells With a Progress Bar - ALL Click to edit experience details Click t…" at bounding box center [491, 129] width 451 height 35
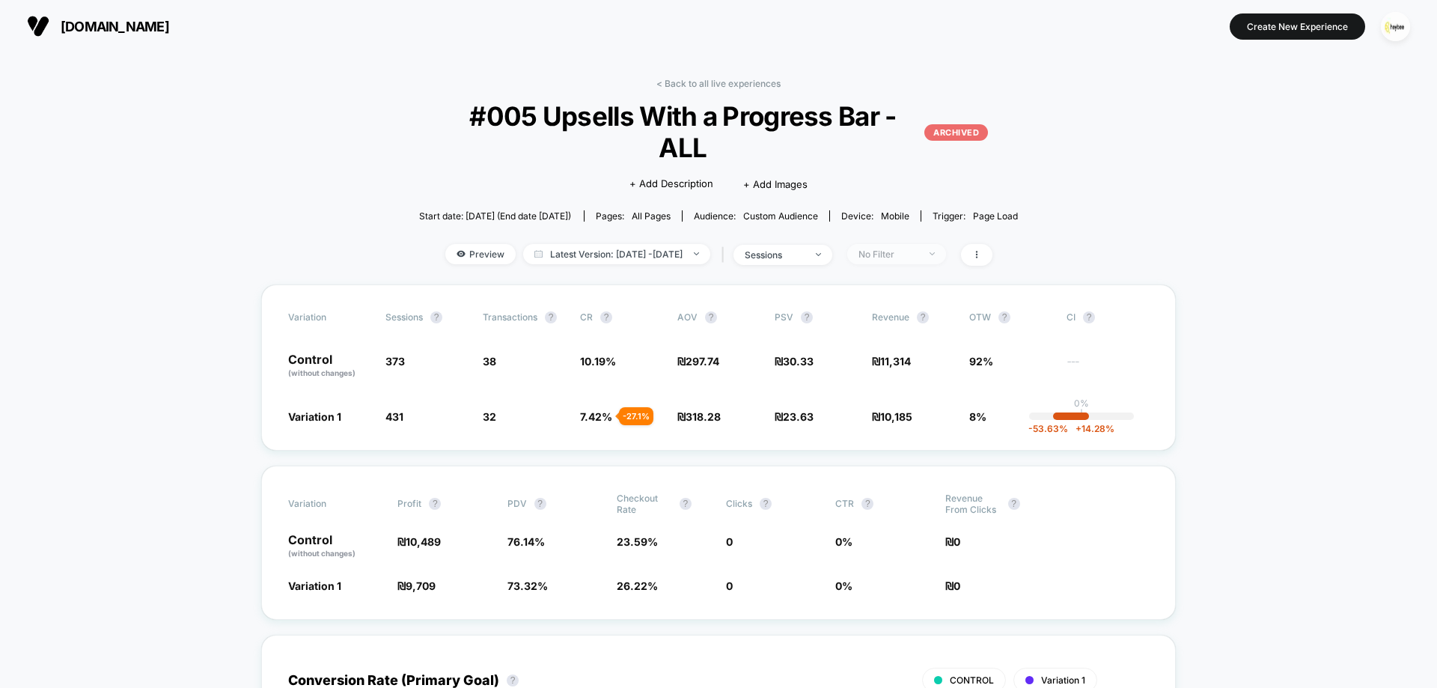
click at [917, 248] on div "No Filter" at bounding box center [888, 253] width 60 height 11
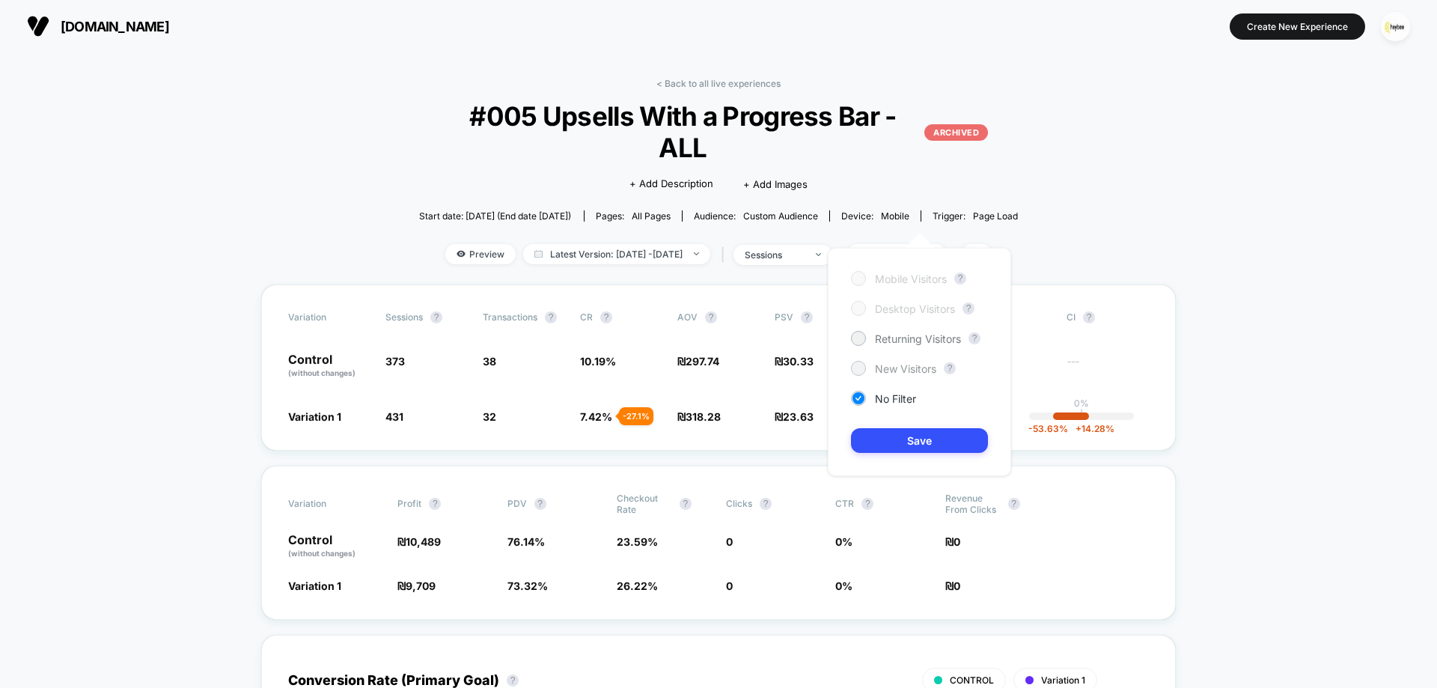
click at [902, 369] on span "New Visitors" at bounding box center [905, 368] width 61 height 13
click at [897, 433] on button "Save" at bounding box center [919, 440] width 137 height 25
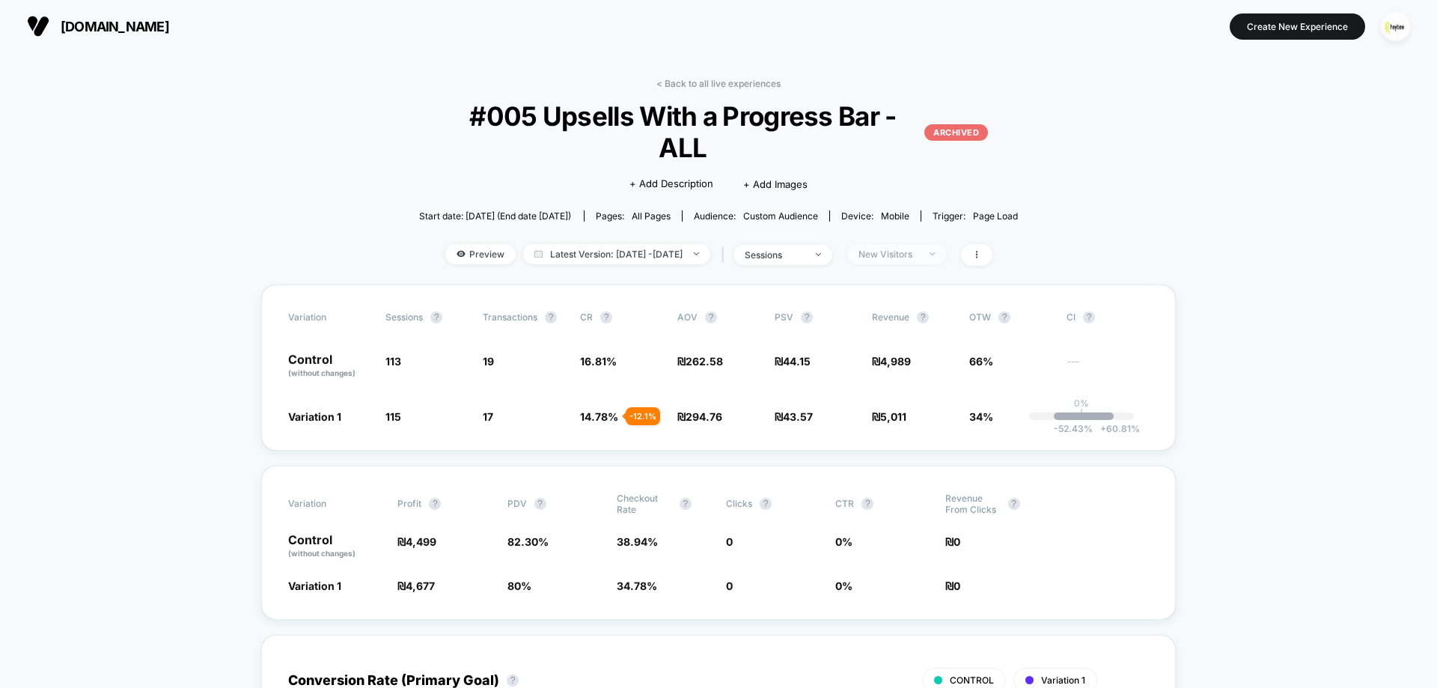
click at [913, 248] on div "New Visitors" at bounding box center [888, 253] width 60 height 11
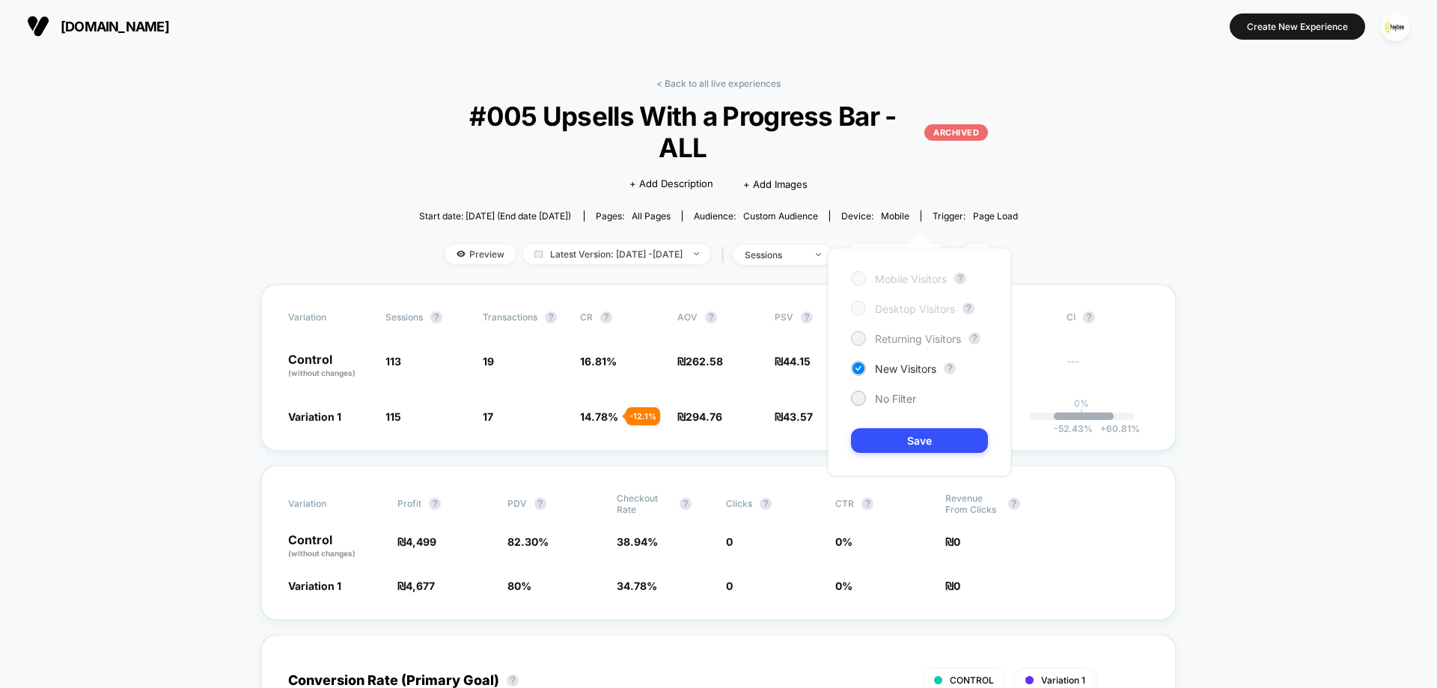
click at [917, 332] on span "Returning Visitors" at bounding box center [918, 338] width 86 height 13
click at [944, 445] on button "Save" at bounding box center [919, 440] width 137 height 25
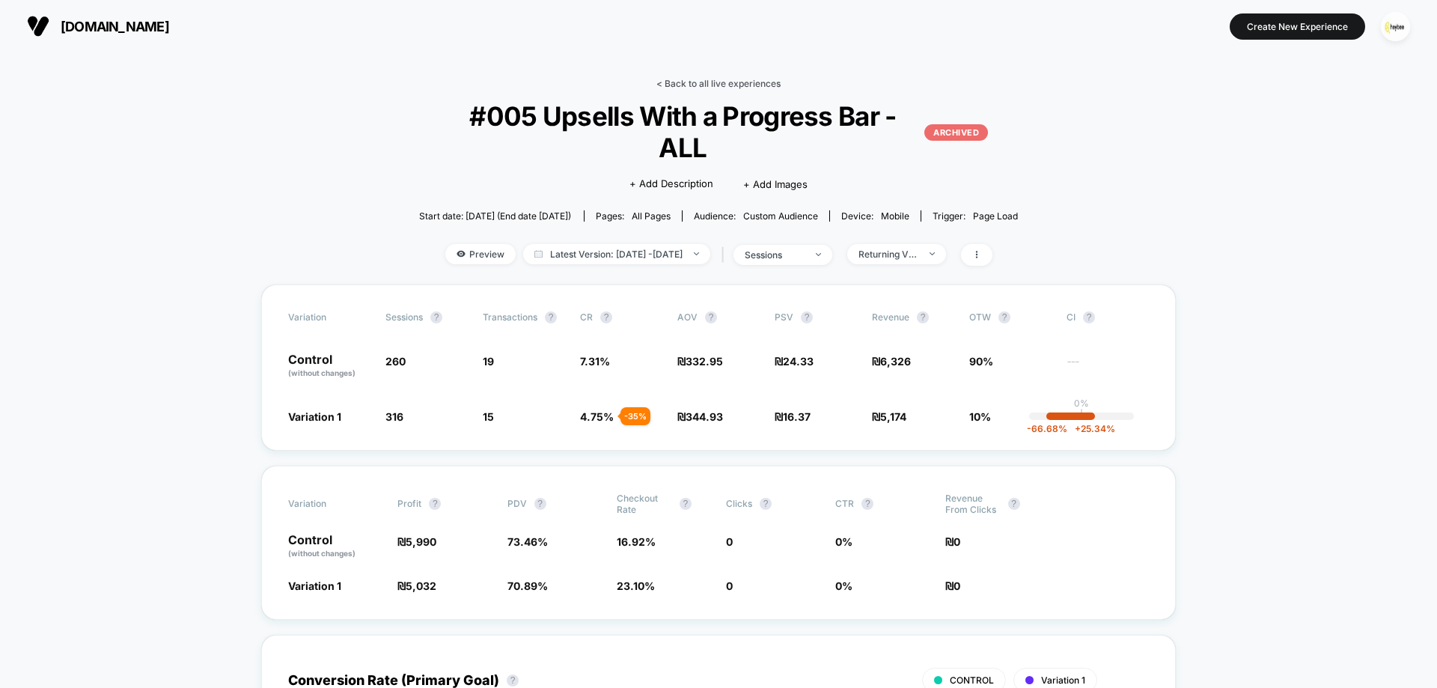
click at [713, 82] on link "< Back to all live experiences" at bounding box center [718, 83] width 124 height 11
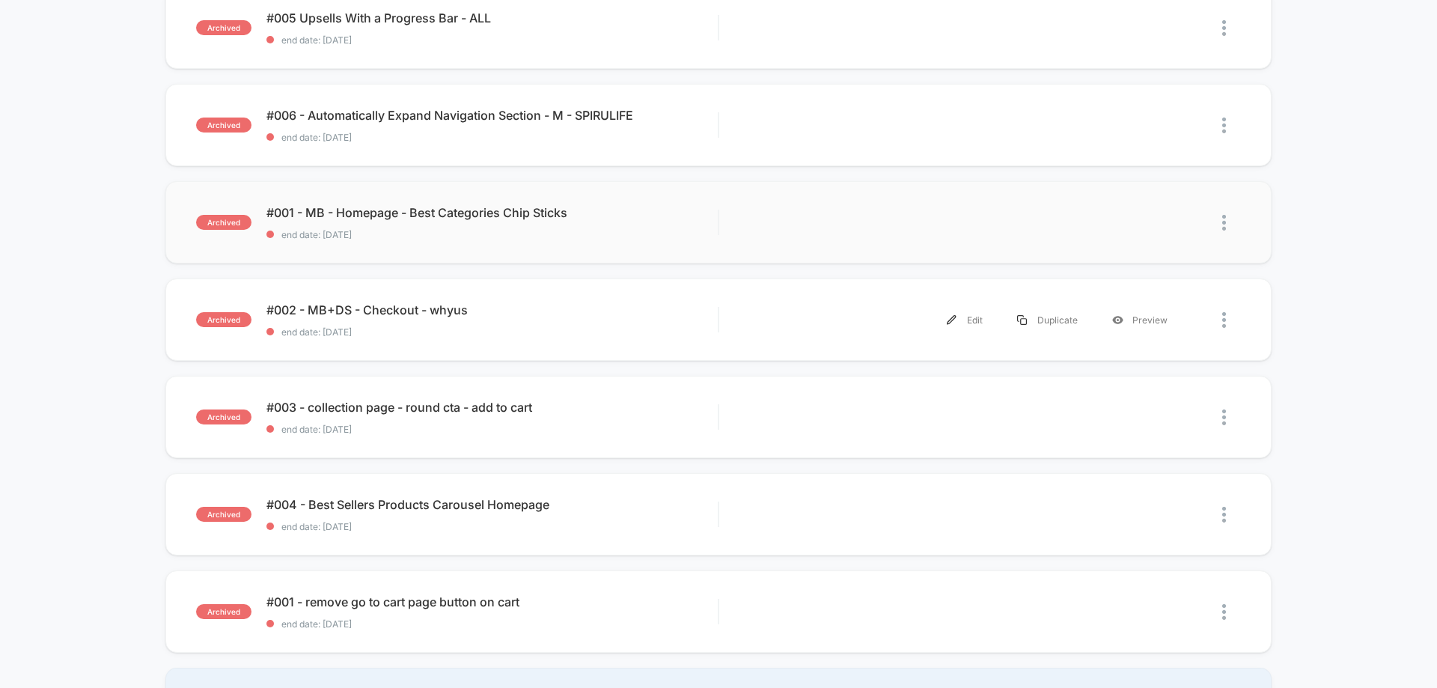
scroll to position [150, 0]
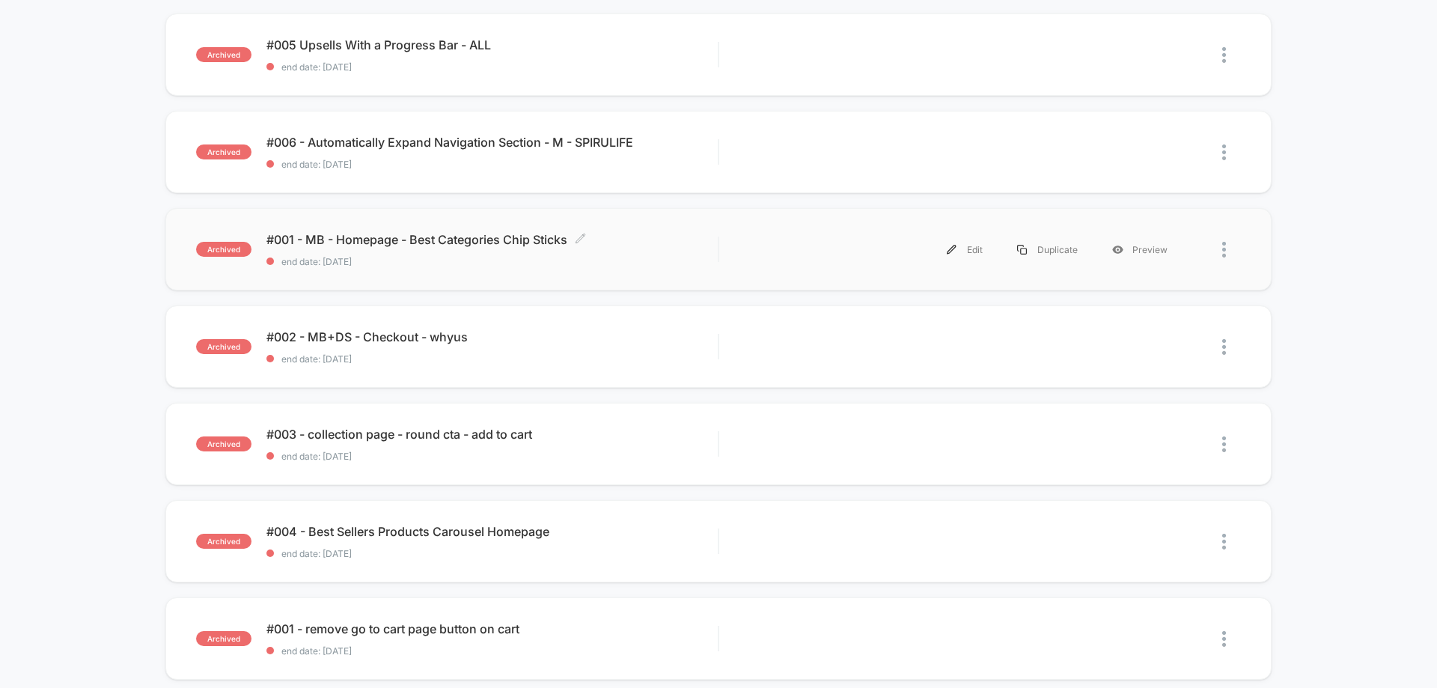
click at [428, 234] on span "#001 - MB - Homepage - Best Categories Chip Sticks Click to edit experience det…" at bounding box center [491, 239] width 451 height 15
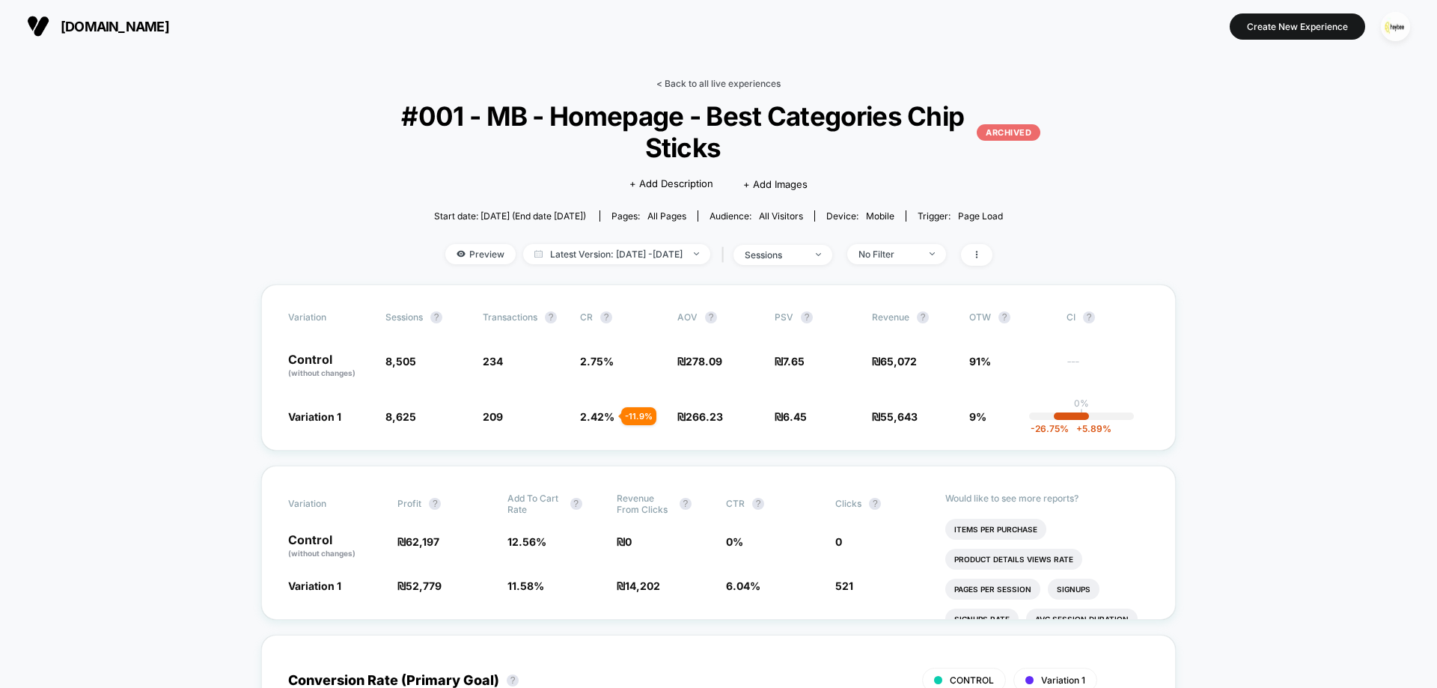
click at [743, 85] on link "< Back to all live experiences" at bounding box center [718, 83] width 124 height 11
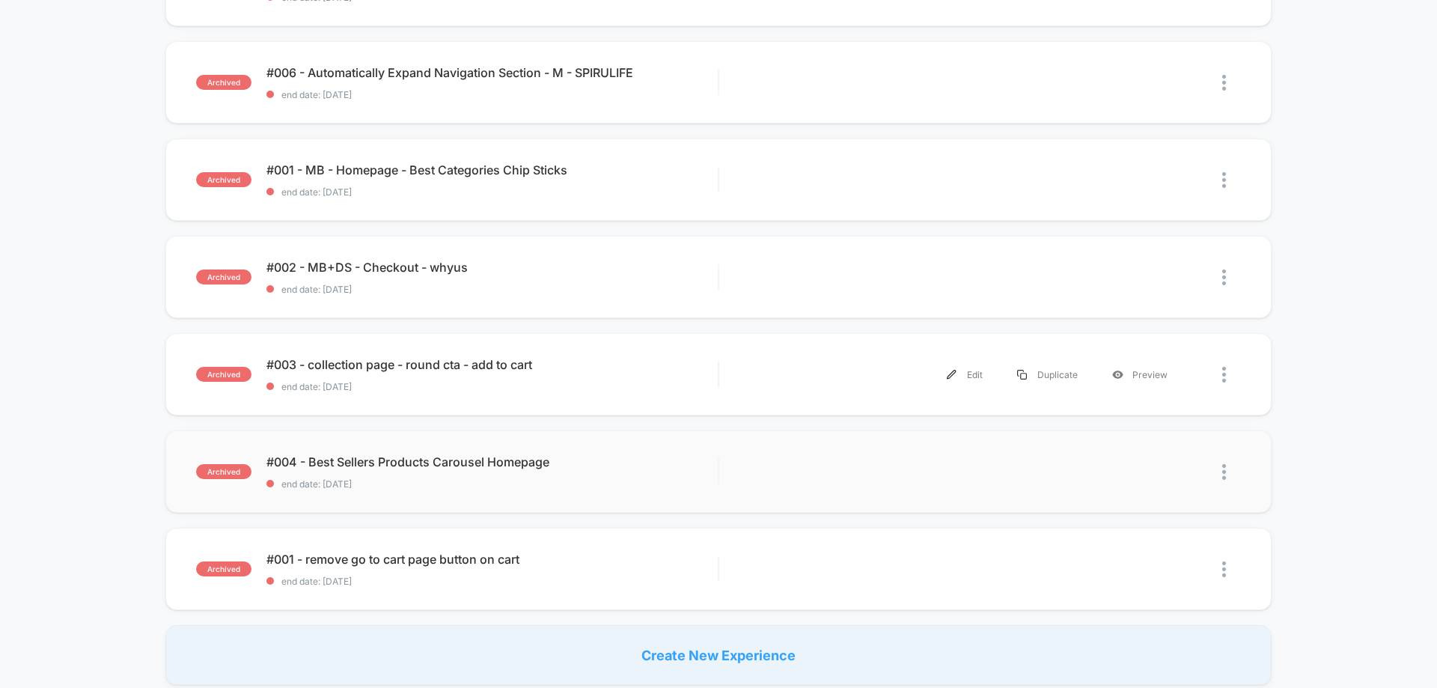
scroll to position [150, 0]
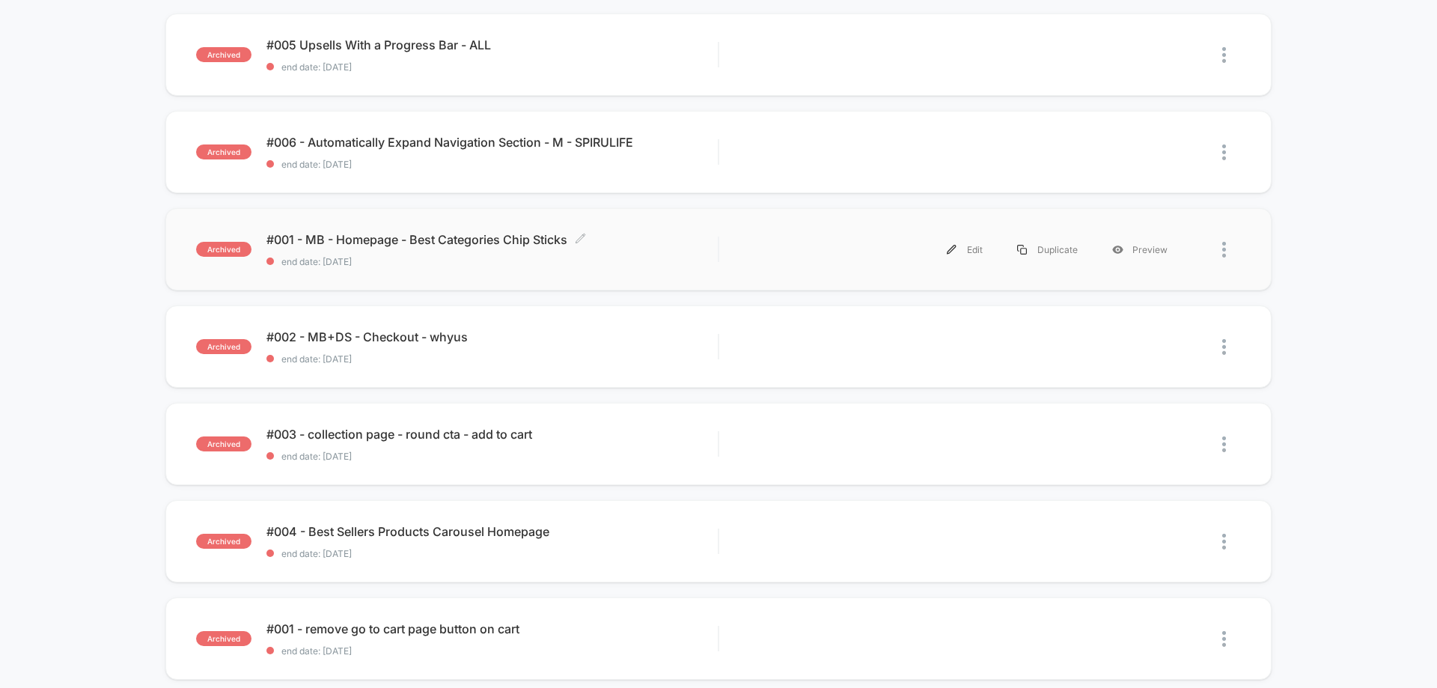
click at [411, 245] on span "#001 - MB - Homepage - Best Categories Chip Sticks Click to edit experience det…" at bounding box center [491, 239] width 451 height 15
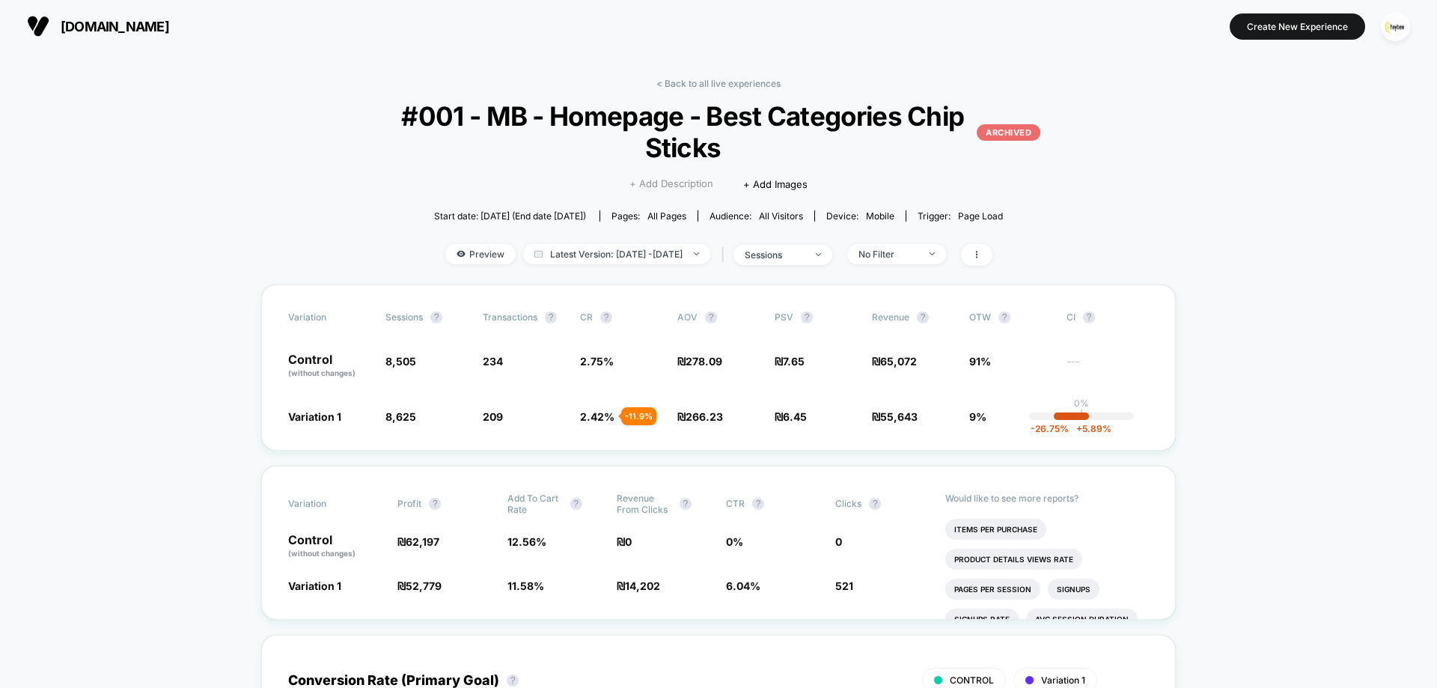
click at [668, 189] on span "+ Add Description" at bounding box center [671, 184] width 84 height 15
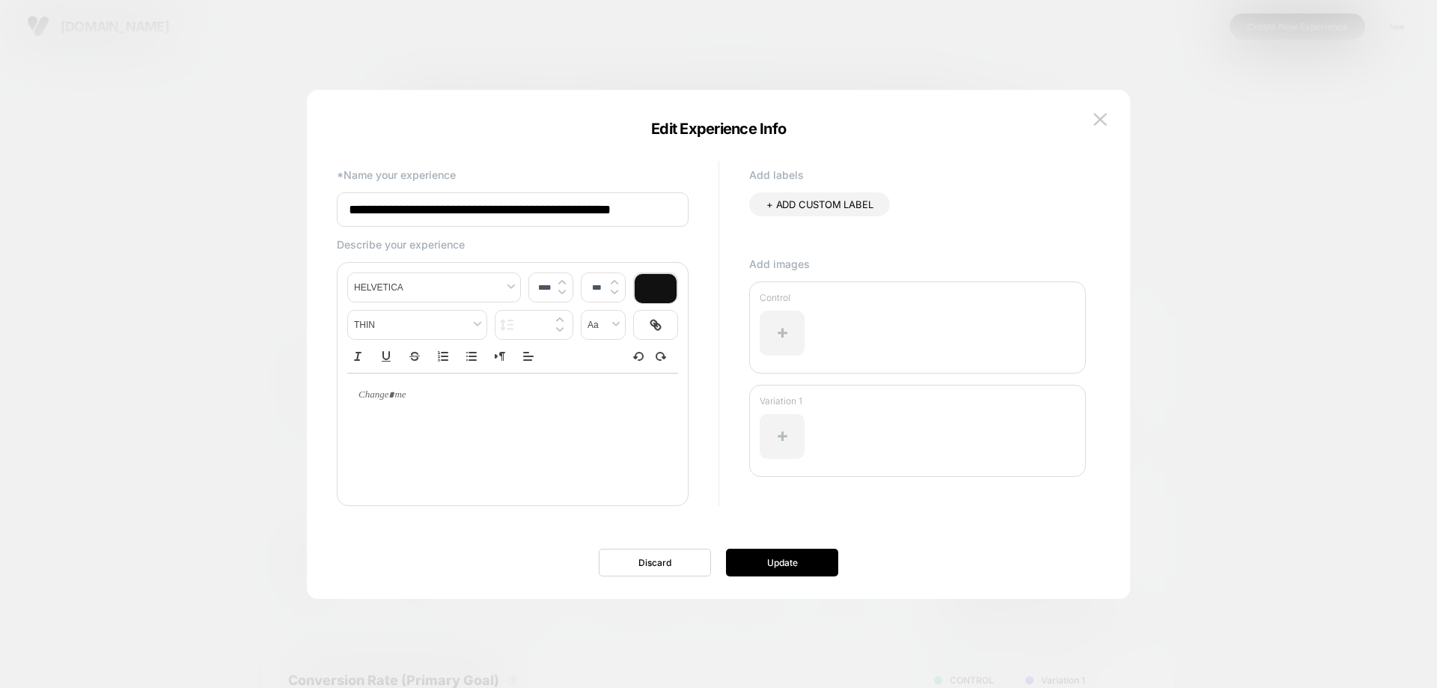
scroll to position [0, 7]
drag, startPoint x: 378, startPoint y: 210, endPoint x: 369, endPoint y: 213, distance: 9.7
click at [369, 213] on input "**********" at bounding box center [513, 209] width 352 height 35
type input "**********"
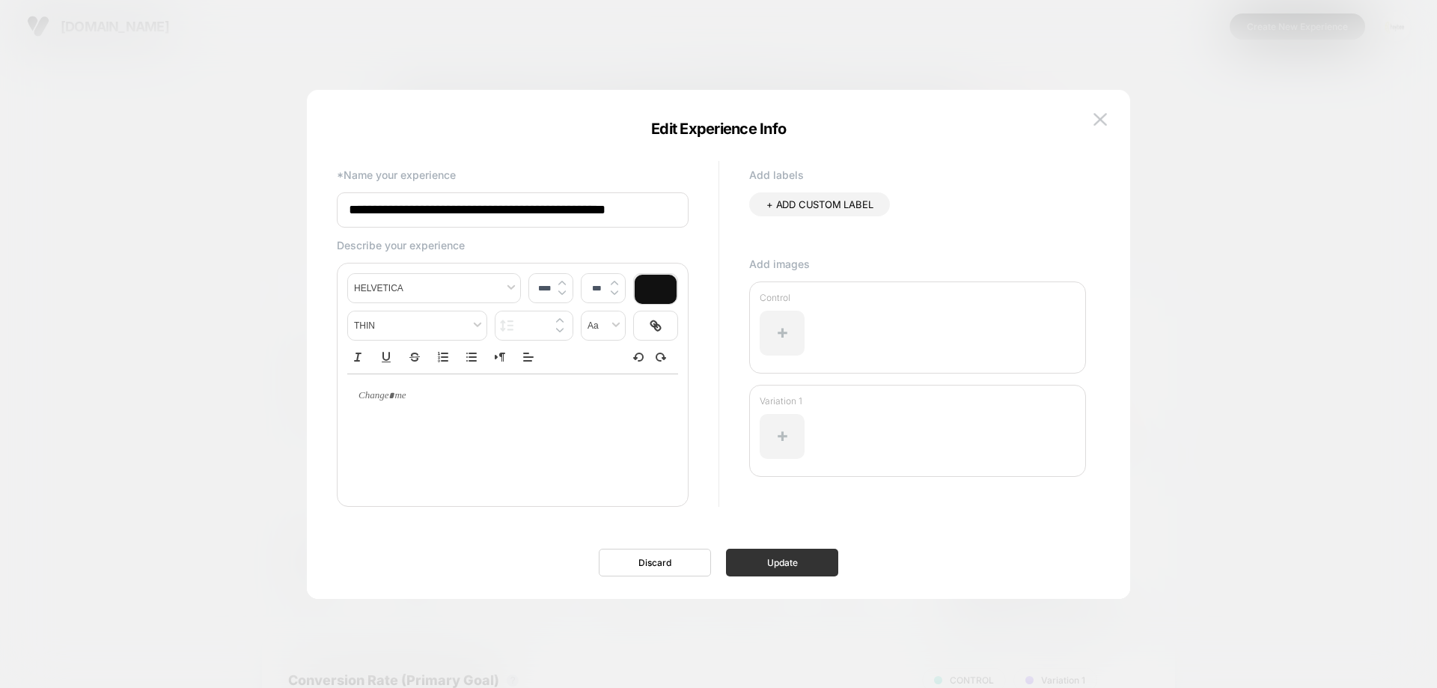
click at [752, 551] on button "Update" at bounding box center [782, 563] width 112 height 28
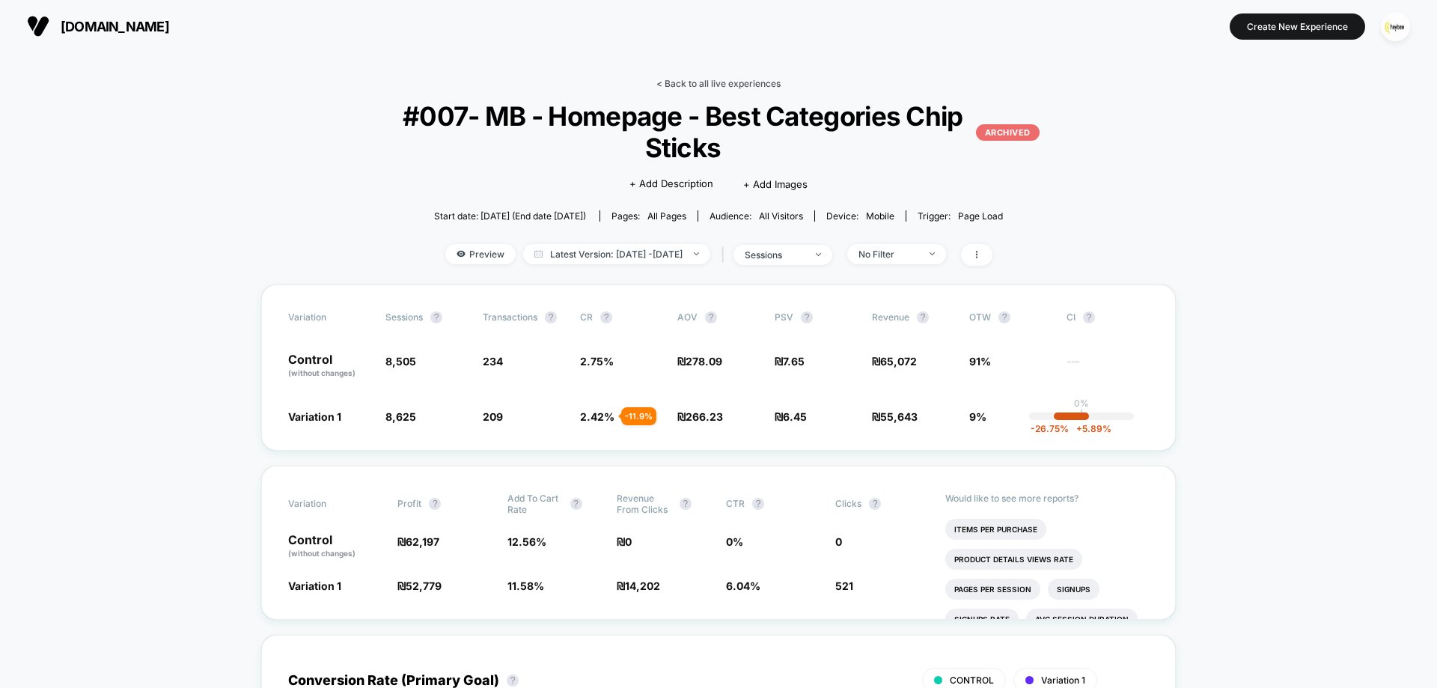
click at [730, 85] on link "< Back to all live experiences" at bounding box center [718, 83] width 124 height 11
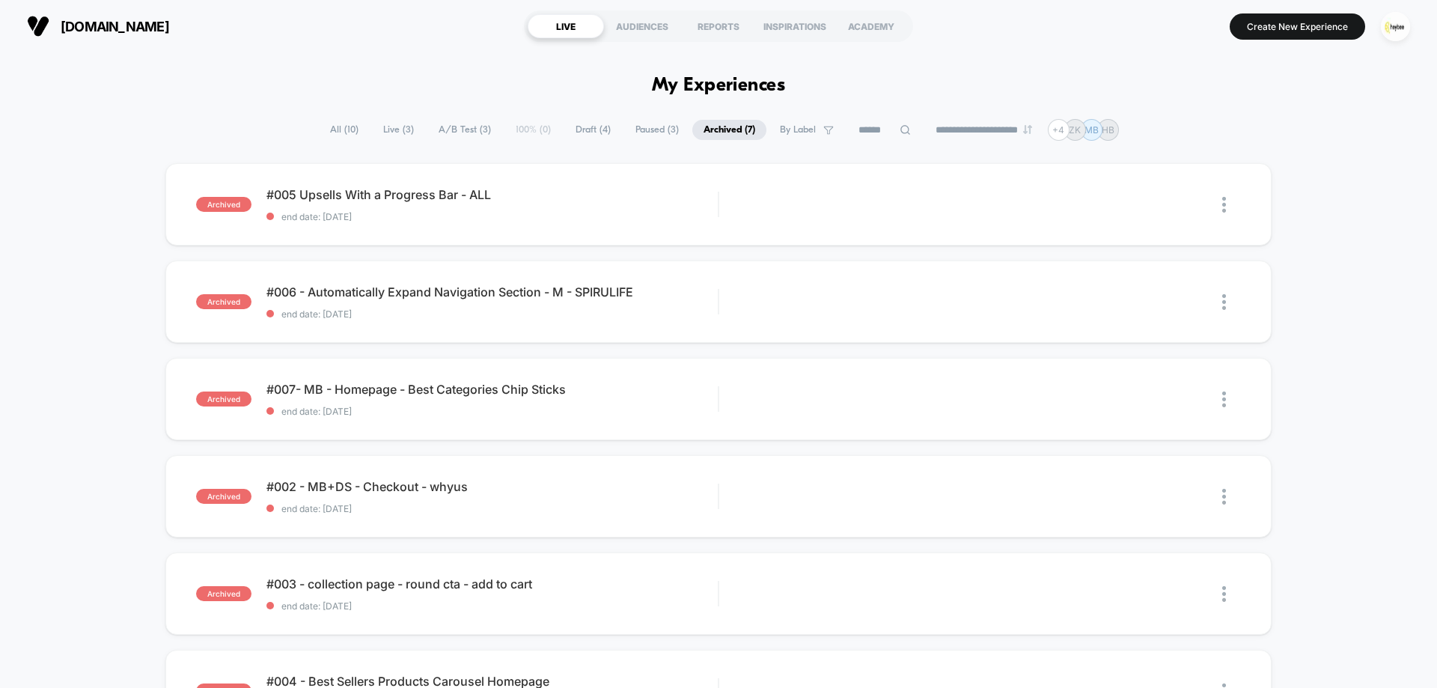
drag, startPoint x: 332, startPoint y: 134, endPoint x: 332, endPoint y: 146, distance: 12.0
click at [332, 134] on span "All ( 10 )" at bounding box center [344, 130] width 51 height 20
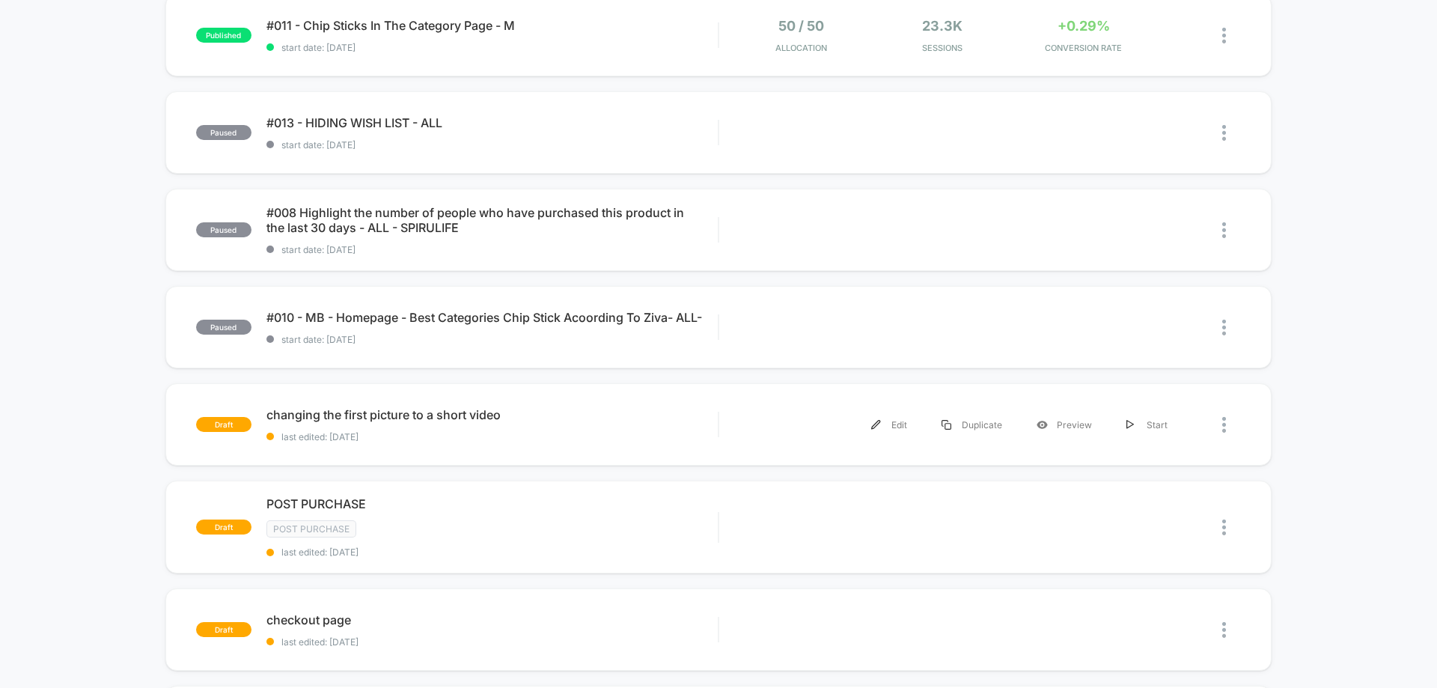
scroll to position [374, 0]
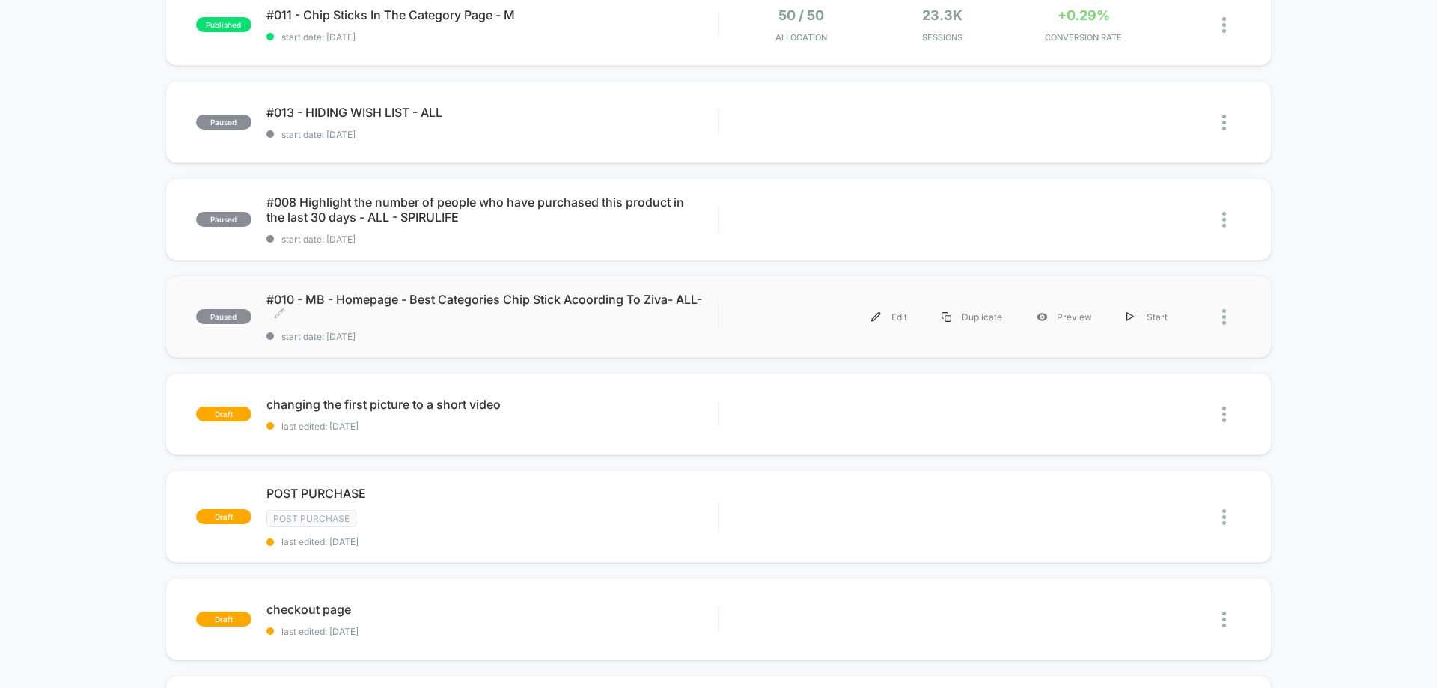
click at [531, 322] on div "#010 - MB - Homepage - Best Categories Chip Stick Acoording To Ziva- ALL- Click…" at bounding box center [491, 317] width 451 height 50
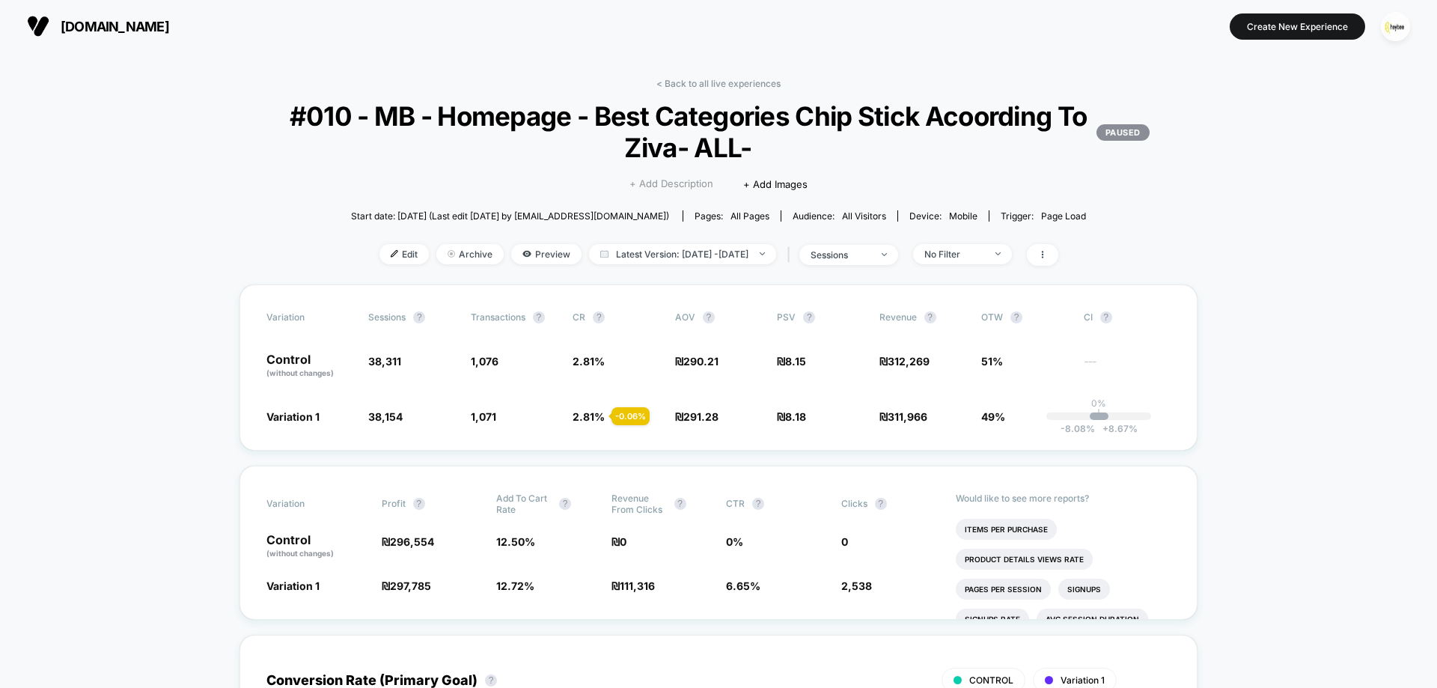
click at [685, 189] on span "+ Add Description" at bounding box center [671, 184] width 84 height 15
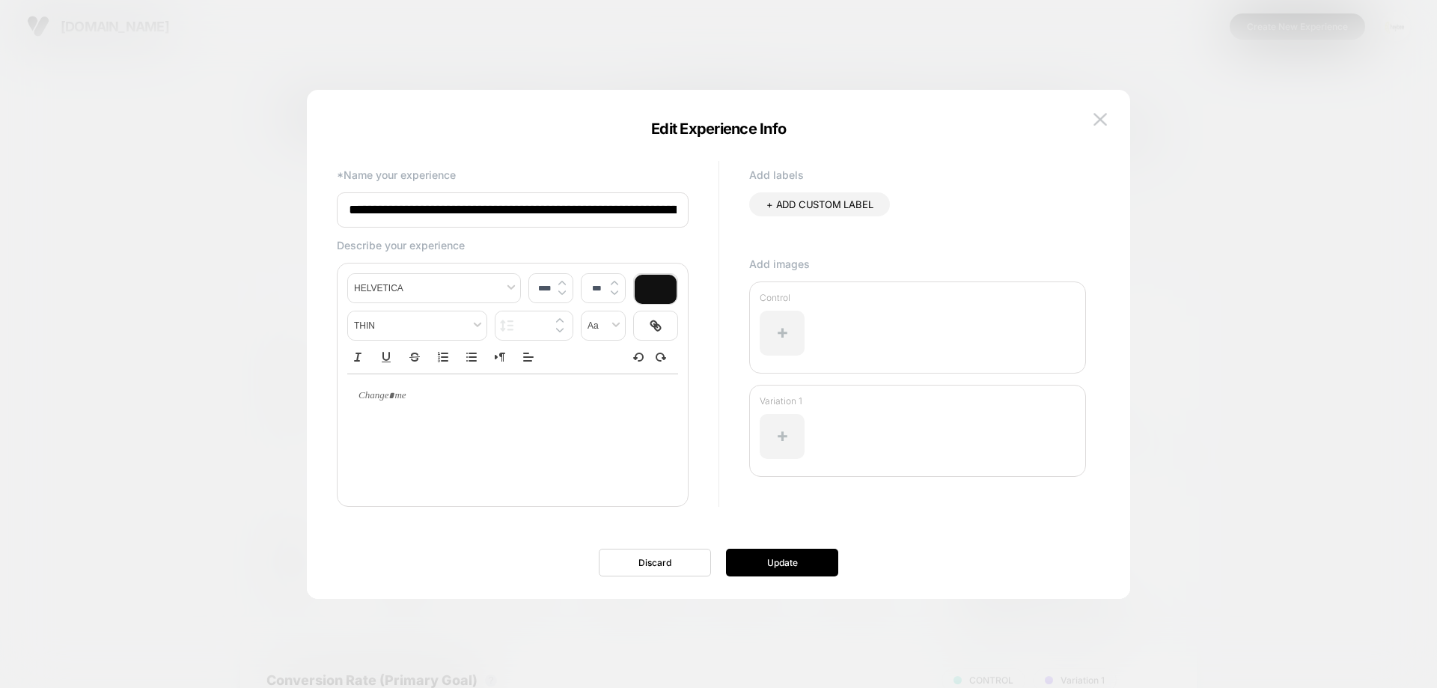
drag, startPoint x: 367, startPoint y: 213, endPoint x: 379, endPoint y: 215, distance: 12.1
click at [379, 215] on input "**********" at bounding box center [513, 209] width 352 height 35
type input "**********"
click at [793, 573] on button "Update" at bounding box center [782, 563] width 112 height 28
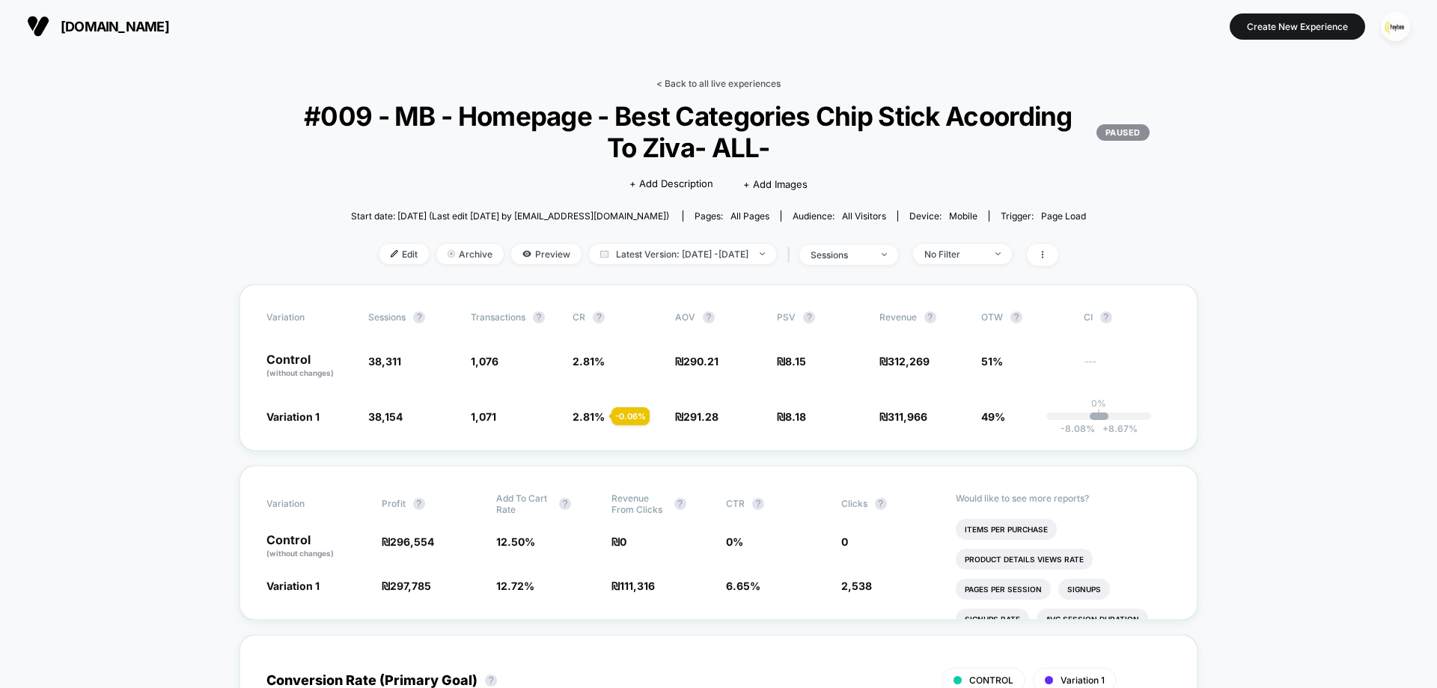
click at [723, 79] on link "< Back to all live experiences" at bounding box center [718, 83] width 124 height 11
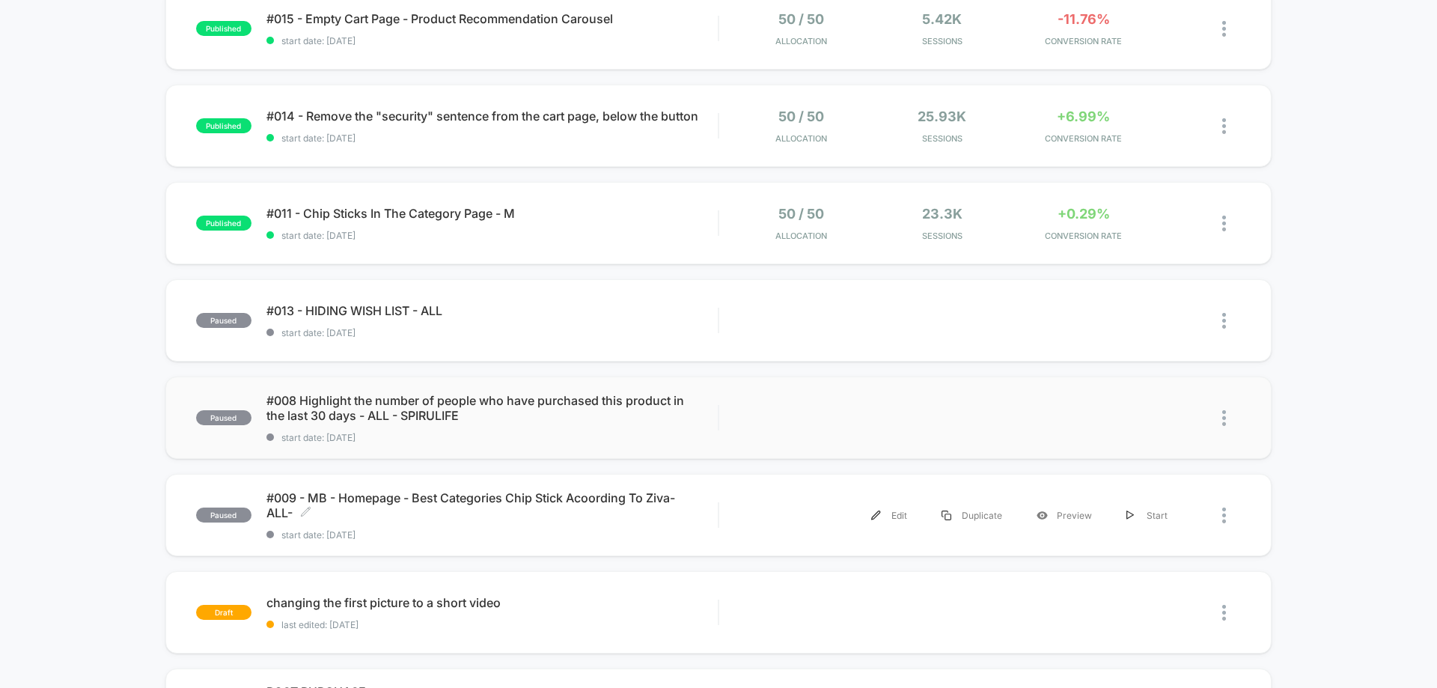
scroll to position [150, 0]
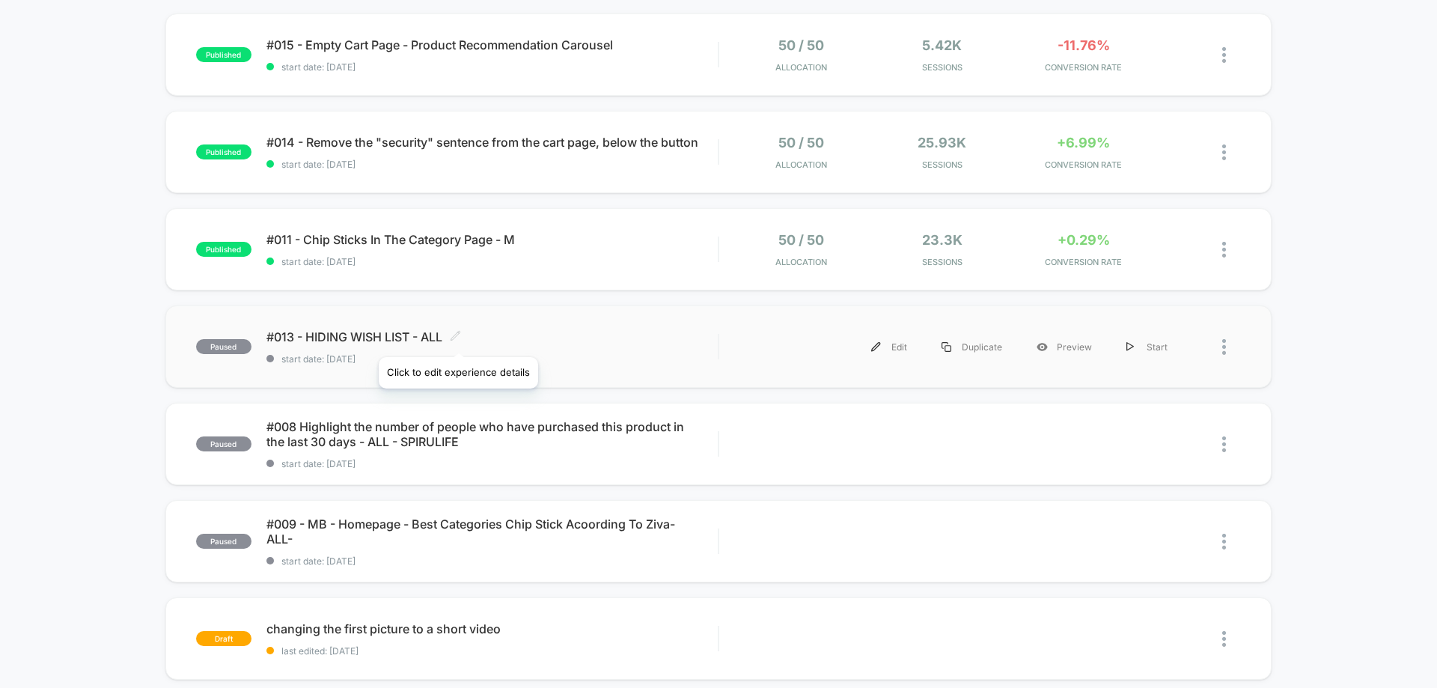
click at [457, 338] on icon at bounding box center [454, 335] width 9 height 9
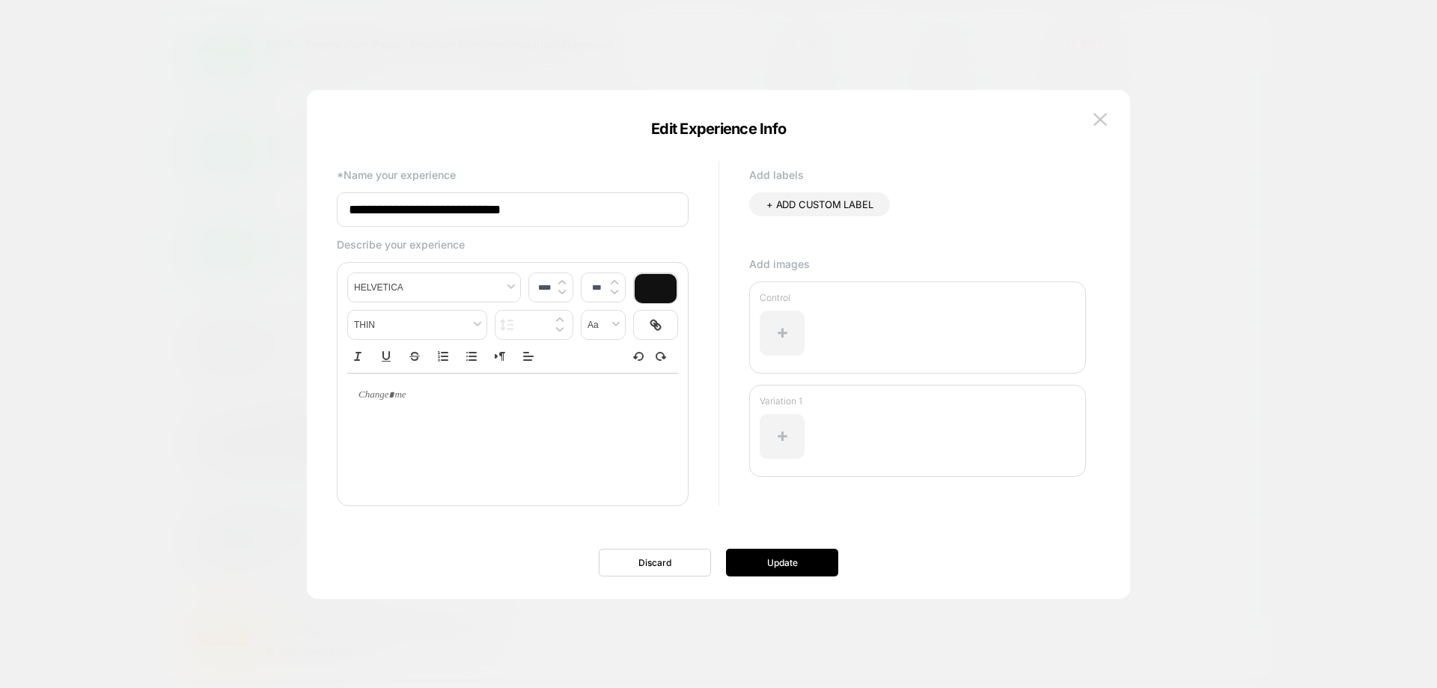
click at [376, 210] on input "**********" at bounding box center [513, 209] width 352 height 34
type input "**********"
click at [766, 566] on button "Update" at bounding box center [782, 563] width 112 height 28
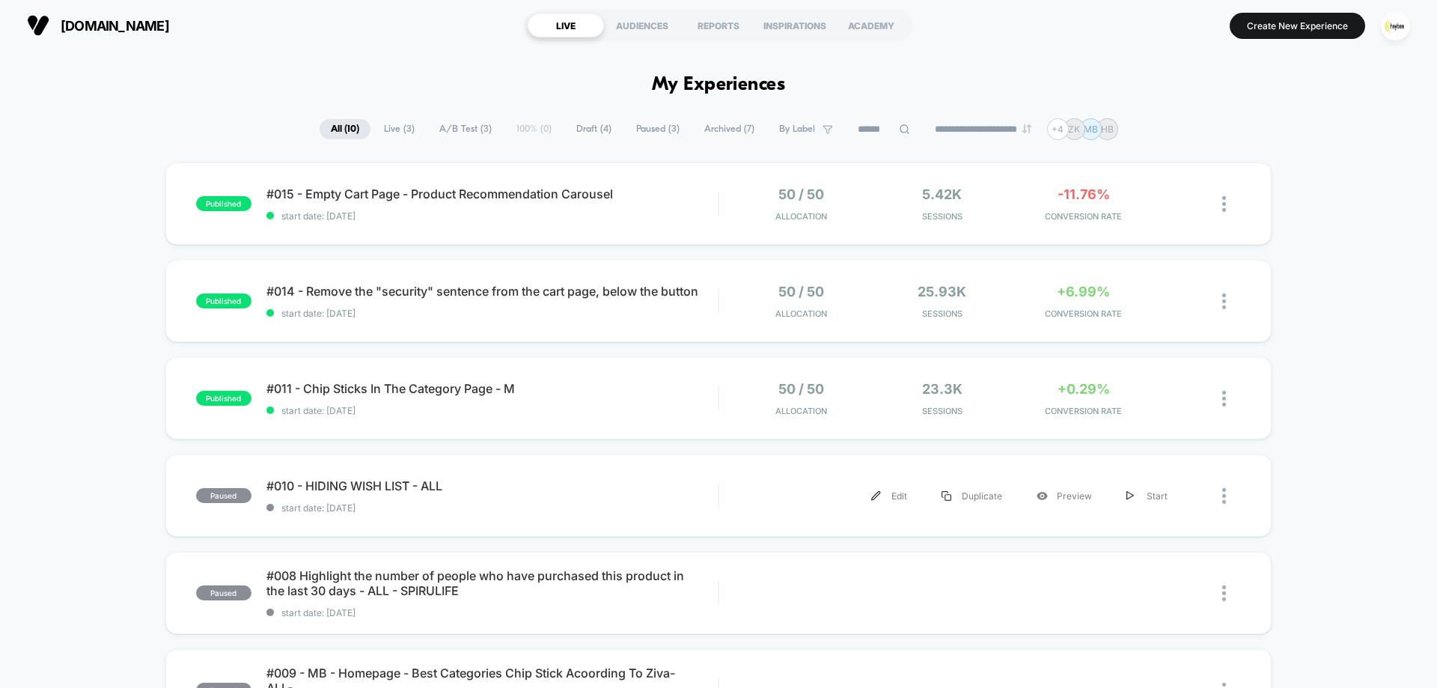
scroll to position [0, 0]
click at [599, 126] on span "Draft ( 4 )" at bounding box center [594, 130] width 58 height 20
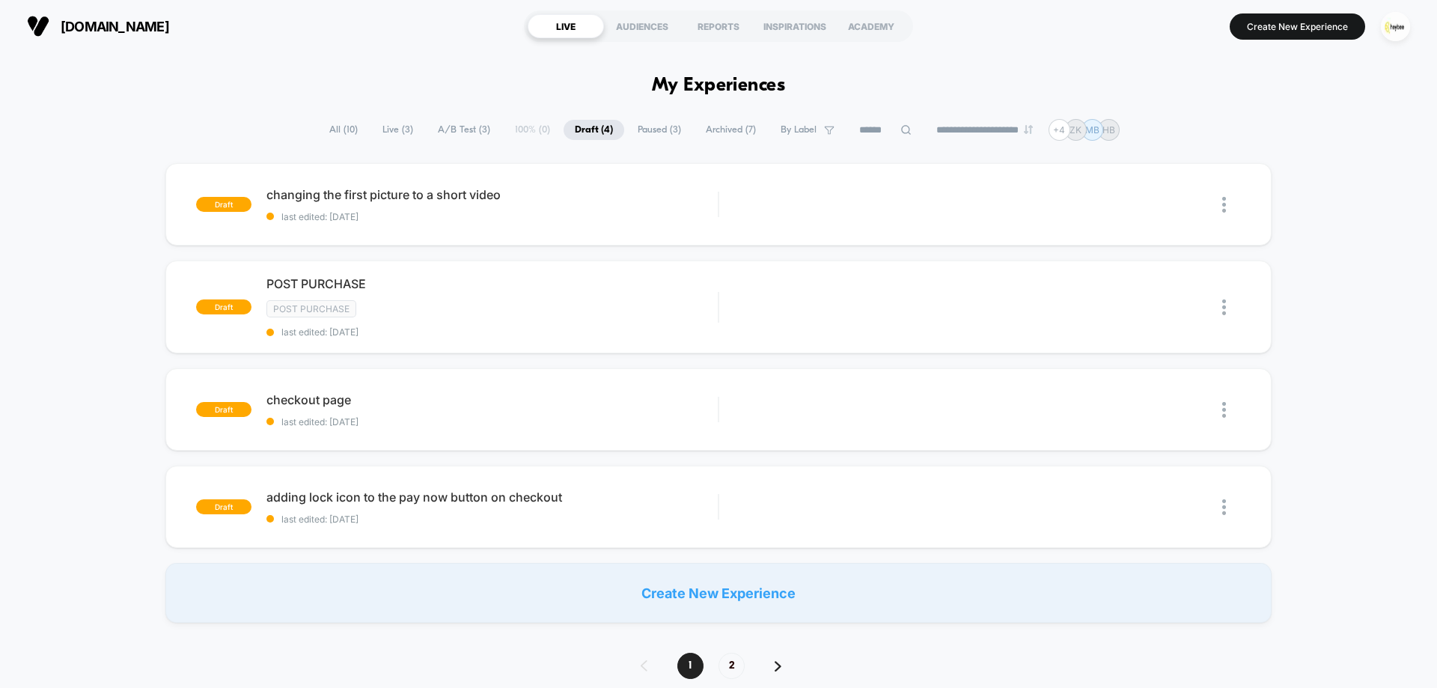
click at [626, 126] on span "Paused ( 3 )" at bounding box center [659, 130] width 66 height 20
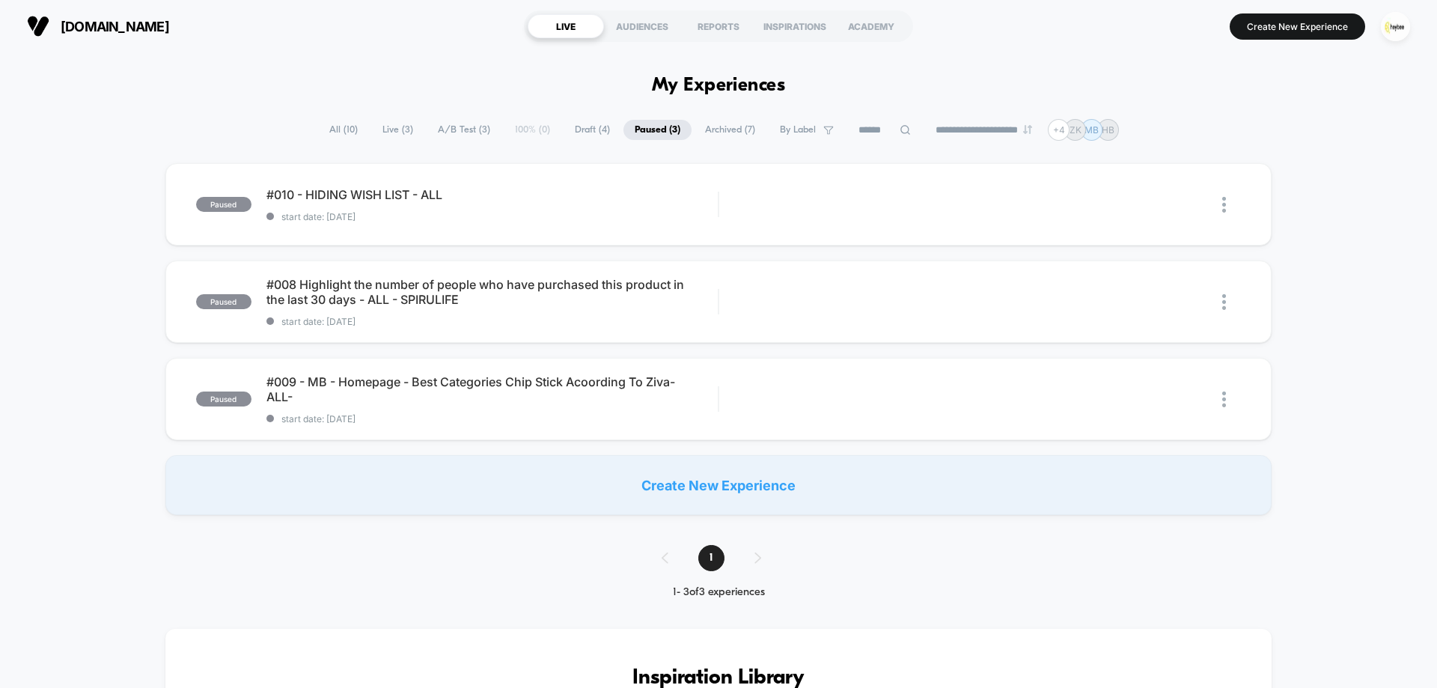
click at [715, 131] on span "Archived ( 7 )" at bounding box center [730, 130] width 73 height 20
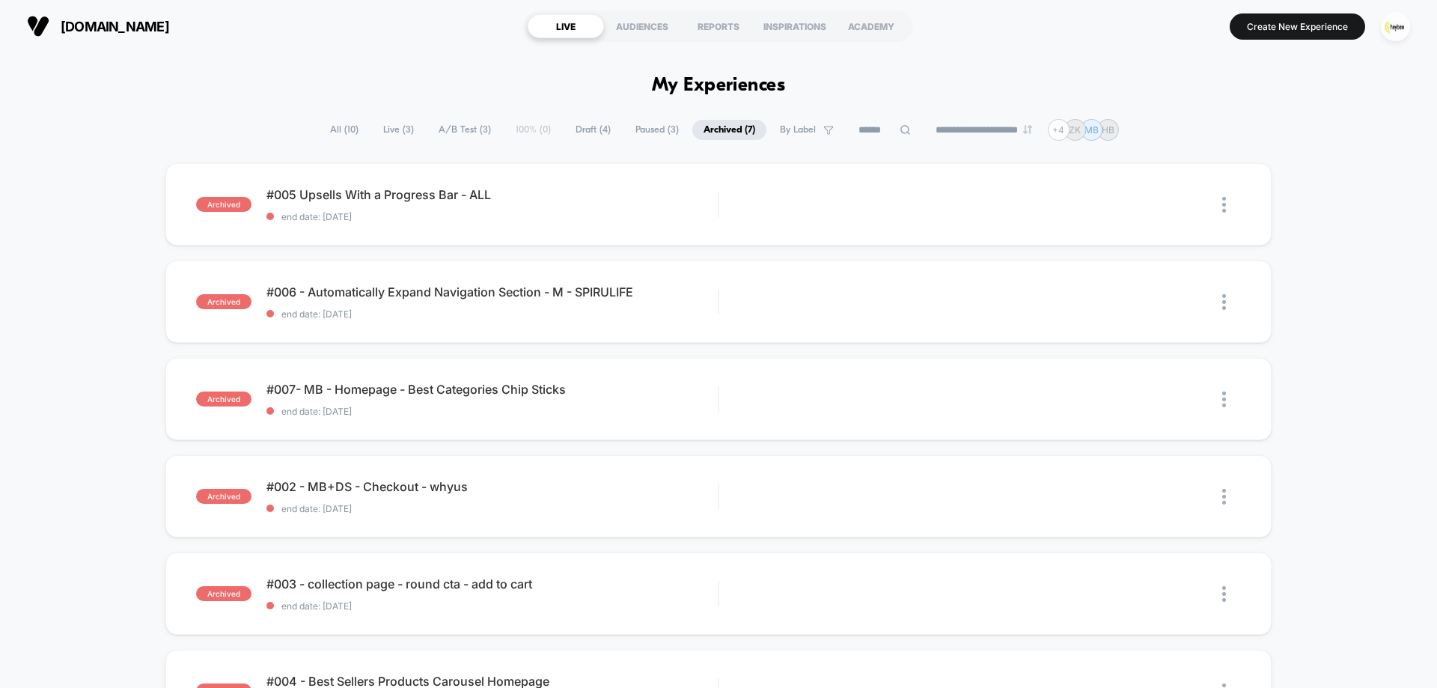
click at [340, 124] on span "All ( 10 )" at bounding box center [344, 130] width 51 height 20
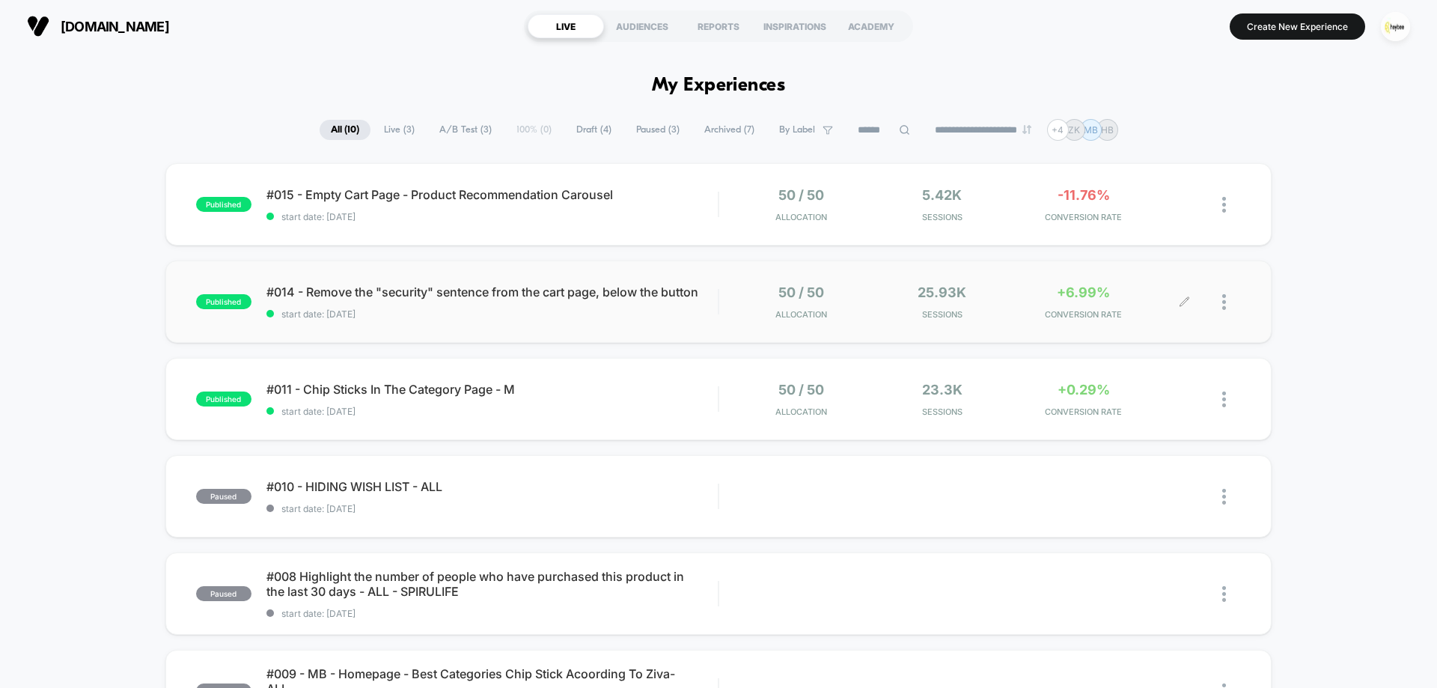
click at [1176, 303] on div at bounding box center [1171, 301] width 27 height 35
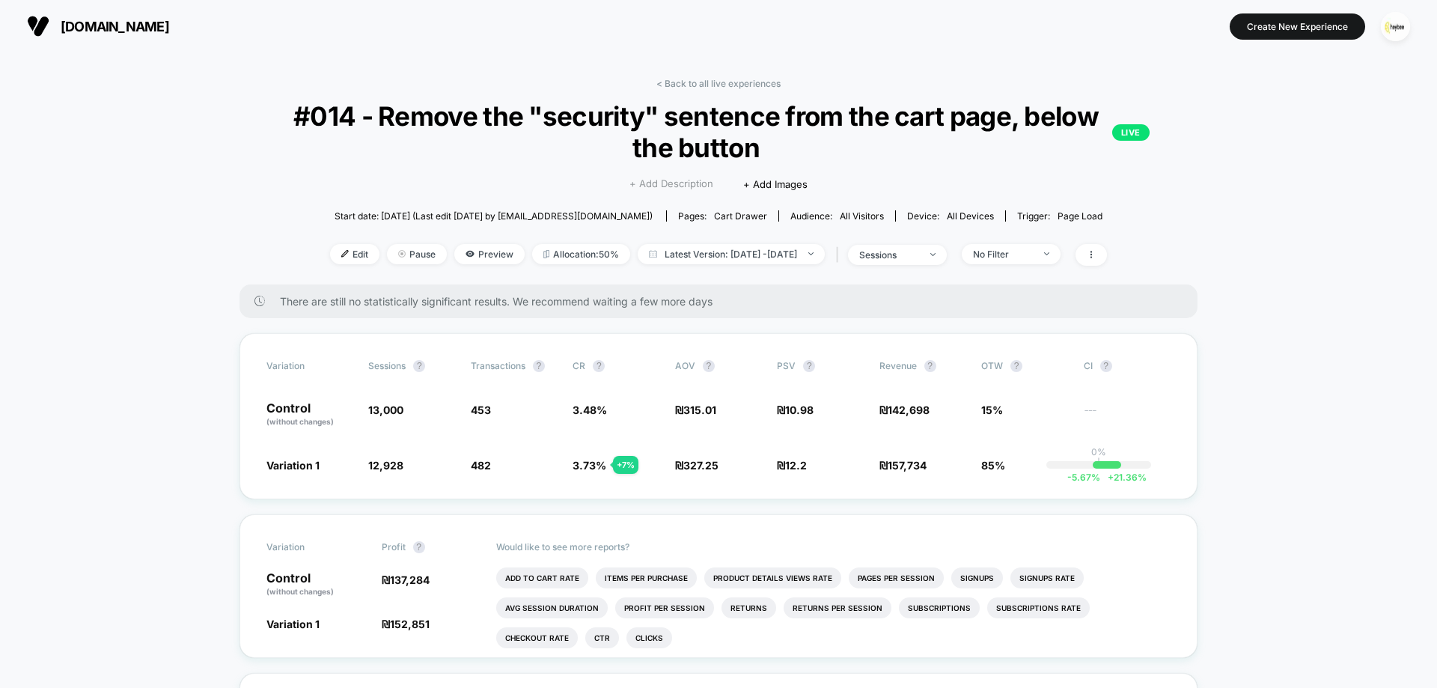
click at [694, 180] on span "+ Add Description" at bounding box center [671, 184] width 84 height 15
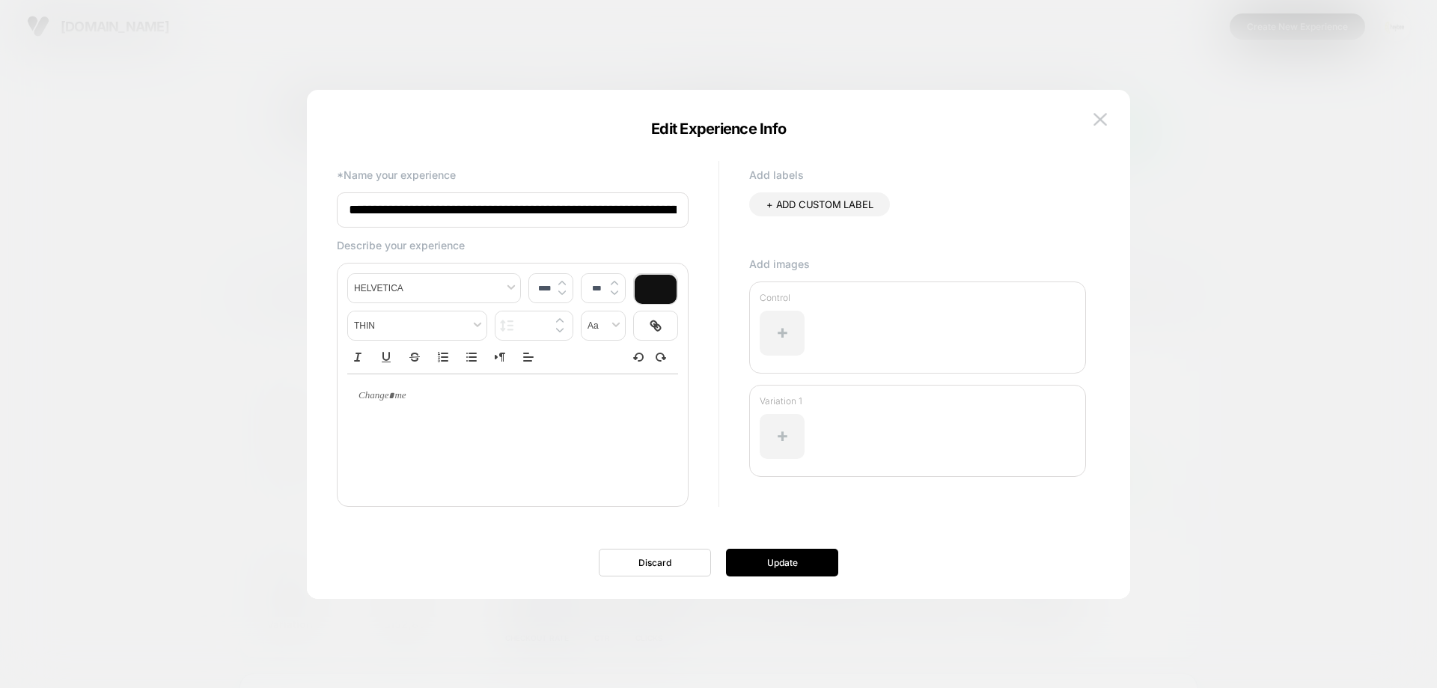
drag, startPoint x: 373, startPoint y: 212, endPoint x: 382, endPoint y: 213, distance: 8.4
click at [382, 213] on input "**********" at bounding box center [513, 209] width 352 height 35
type input "**********"
click at [797, 558] on button "Update" at bounding box center [782, 563] width 112 height 28
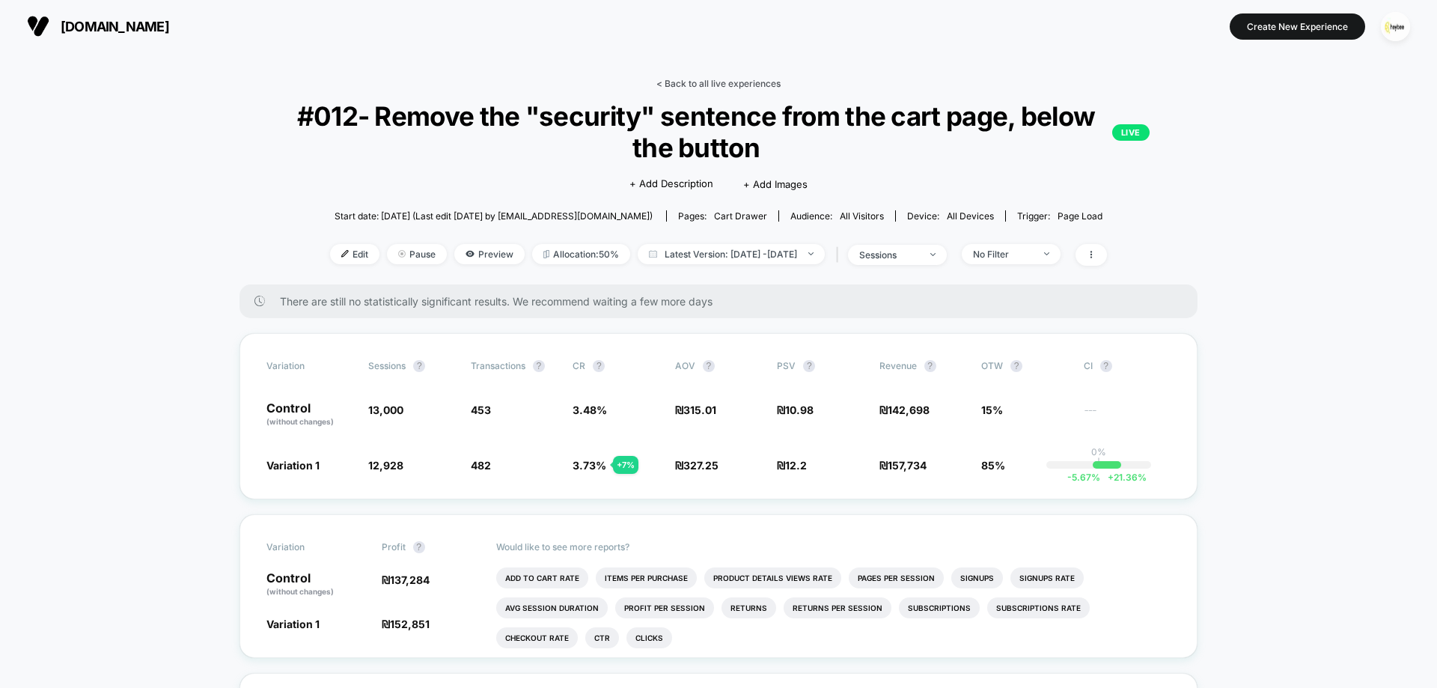
click at [729, 82] on link "< Back to all live experiences" at bounding box center [718, 83] width 124 height 11
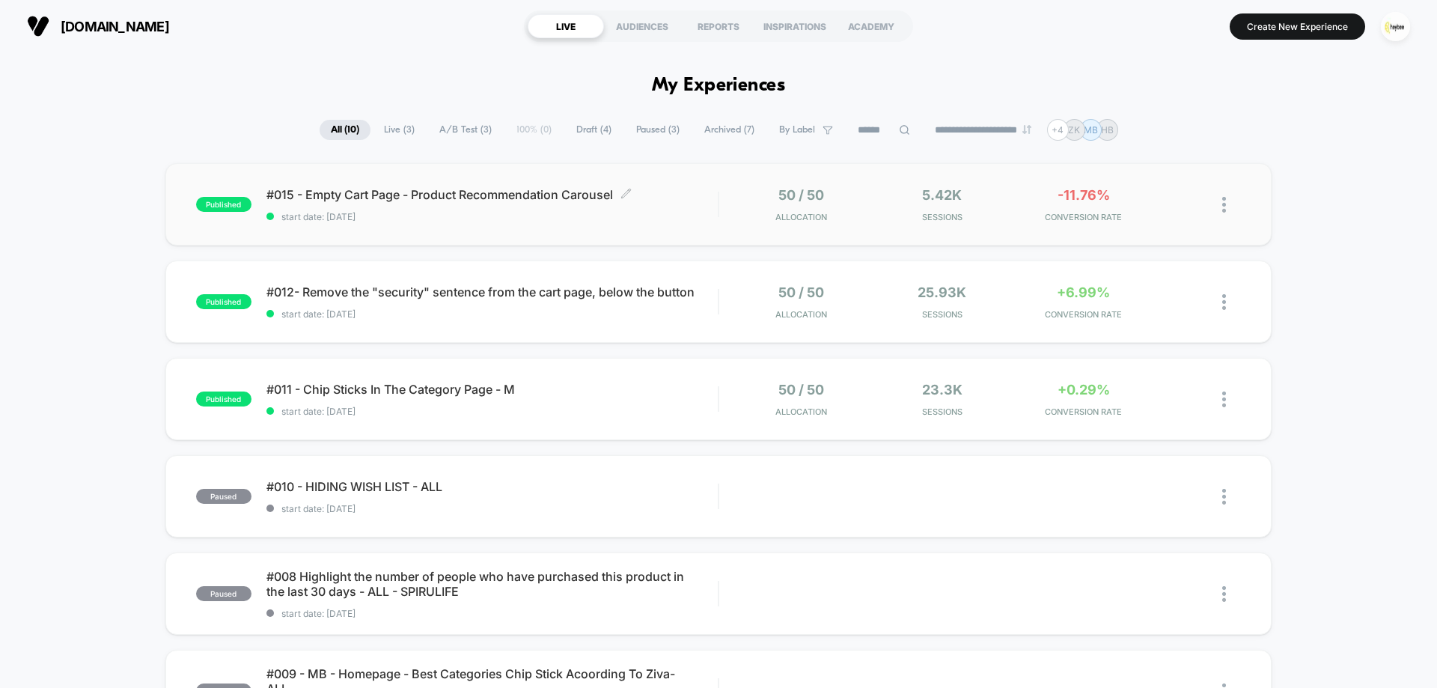
click at [412, 192] on span "#015 - Empty Cart Page - Product Recommendation Carousel Click to edit experien…" at bounding box center [491, 194] width 451 height 15
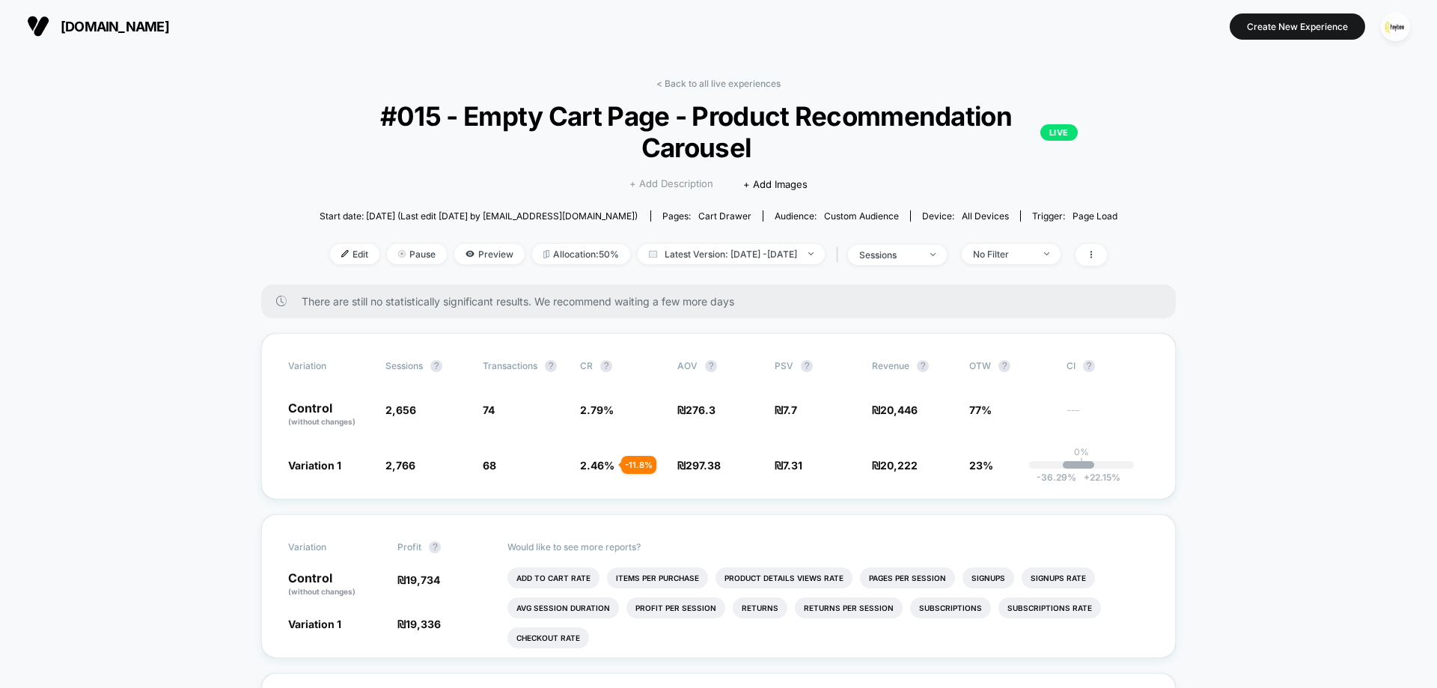
click at [678, 182] on span "+ Add Description" at bounding box center [671, 184] width 84 height 15
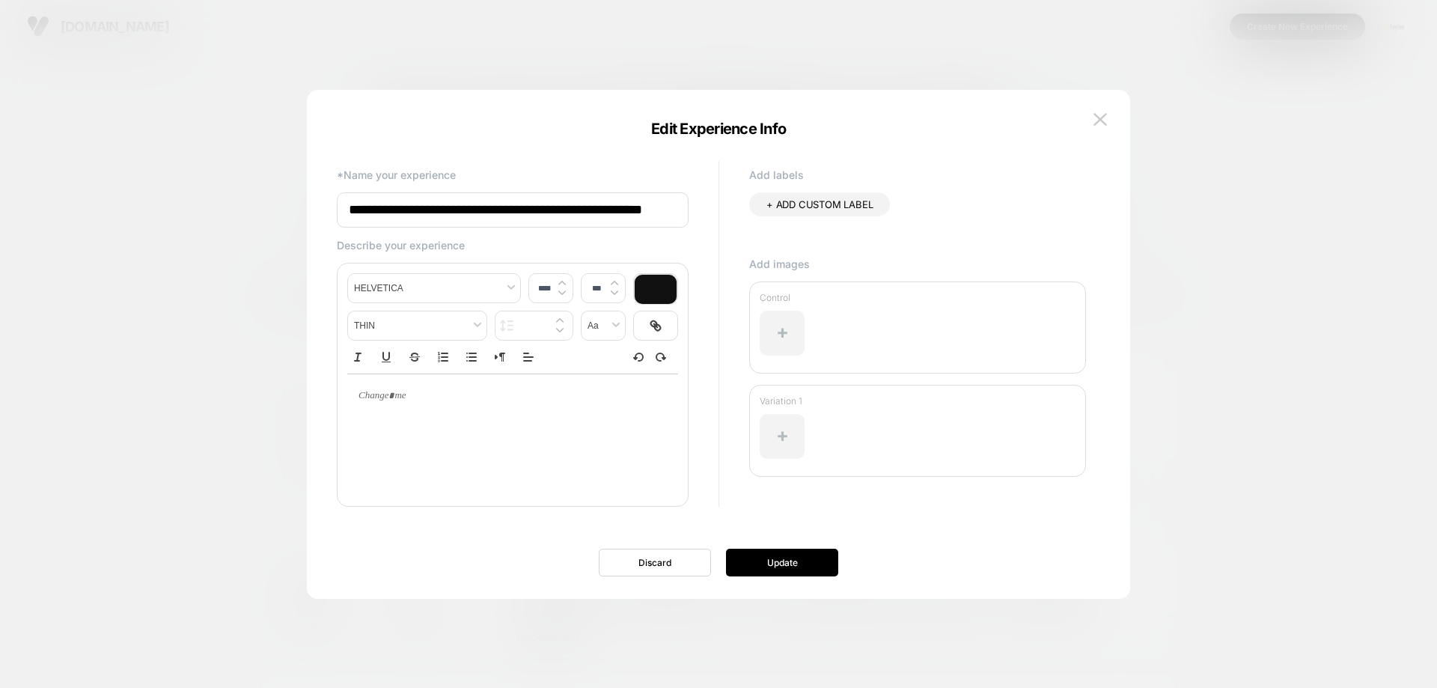
drag, startPoint x: 369, startPoint y: 210, endPoint x: 376, endPoint y: 211, distance: 7.5
click at [376, 211] on input "**********" at bounding box center [513, 209] width 352 height 35
type input "**********"
click at [779, 561] on button "Update" at bounding box center [782, 563] width 112 height 28
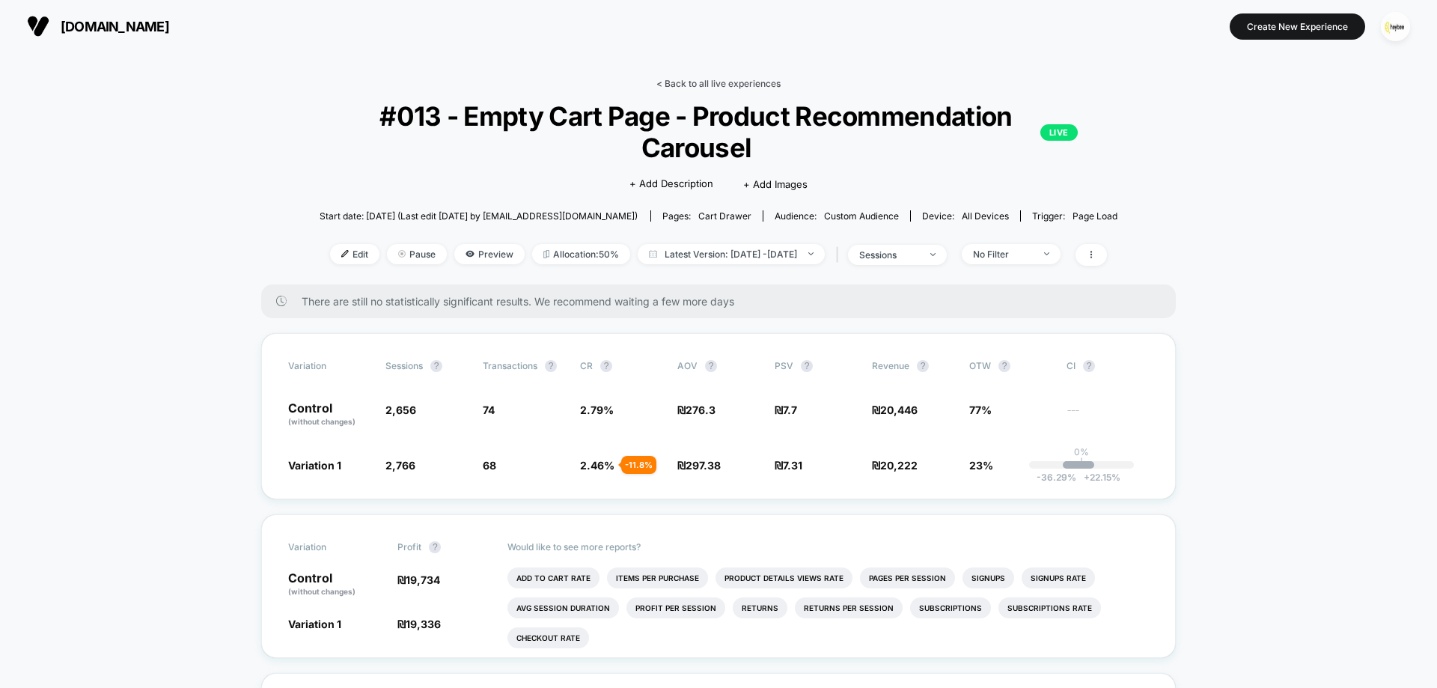
click at [750, 88] on link "< Back to all live experiences" at bounding box center [718, 83] width 124 height 11
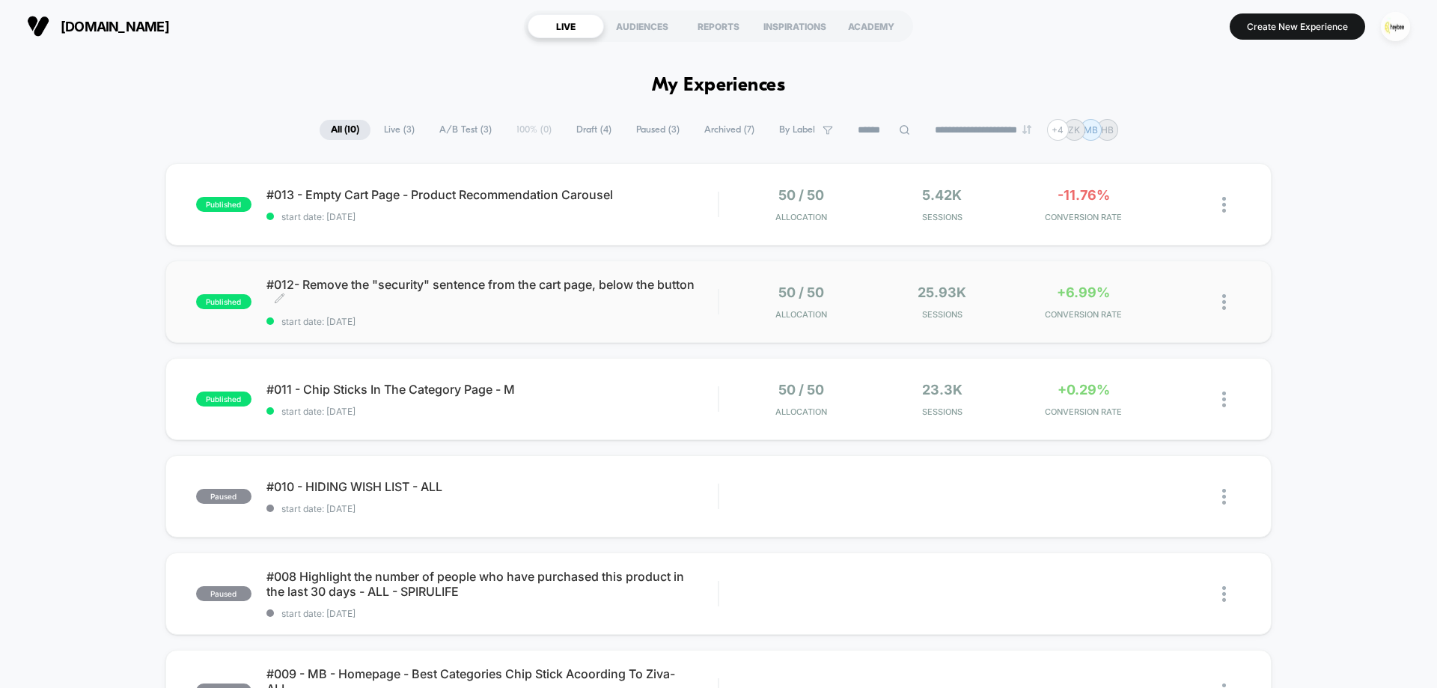
click at [593, 305] on span "#012- Remove the "security" sentence from the cart page, below the button Click…" at bounding box center [491, 292] width 451 height 30
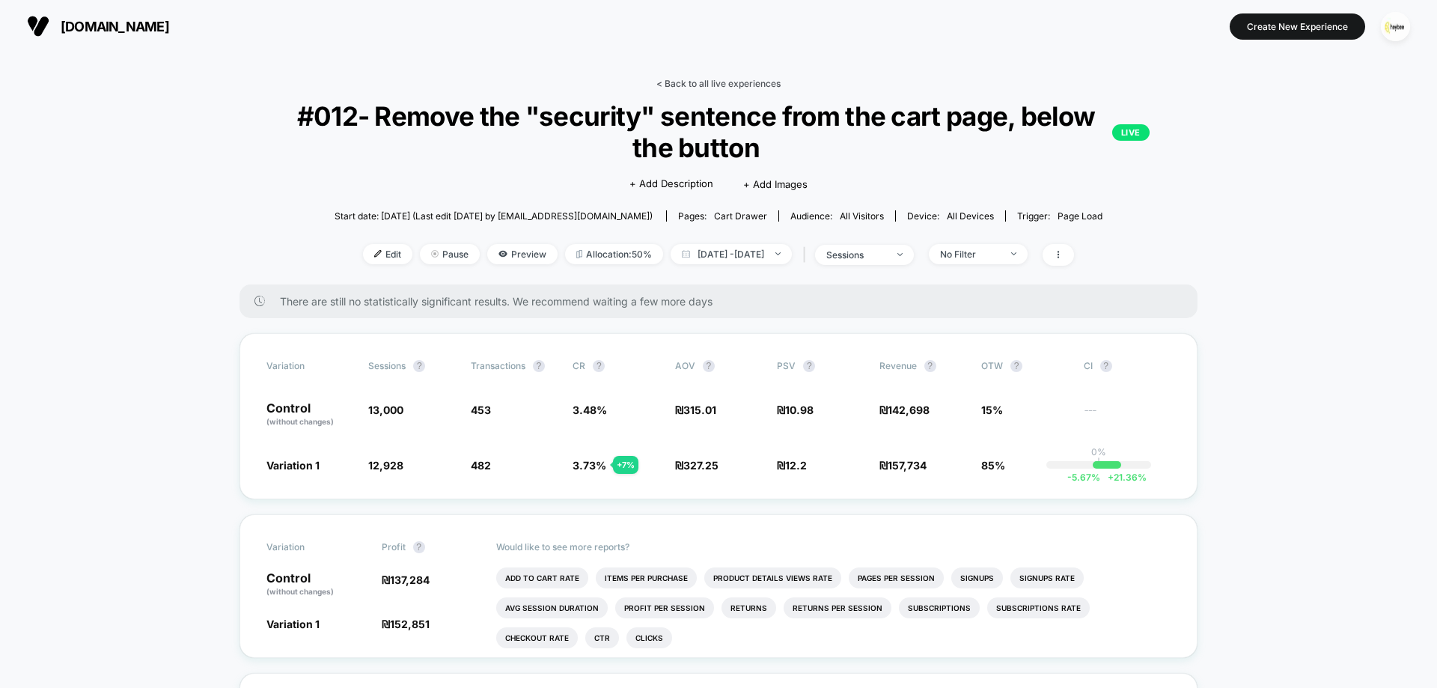
click at [737, 87] on link "< Back to all live experiences" at bounding box center [718, 83] width 124 height 11
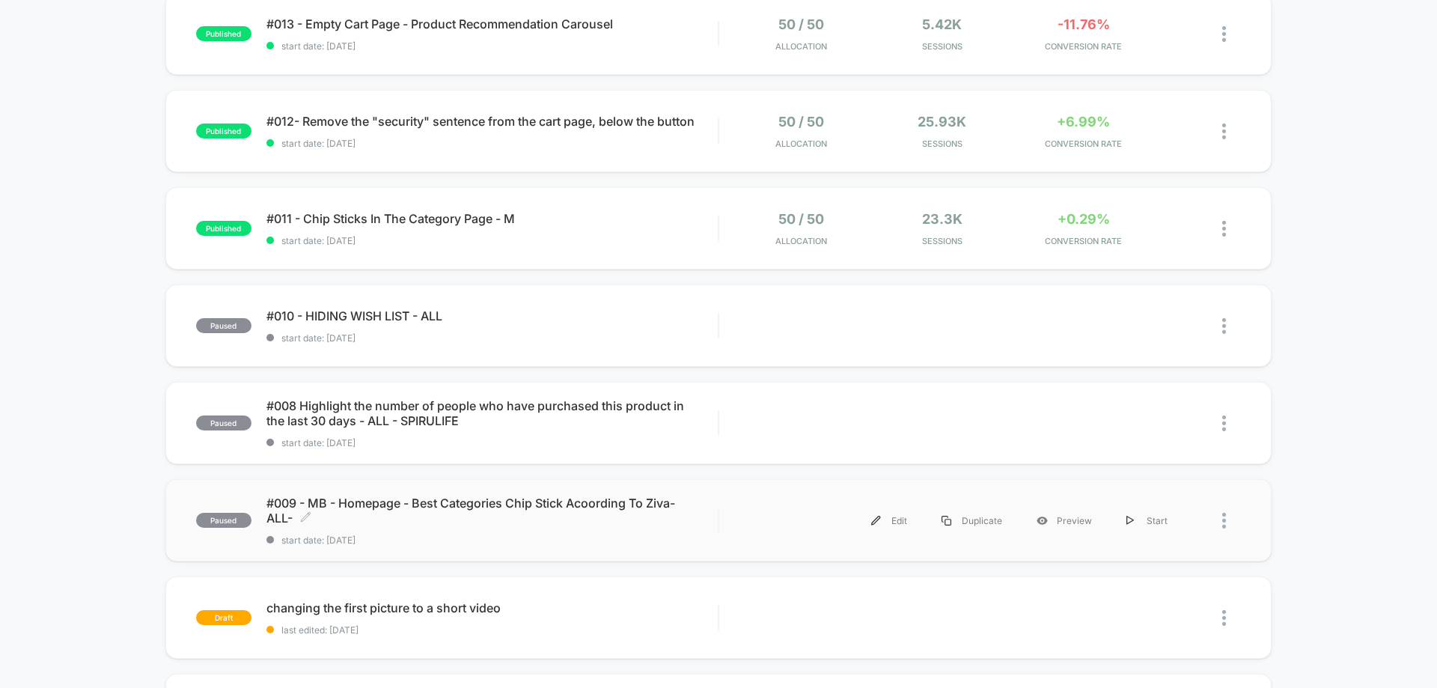
scroll to position [150, 0]
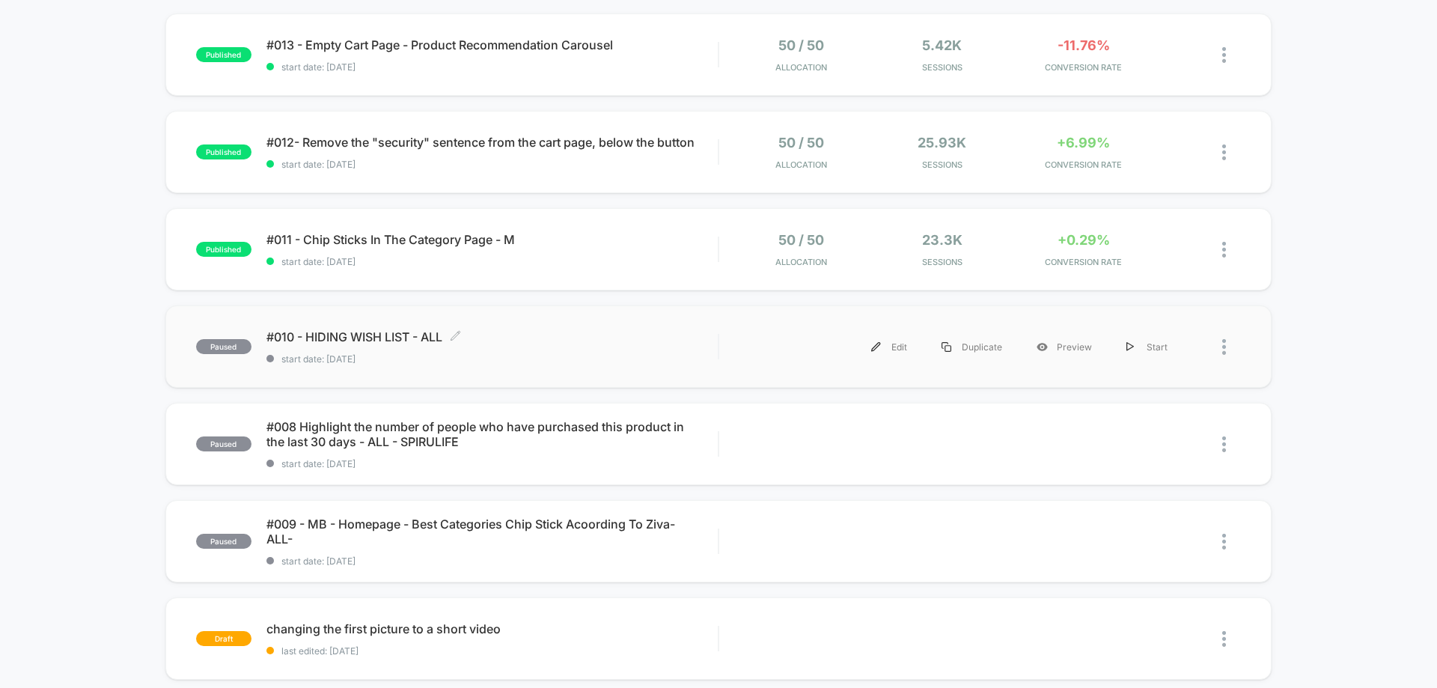
click at [480, 350] on div "#010 - HIDING WISH LIST - ALL Click to edit experience details Click to edit ex…" at bounding box center [491, 346] width 451 height 35
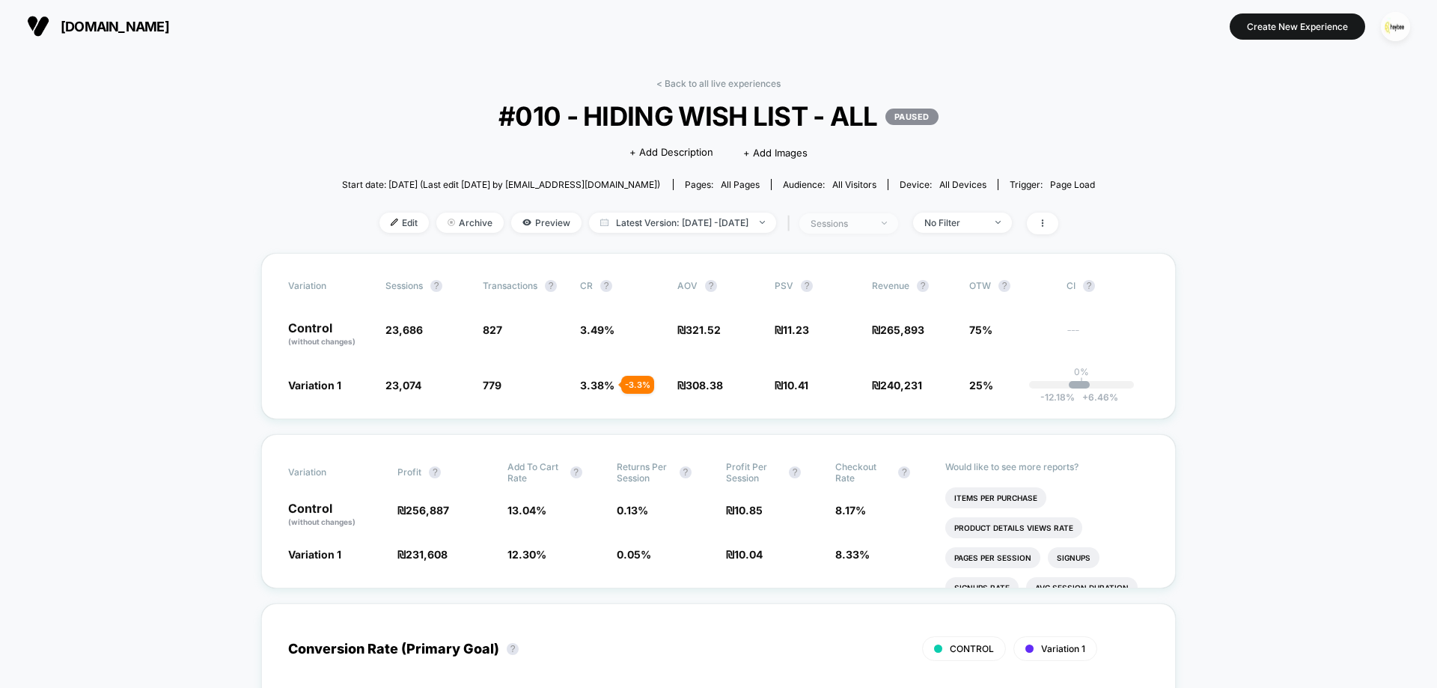
click at [870, 227] on div "sessions" at bounding box center [840, 223] width 60 height 11
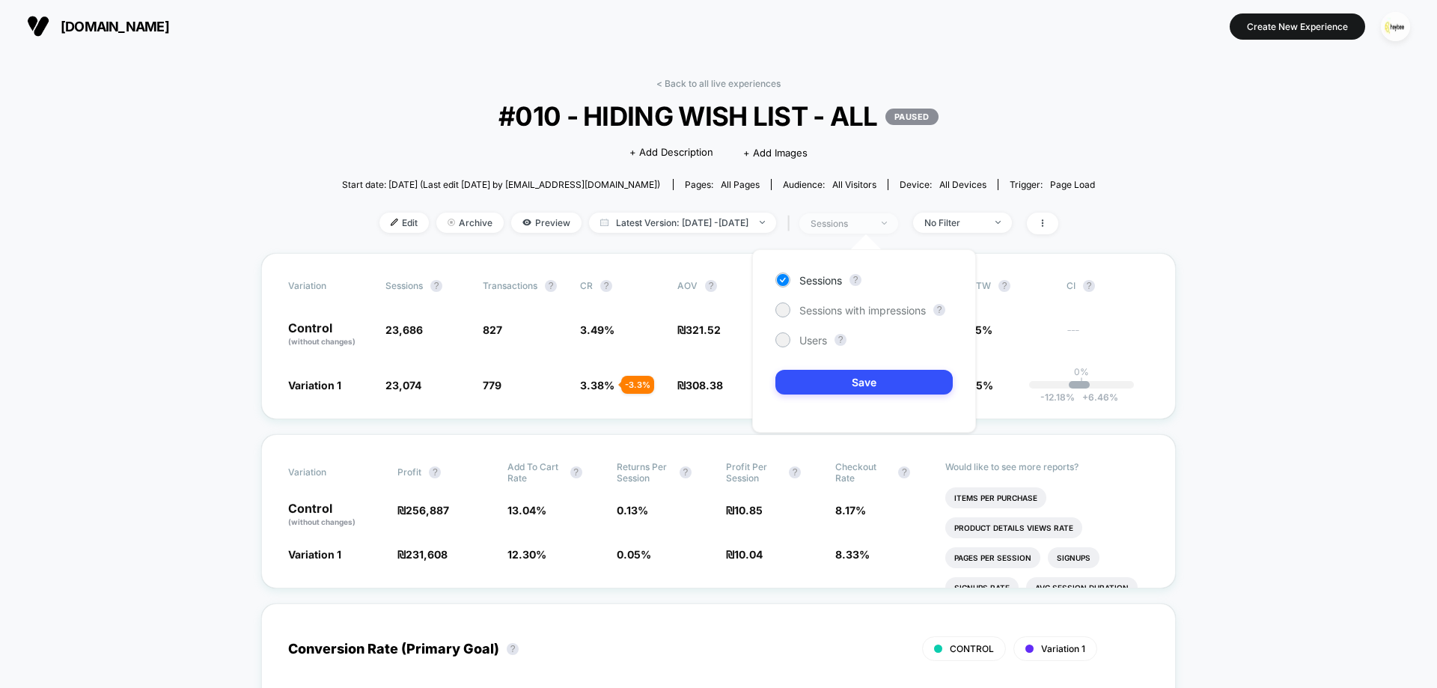
click at [870, 227] on div "sessions" at bounding box center [840, 223] width 60 height 11
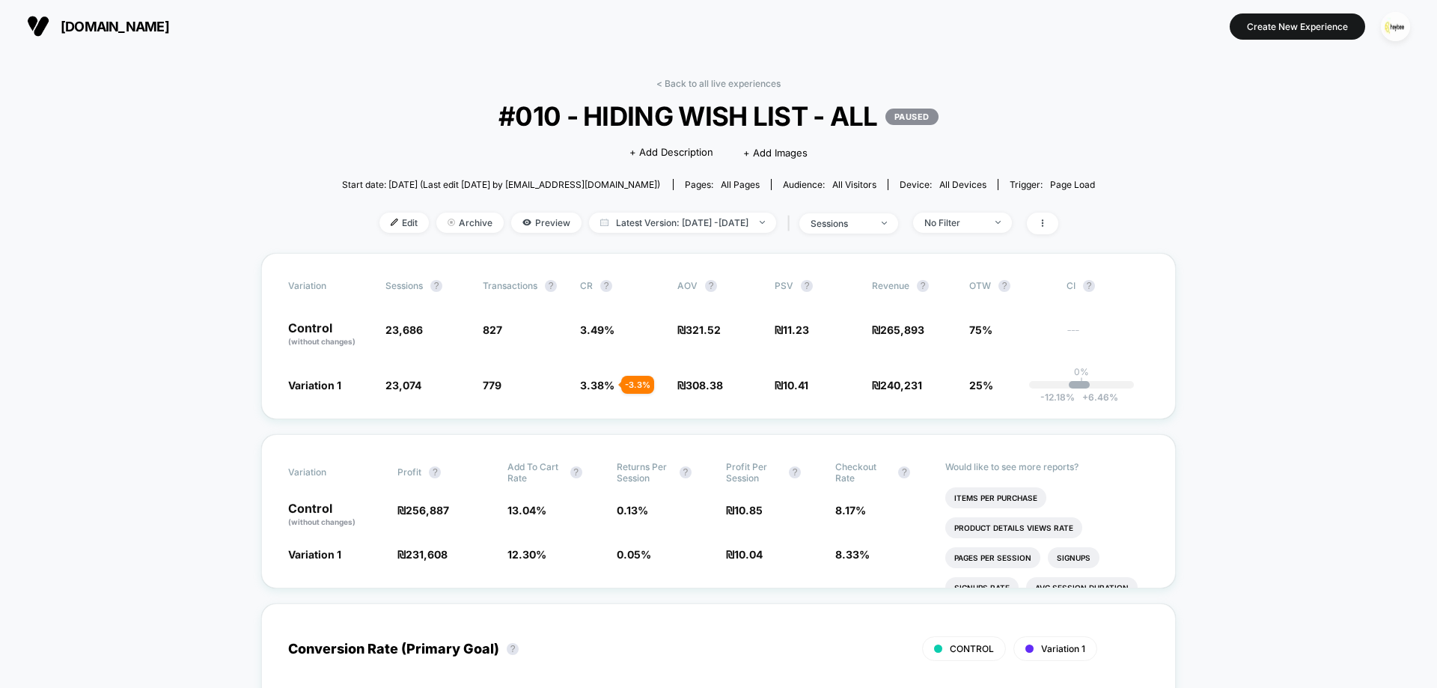
click at [977, 211] on div "< Back to all live experiences #010 - HIDING WISH LIST - ALL PAUSED Click to ed…" at bounding box center [719, 165] width 754 height 175
click at [843, 215] on span "sessions" at bounding box center [848, 223] width 99 height 20
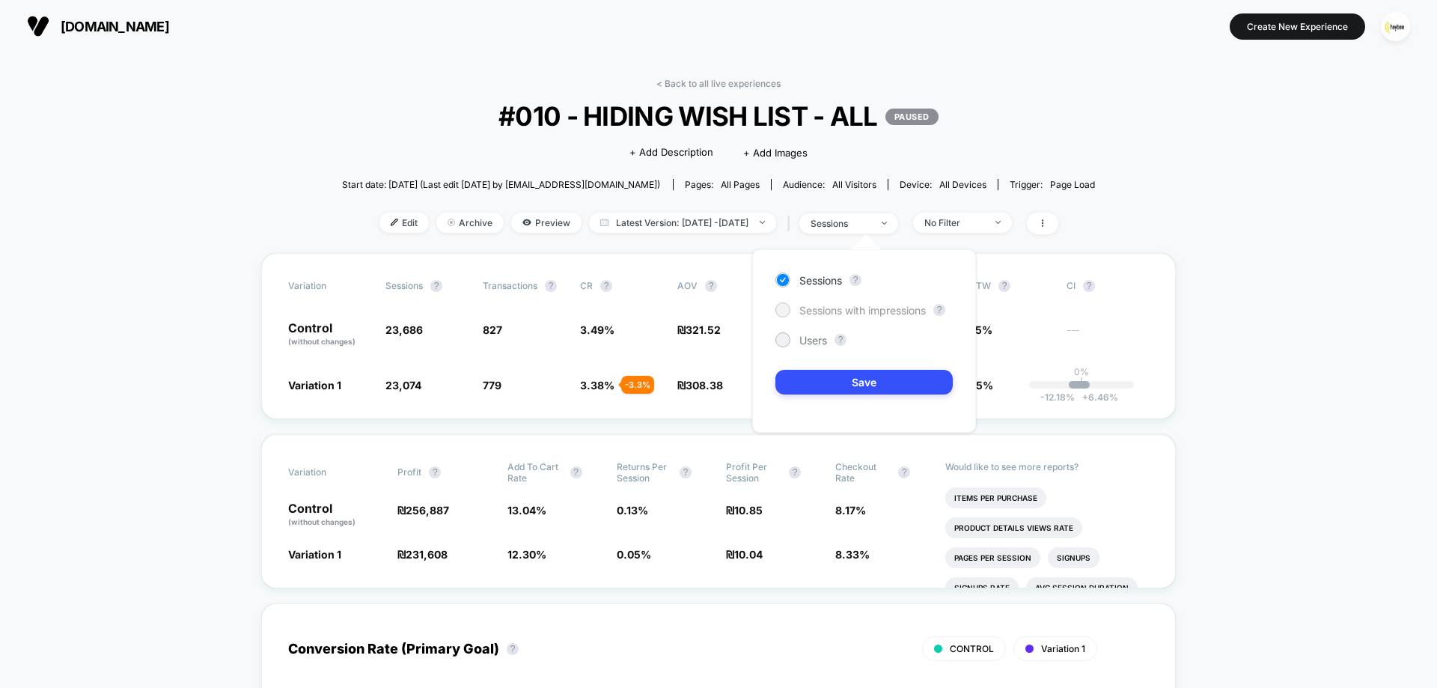
click at [872, 314] on span "Sessions with impressions" at bounding box center [862, 310] width 126 height 13
click at [859, 392] on button "Save" at bounding box center [863, 382] width 177 height 25
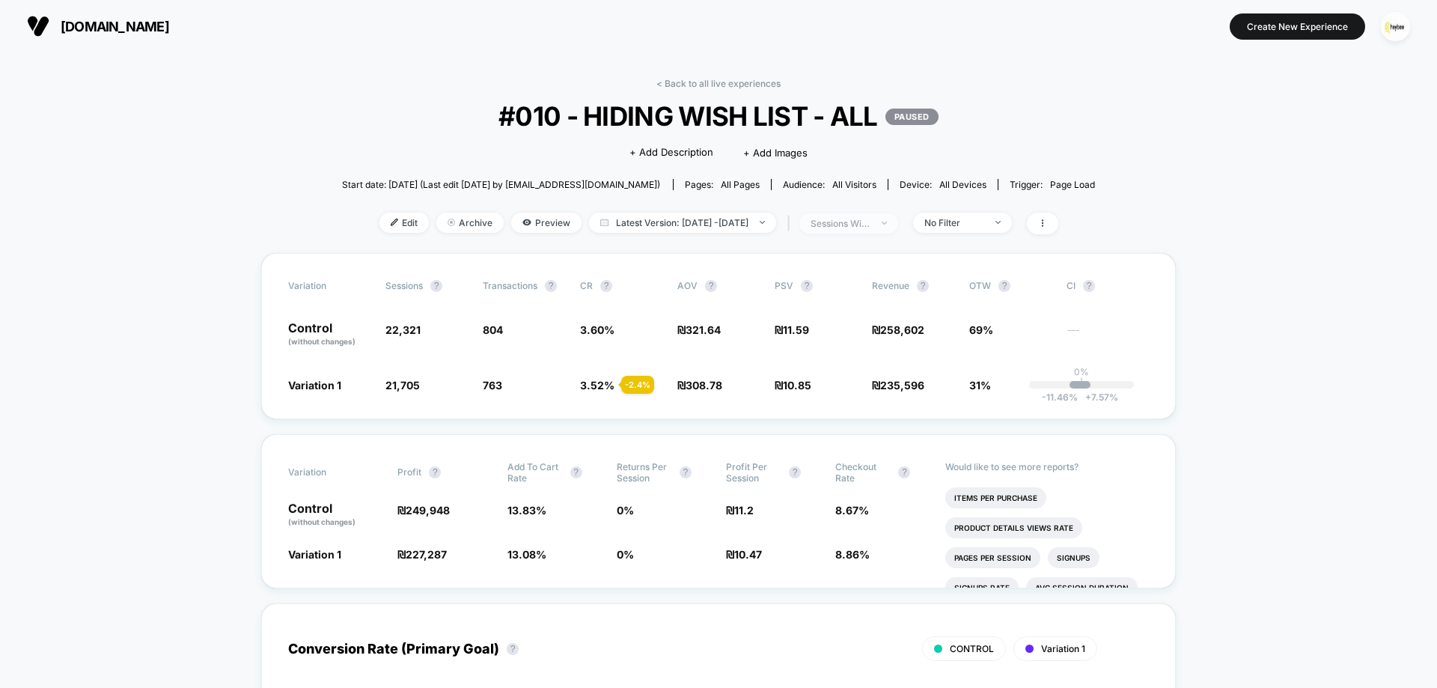
click at [856, 222] on div "sessions with impression" at bounding box center [840, 223] width 60 height 11
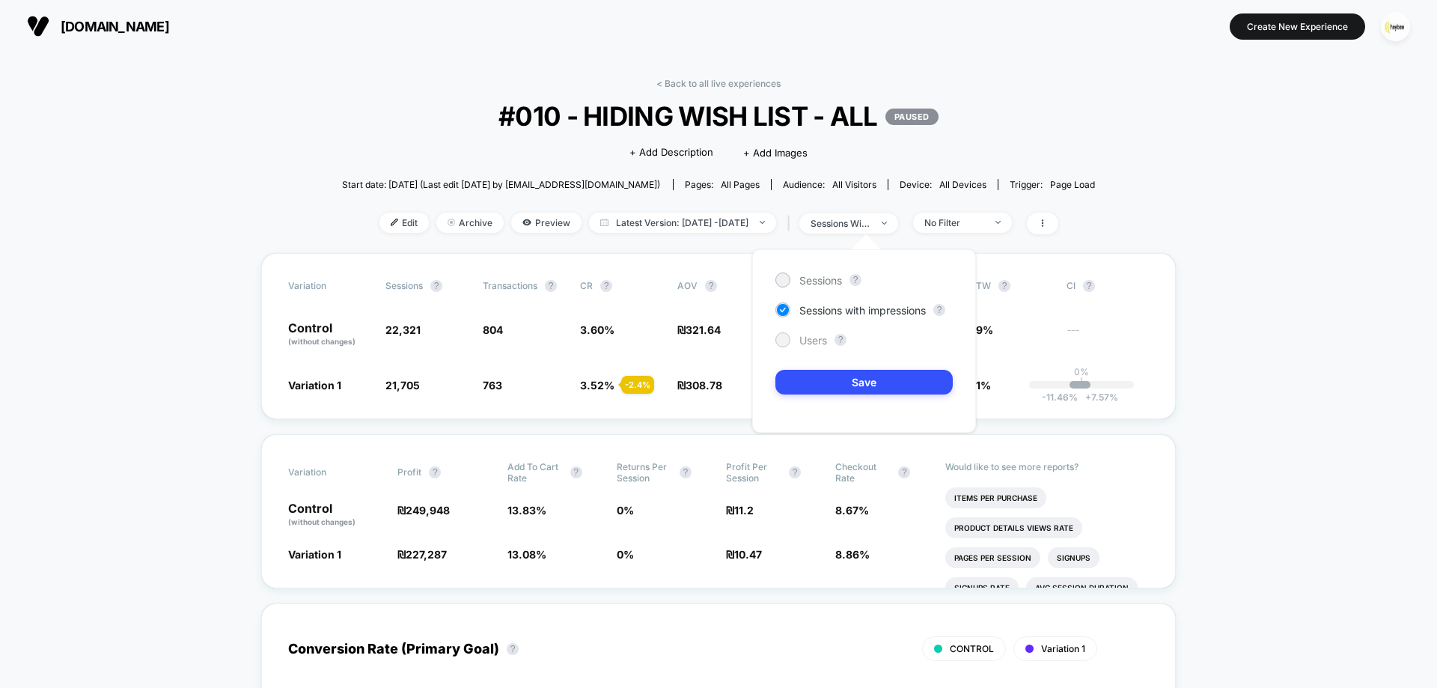
click at [808, 345] on span "Users" at bounding box center [813, 340] width 28 height 13
click at [812, 379] on button "Save" at bounding box center [863, 382] width 177 height 25
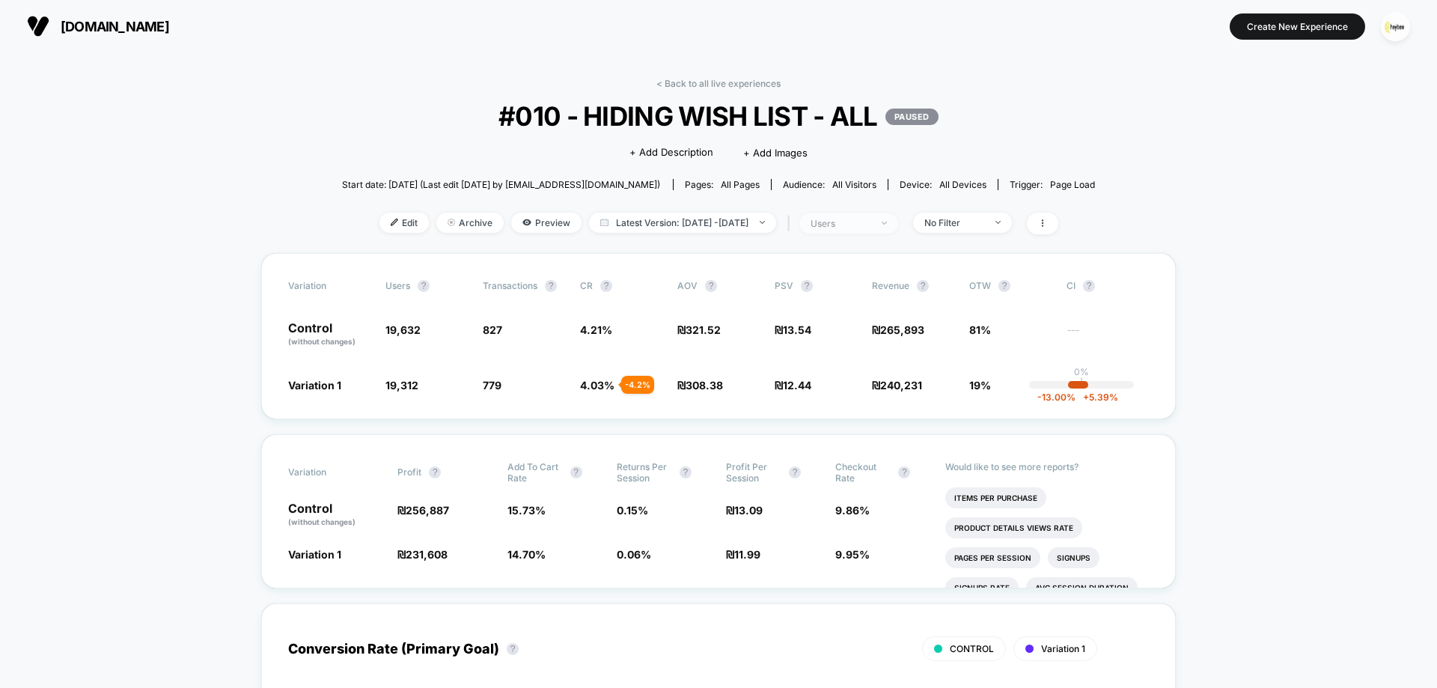
click at [870, 220] on div "users" at bounding box center [840, 223] width 60 height 11
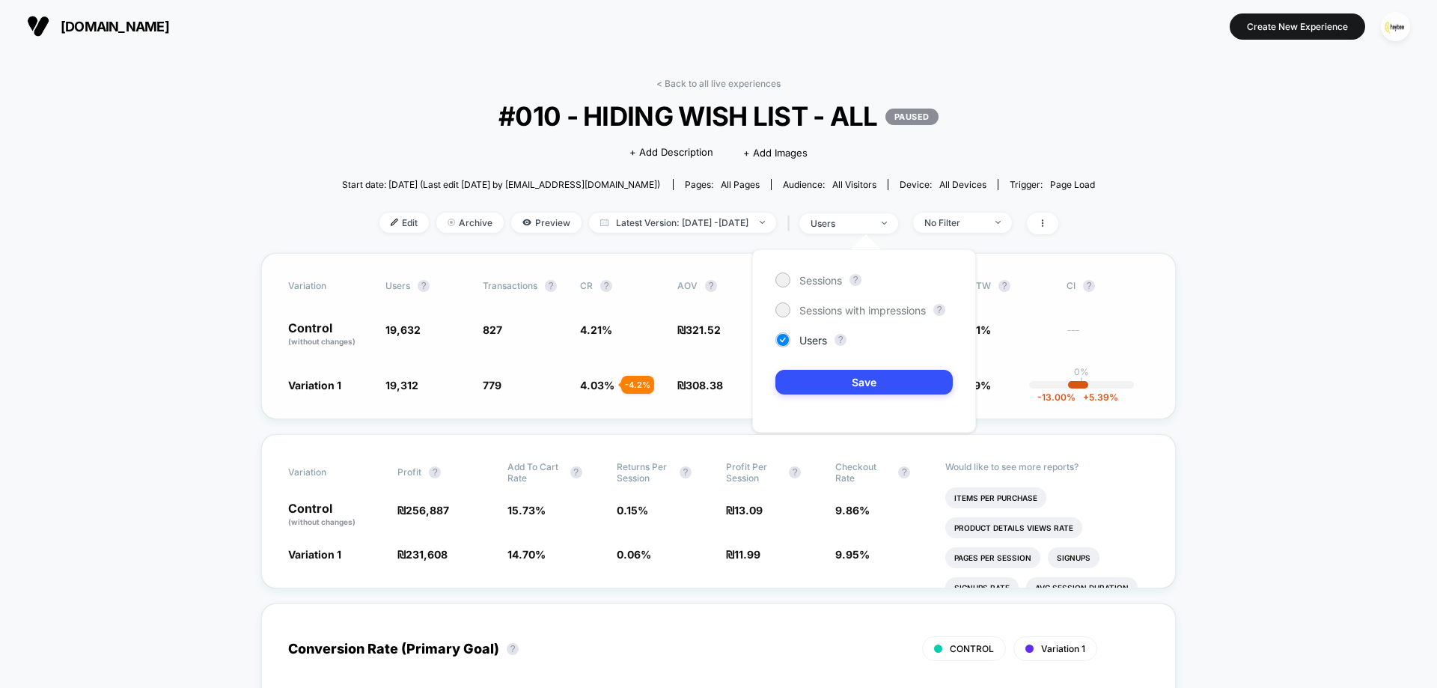
click at [1013, 295] on div "Variation users ? Transactions ? CR ? AOV ? PSV ? Revenue ? OTW ? CI ? Control …" at bounding box center [718, 336] width 914 height 166
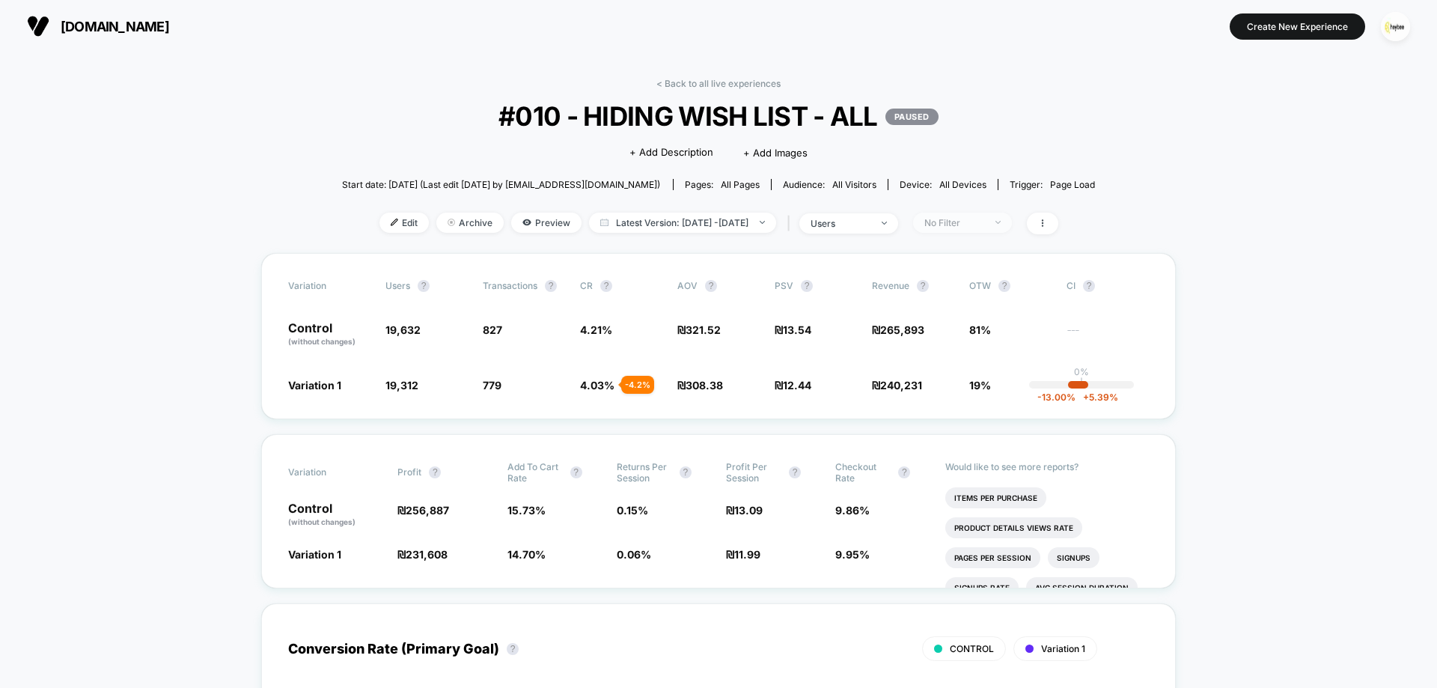
click at [984, 226] on div "No Filter" at bounding box center [954, 222] width 60 height 11
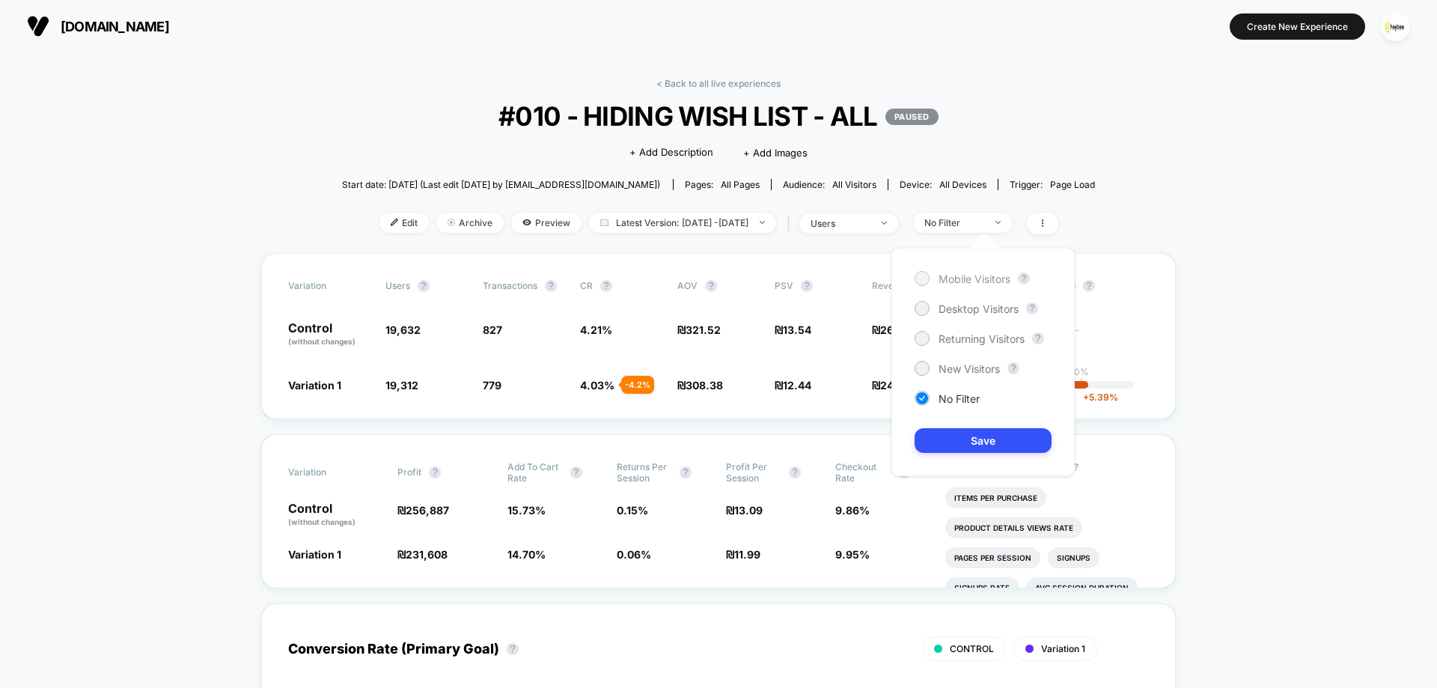
click at [971, 281] on span "Mobile Visitors" at bounding box center [974, 278] width 72 height 13
click at [939, 453] on div "Mobile Visitors ? Desktop Visitors ? Returning Visitors ? New Visitors ? No Fil…" at bounding box center [982, 362] width 183 height 228
click at [940, 445] on button "Save" at bounding box center [982, 440] width 137 height 25
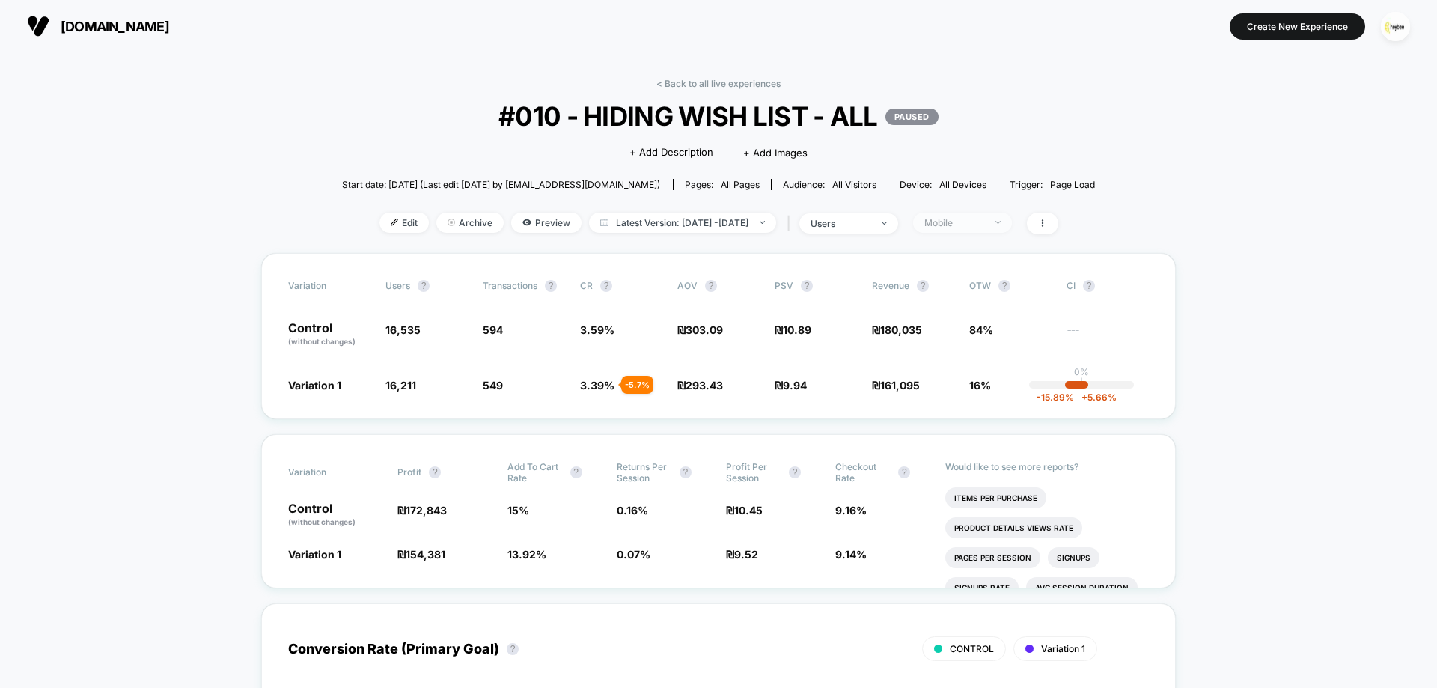
click at [984, 218] on div "Mobile" at bounding box center [954, 222] width 60 height 11
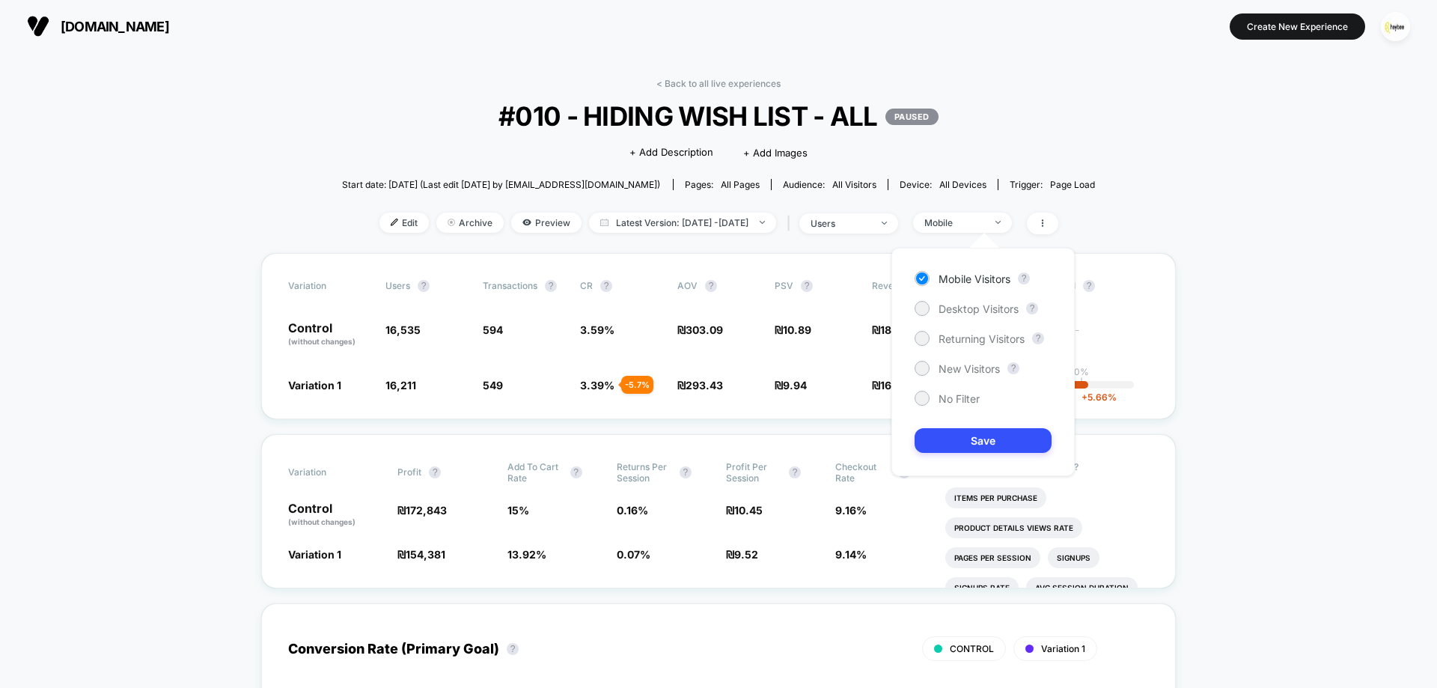
click at [970, 313] on span "Desktop Visitors" at bounding box center [978, 308] width 80 height 13
click at [986, 444] on button "Save" at bounding box center [982, 440] width 137 height 25
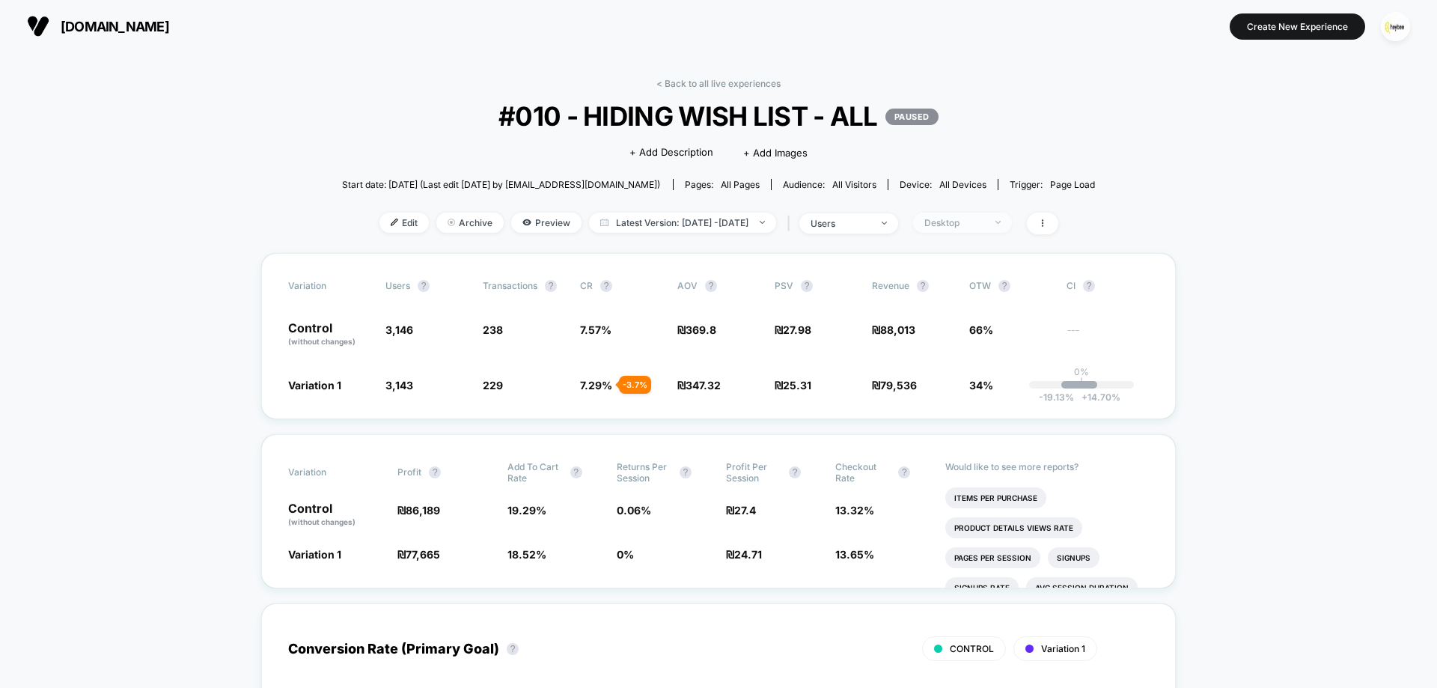
click at [984, 220] on div "Desktop" at bounding box center [954, 222] width 60 height 11
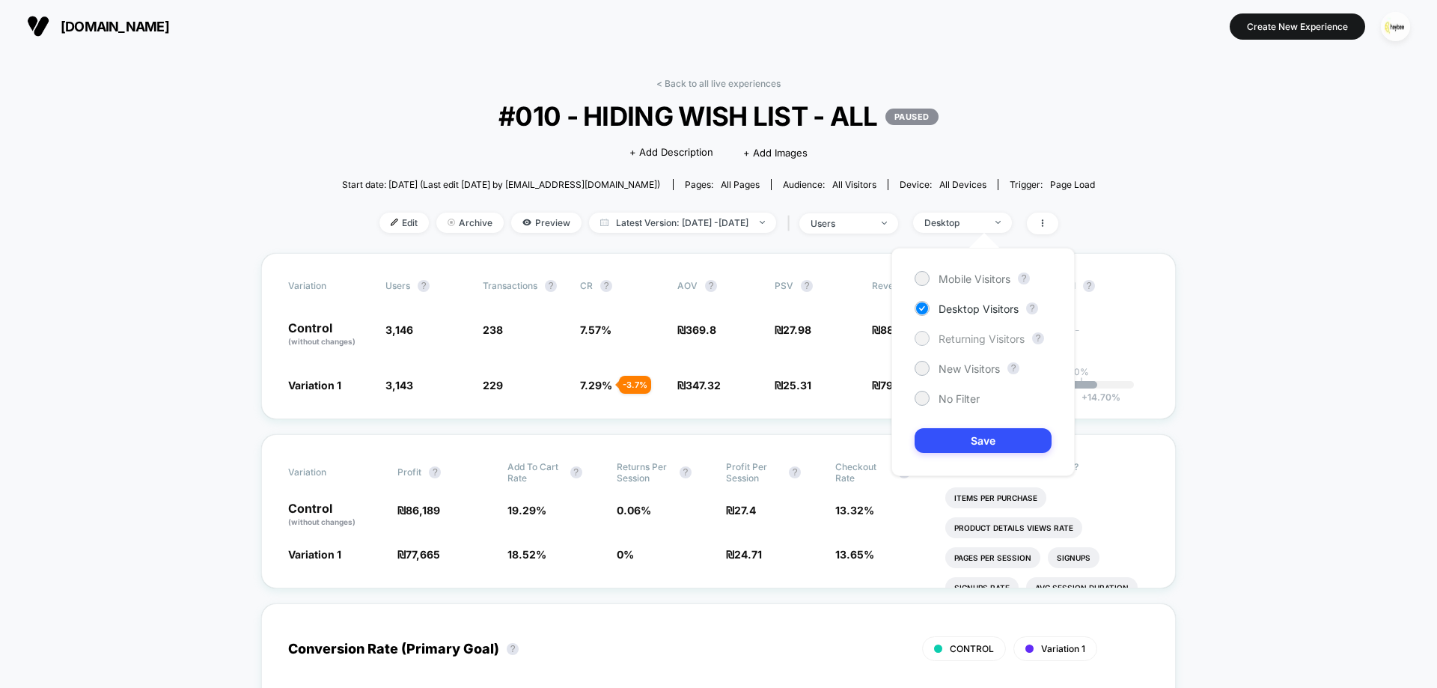
click at [966, 336] on span "Returning Visitors" at bounding box center [981, 338] width 86 height 13
click at [970, 442] on button "Save" at bounding box center [982, 440] width 137 height 25
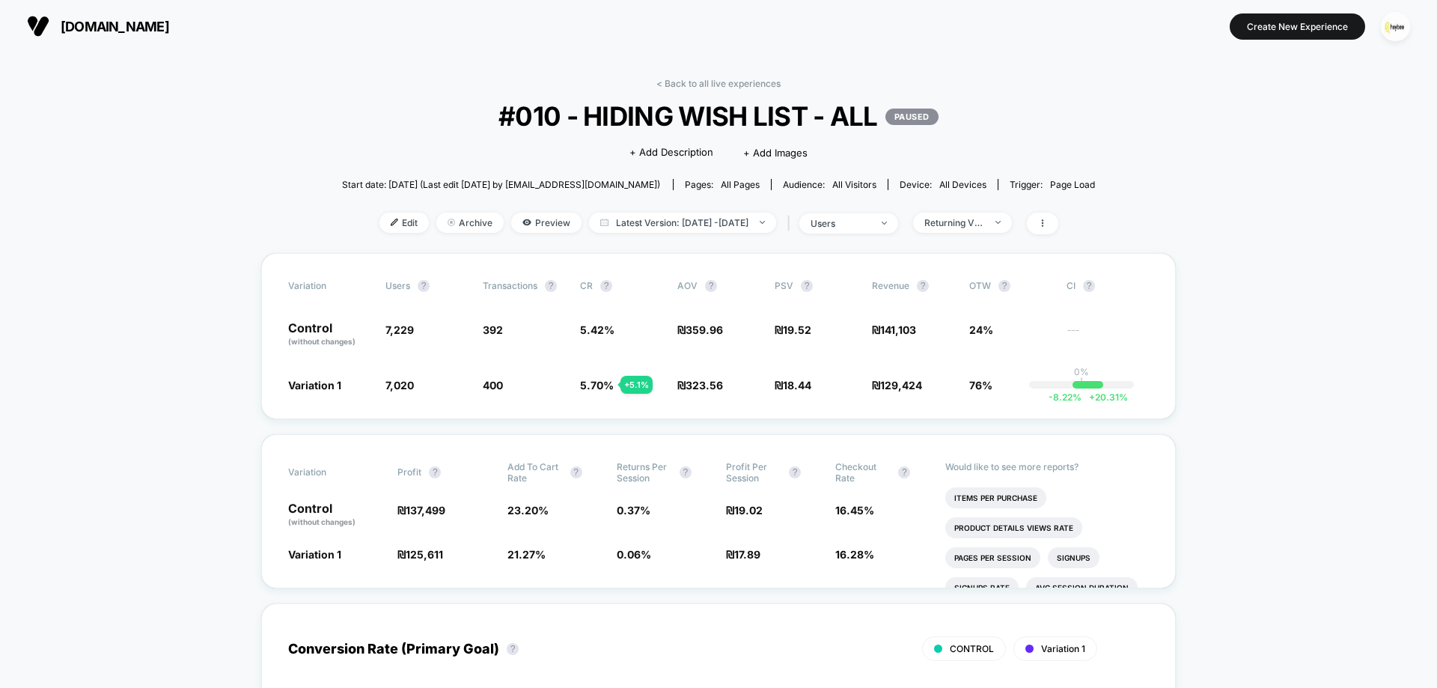
click at [996, 203] on div "< Back to all live experiences #010 - HIDING WISH LIST - ALL PAUSED Click to ed…" at bounding box center [719, 165] width 754 height 175
click at [984, 222] on div "Returning Visitors" at bounding box center [954, 222] width 60 height 11
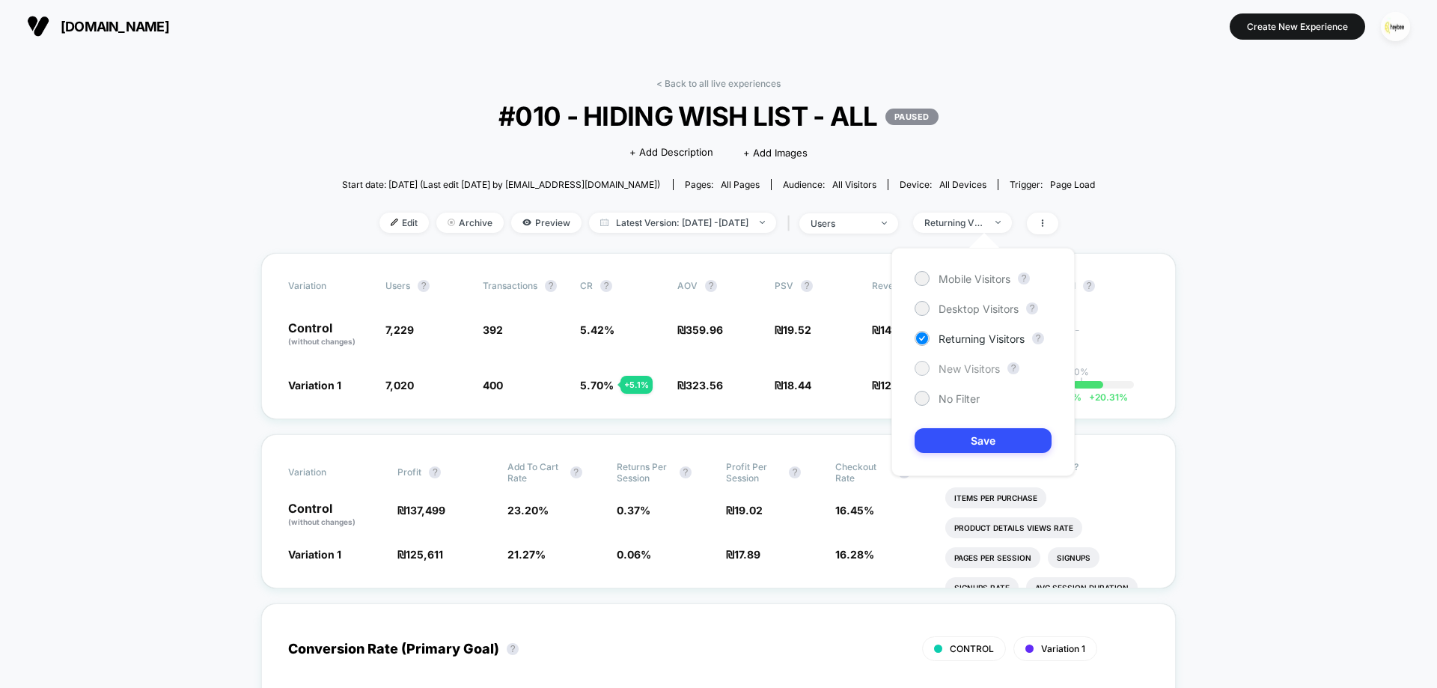
click at [965, 370] on span "New Visitors" at bounding box center [968, 368] width 61 height 13
click at [965, 443] on button "Save" at bounding box center [982, 440] width 137 height 25
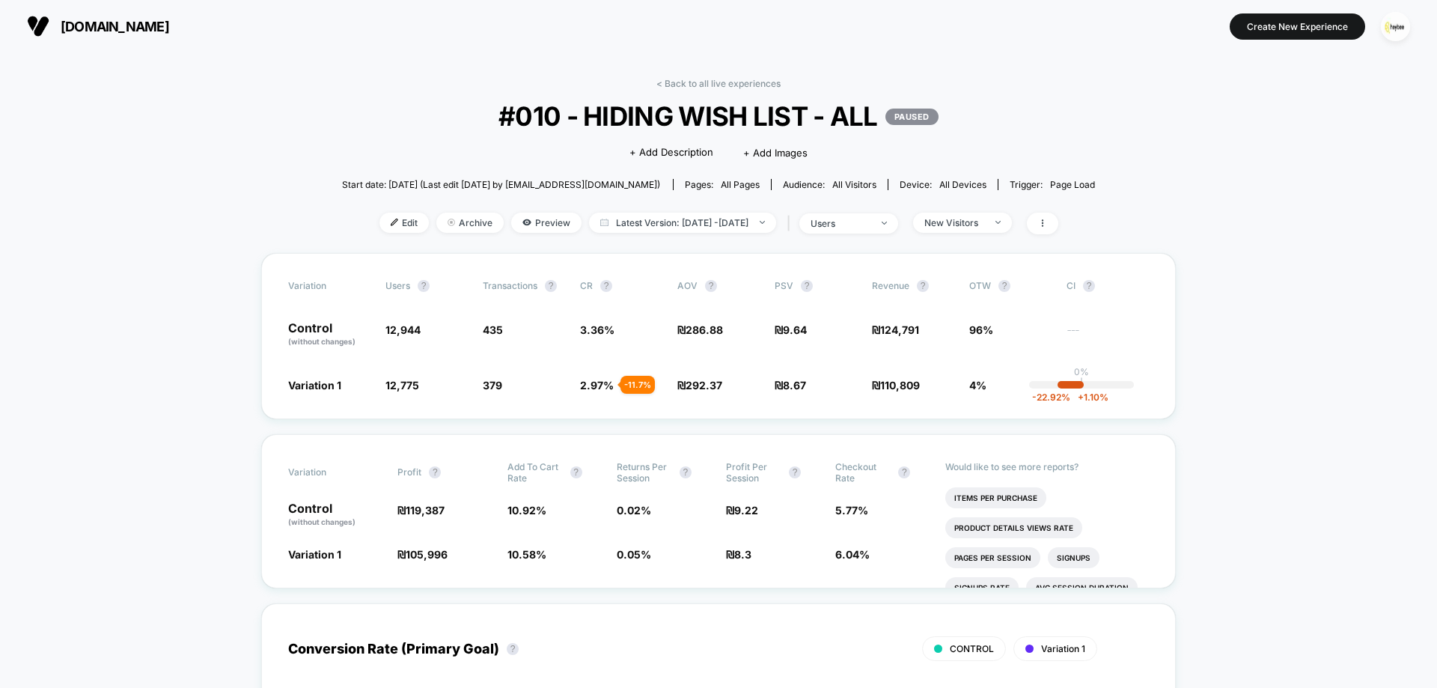
click at [711, 89] on div "< Back to all live experiences #010 - HIDING WISH LIST - ALL PAUSED Click to ed…" at bounding box center [719, 165] width 754 height 175
click at [713, 82] on link "< Back to all live experiences" at bounding box center [718, 83] width 124 height 11
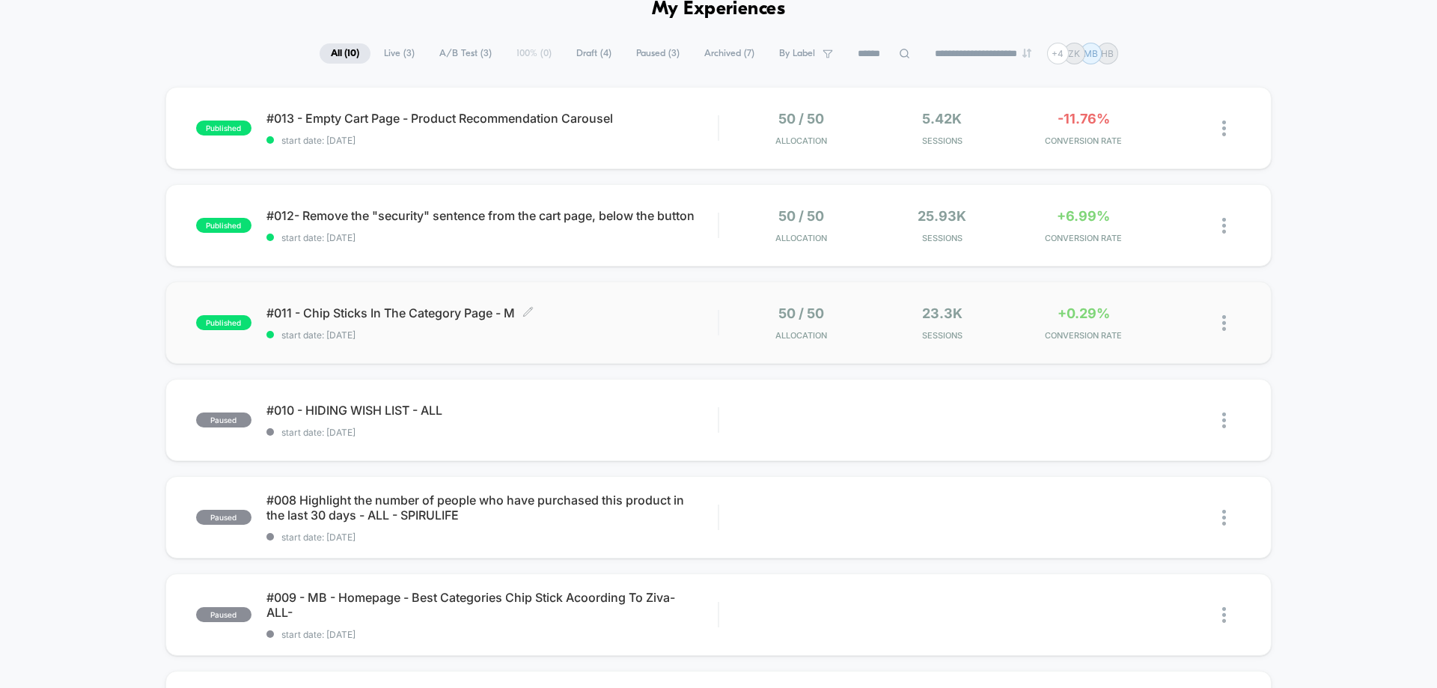
scroll to position [150, 0]
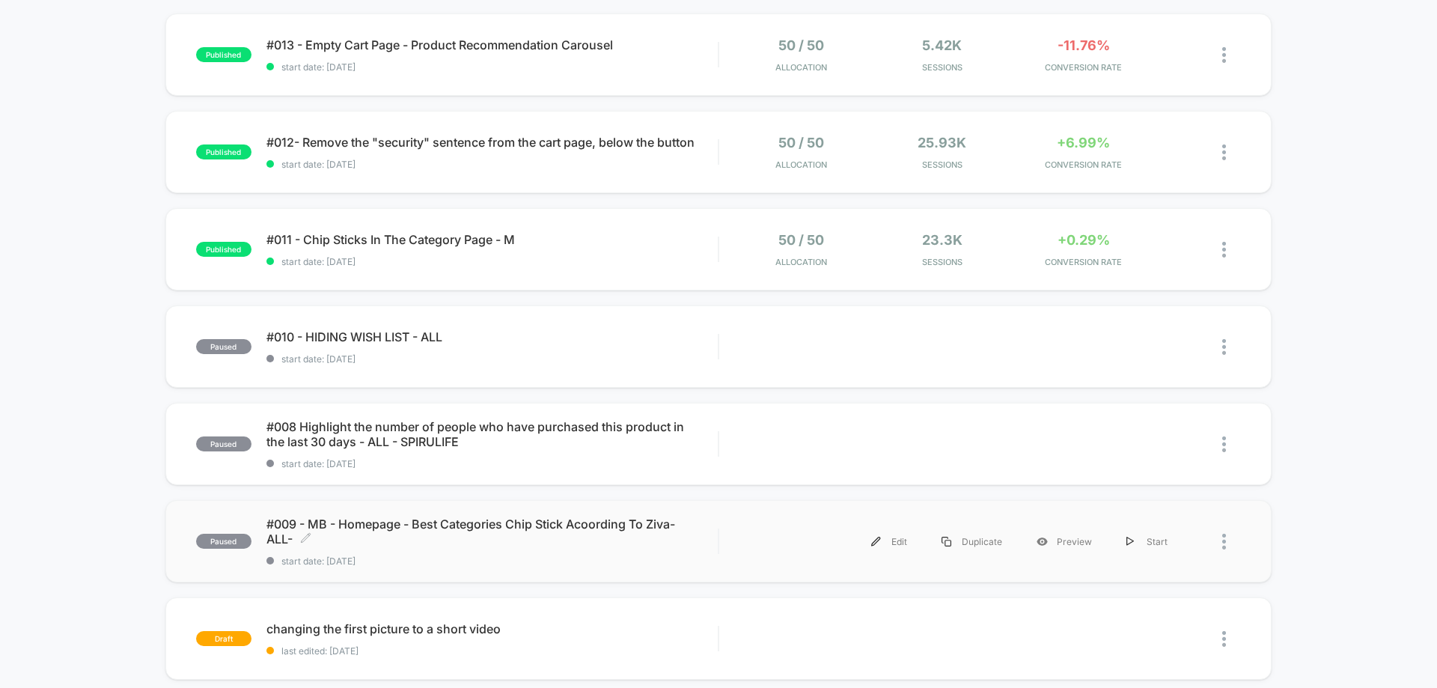
click at [485, 548] on div "#009 - MB - Homepage - Best Categories Chip Stick Acoording To Ziva- ALL- Click…" at bounding box center [491, 541] width 451 height 50
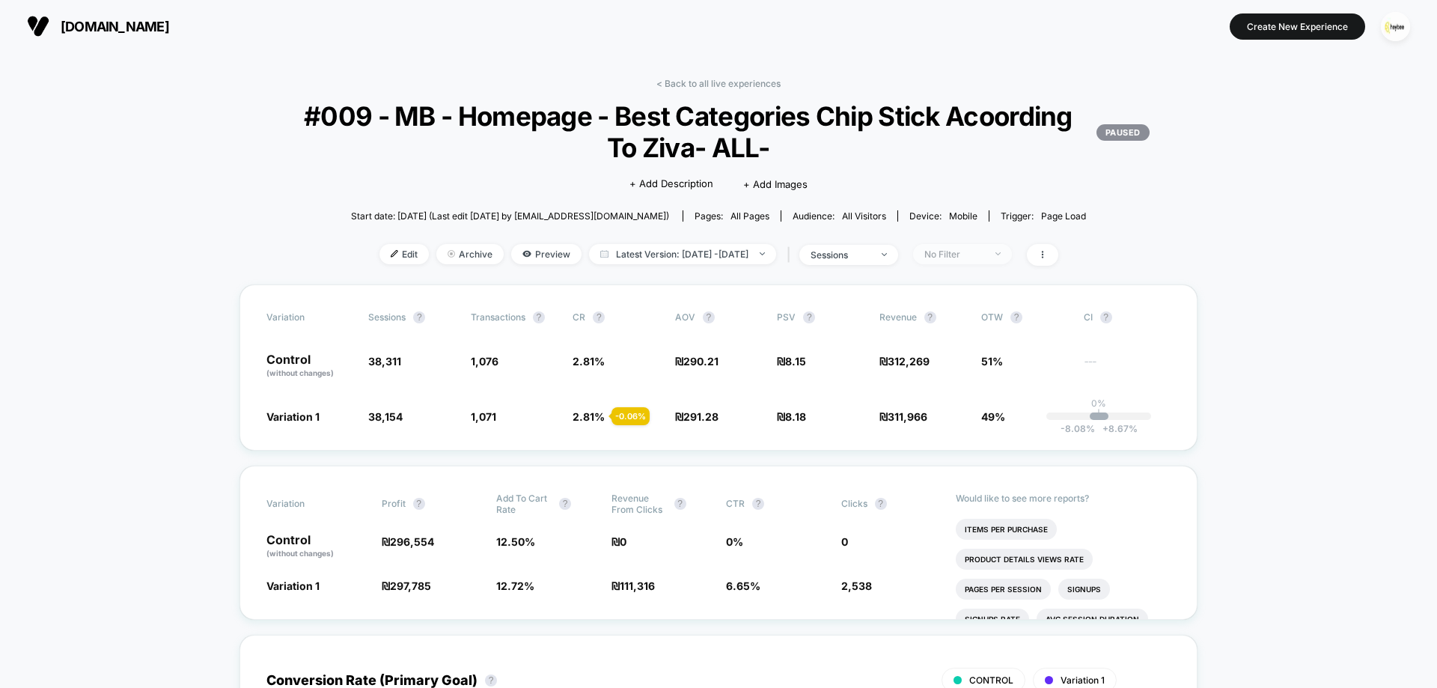
click at [984, 248] on div "No Filter" at bounding box center [954, 253] width 60 height 11
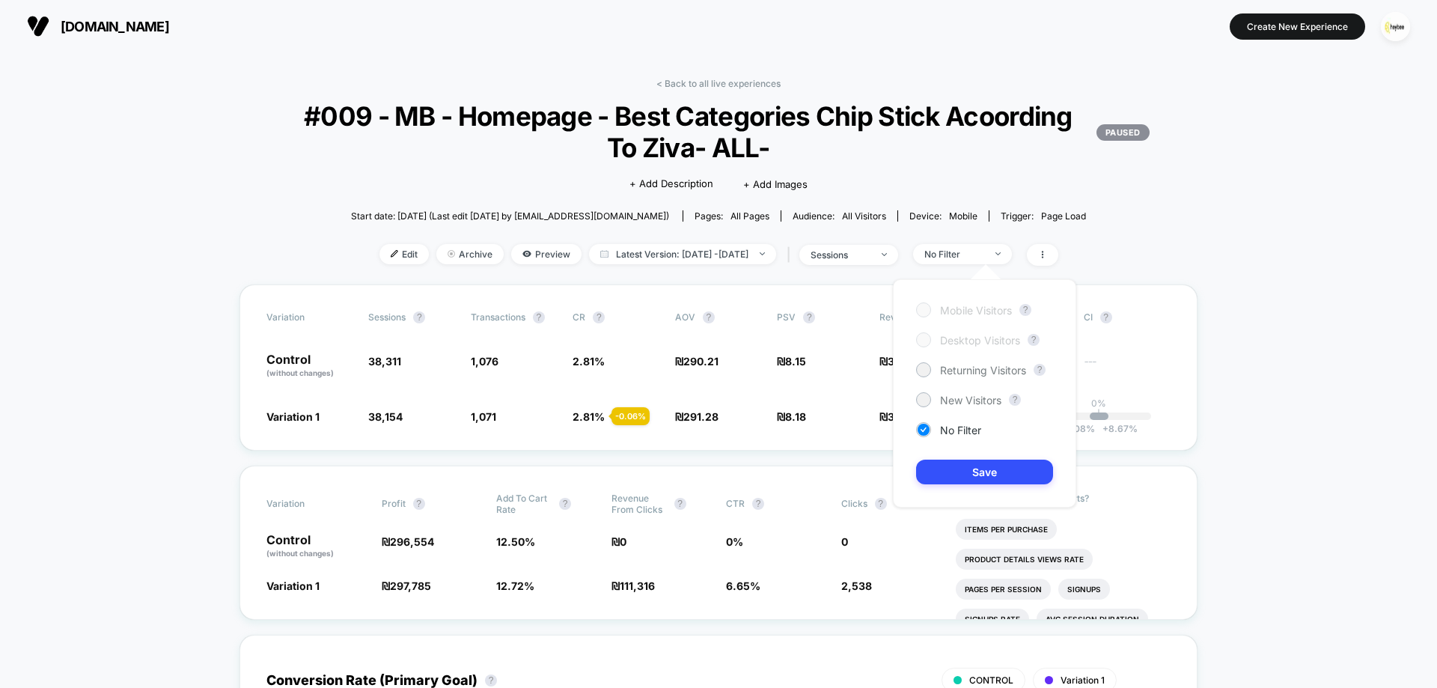
click at [980, 378] on div "Mobile Visitors ? Desktop Visitors ? Returning Visitors ? New Visitors ? No Fil…" at bounding box center [984, 393] width 183 height 228
click at [980, 376] on div "Mobile Visitors ? Desktop Visitors ? Returning Visitors ? New Visitors ? No Fil…" at bounding box center [984, 393] width 183 height 228
click at [962, 367] on span "Returning Visitors" at bounding box center [983, 370] width 86 height 13
click at [1008, 477] on button "Save" at bounding box center [984, 471] width 137 height 25
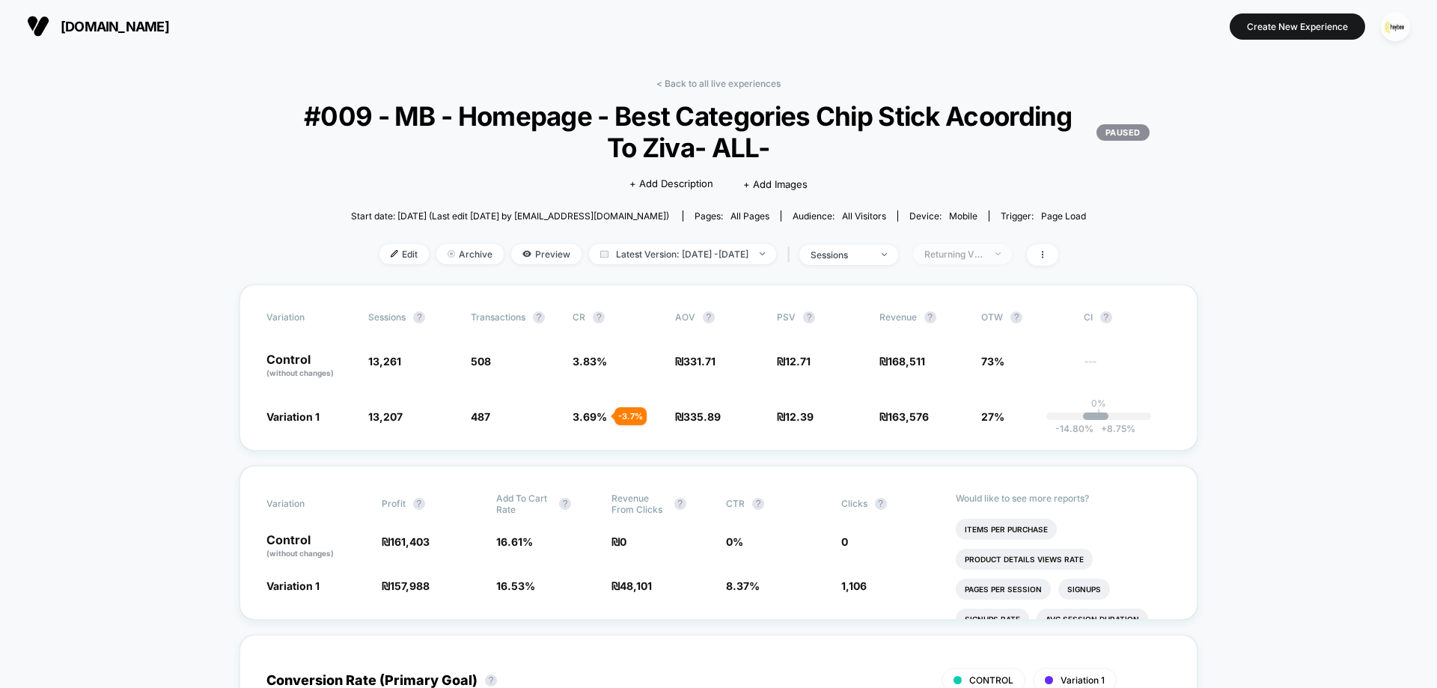
click at [984, 256] on div "Returning Visitors" at bounding box center [954, 253] width 60 height 11
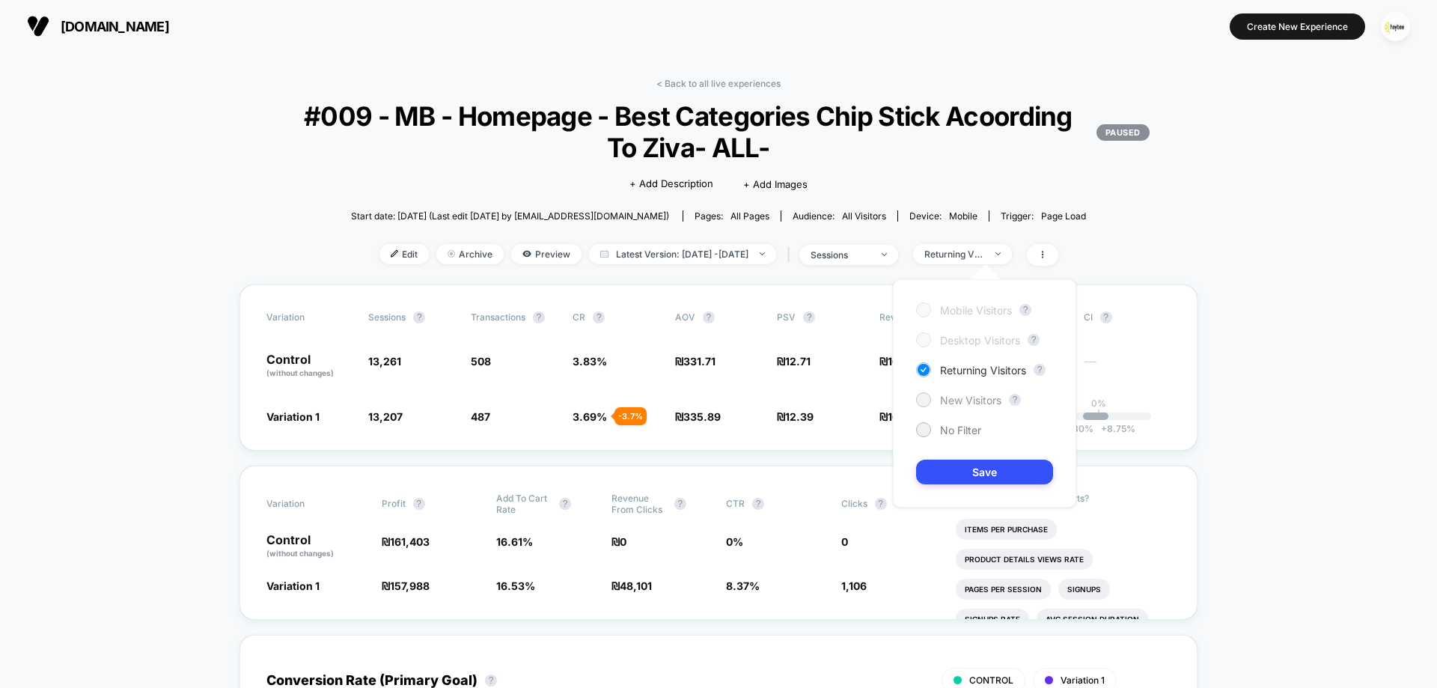
click at [983, 397] on span "New Visitors" at bounding box center [970, 400] width 61 height 13
click at [1000, 487] on div "Mobile Visitors ? Desktop Visitors ? Returning Visitors ? New Visitors ? No Fil…" at bounding box center [984, 393] width 183 height 228
click at [993, 477] on button "Save" at bounding box center [984, 471] width 137 height 25
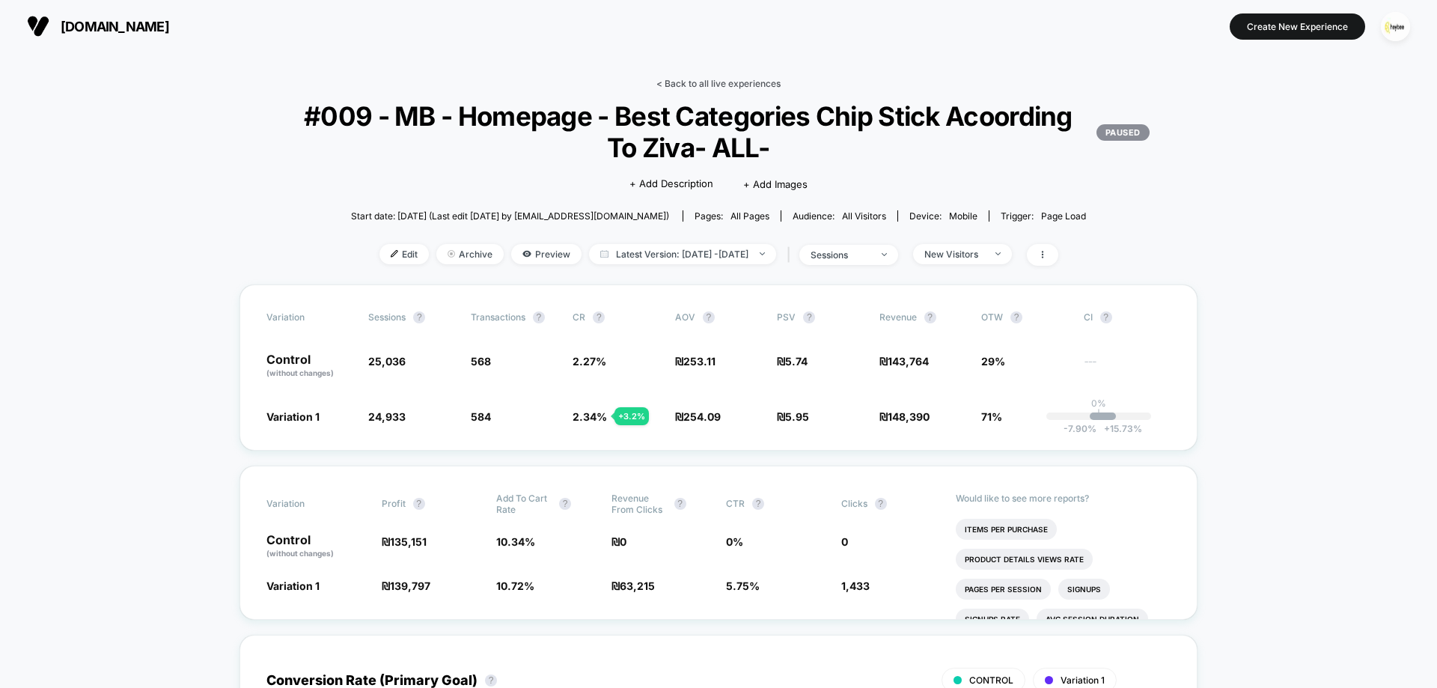
click at [746, 81] on link "< Back to all live experiences" at bounding box center [718, 83] width 124 height 11
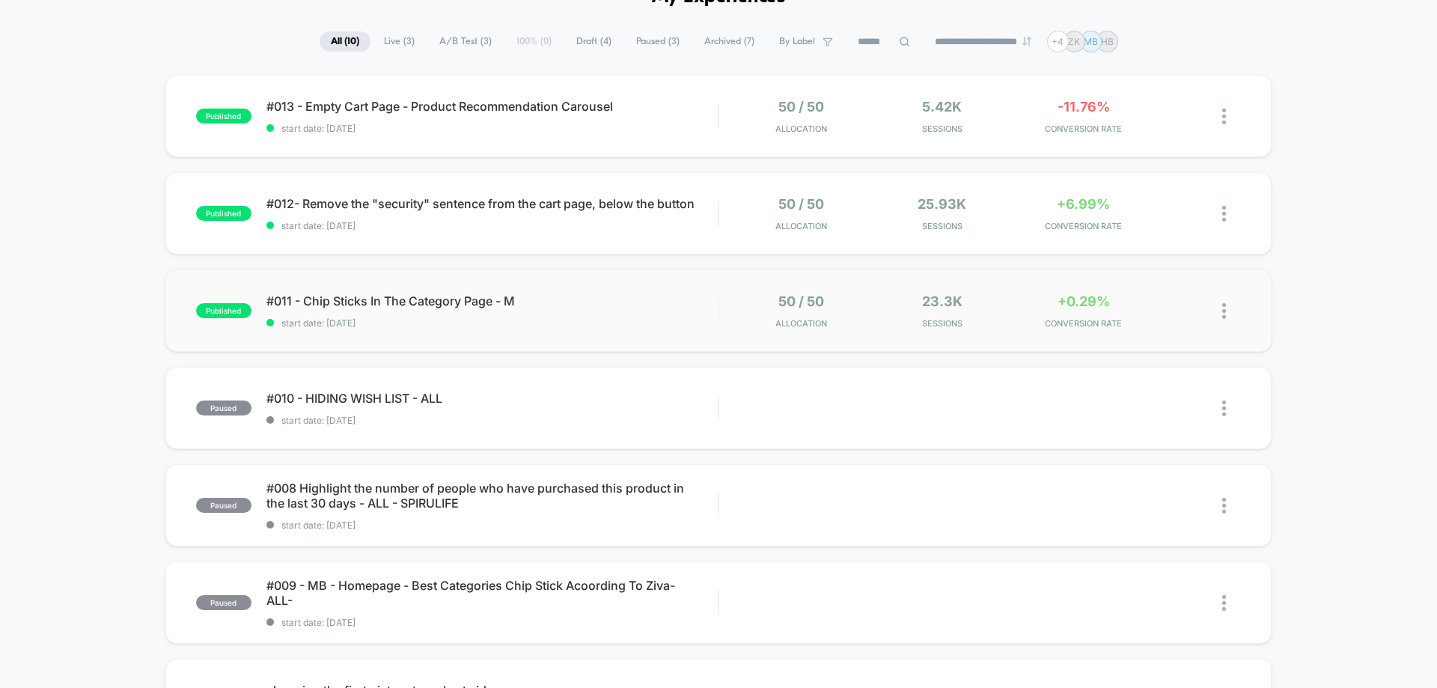
scroll to position [299, 0]
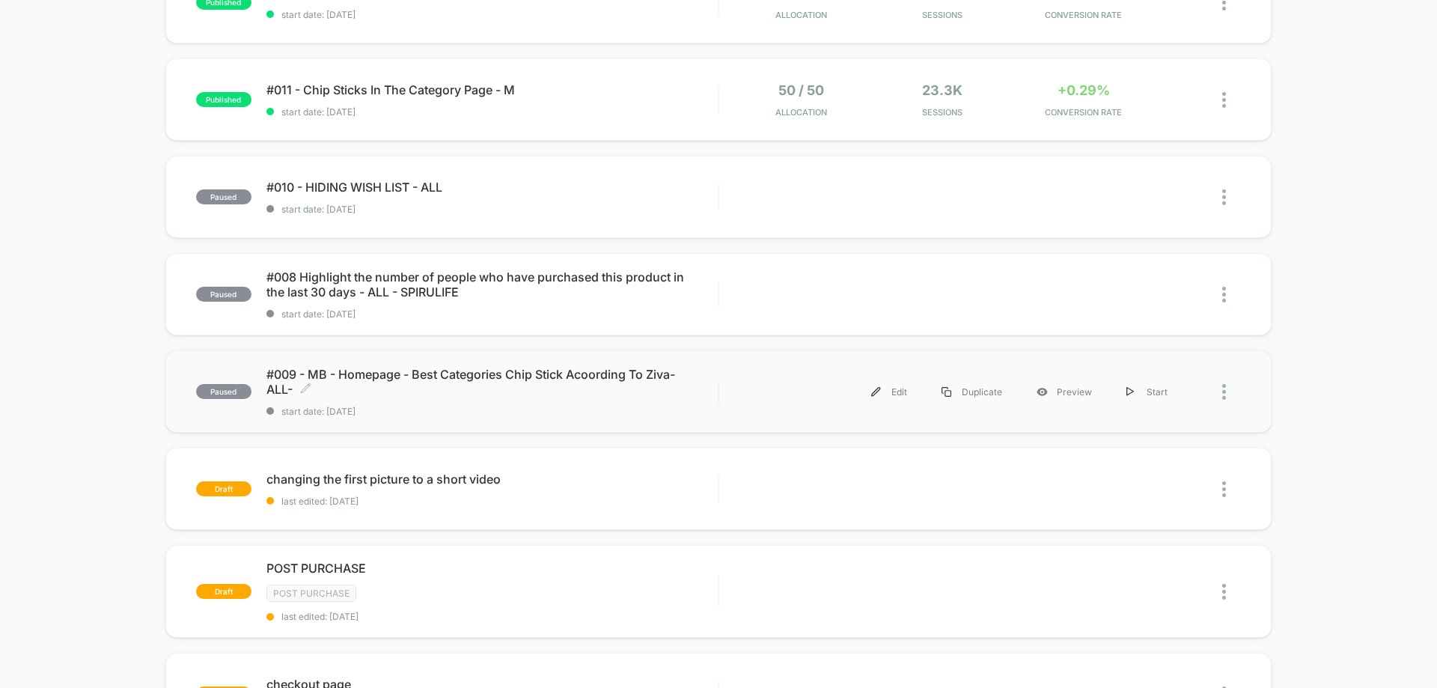
click at [502, 391] on span "#009 - MB - Homepage - Best Categories Chip Stick Acoording To Ziva- ALL- Click…" at bounding box center [491, 382] width 451 height 30
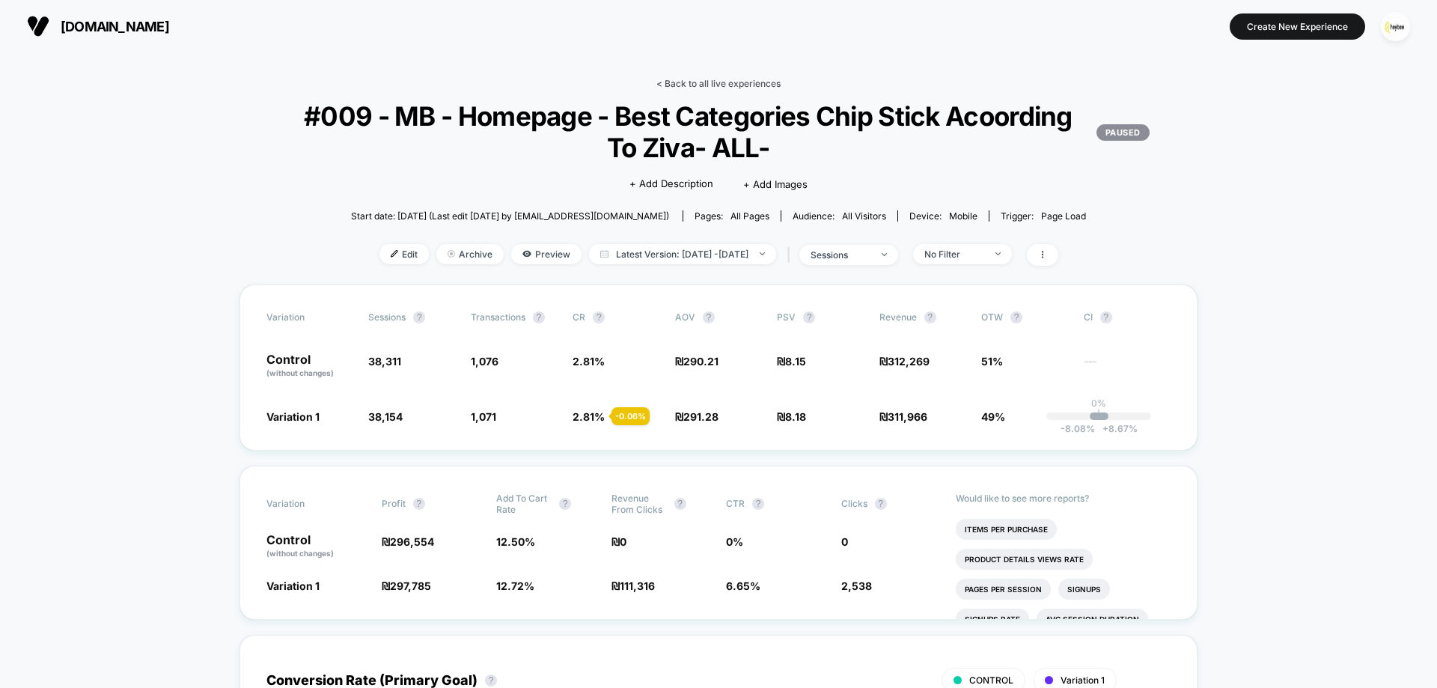
drag, startPoint x: 745, startPoint y: 76, endPoint x: 745, endPoint y: 86, distance: 9.8
click at [745, 86] on link "< Back to all live experiences" at bounding box center [718, 83] width 124 height 11
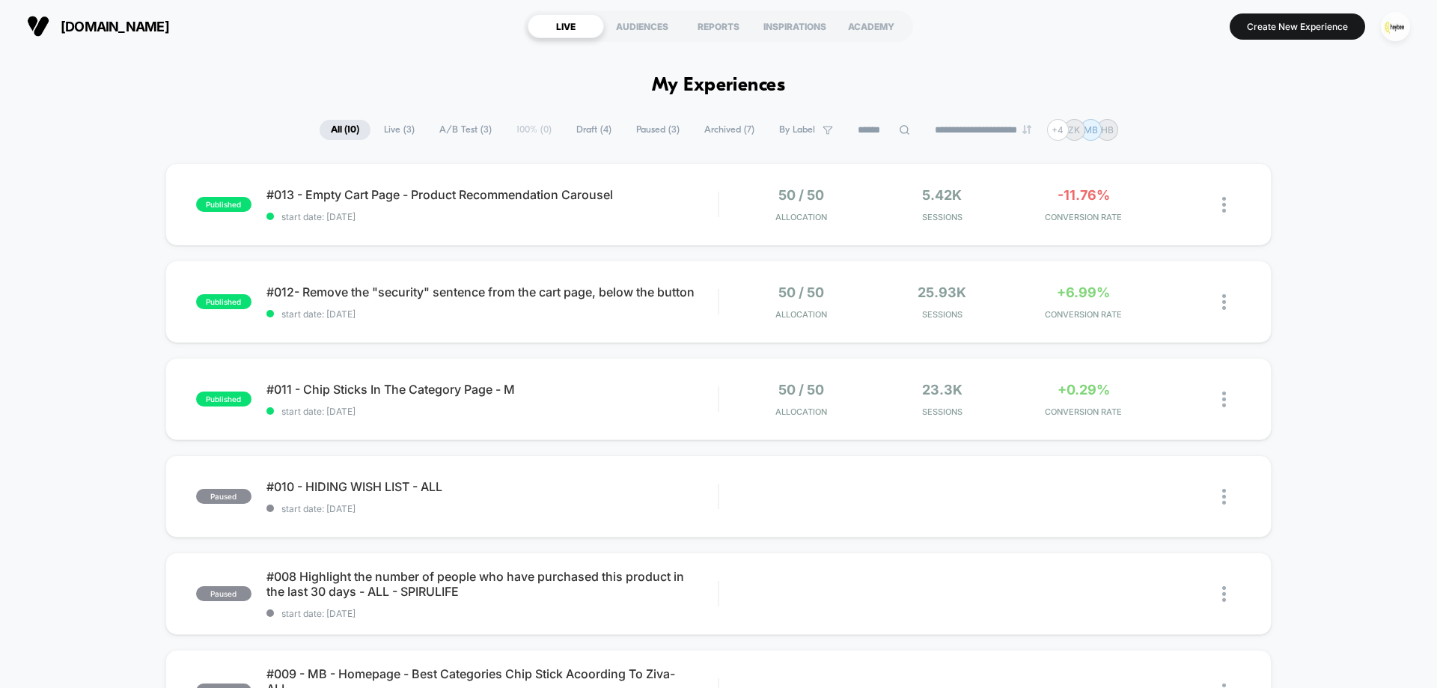
click at [713, 130] on span "Archived ( 7 )" at bounding box center [729, 130] width 73 height 20
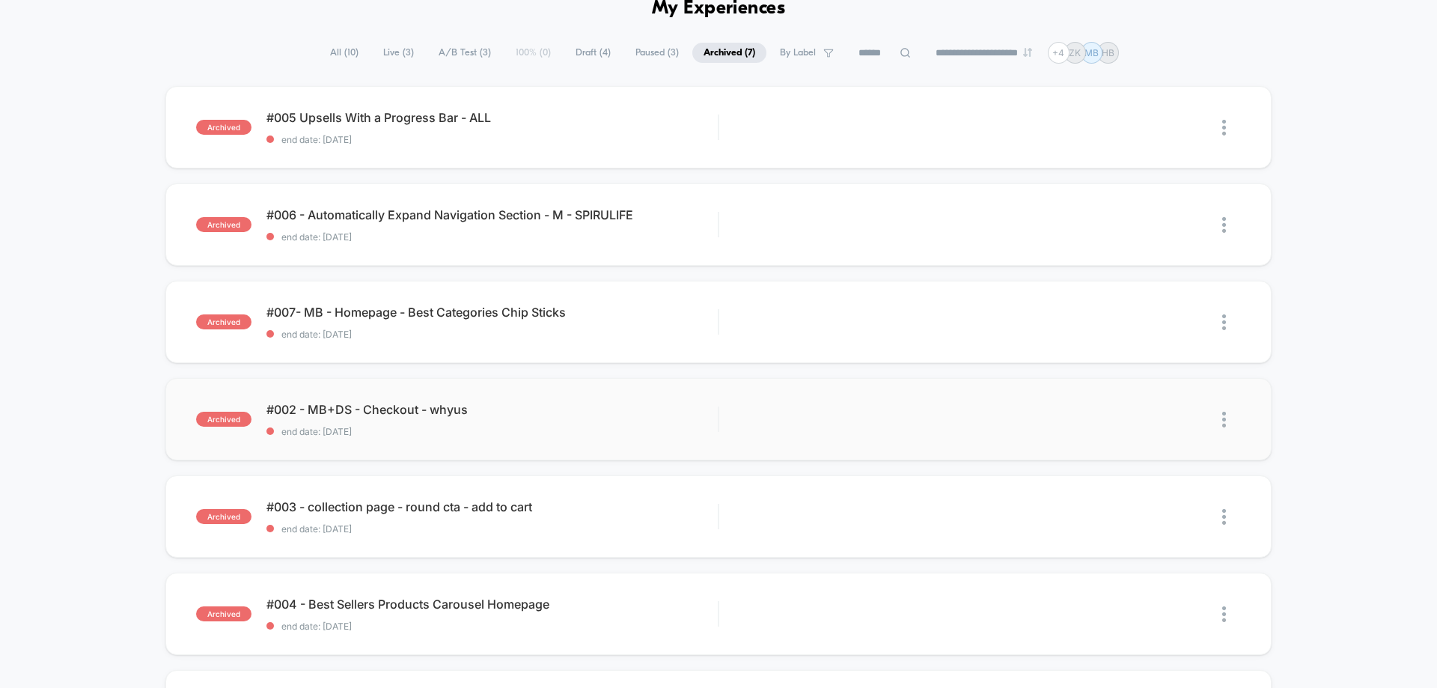
scroll to position [150, 0]
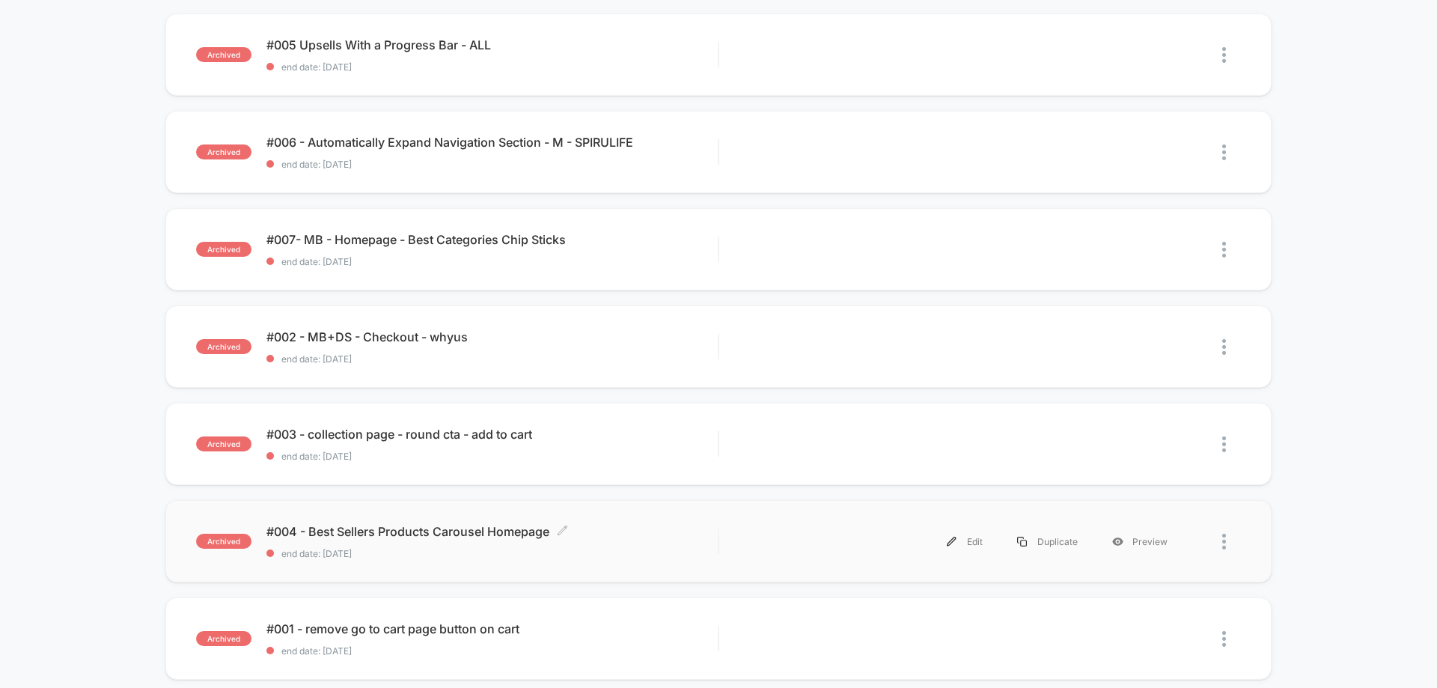
drag, startPoint x: 340, startPoint y: 542, endPoint x: 520, endPoint y: 546, distance: 180.4
click at [340, 543] on div "#004 - Best Sellers Products Carousel Homepage Click to edit experience details…" at bounding box center [491, 541] width 451 height 35
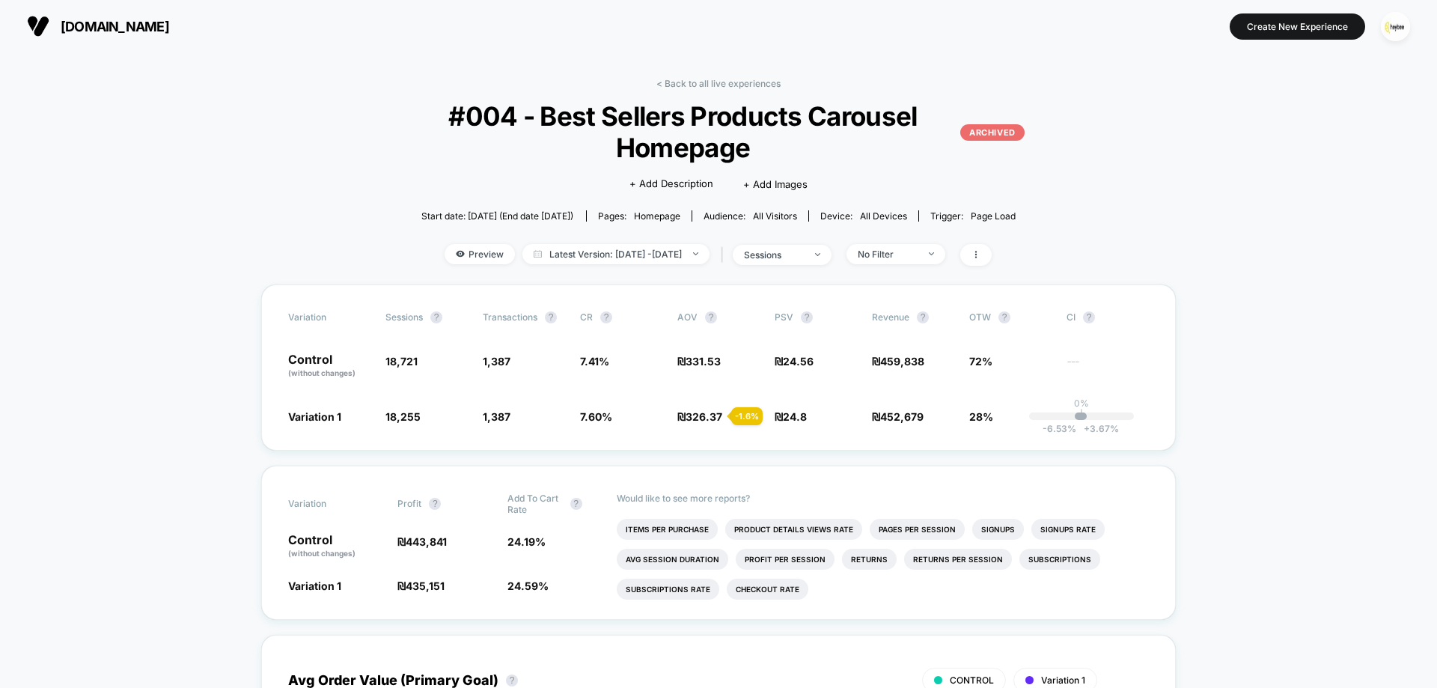
click at [923, 242] on div "< Back to all live experiences #004 - Best Sellers Products Carousel Homepage A…" at bounding box center [718, 181] width 679 height 207
click at [919, 262] on span "No Filter" at bounding box center [895, 254] width 99 height 20
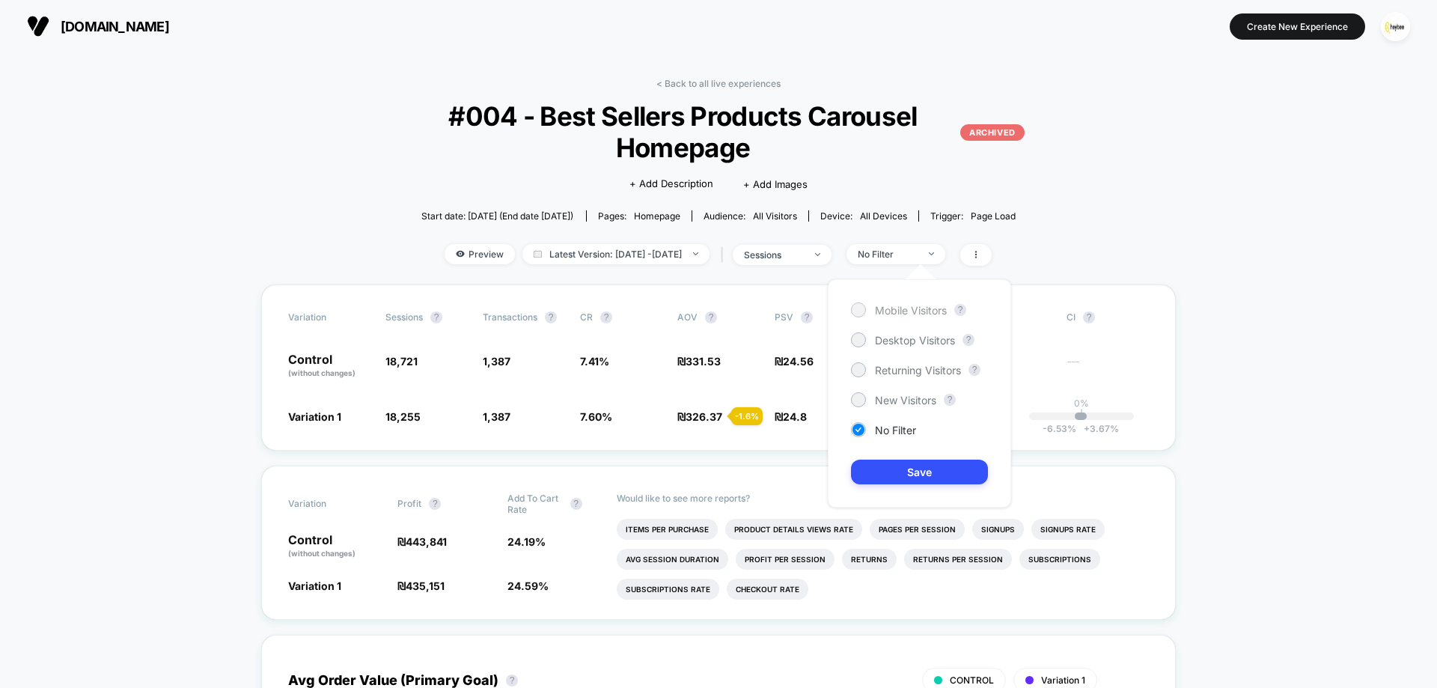
click at [901, 308] on span "Mobile Visitors" at bounding box center [911, 310] width 72 height 13
click at [932, 480] on button "Save" at bounding box center [919, 471] width 137 height 25
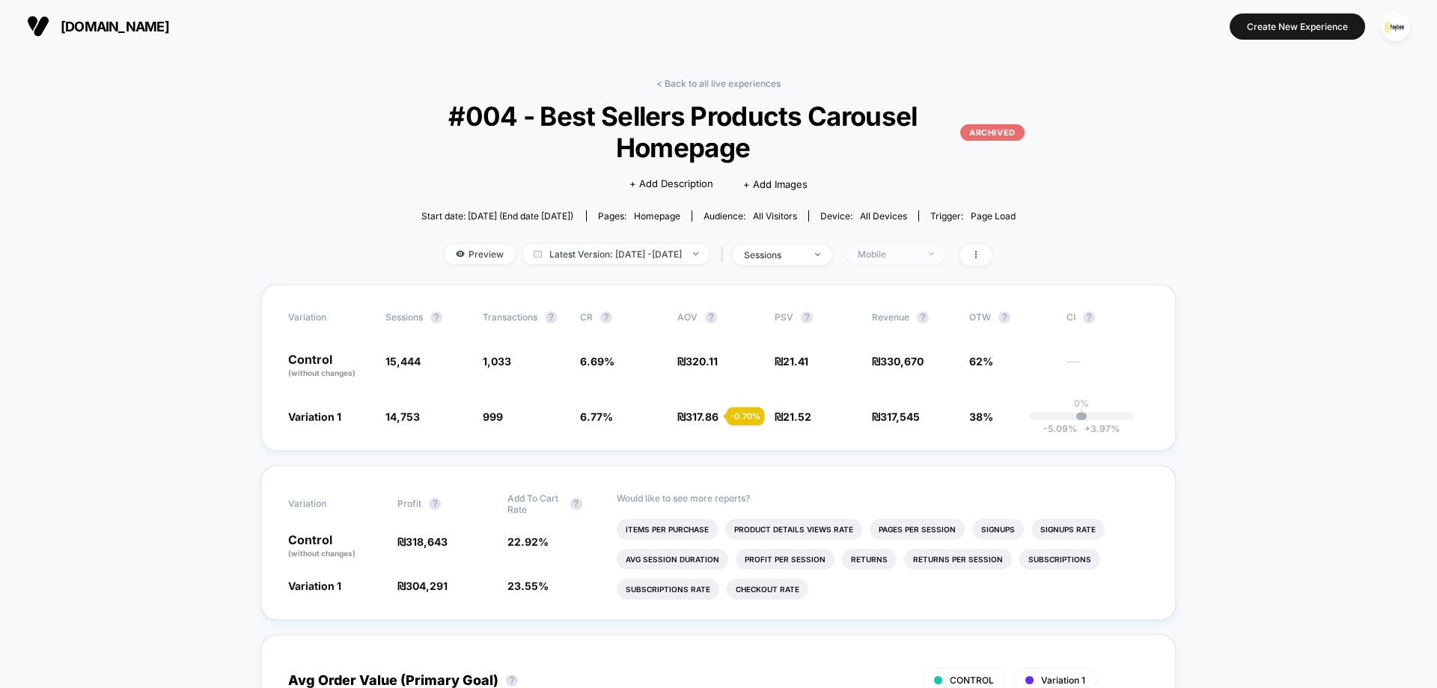
click at [945, 260] on span "Mobile" at bounding box center [895, 254] width 99 height 20
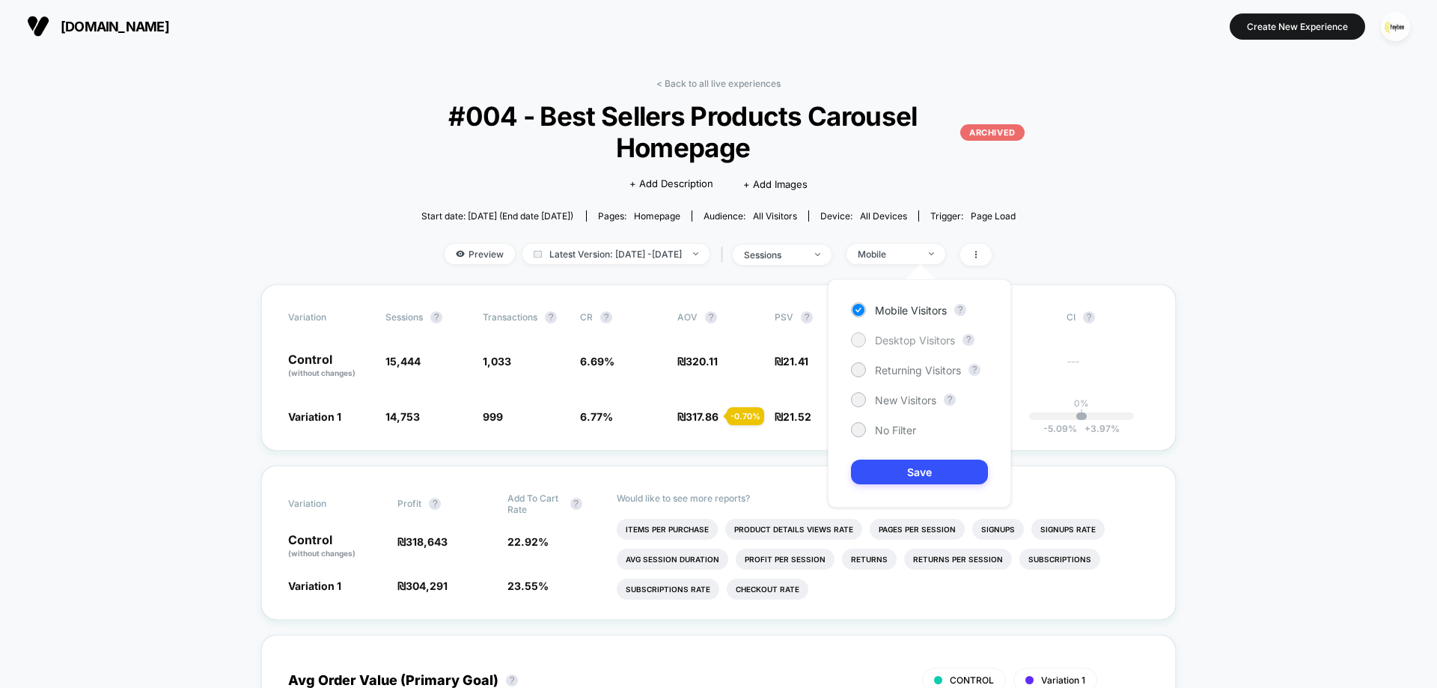
click at [906, 340] on span "Desktop Visitors" at bounding box center [915, 340] width 80 height 13
click at [914, 468] on button "Save" at bounding box center [919, 471] width 137 height 25
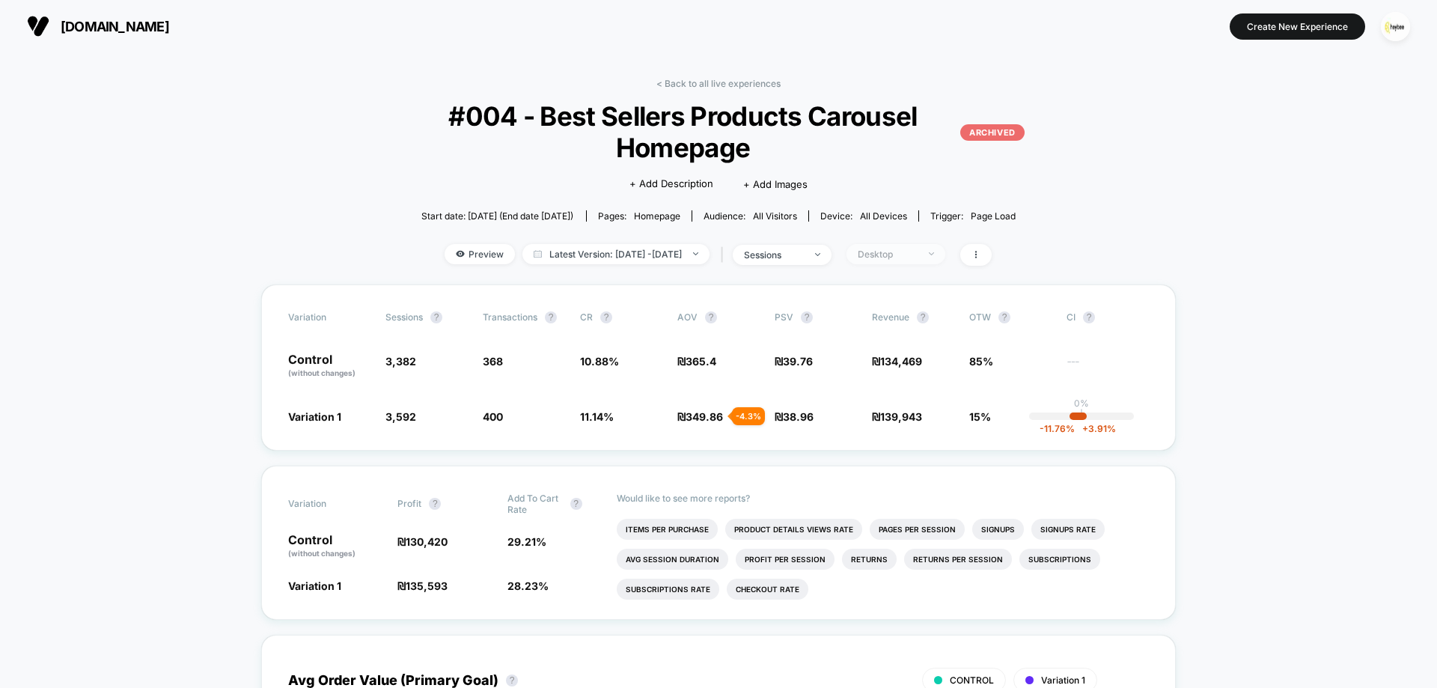
click at [913, 251] on div "Desktop" at bounding box center [888, 253] width 60 height 11
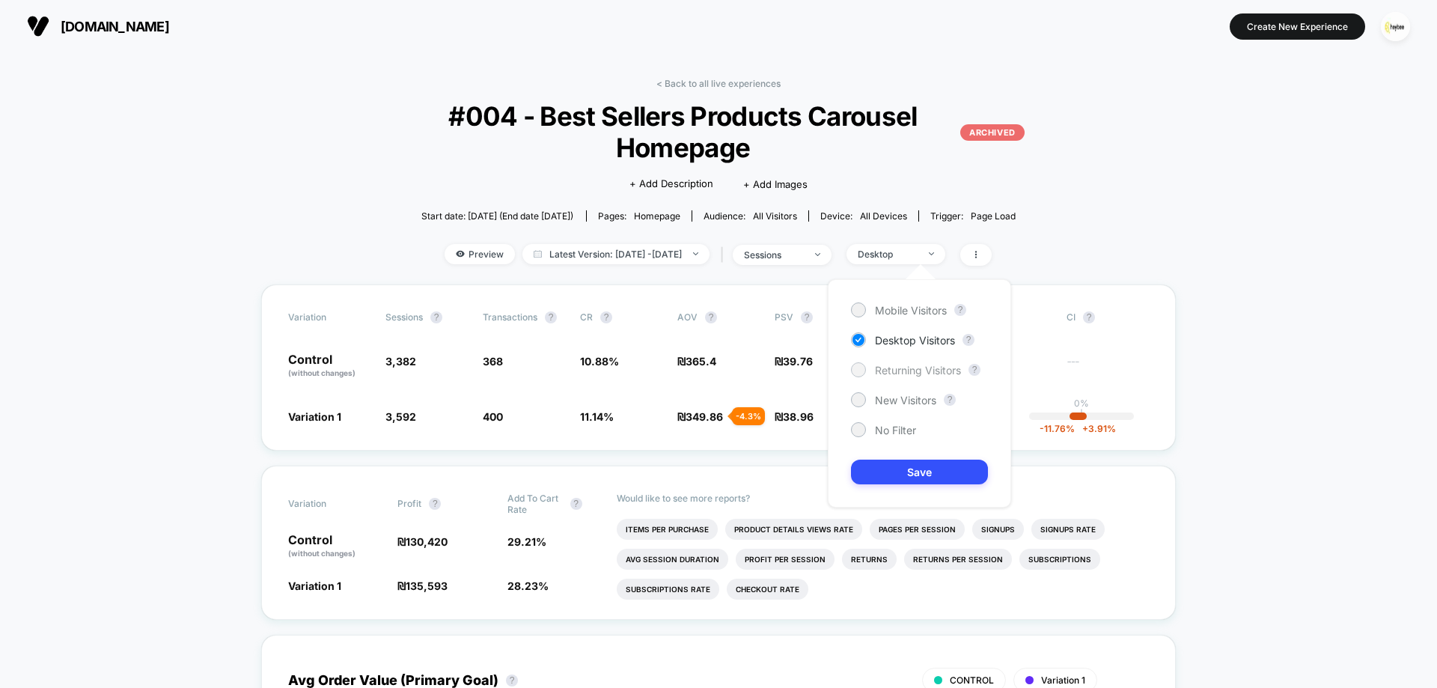
click at [915, 371] on span "Returning Visitors" at bounding box center [918, 370] width 86 height 13
drag, startPoint x: 914, startPoint y: 471, endPoint x: 917, endPoint y: 480, distance: 9.7
click at [914, 472] on button "Save" at bounding box center [919, 471] width 137 height 25
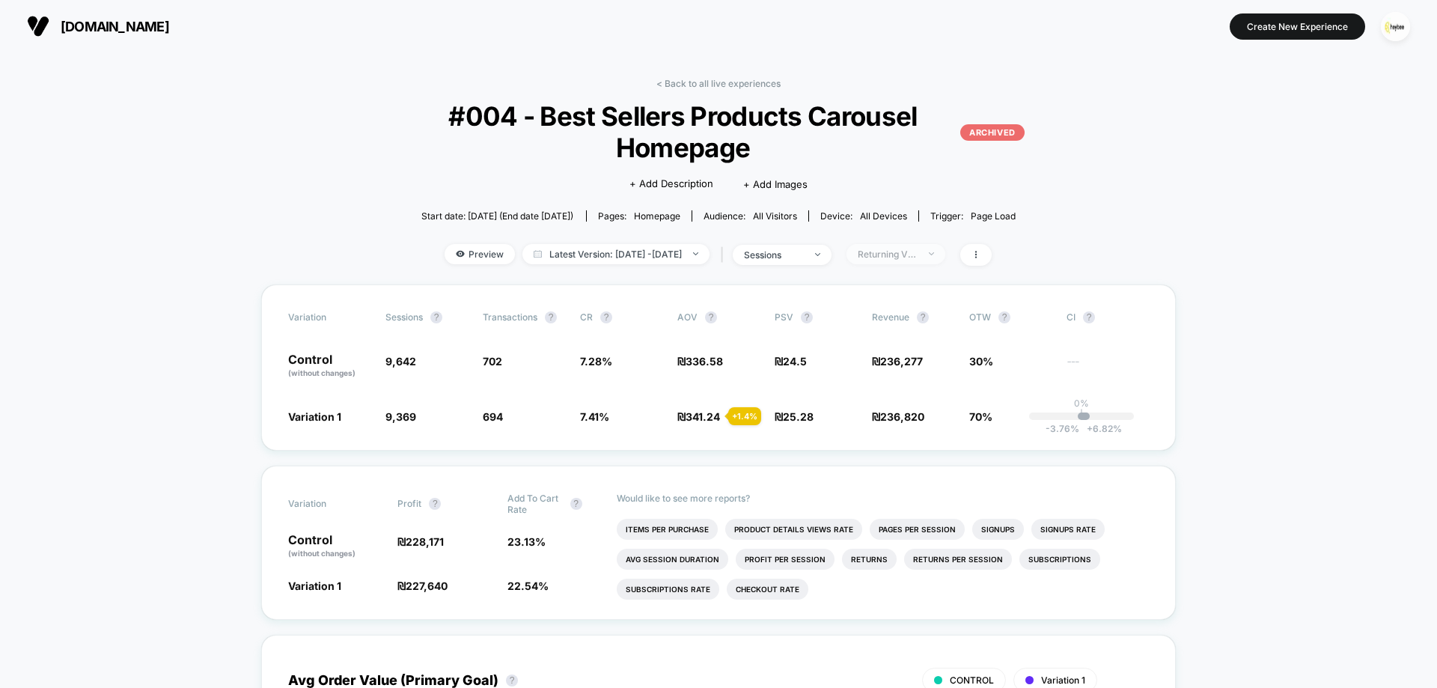
click at [917, 255] on div "Returning Visitors" at bounding box center [888, 253] width 60 height 11
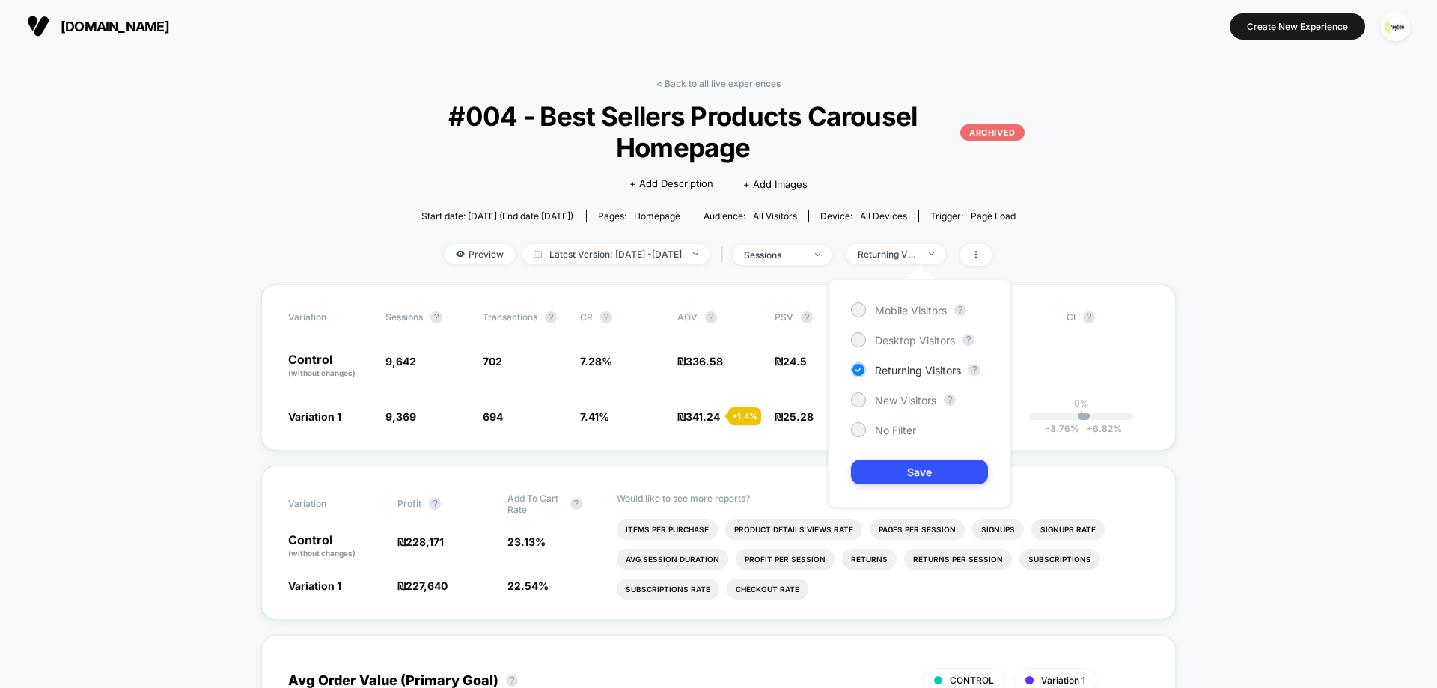
drag, startPoint x: 909, startPoint y: 401, endPoint x: 914, endPoint y: 419, distance: 18.7
click at [909, 400] on span "New Visitors" at bounding box center [905, 400] width 61 height 13
click at [913, 470] on button "Save" at bounding box center [919, 471] width 137 height 25
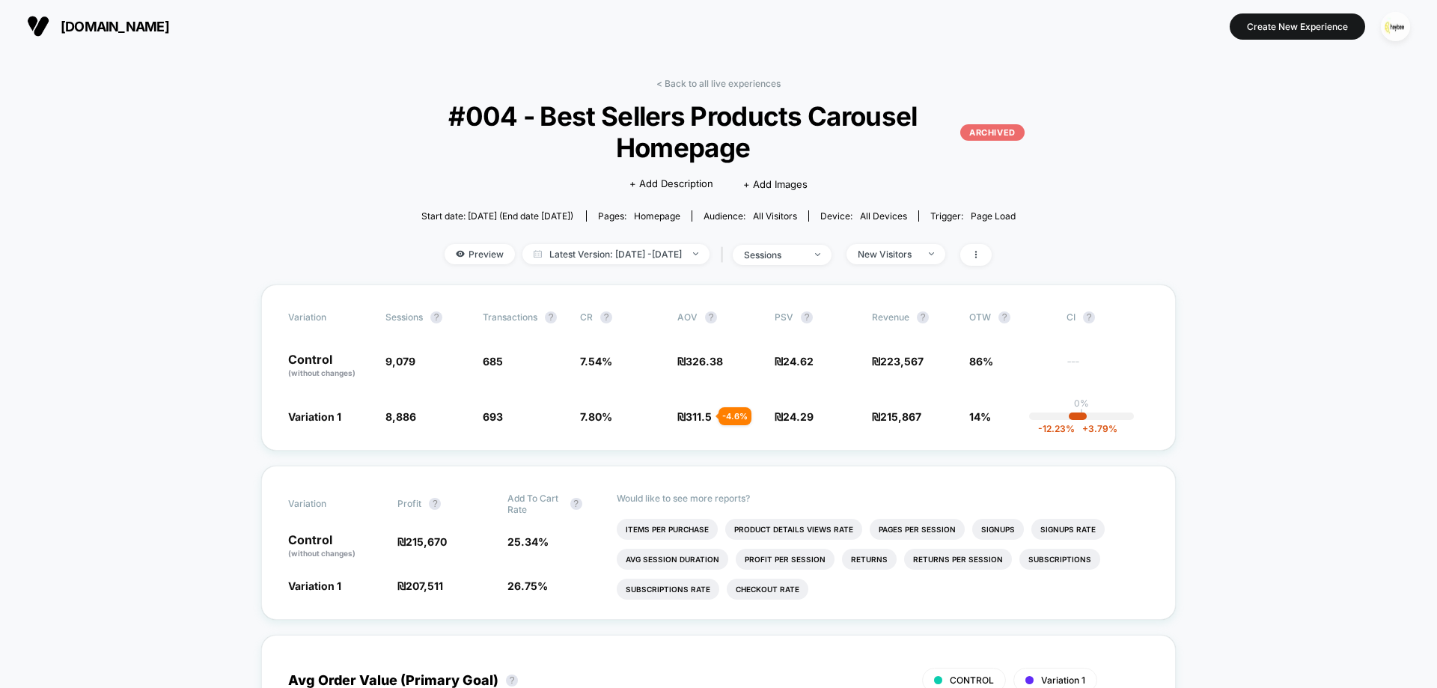
click at [715, 82] on link "< Back to all live experiences" at bounding box center [718, 83] width 124 height 11
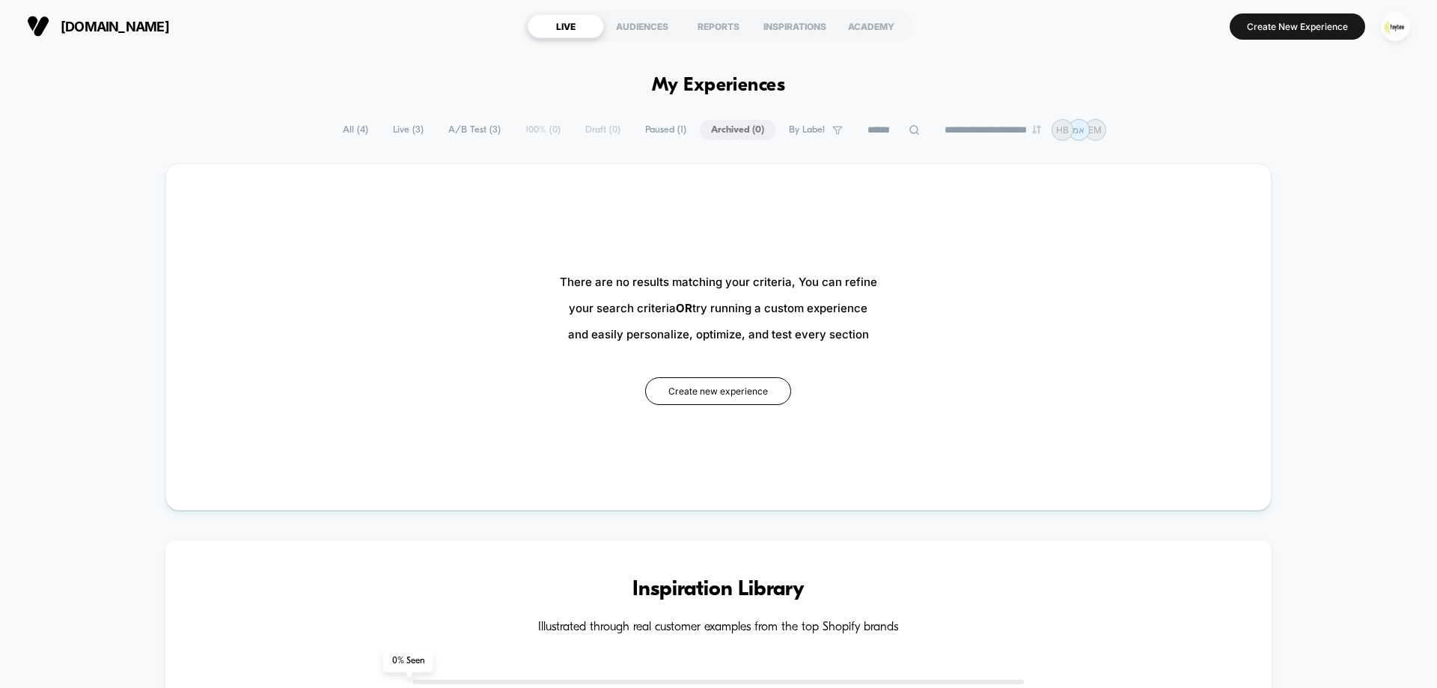
click at [639, 129] on span "Paused ( 1 )" at bounding box center [666, 130] width 64 height 20
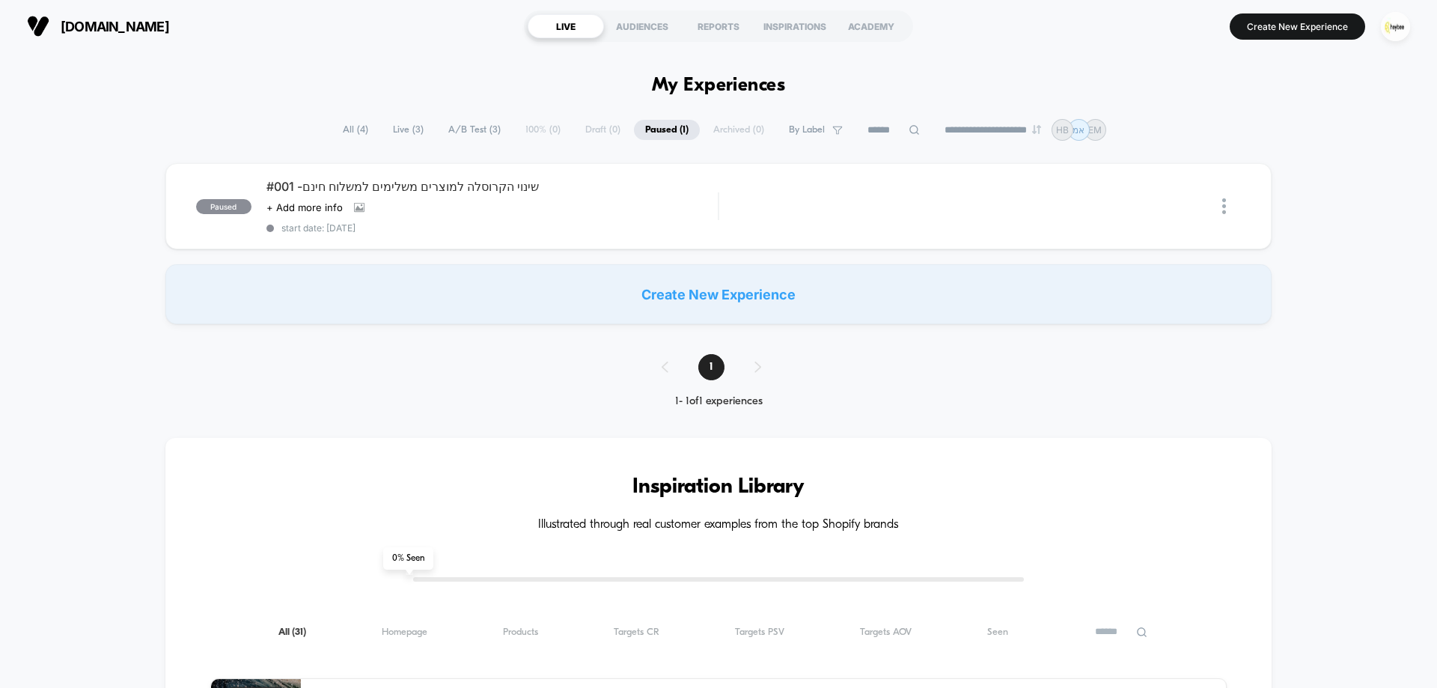
click at [347, 129] on span "All ( 4 )" at bounding box center [356, 130] width 48 height 20
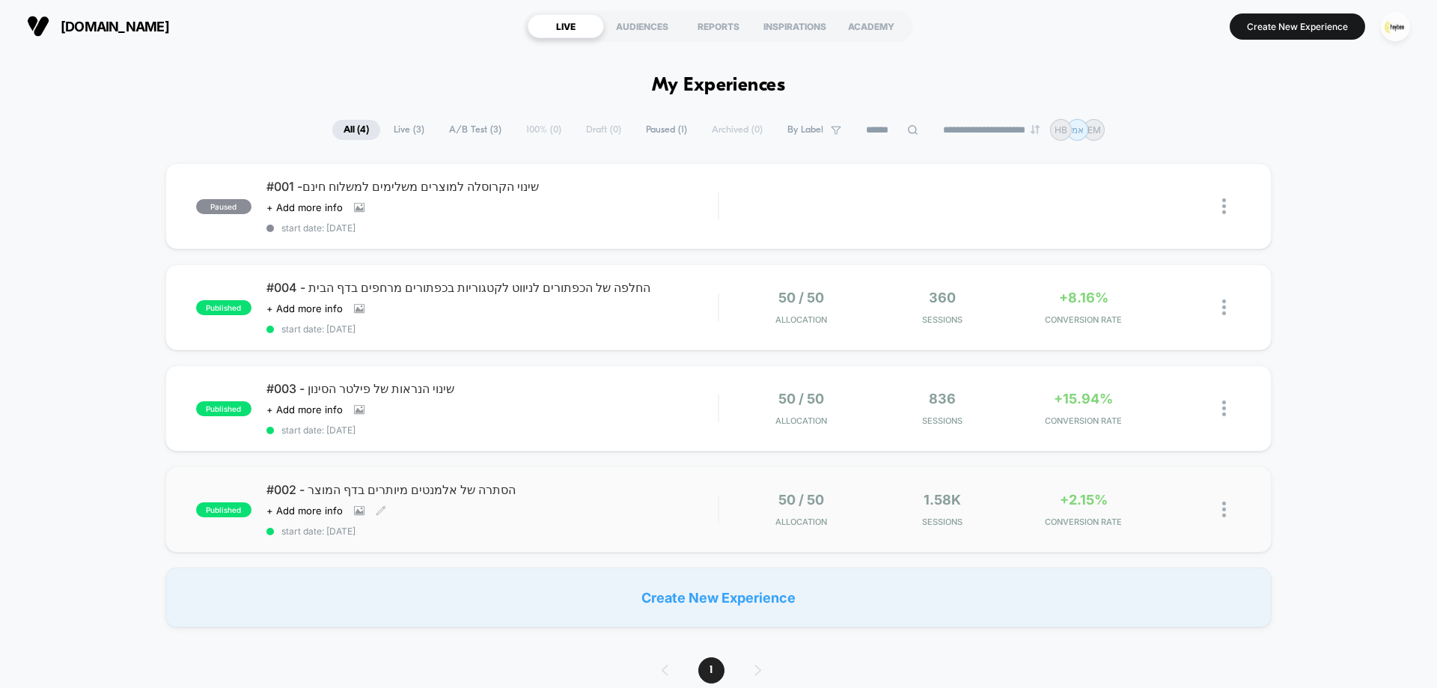
click at [579, 512] on div "Click to view images Click to edit experience details + Add more info" at bounding box center [424, 510] width 316 height 12
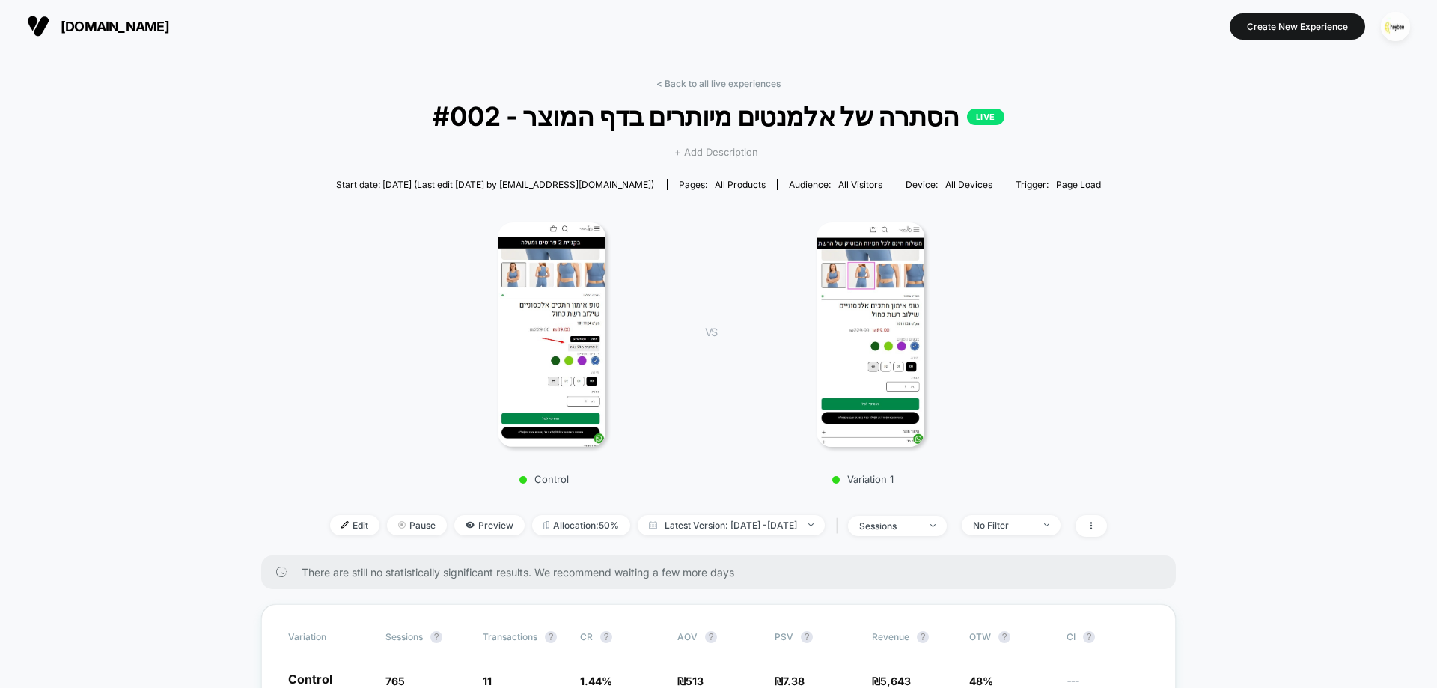
click at [721, 148] on span "+ Add Description" at bounding box center [716, 152] width 84 height 15
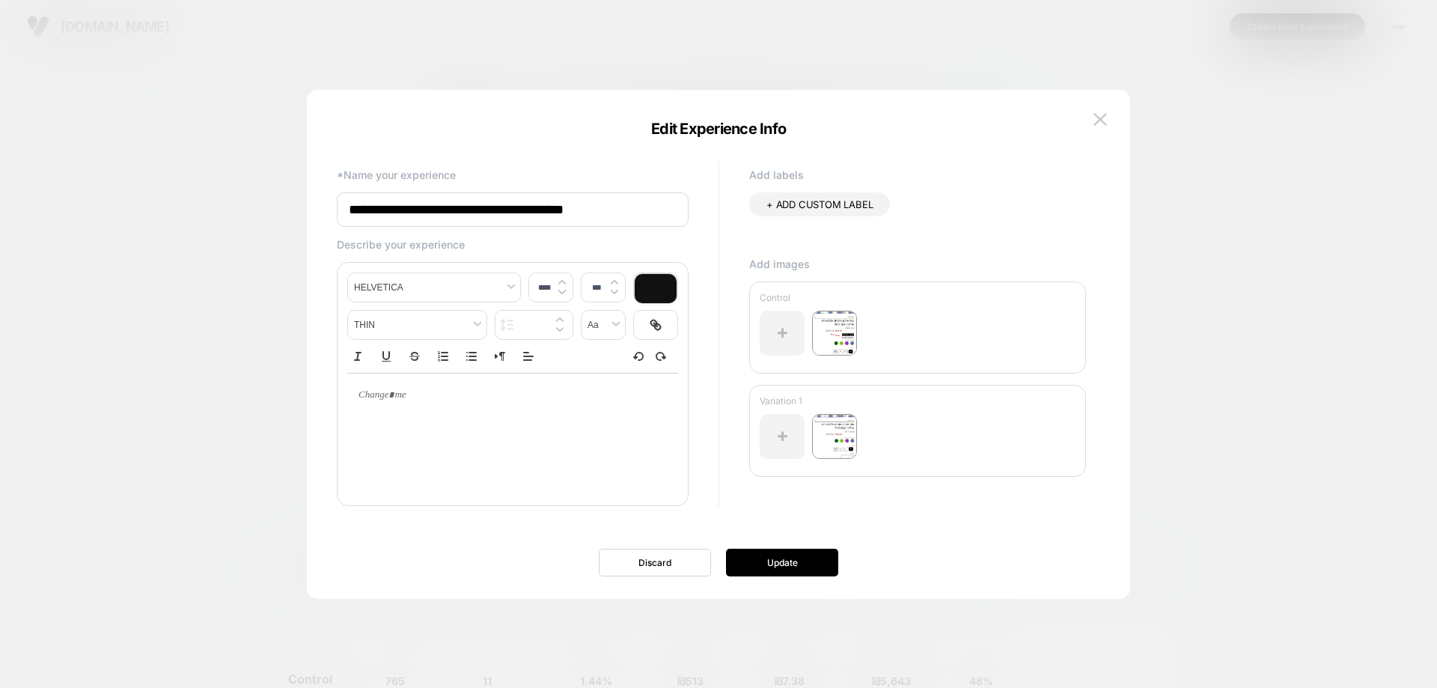
click at [477, 209] on input "**********" at bounding box center [513, 209] width 352 height 34
type input "**********"
click at [795, 552] on button "Update" at bounding box center [782, 563] width 112 height 28
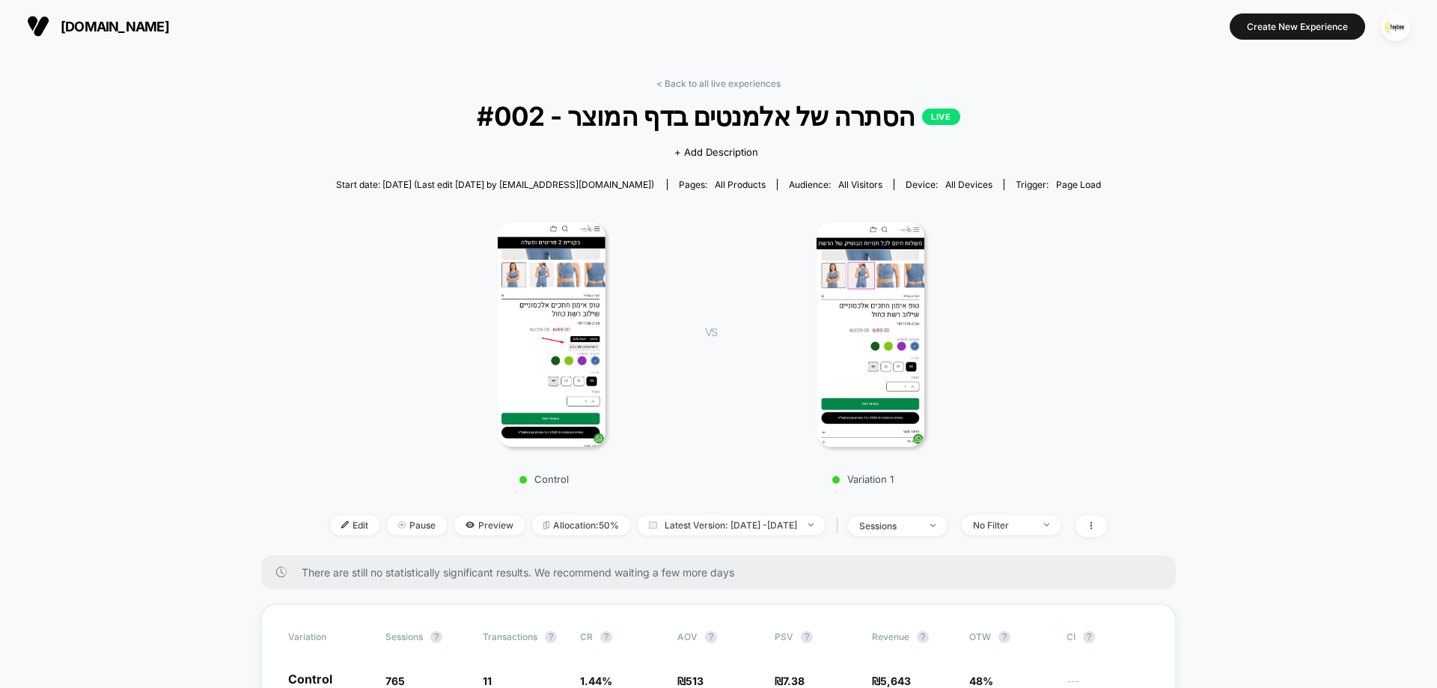
click at [722, 88] on link "< Back to all live experiences" at bounding box center [718, 83] width 124 height 11
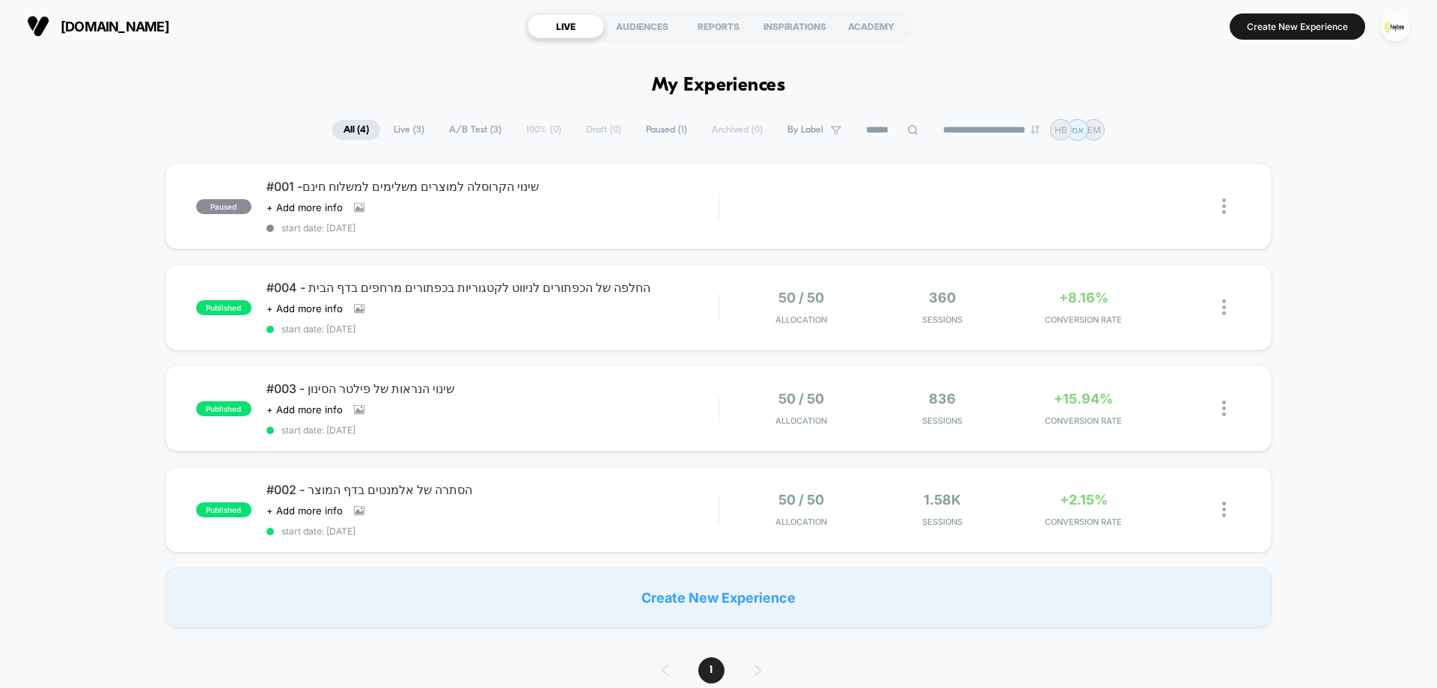
click at [116, 211] on div "paused #001 -שינוי הקרוסלה למוצרים משלימים למשלוח חינם Click to view images Cli…" at bounding box center [718, 395] width 1437 height 464
click at [468, 298] on div "#004 - החלפה של הכפתורים לניווט לקטגוריות בכפתורים מרחפים בדף הבית Click to vie…" at bounding box center [491, 307] width 451 height 55
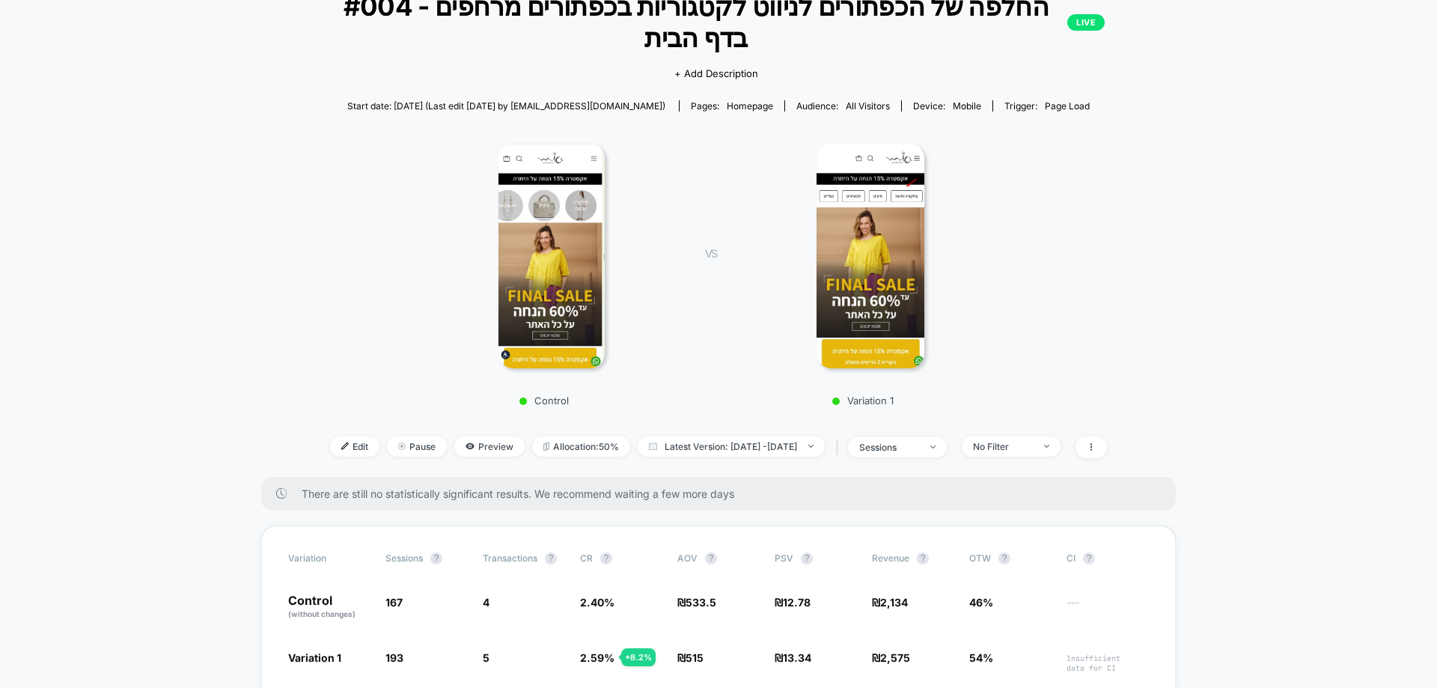
scroll to position [299, 0]
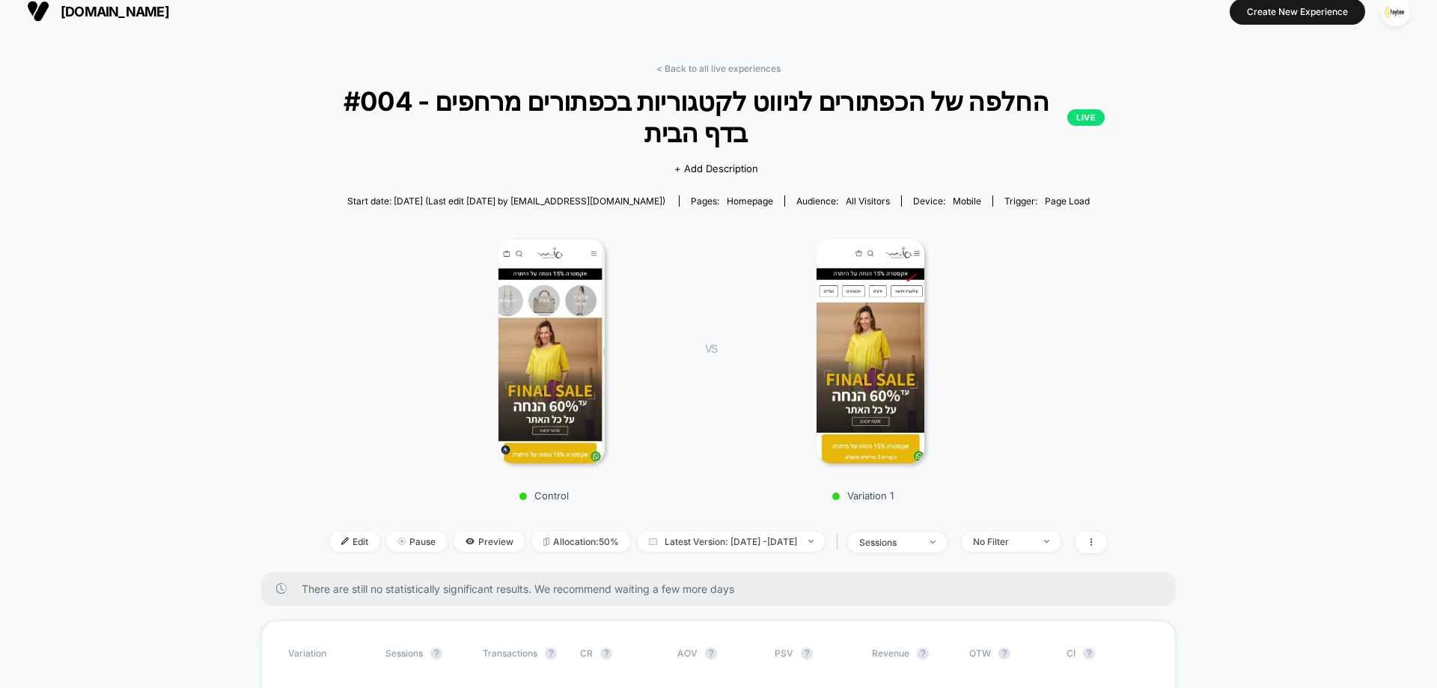
scroll to position [0, 0]
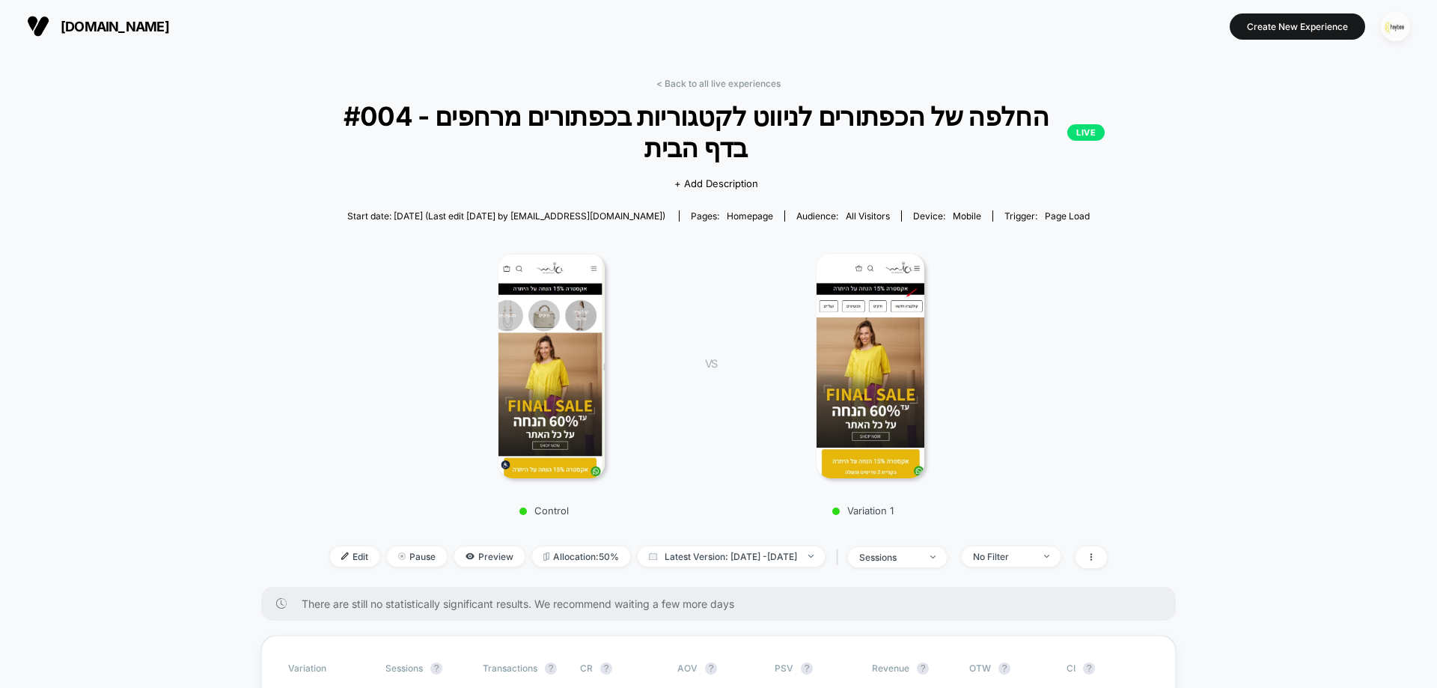
click at [1401, 32] on img "button" at bounding box center [1395, 26] width 29 height 29
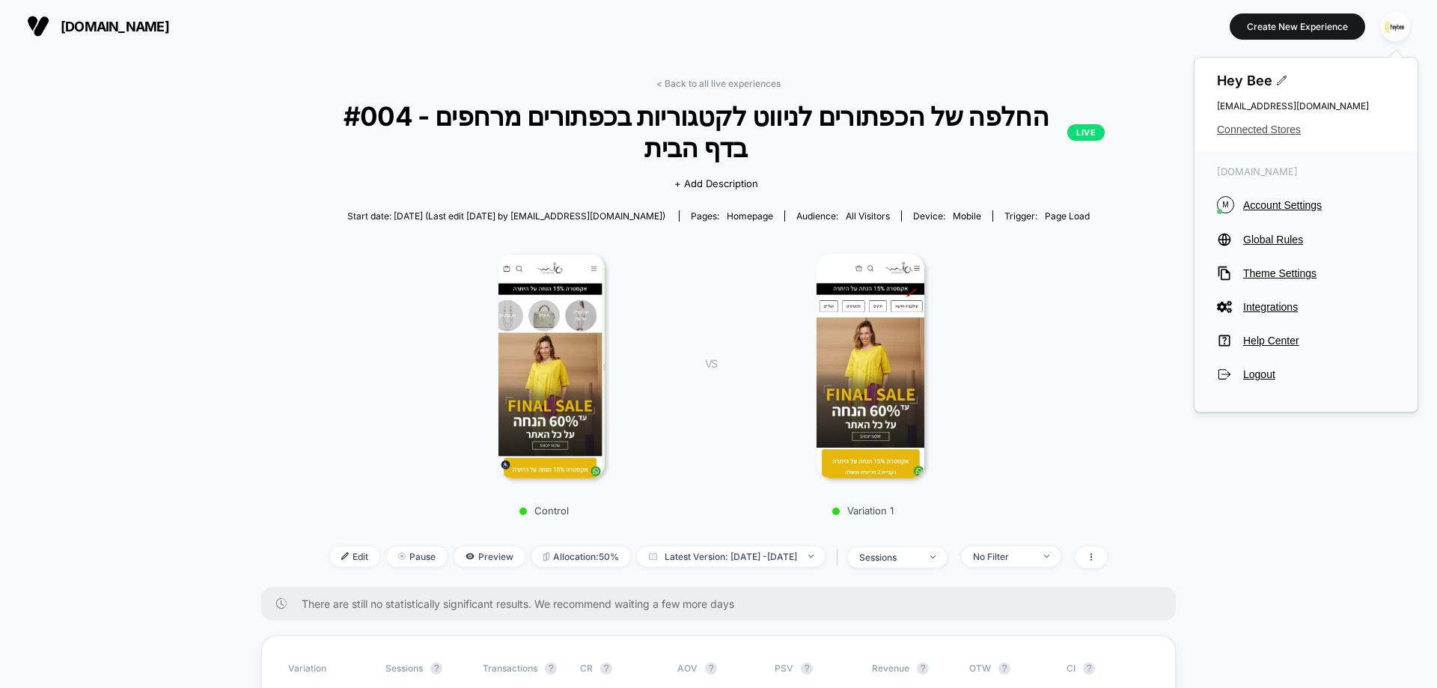
click at [1265, 134] on span "Connected Stores" at bounding box center [1306, 129] width 178 height 12
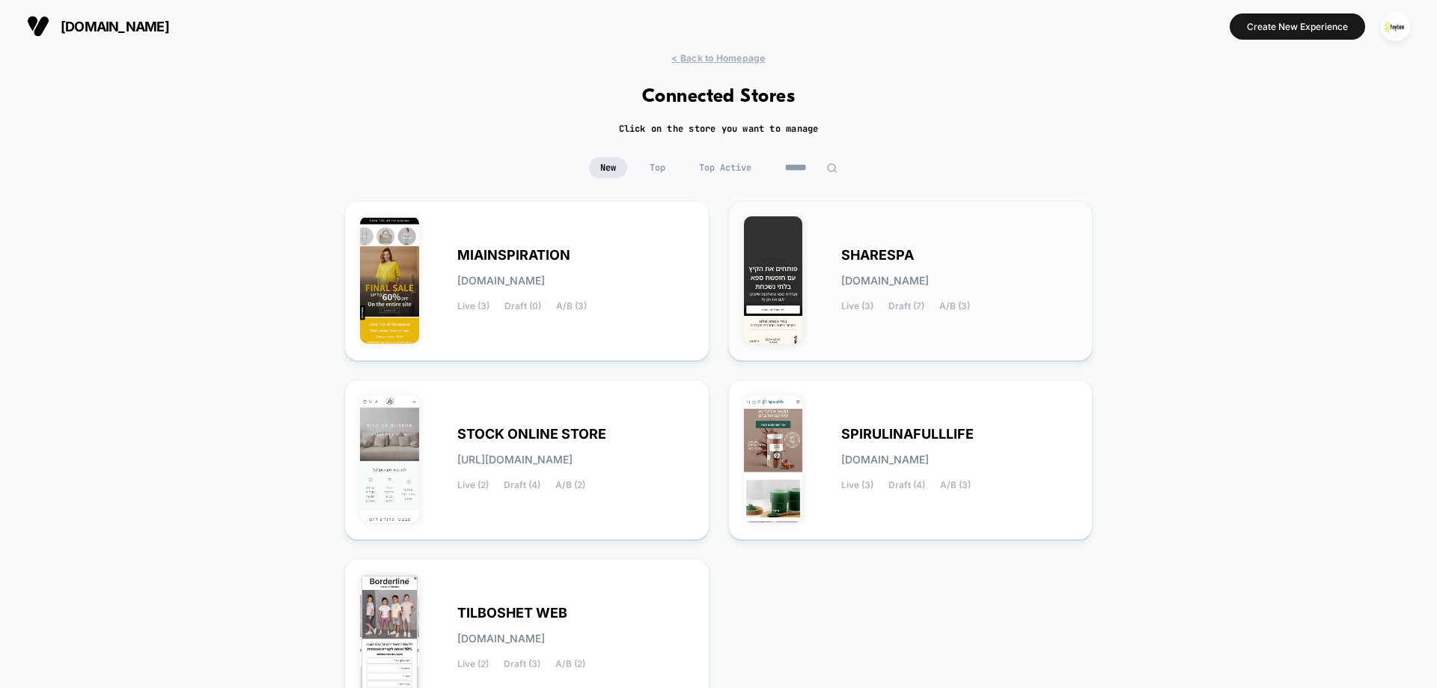
click at [942, 258] on div "SHARESPA [DOMAIN_NAME] Live (3) Draft (7) A/B (3)" at bounding box center [959, 280] width 236 height 61
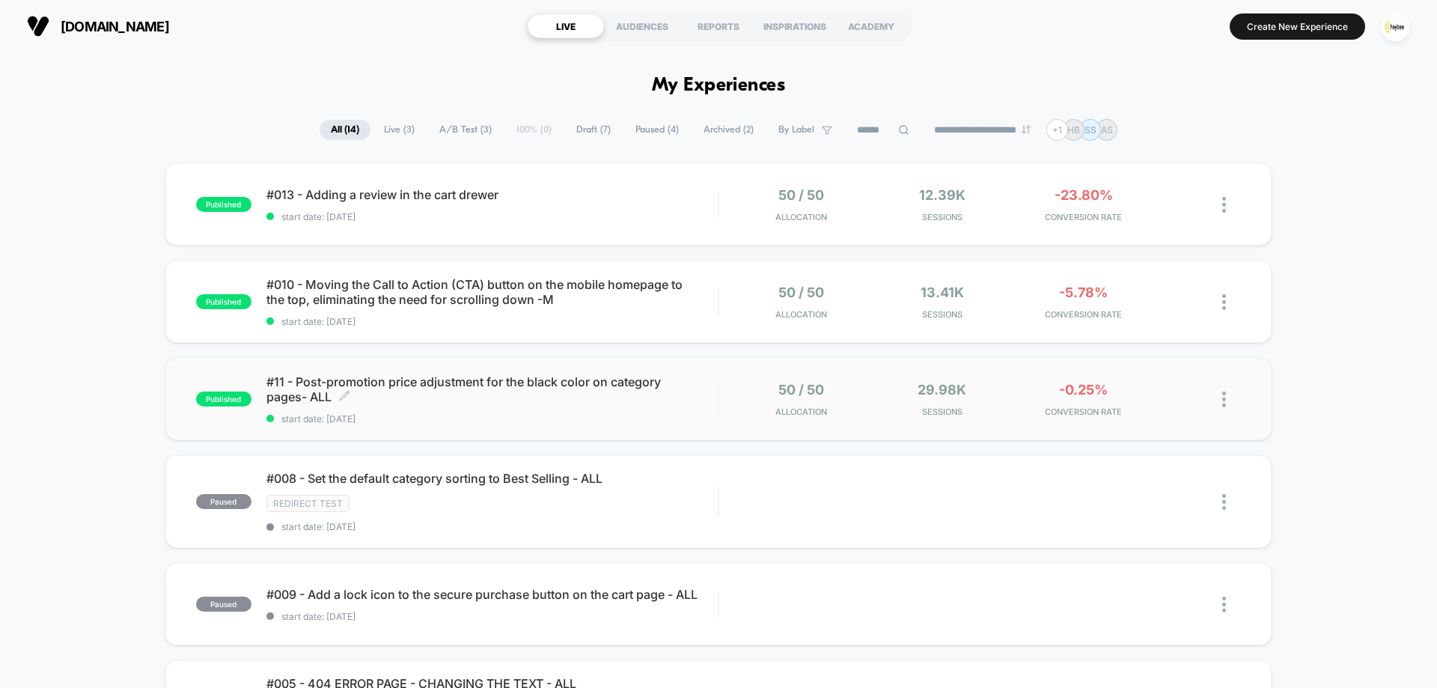
click at [596, 398] on span "#11 - Post-promotion price adjustment for the black color on category pages- AL…" at bounding box center [491, 389] width 451 height 30
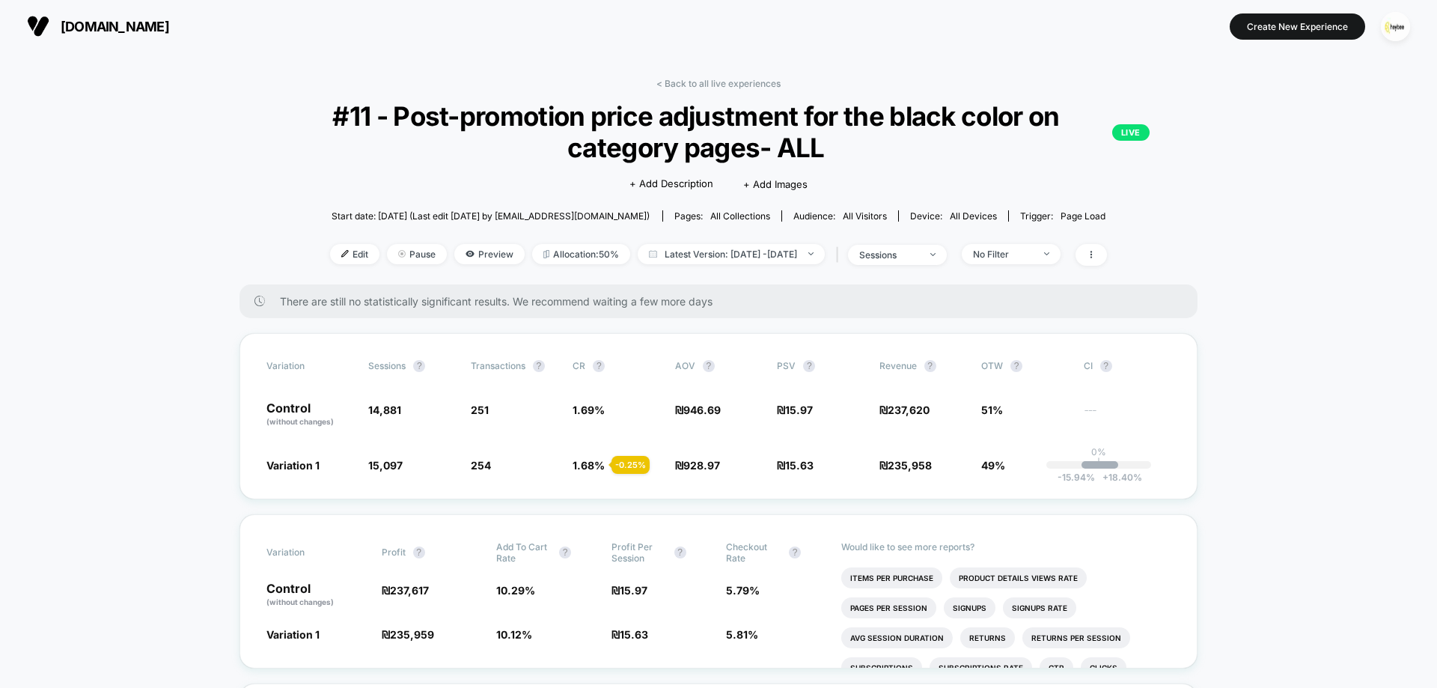
click at [829, 188] on div "Click to edit experience details + Add Description + Add Images" at bounding box center [718, 183] width 575 height 40
click at [774, 186] on span "+ Add Images" at bounding box center [775, 184] width 64 height 12
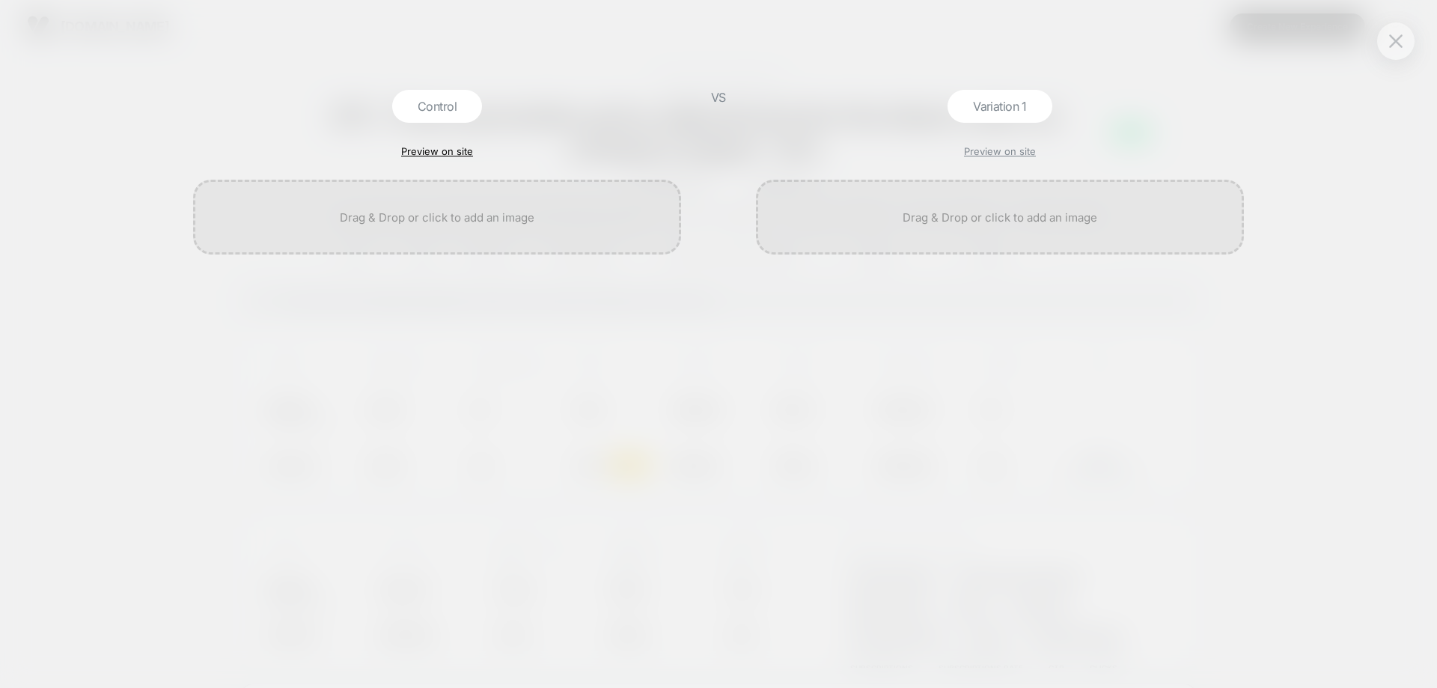
click at [451, 152] on link "Preview on site" at bounding box center [437, 151] width 72 height 12
drag, startPoint x: 1397, startPoint y: 36, endPoint x: 1316, endPoint y: 58, distance: 84.6
click at [1397, 34] on img at bounding box center [1395, 40] width 13 height 13
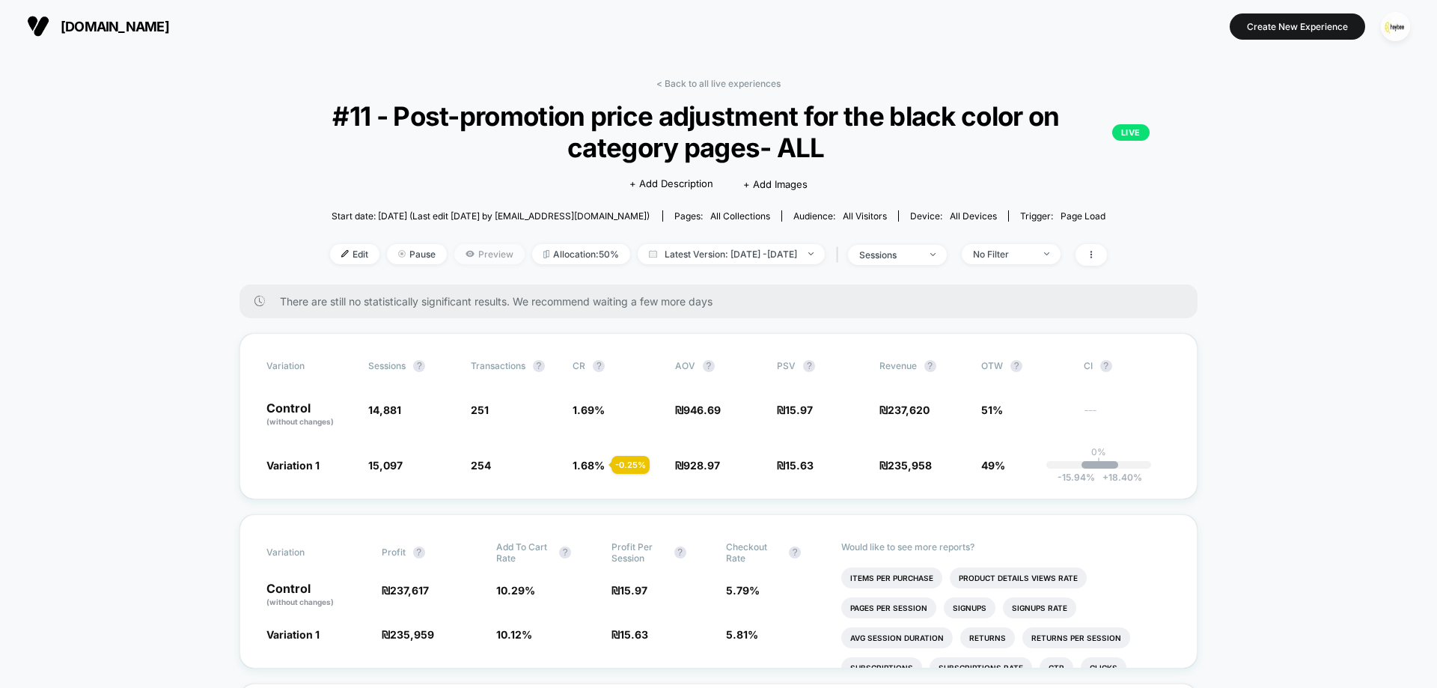
click at [457, 254] on span "Preview" at bounding box center [489, 254] width 70 height 20
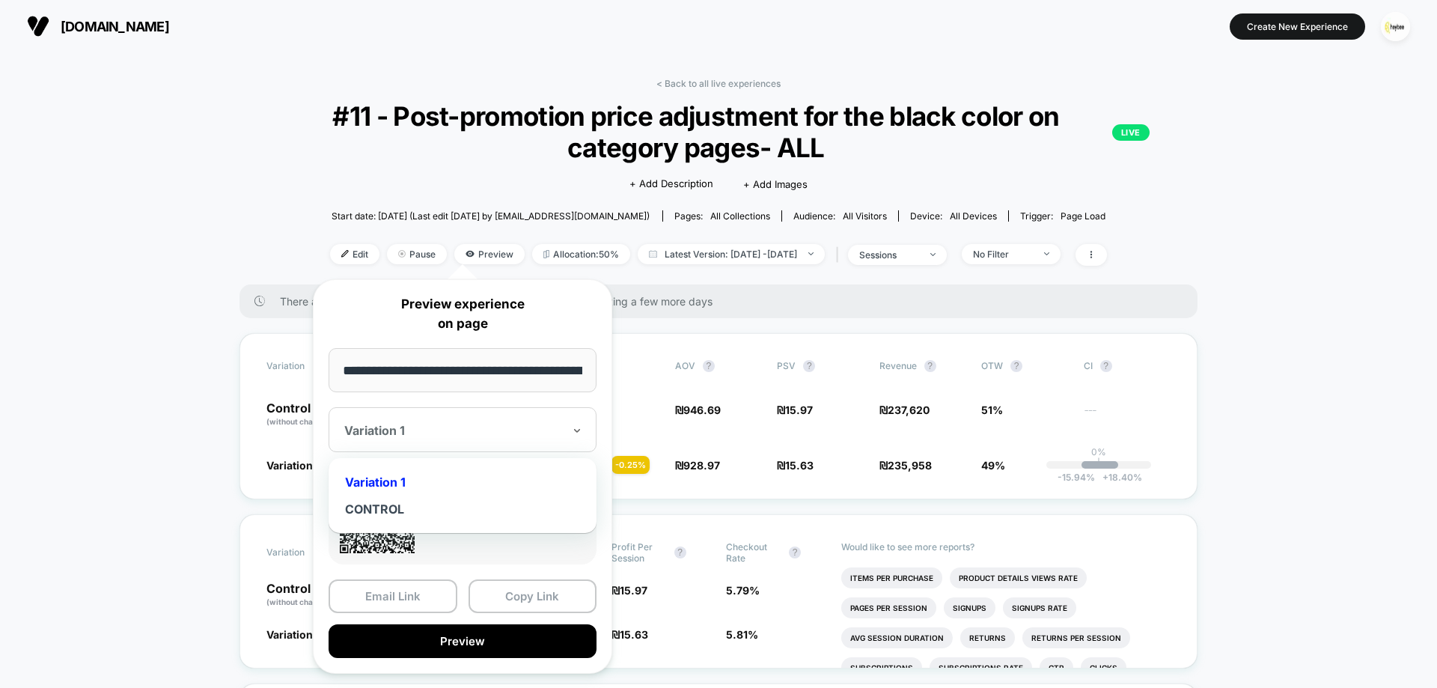
click at [431, 424] on div at bounding box center [453, 430] width 219 height 15
click at [393, 511] on div "CONTROL" at bounding box center [462, 508] width 253 height 27
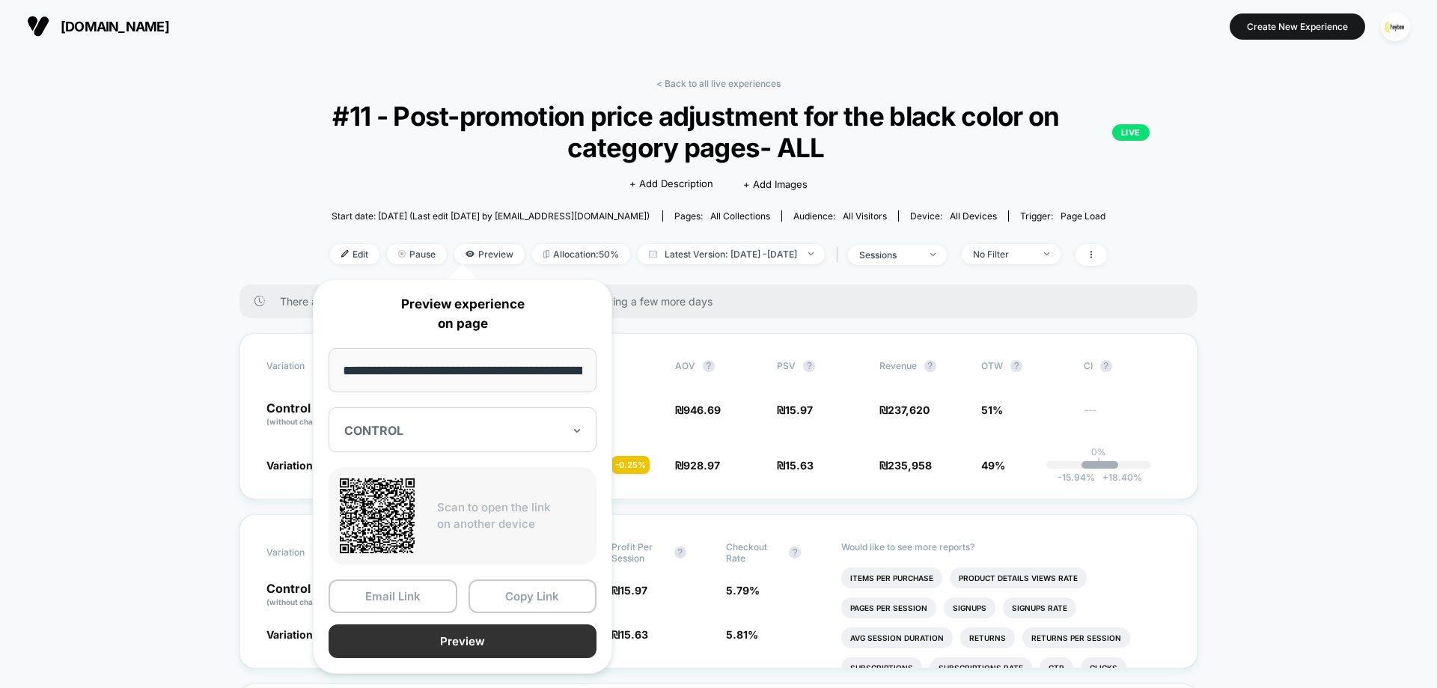
click at [506, 639] on button "Preview" at bounding box center [463, 641] width 268 height 34
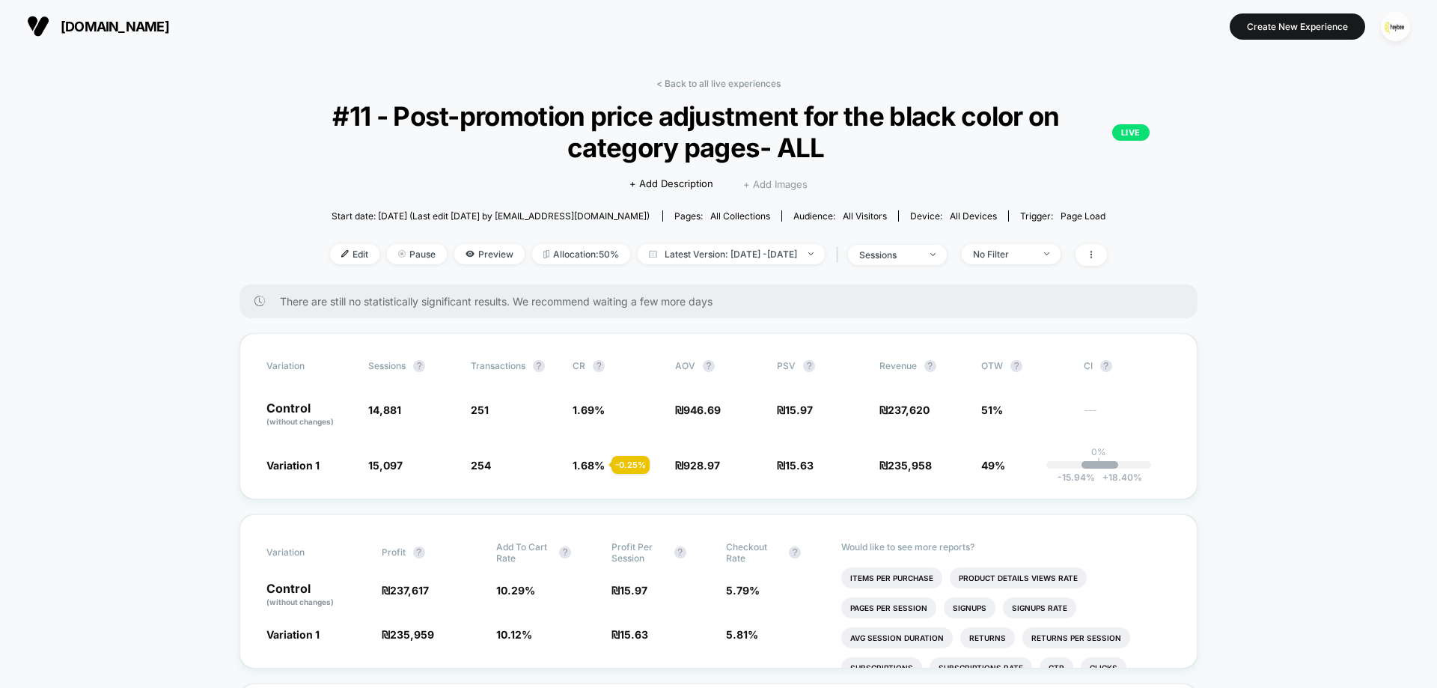
click at [810, 189] on div "Click to edit experience details + Add Description + Add Images" at bounding box center [718, 183] width 575 height 40
click at [804, 188] on span "+ Add Images" at bounding box center [775, 184] width 64 height 12
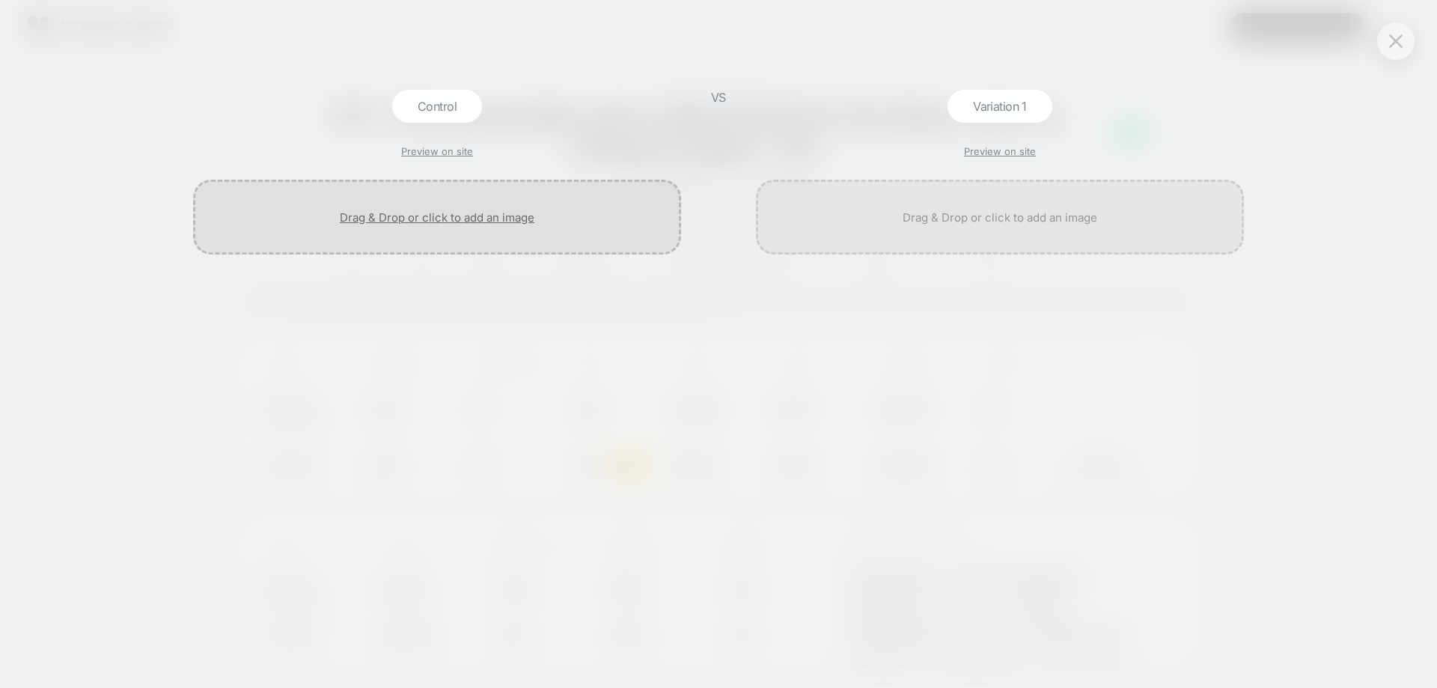
click at [442, 227] on div at bounding box center [437, 217] width 488 height 75
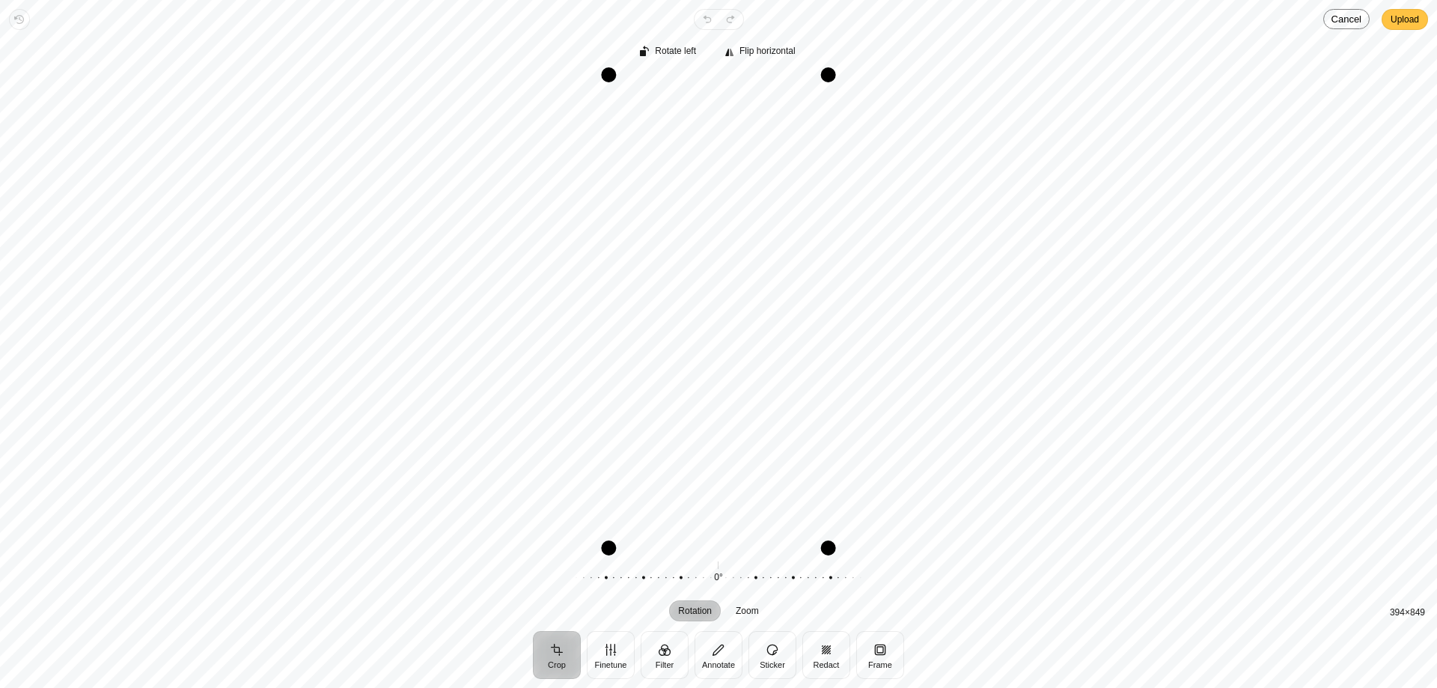
click at [1396, 20] on span "Upload" at bounding box center [1404, 19] width 28 height 18
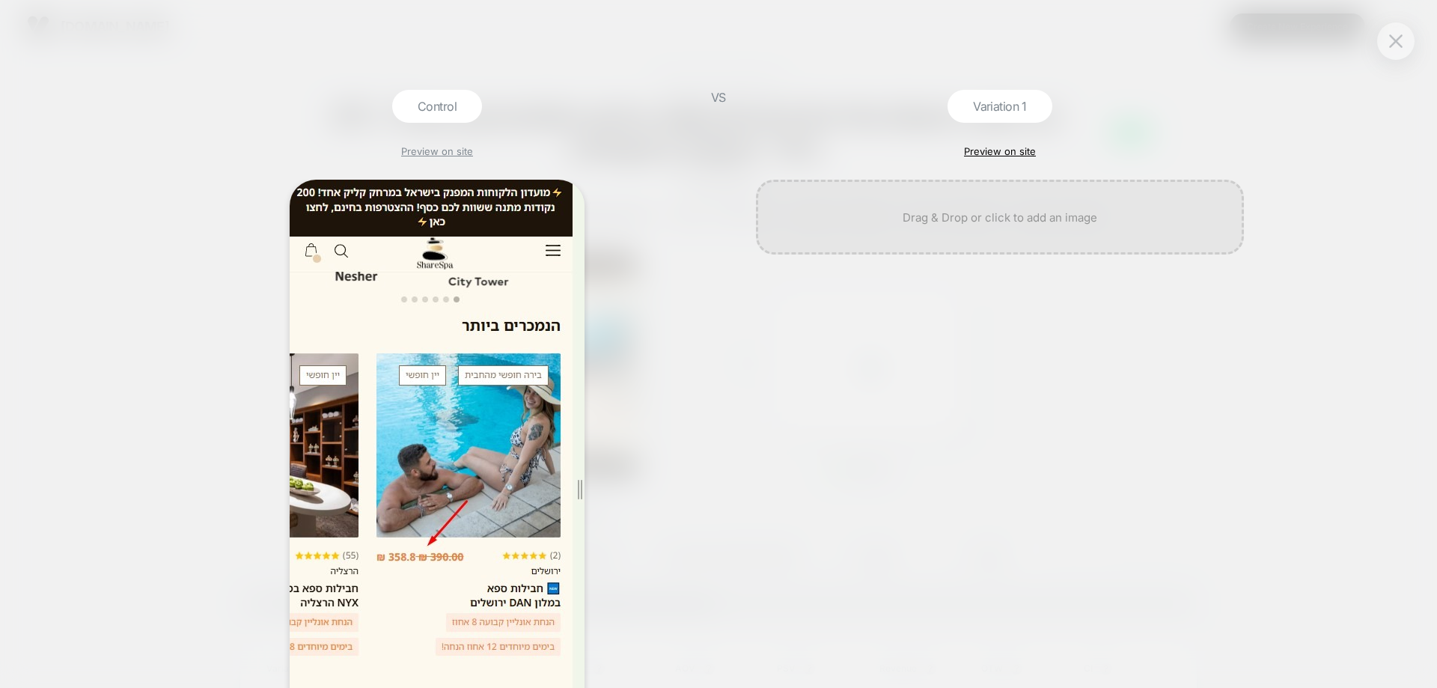
click at [1024, 148] on link "Preview on site" at bounding box center [1000, 151] width 72 height 12
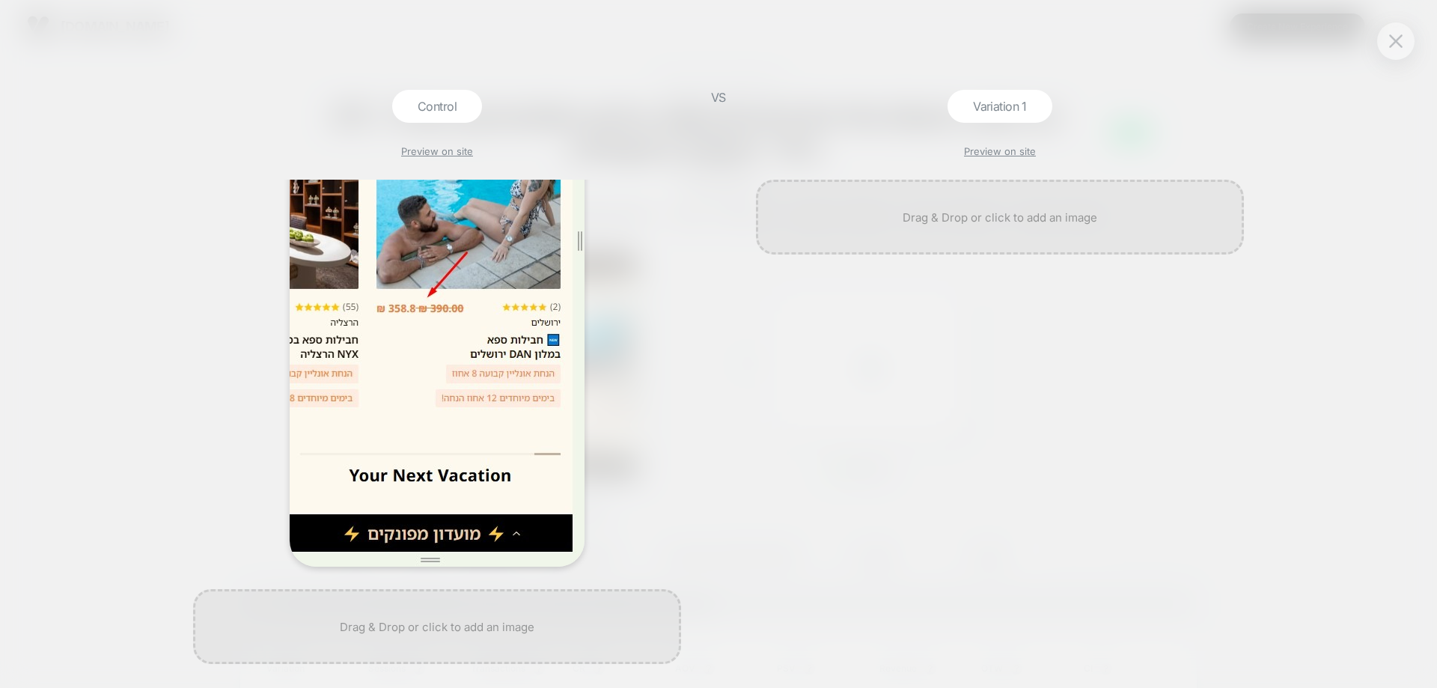
scroll to position [262, 0]
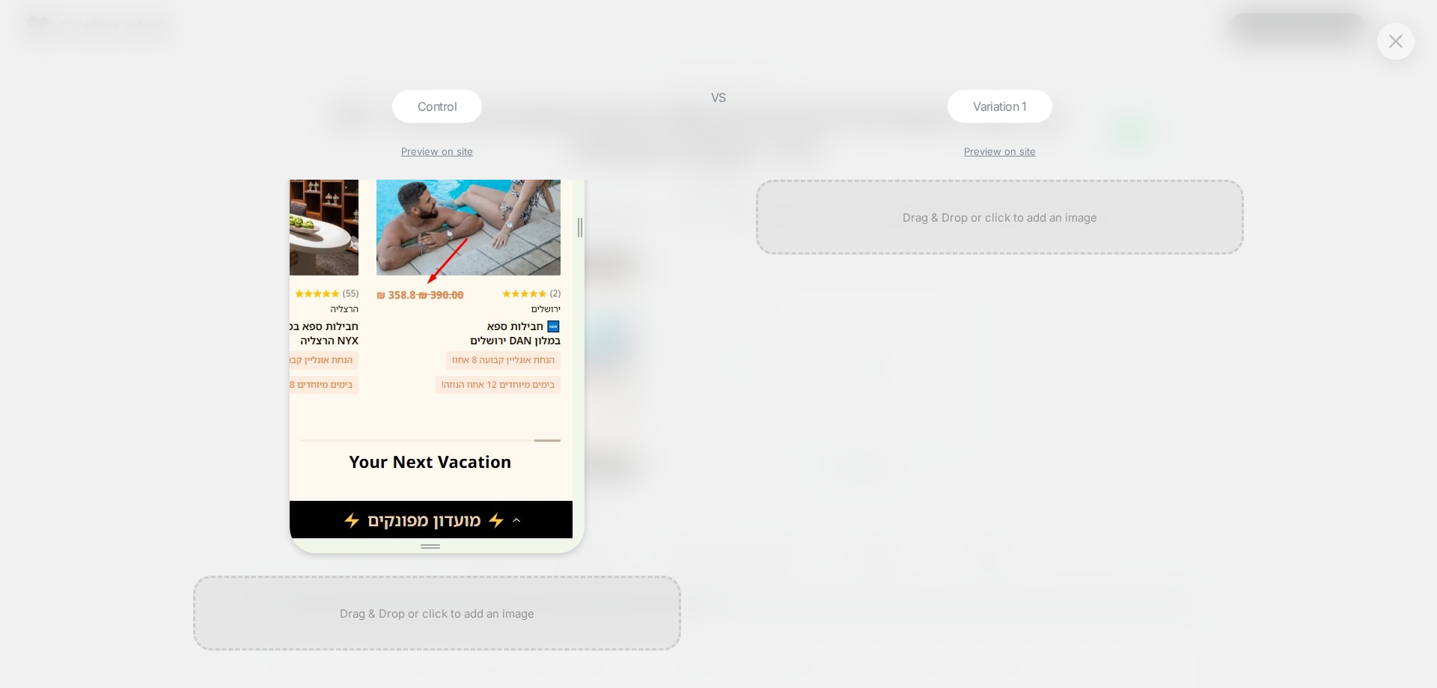
click at [465, 242] on img at bounding box center [437, 235] width 295 height 635
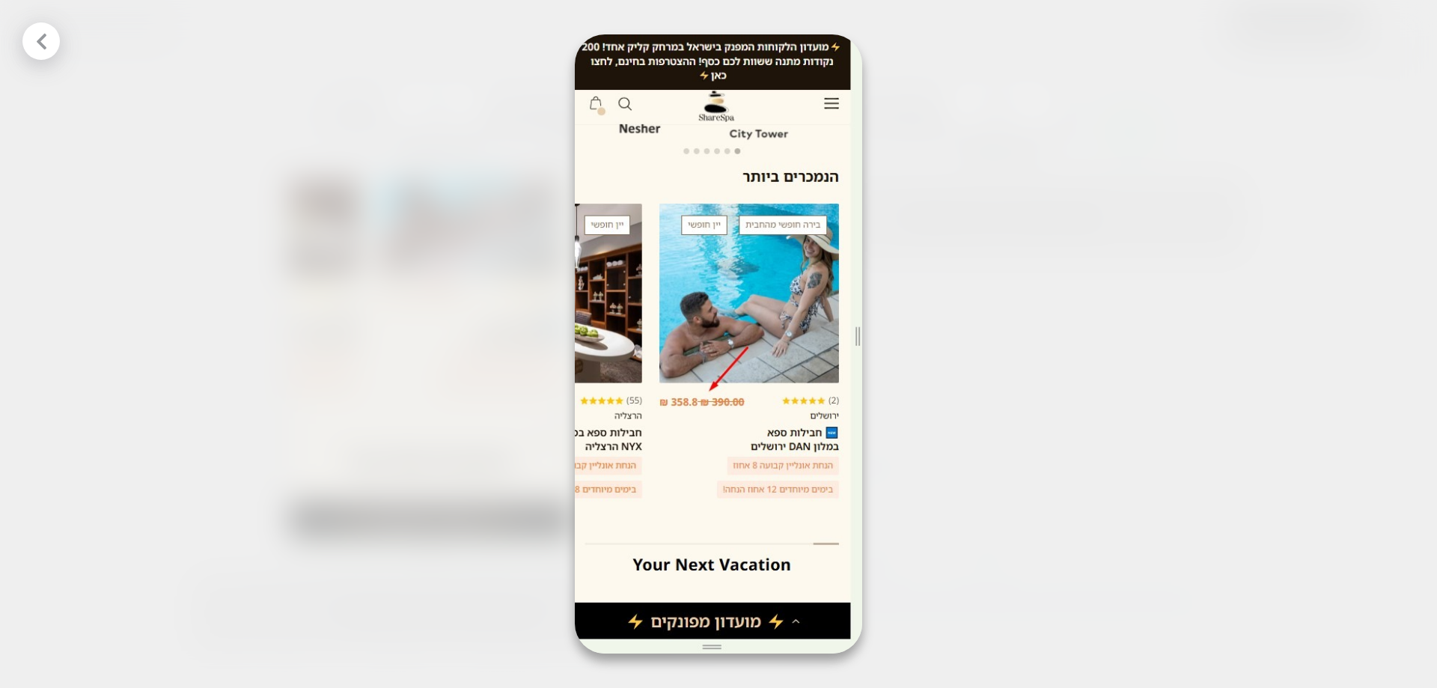
click at [504, 246] on div at bounding box center [718, 344] width 1437 height 688
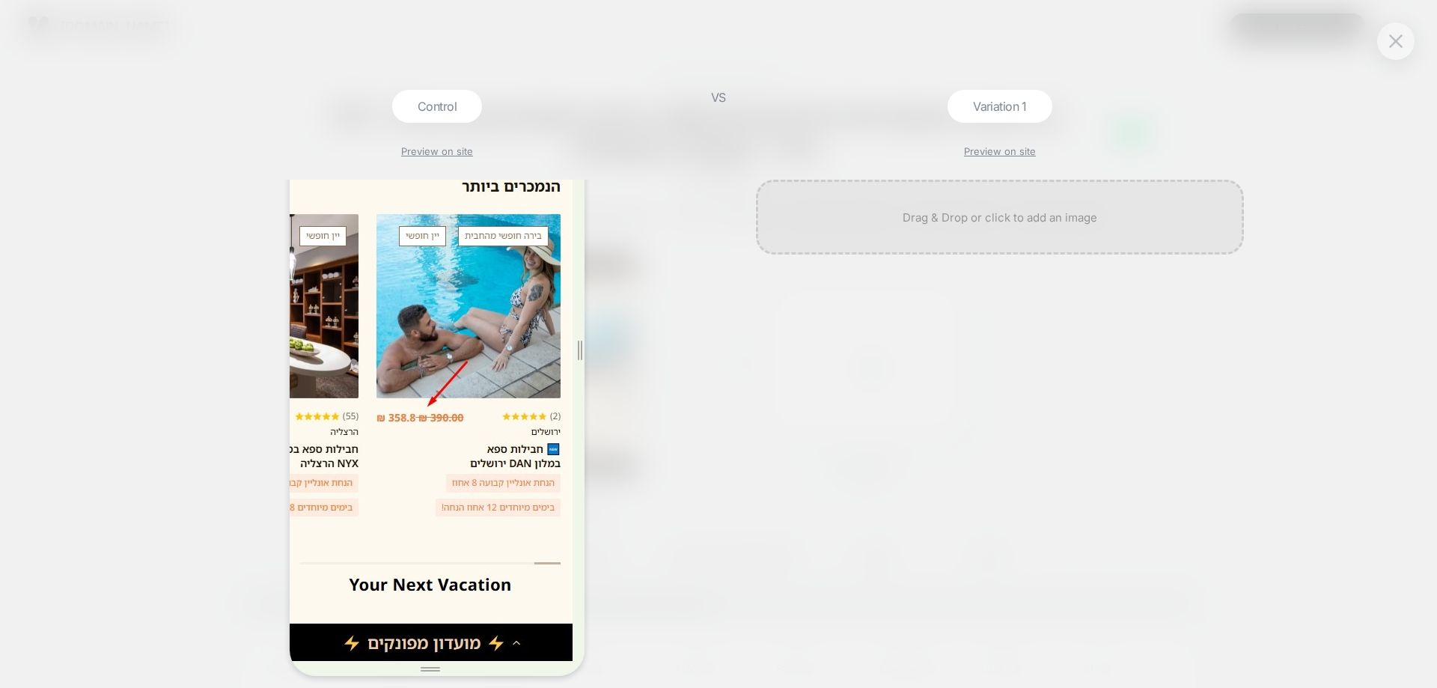
scroll to position [0, 0]
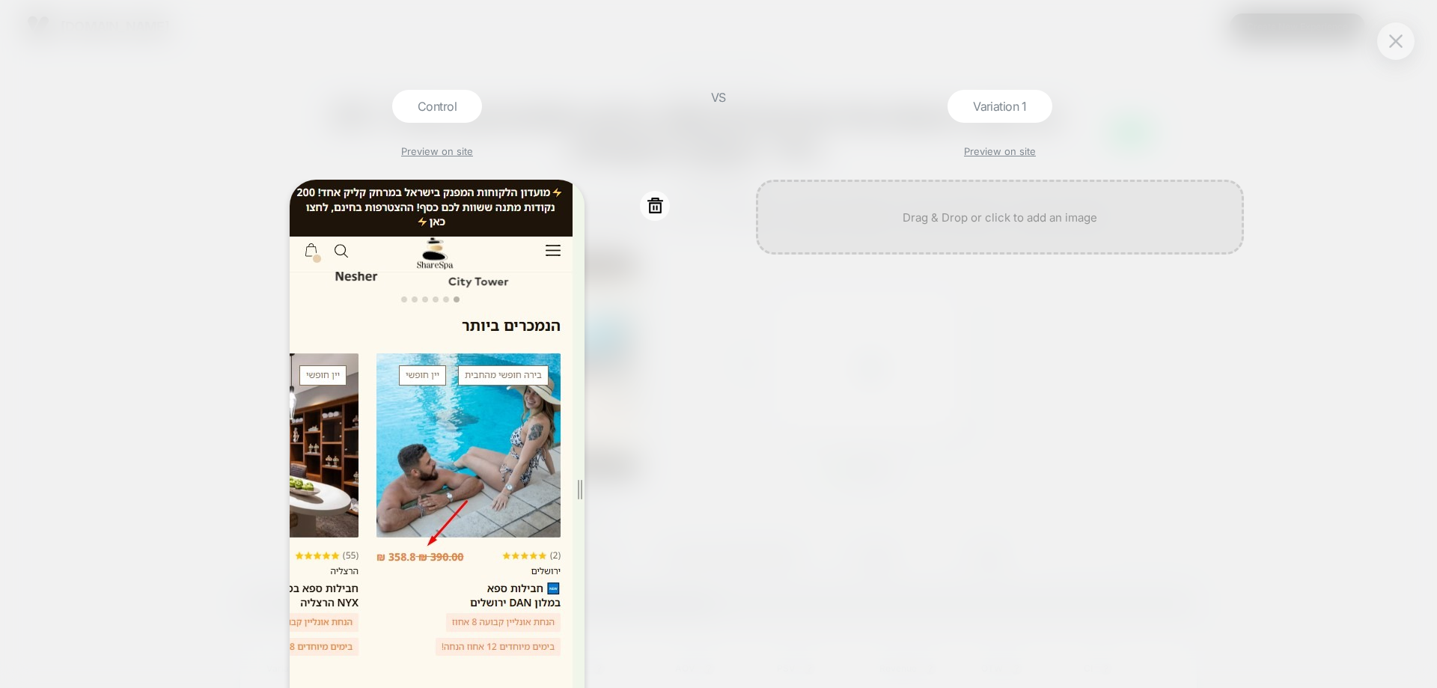
click at [664, 191] on div at bounding box center [437, 497] width 488 height 635
click at [659, 200] on icon at bounding box center [655, 205] width 19 height 19
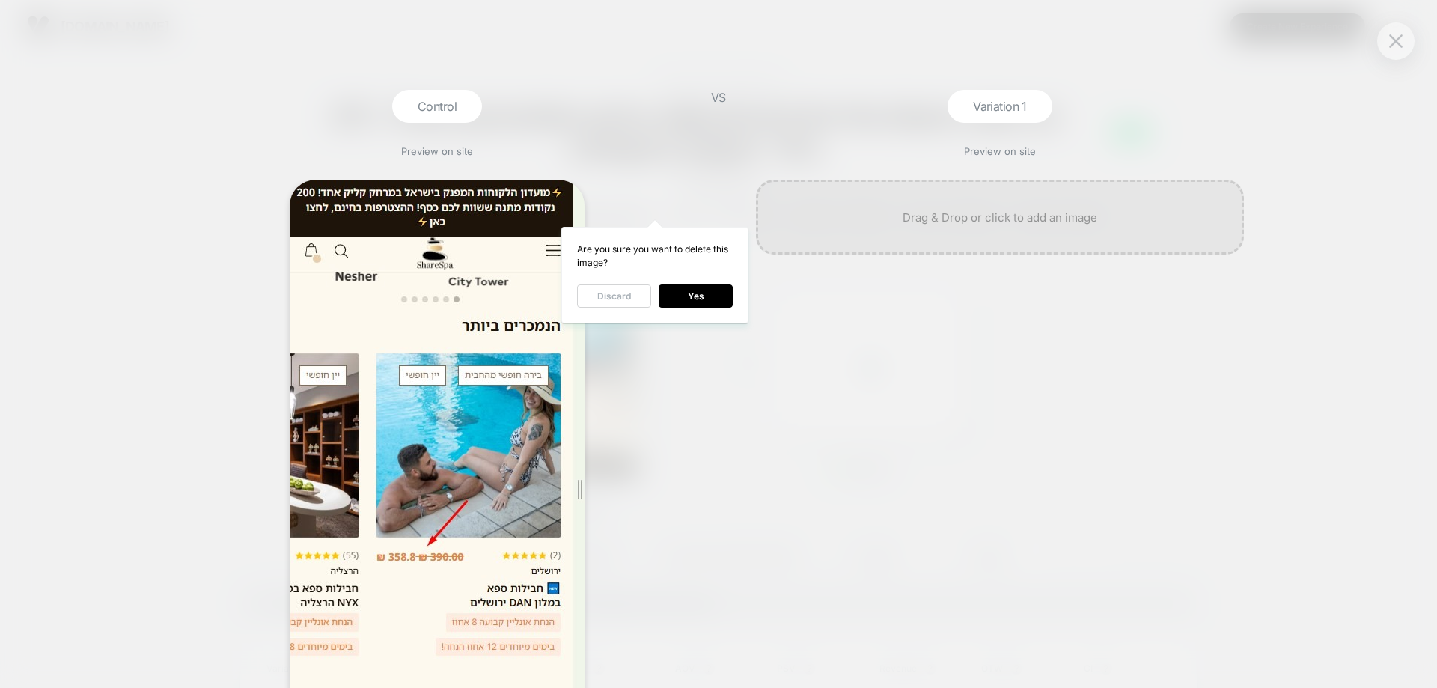
click at [629, 296] on button "Discard" at bounding box center [614, 295] width 74 height 23
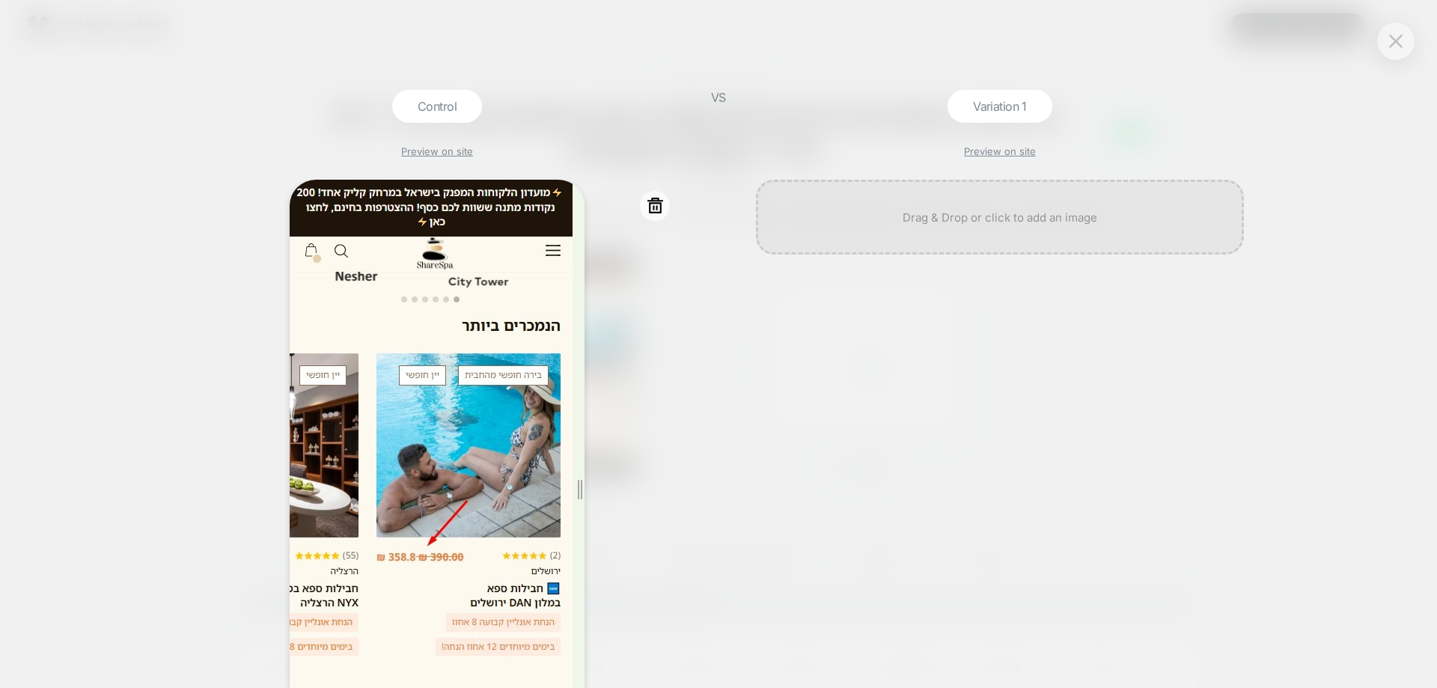
click at [652, 219] on div at bounding box center [655, 207] width 19 height 23
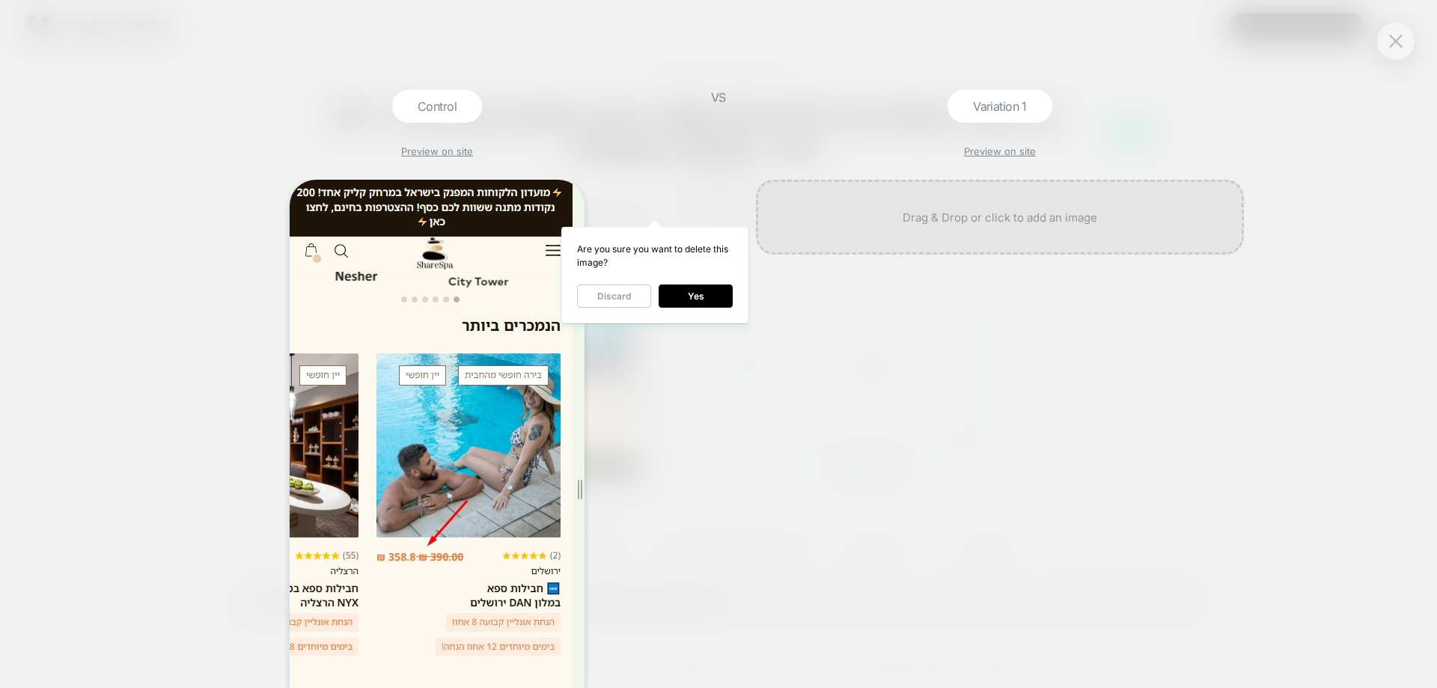
click at [695, 308] on div "Are you sure you want to delete this image? Discard Yes" at bounding box center [654, 275] width 187 height 97
click at [699, 305] on button "Yes" at bounding box center [696, 295] width 74 height 23
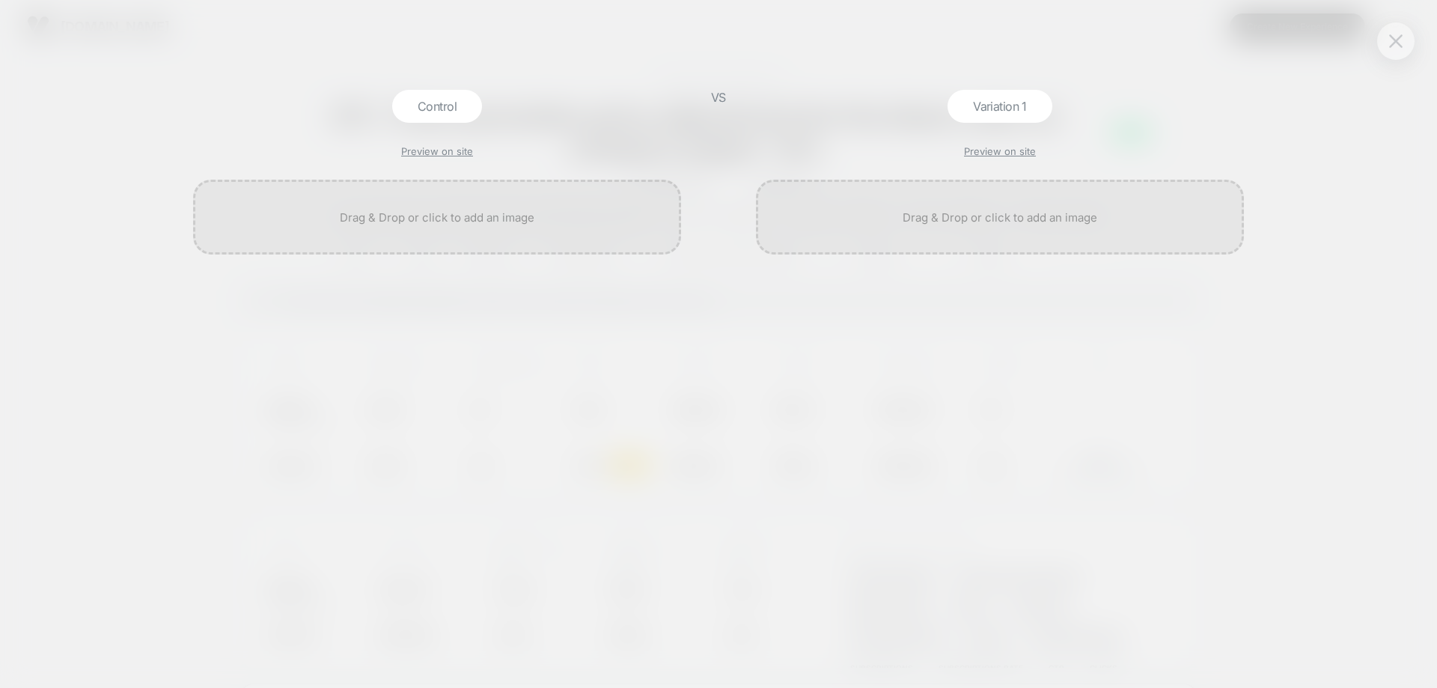
click at [1384, 42] on button at bounding box center [1395, 41] width 22 height 22
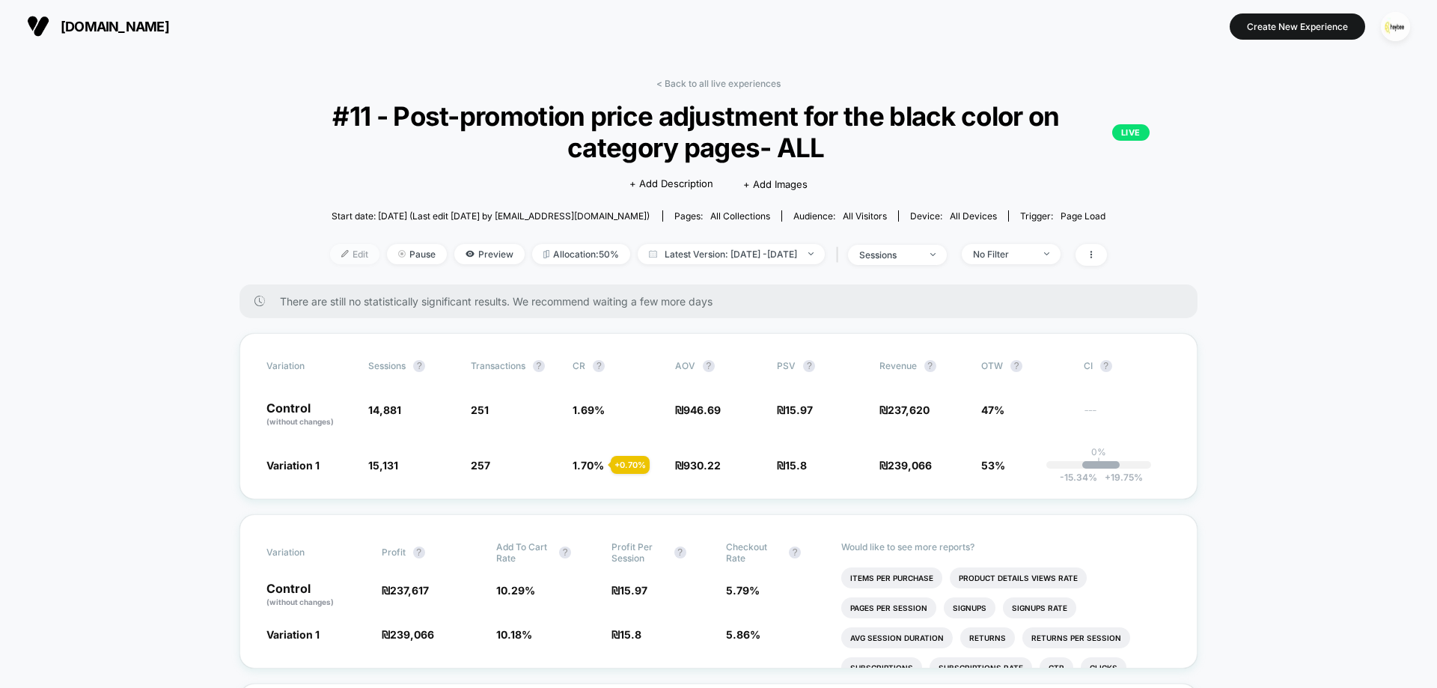
click at [334, 260] on span "Edit" at bounding box center [354, 254] width 49 height 20
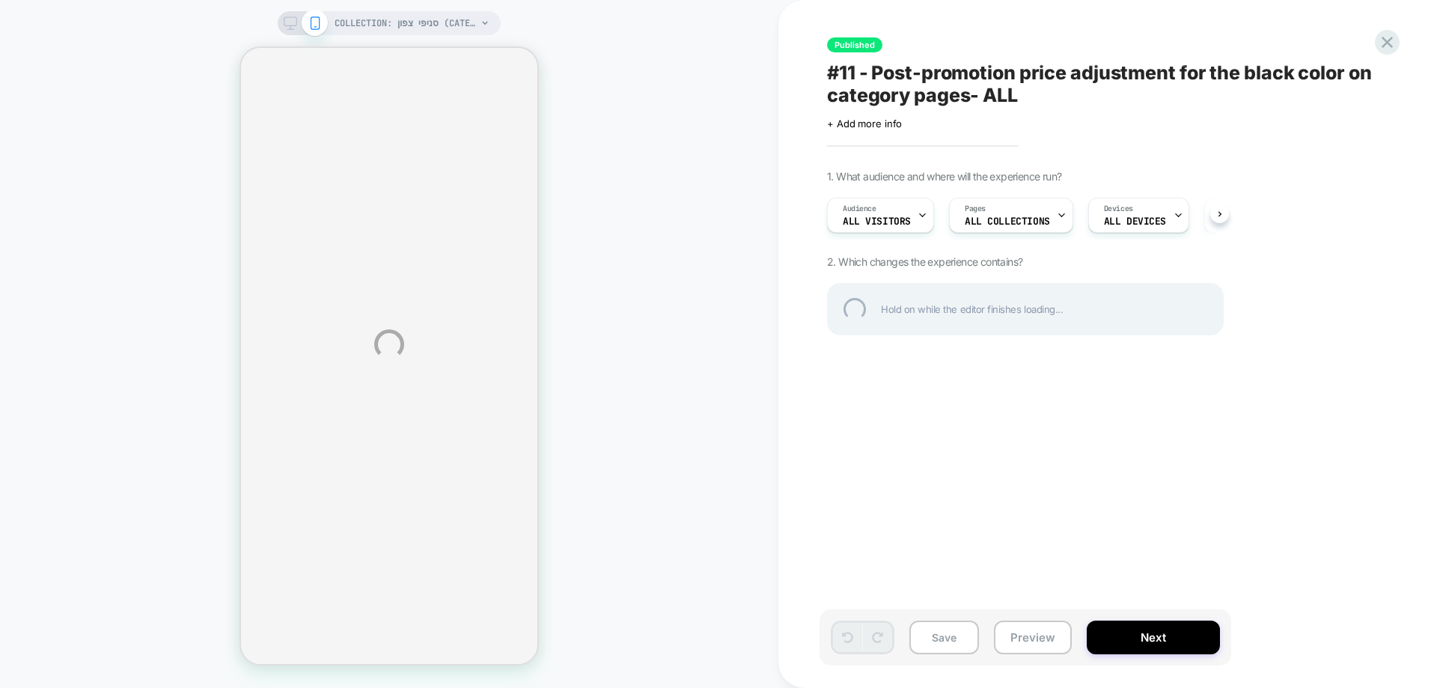
select select "******"
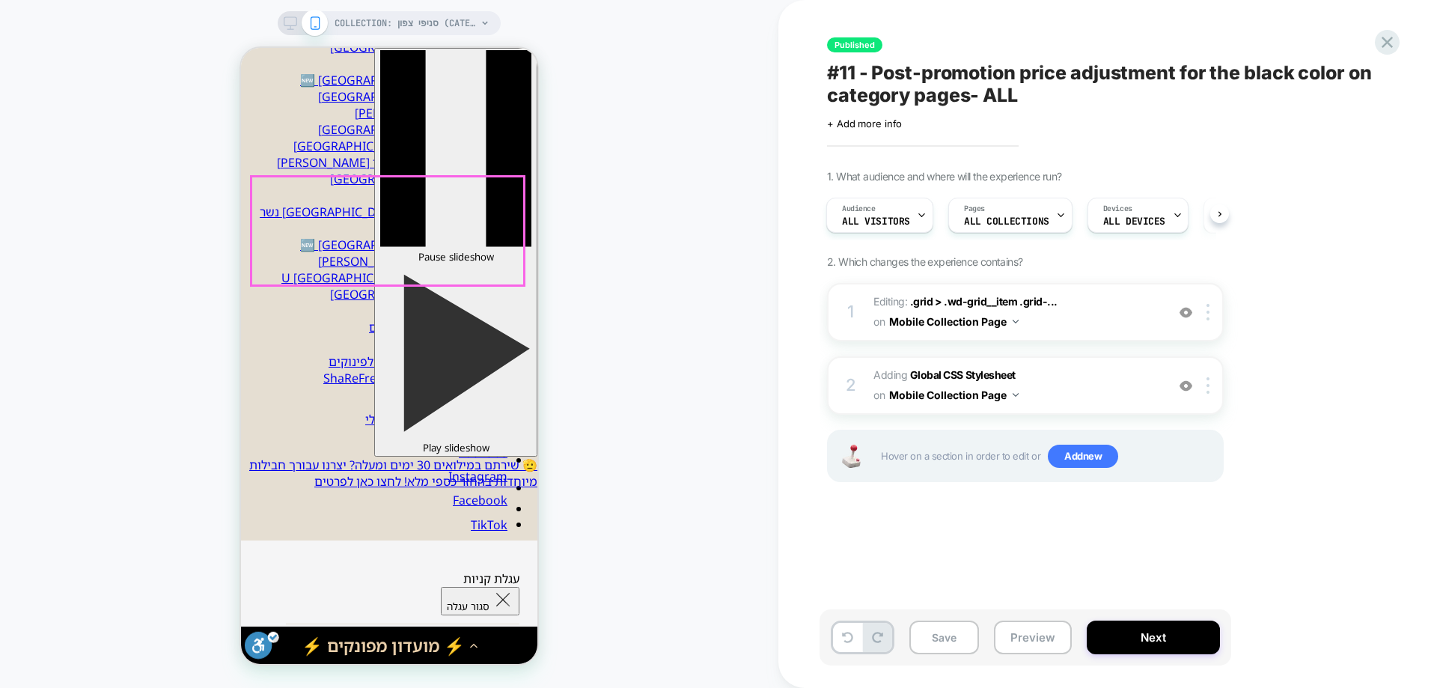
scroll to position [299, 0]
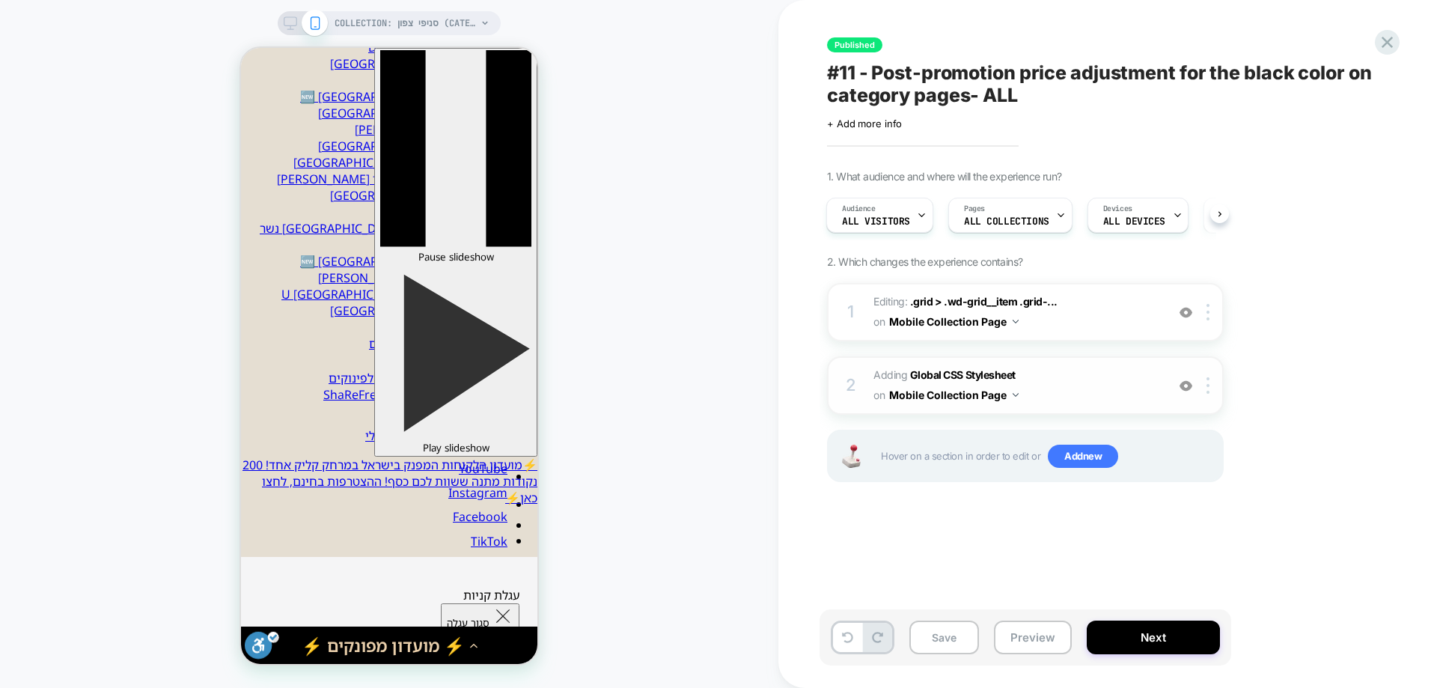
click at [1183, 385] on img at bounding box center [1185, 385] width 13 height 13
click at [1189, 312] on img at bounding box center [1185, 312] width 13 height 13
click at [1193, 394] on div "2 Adding Global CSS Stylesheet on Mobile Collection Page Copy to Desktop Target…" at bounding box center [1025, 385] width 397 height 58
click at [1193, 389] on div at bounding box center [1185, 385] width 25 height 16
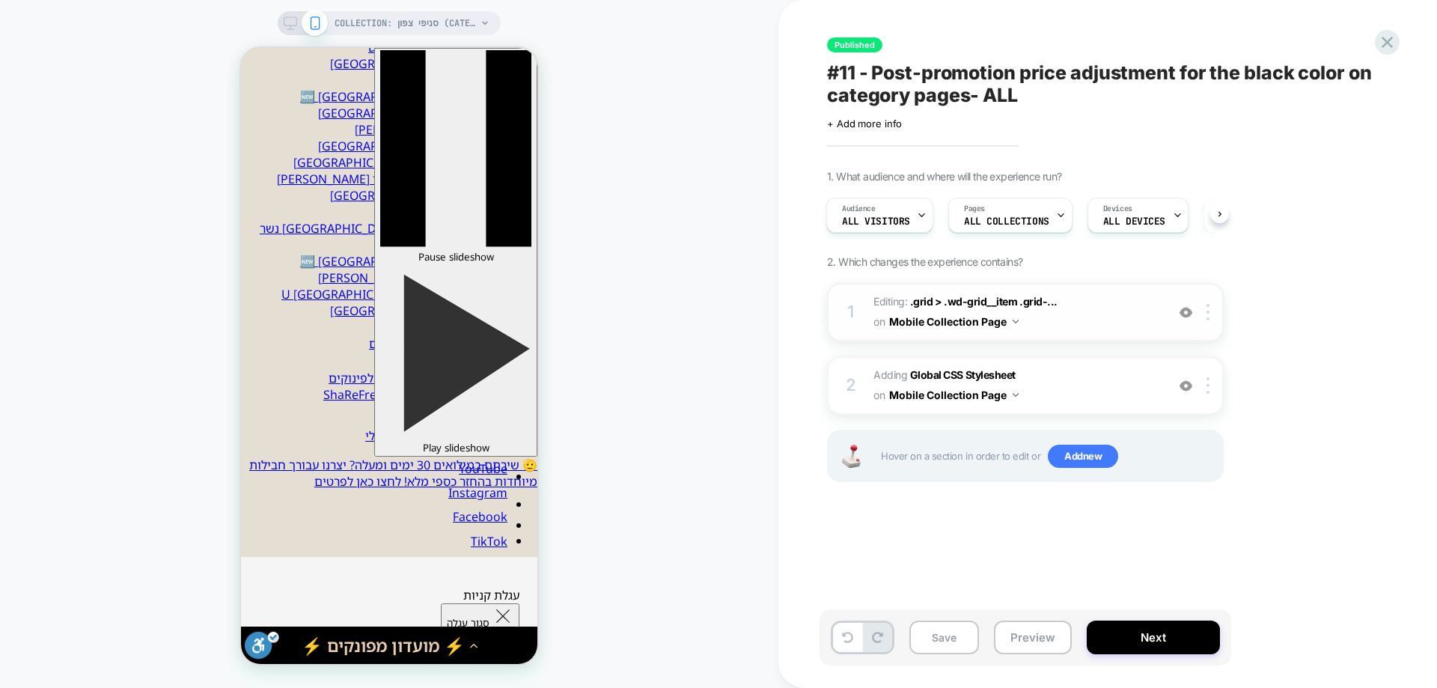
click at [1185, 385] on img at bounding box center [1185, 385] width 13 height 13
click at [1182, 314] on img at bounding box center [1185, 312] width 13 height 13
click at [1182, 310] on img at bounding box center [1185, 312] width 13 height 13
click at [1185, 391] on img at bounding box center [1185, 385] width 13 height 13
click at [1386, 40] on icon at bounding box center [1386, 42] width 11 height 11
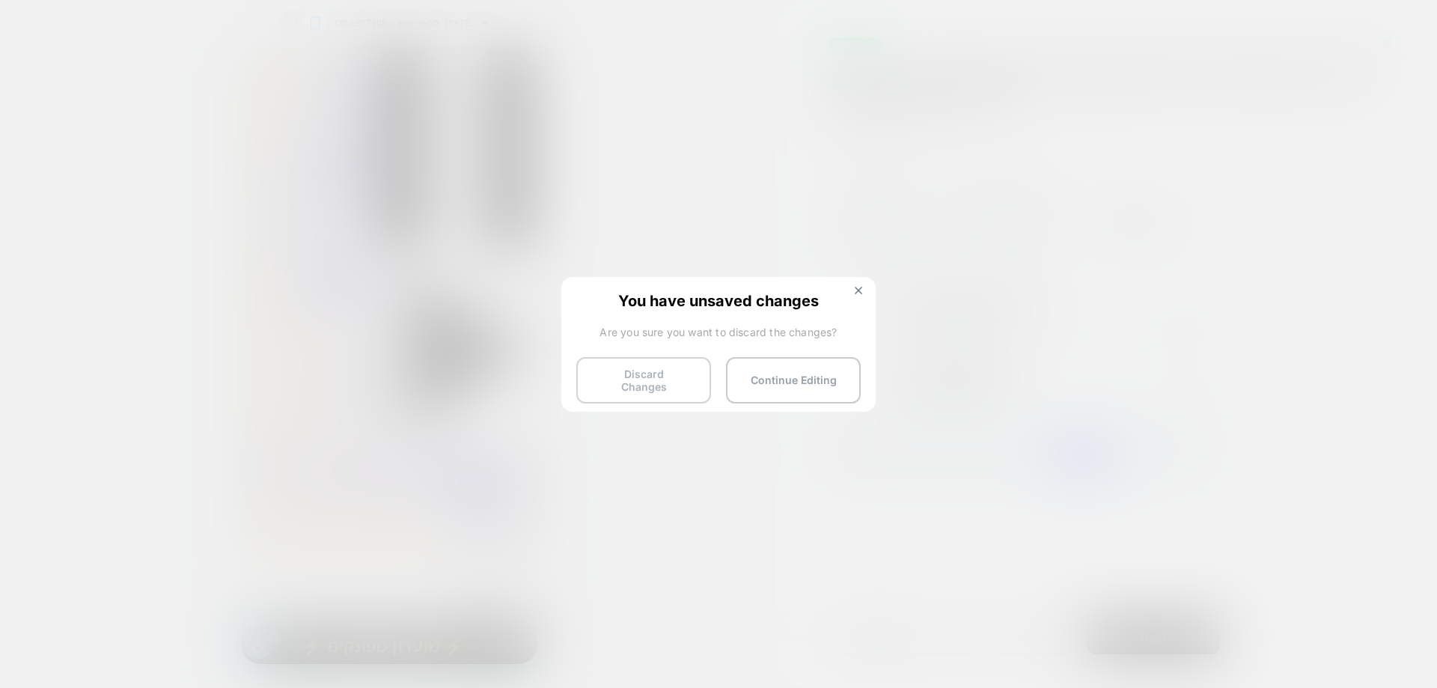
click at [654, 376] on button "Discard Changes" at bounding box center [643, 380] width 135 height 46
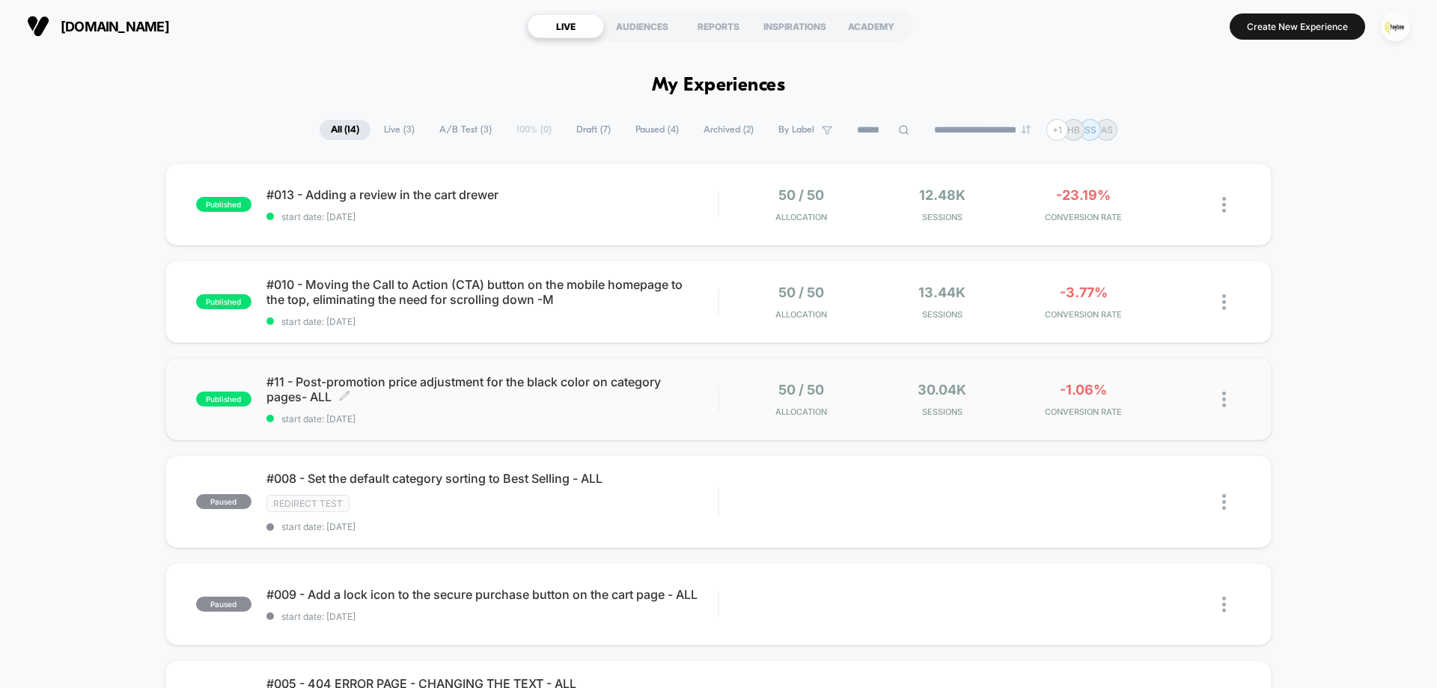
click at [425, 397] on span "#11 - Post-promotion price adjustment for the black color on category pages- AL…" at bounding box center [491, 389] width 451 height 30
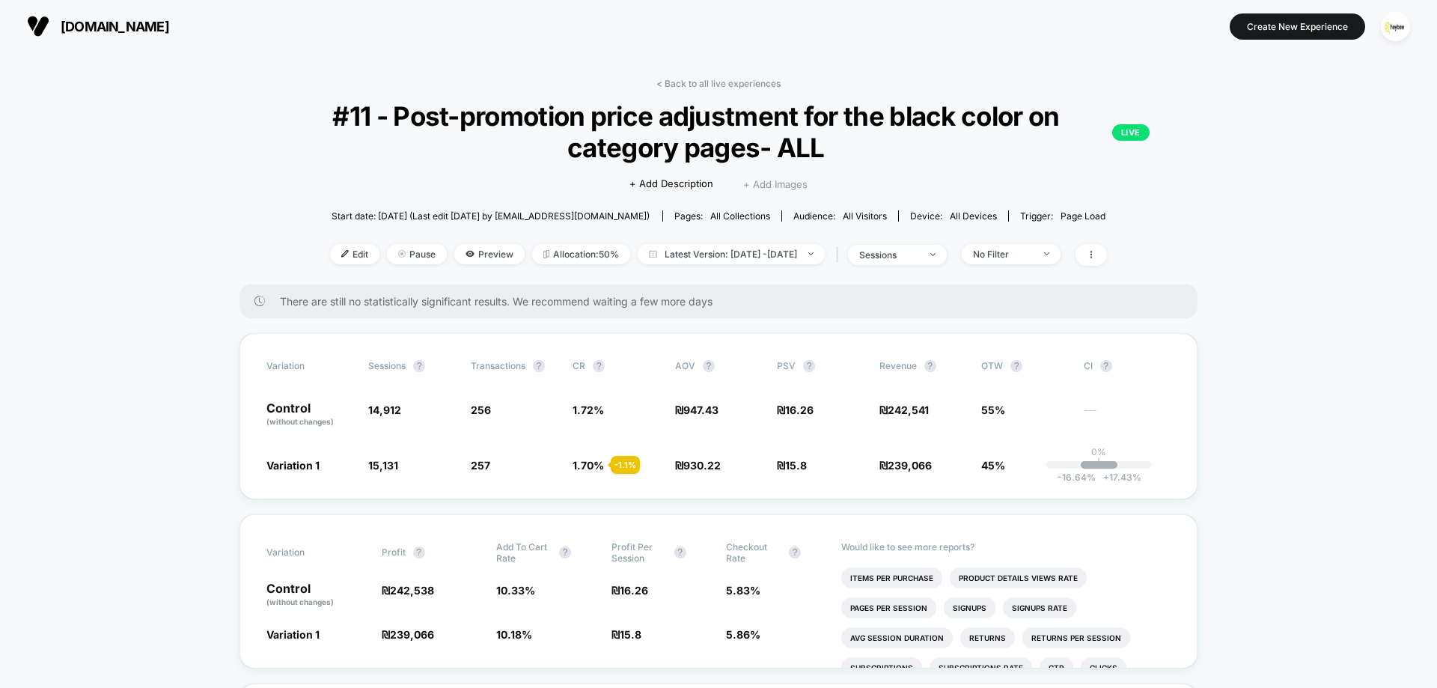
click at [765, 187] on span "+ Add Images" at bounding box center [775, 184] width 64 height 12
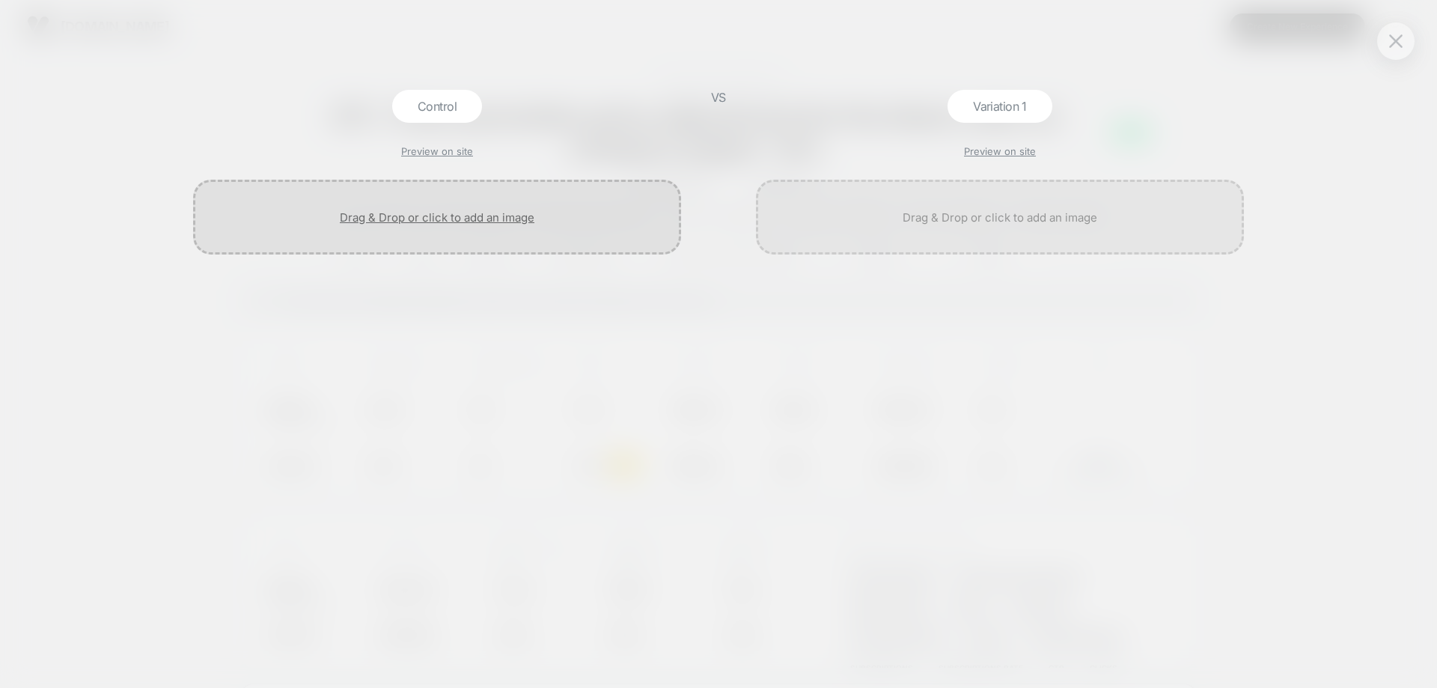
click at [433, 207] on div at bounding box center [437, 217] width 488 height 75
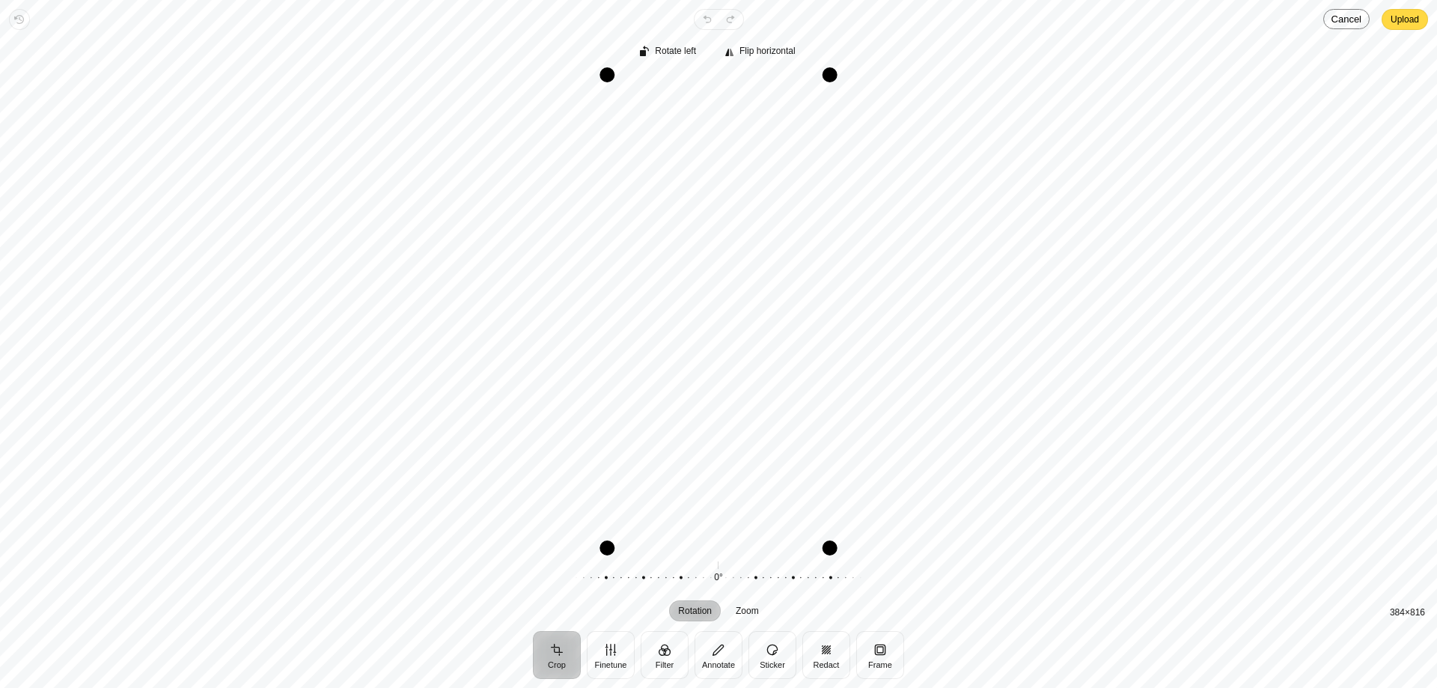
click at [1407, 7] on div "Revert Undo Redo Upload Crop Finetune Filter Annotate Sticker Redact Frame Rota…" at bounding box center [718, 344] width 1437 height 688
click at [1408, 10] on span "Upload" at bounding box center [1404, 19] width 28 height 18
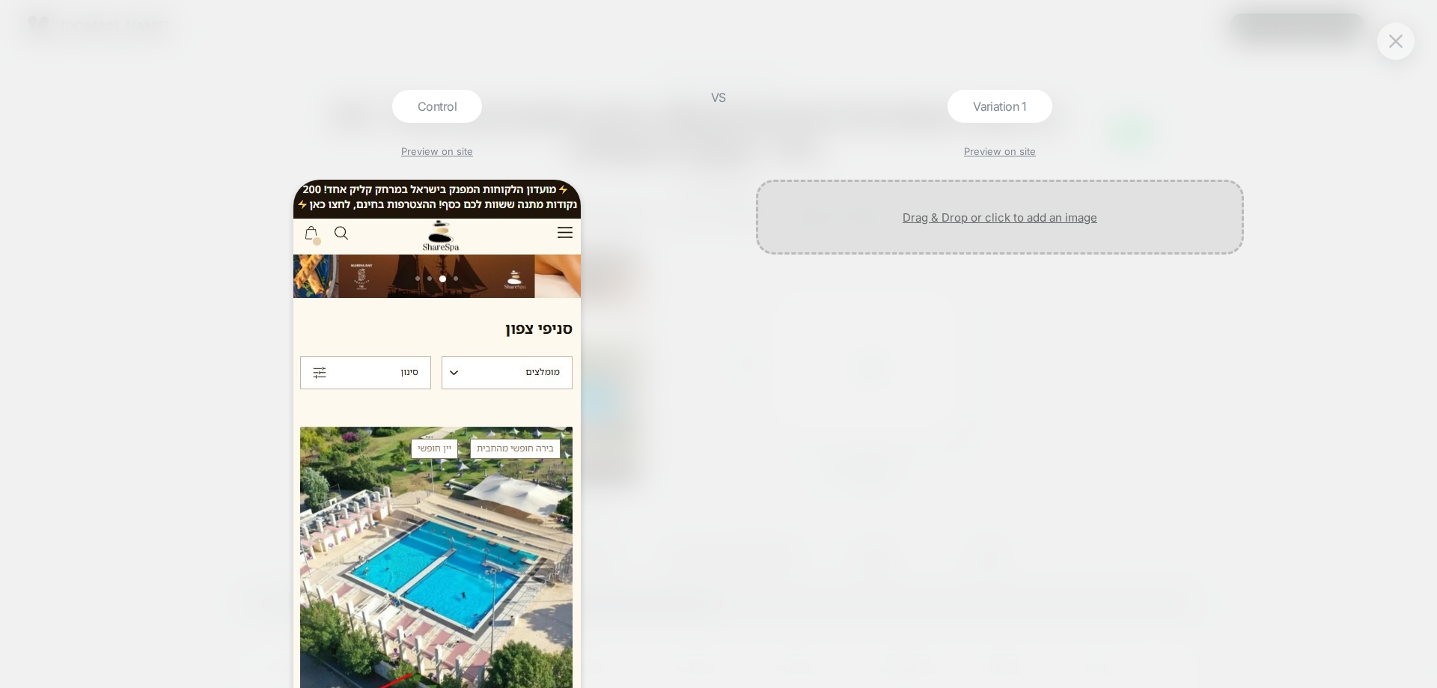
click at [1006, 224] on div at bounding box center [1000, 217] width 488 height 75
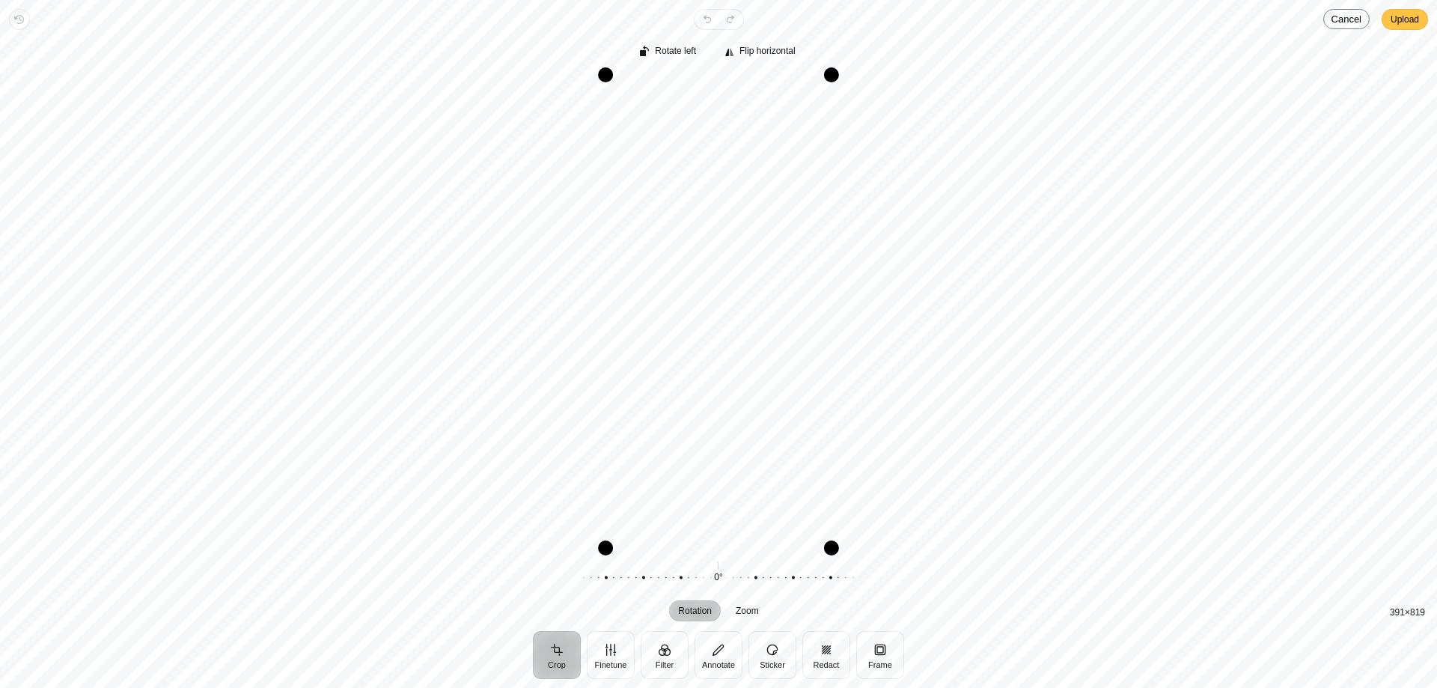
click at [1413, 25] on span "Upload" at bounding box center [1404, 19] width 28 height 18
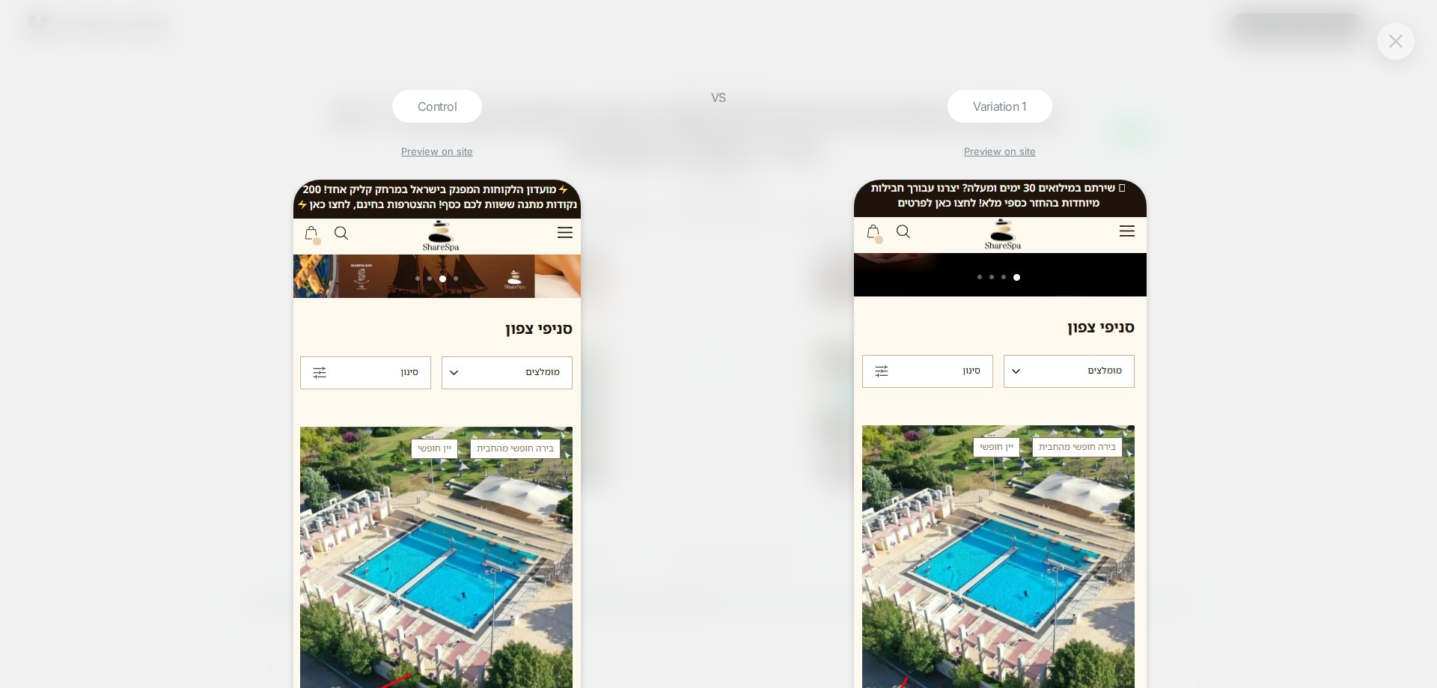
click at [1400, 38] on img at bounding box center [1395, 40] width 13 height 13
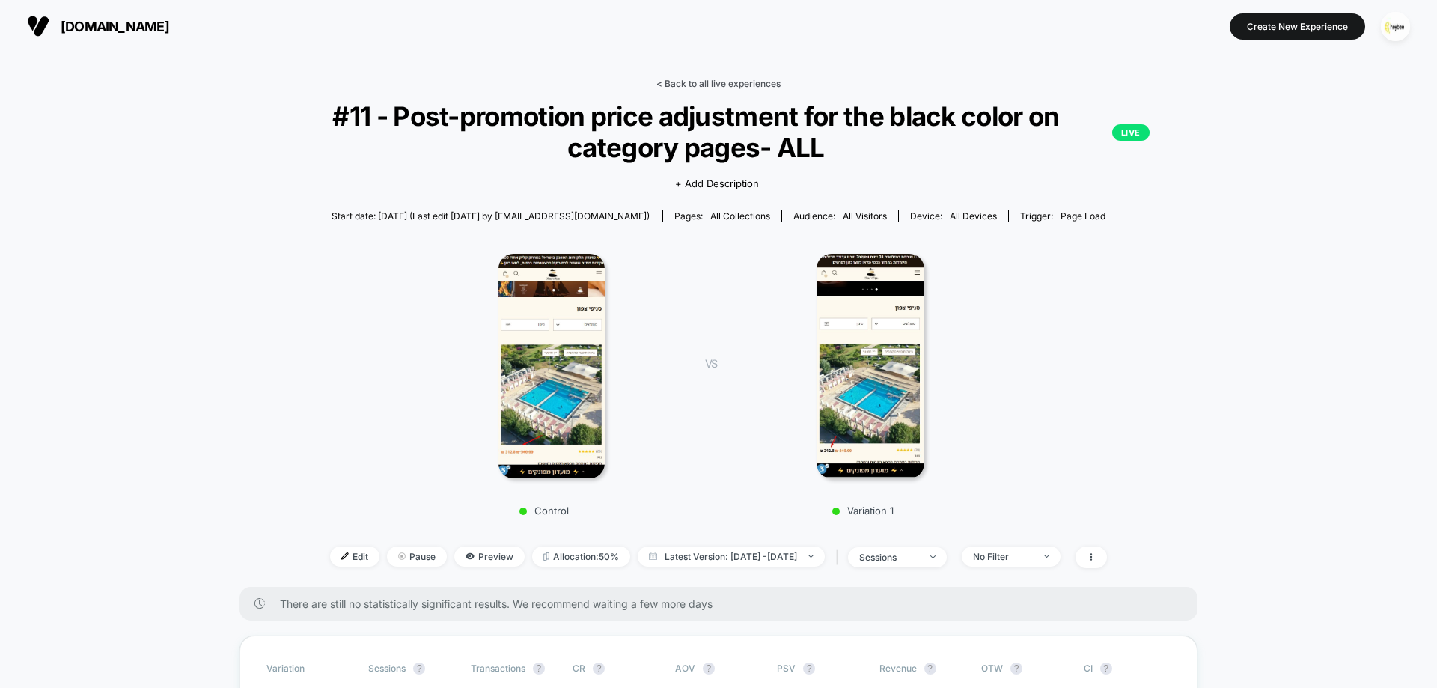
click at [733, 83] on link "< Back to all live experiences" at bounding box center [718, 83] width 124 height 11
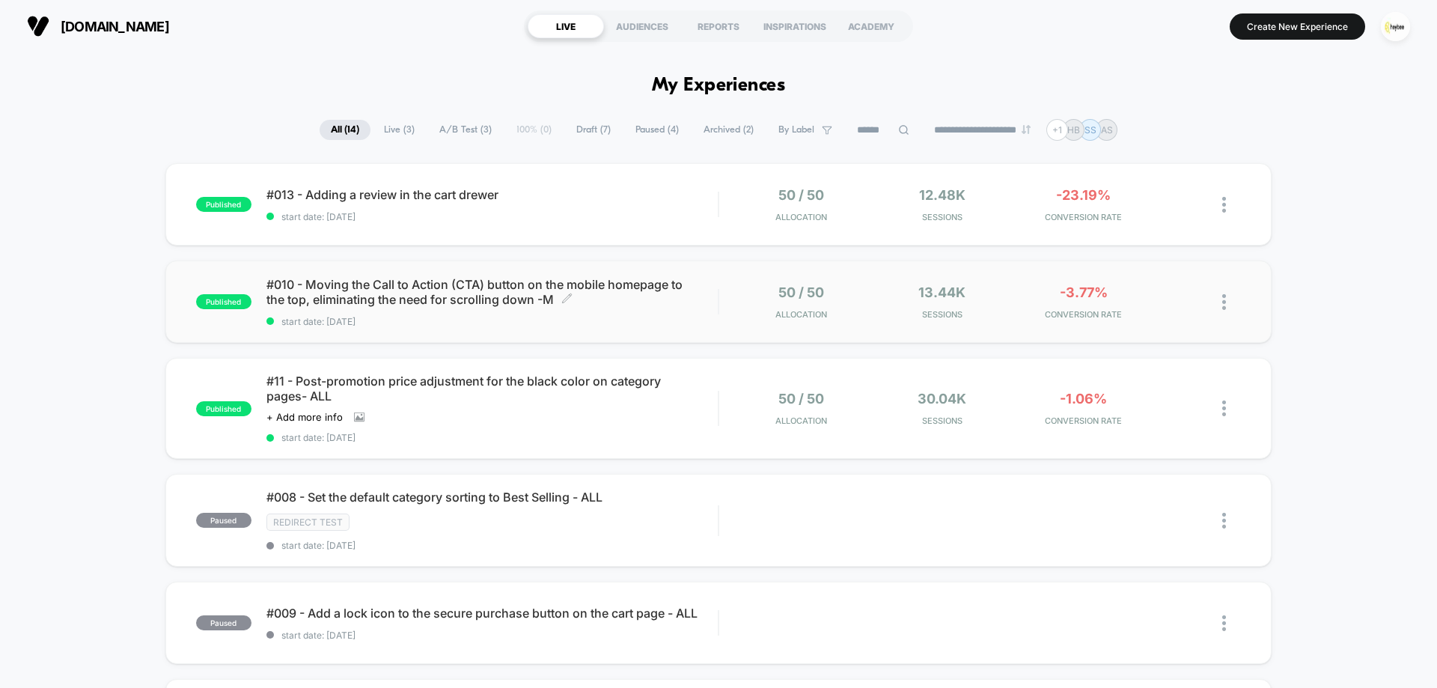
click at [525, 290] on span "#010 - Moving the Call to Action (CTA) button on the mobile homepage to the top…" at bounding box center [491, 292] width 451 height 30
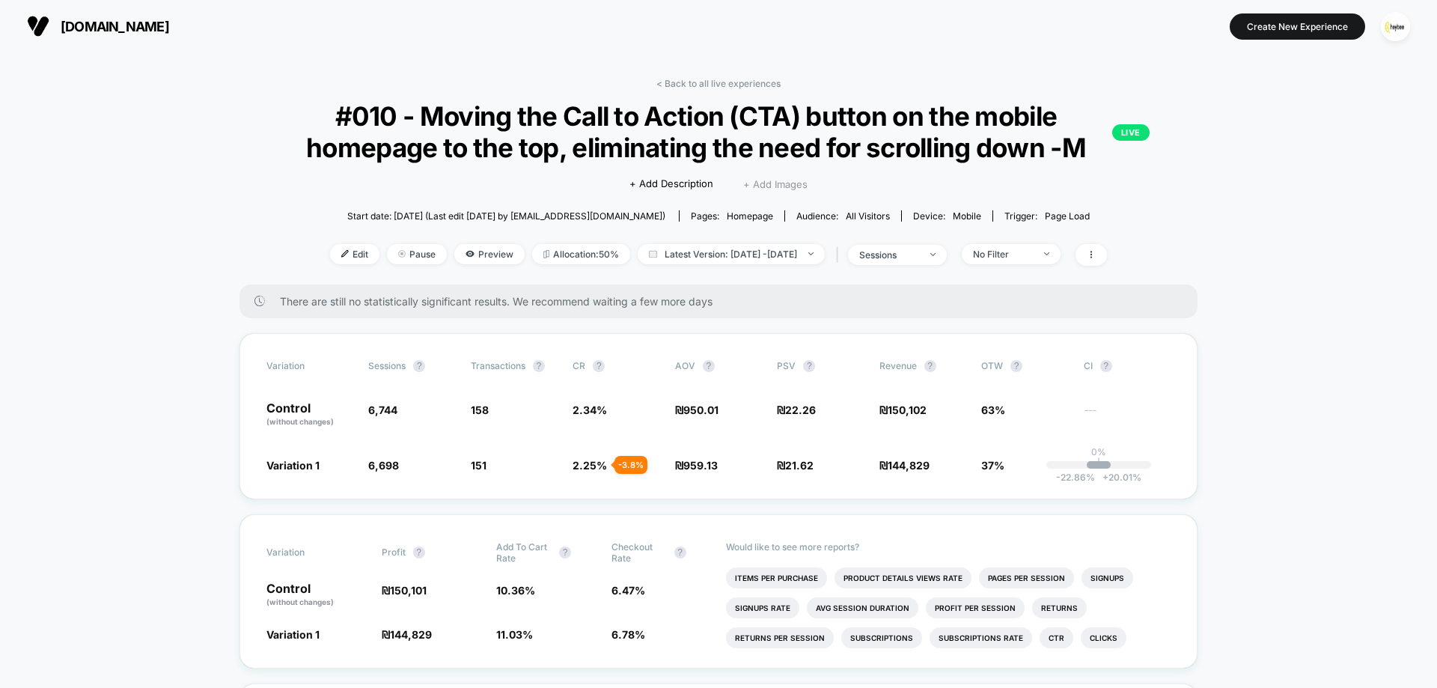
click at [784, 187] on span "+ Add Images" at bounding box center [775, 184] width 64 height 12
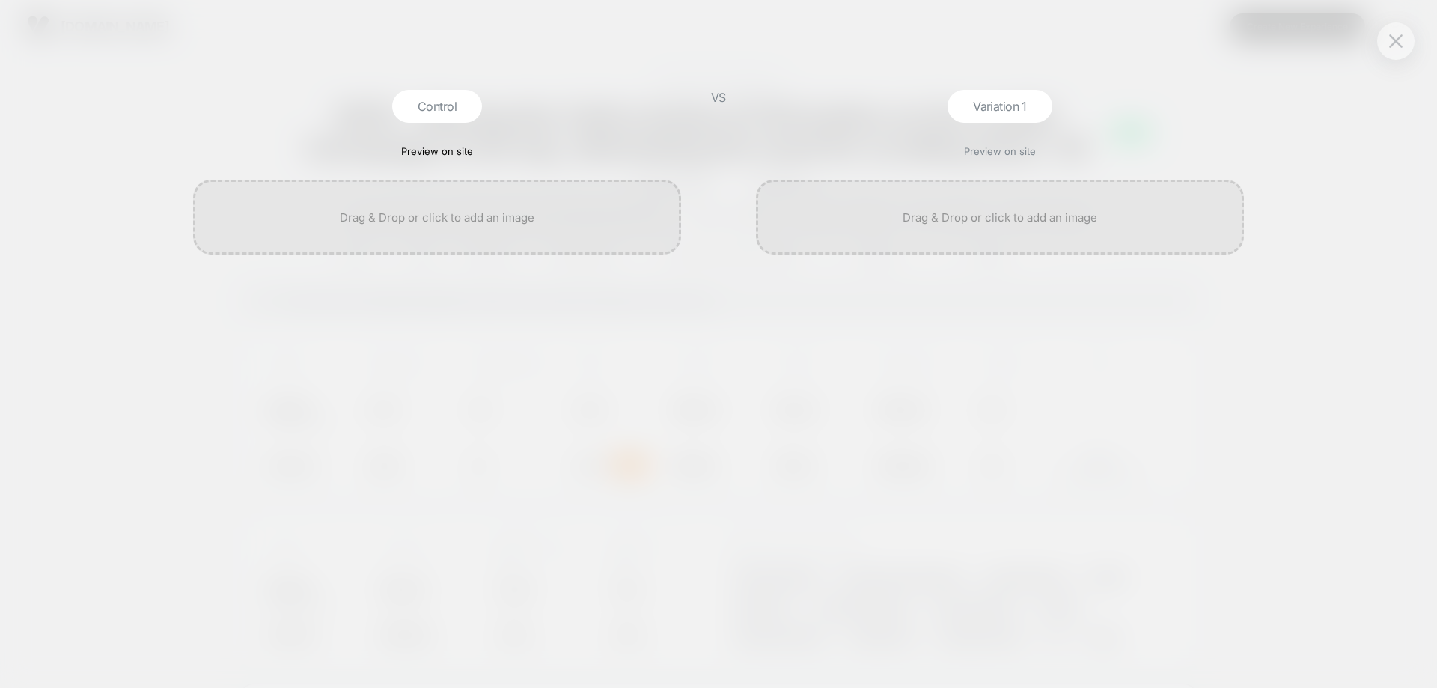
click at [442, 146] on link "Preview on site" at bounding box center [437, 151] width 72 height 12
click at [465, 224] on div at bounding box center [437, 217] width 488 height 75
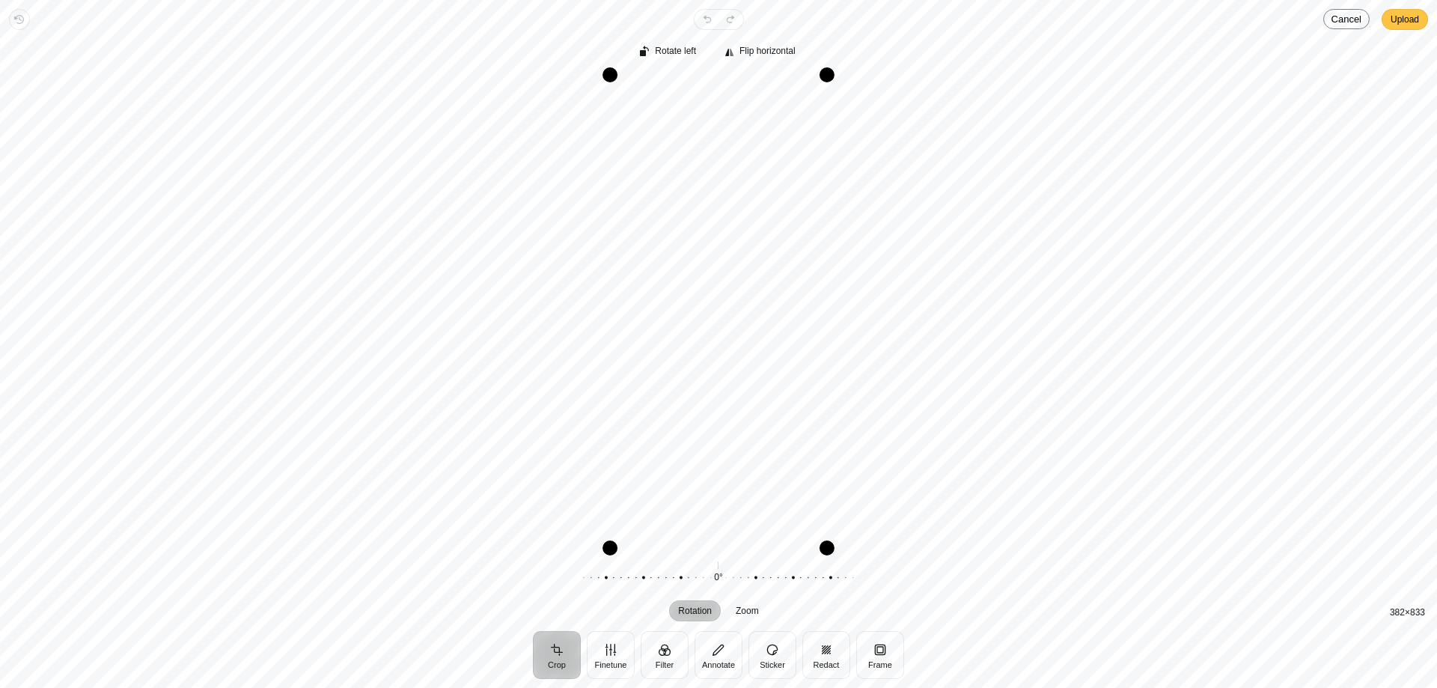
click at [1404, 10] on span "Upload" at bounding box center [1404, 19] width 28 height 18
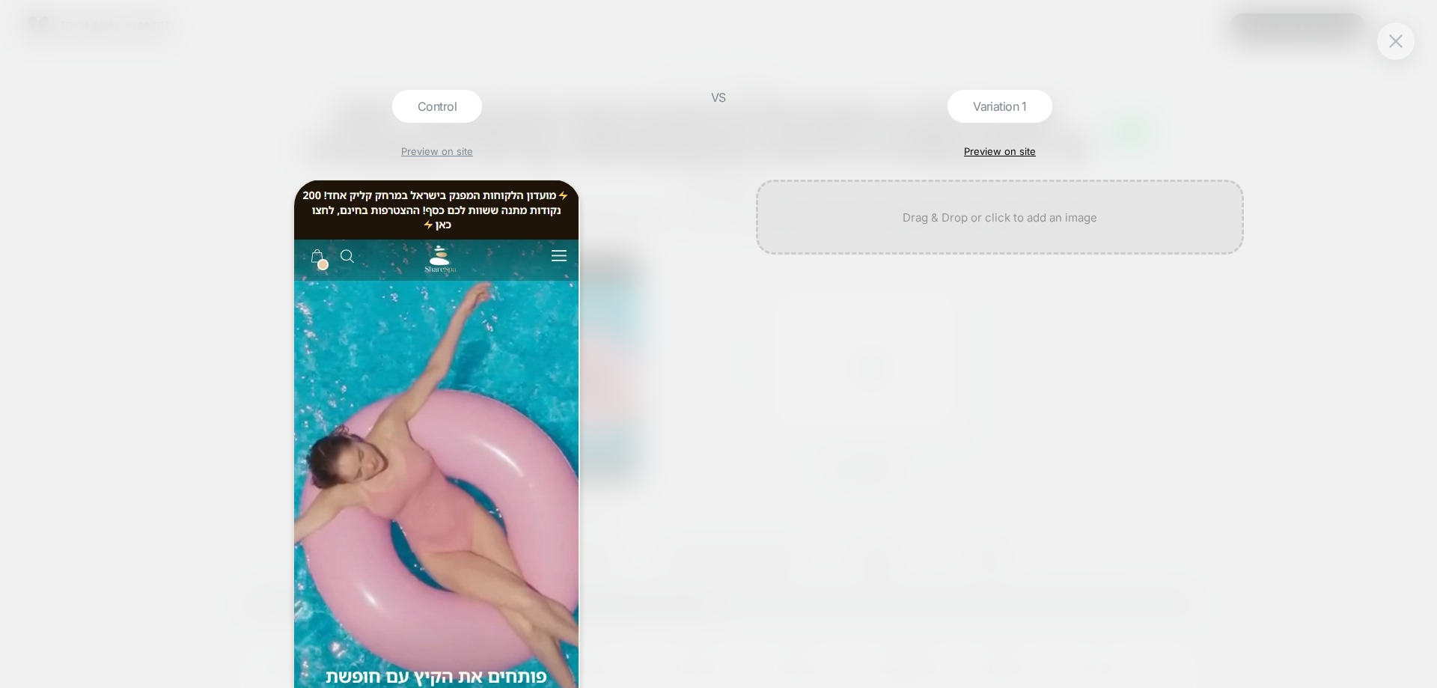
click at [1005, 150] on link "Preview on site" at bounding box center [1000, 151] width 72 height 12
click at [1029, 210] on div at bounding box center [1000, 217] width 488 height 75
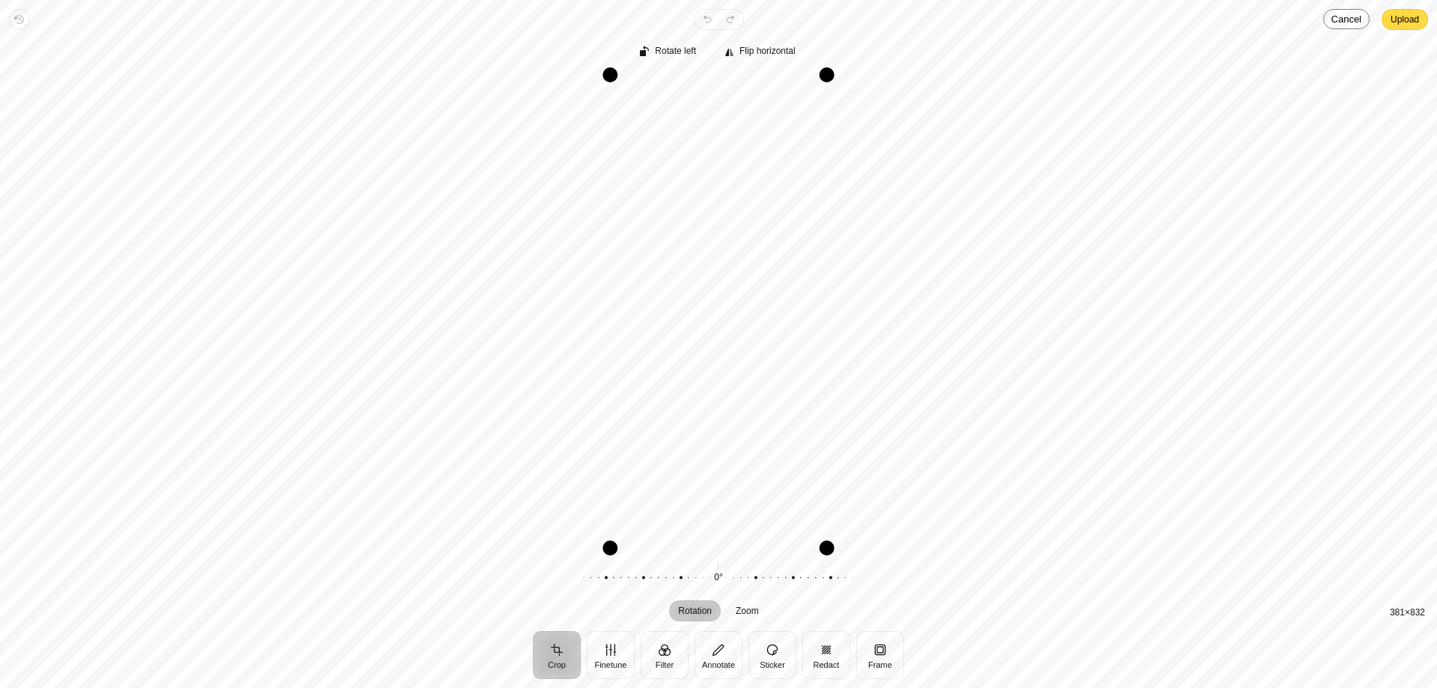
click at [1433, 28] on div "Revert Undo Redo Upload Crop Finetune Filter Annotate Sticker Redact Frame Rota…" at bounding box center [718, 344] width 1437 height 688
click at [1414, 21] on span "Upload" at bounding box center [1404, 19] width 28 height 18
